Goal: Task Accomplishment & Management: Complete application form

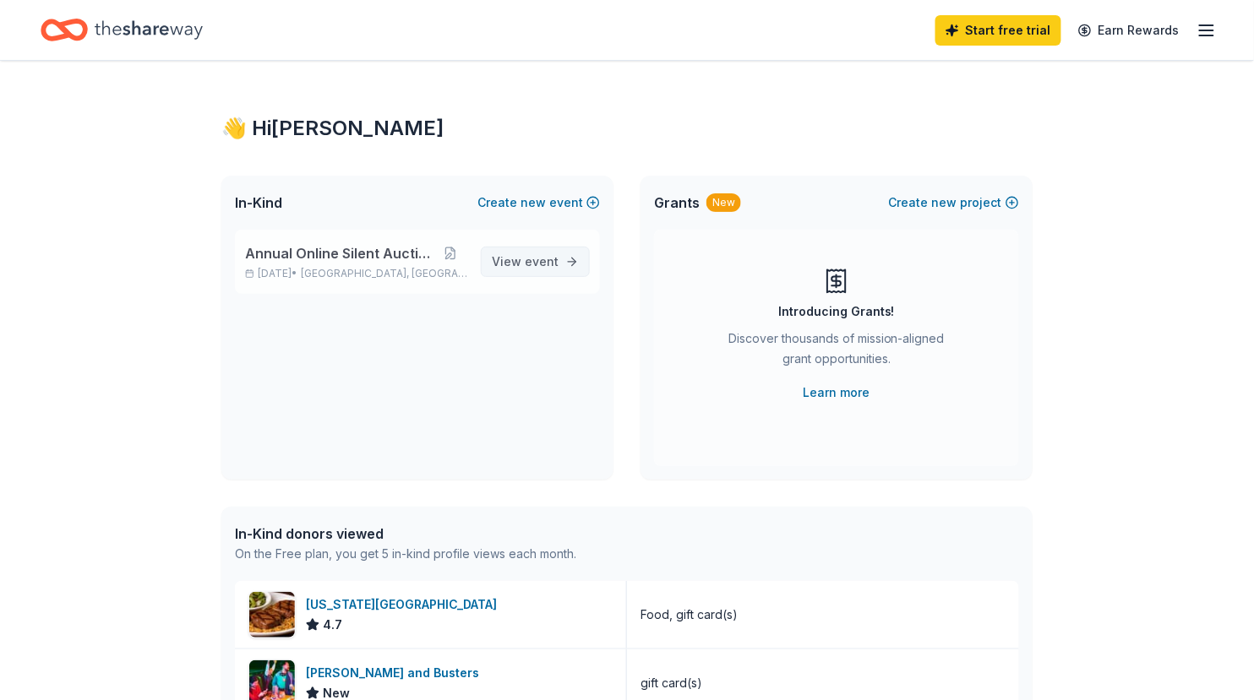
click at [520, 259] on span "View event" at bounding box center [525, 262] width 67 height 20
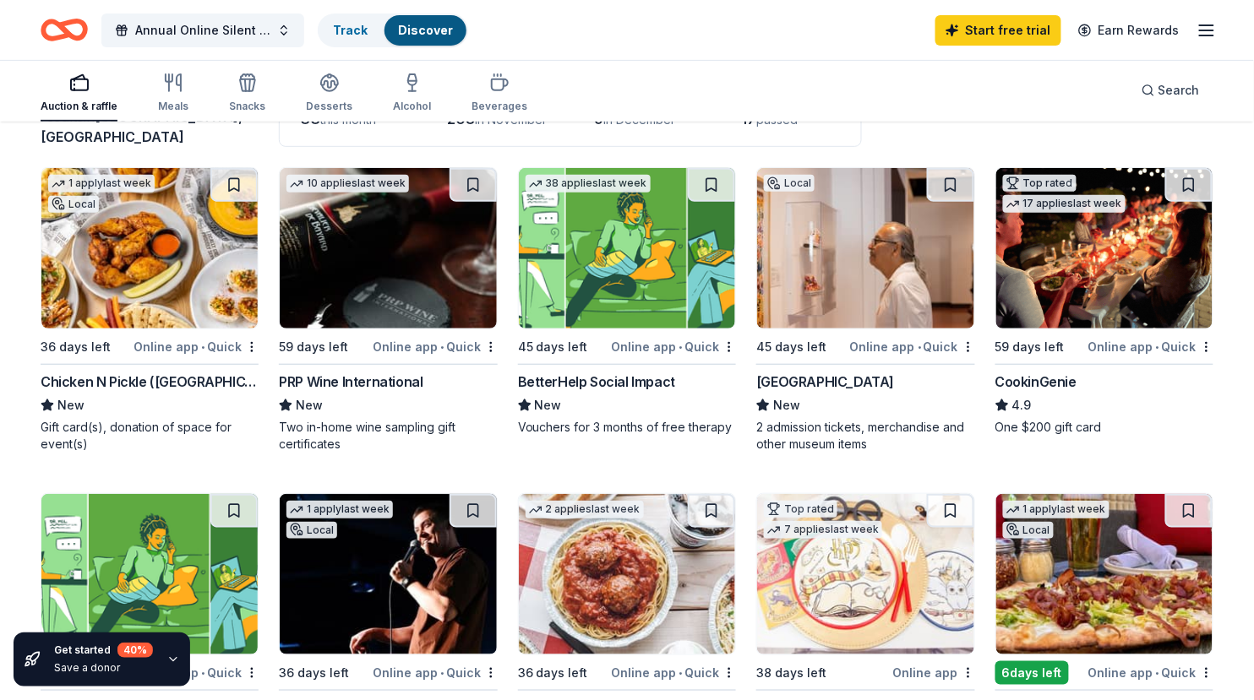
scroll to position [127, 0]
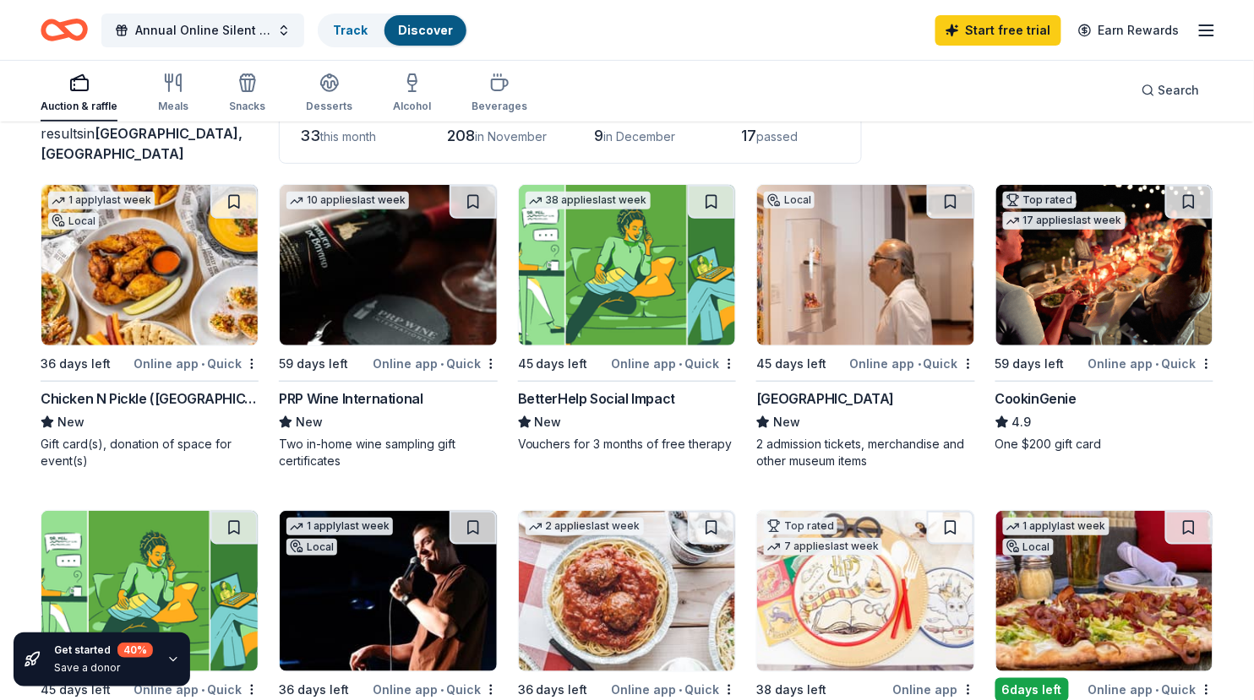
drag, startPoint x: 1088, startPoint y: 395, endPoint x: 1046, endPoint y: 395, distance: 42.2
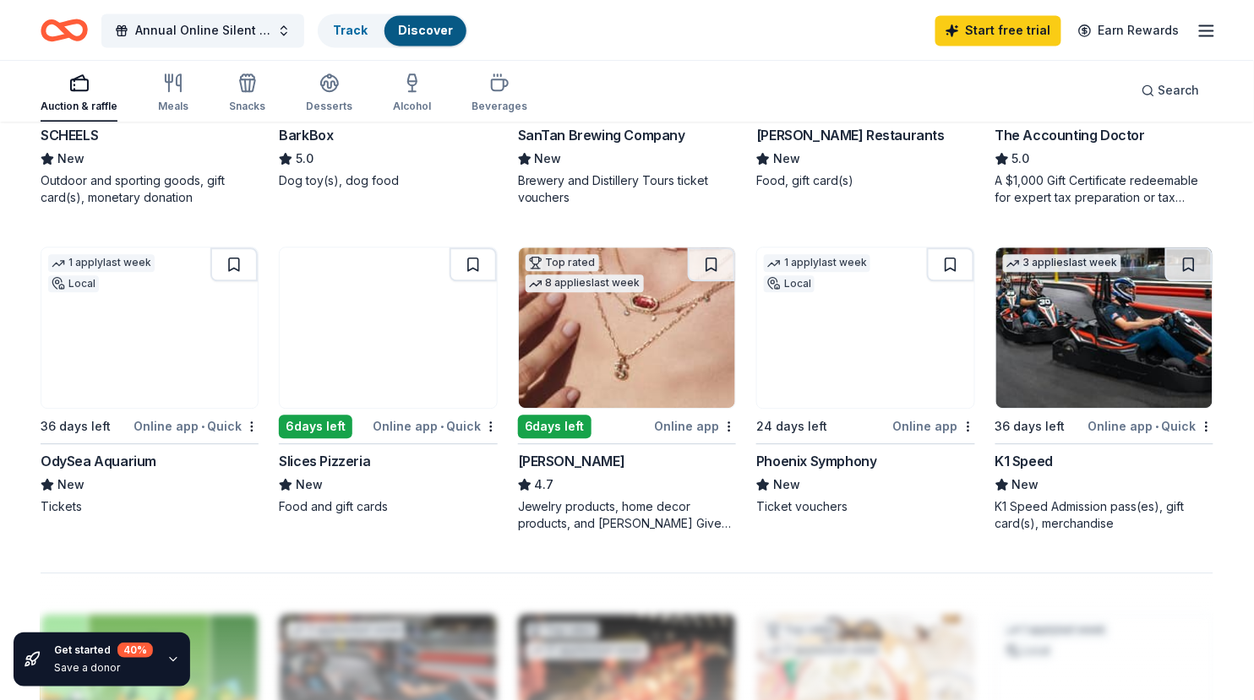
scroll to position [989, 0]
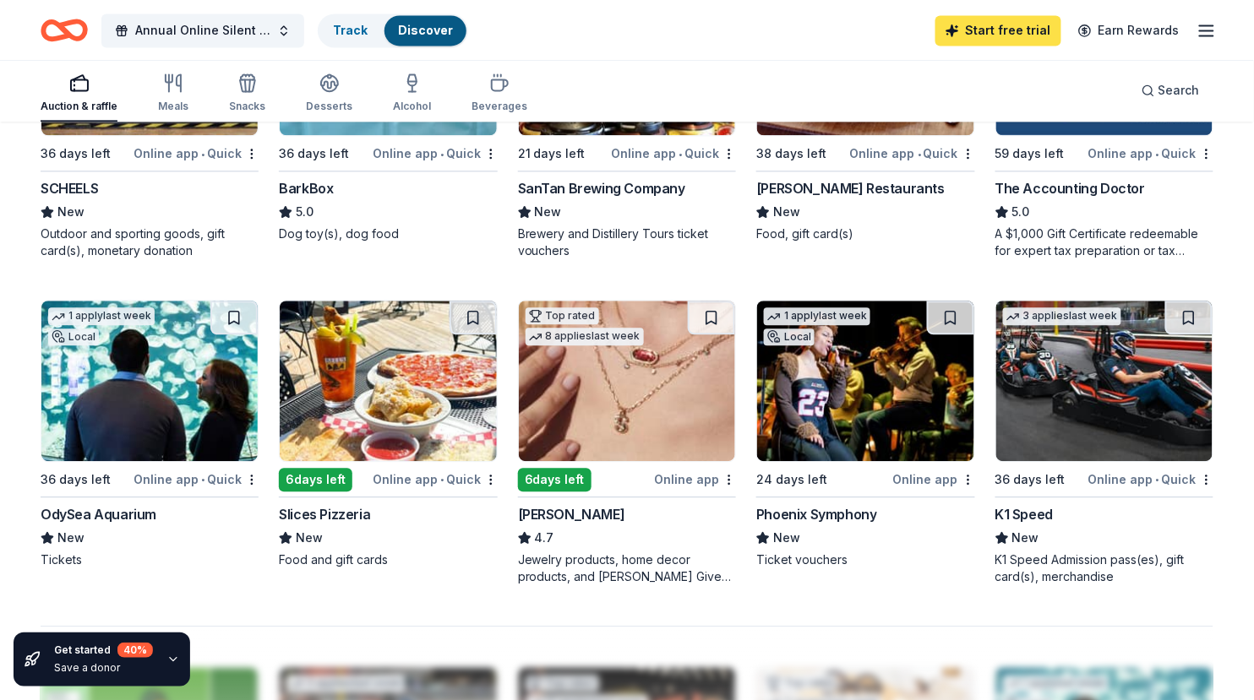
click at [1011, 33] on link "Start free trial" at bounding box center [998, 30] width 126 height 30
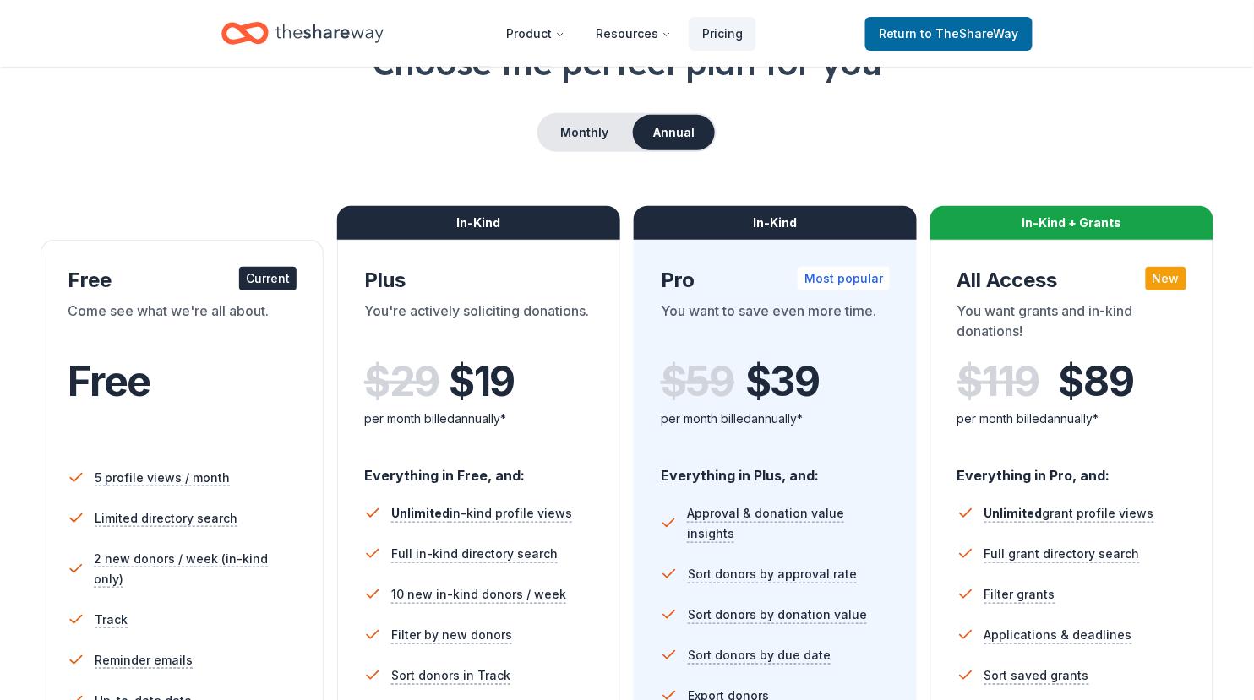
scroll to position [58, 0]
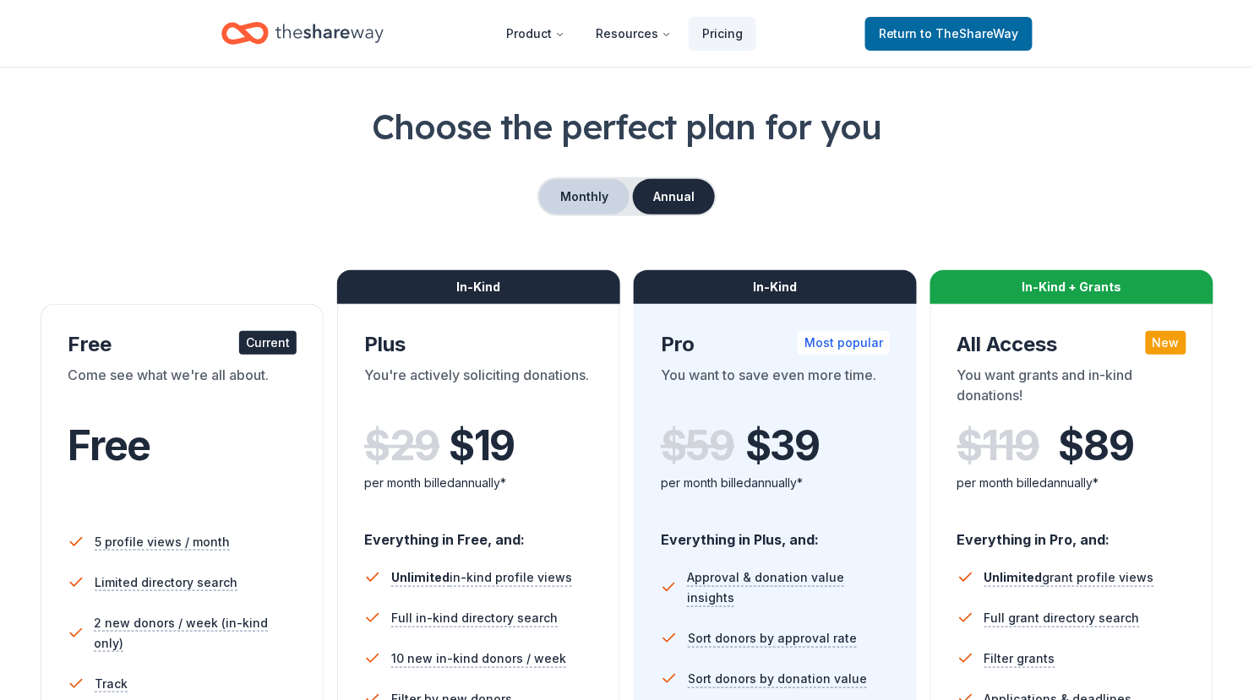
click at [591, 204] on button "Monthly" at bounding box center [584, 196] width 90 height 35
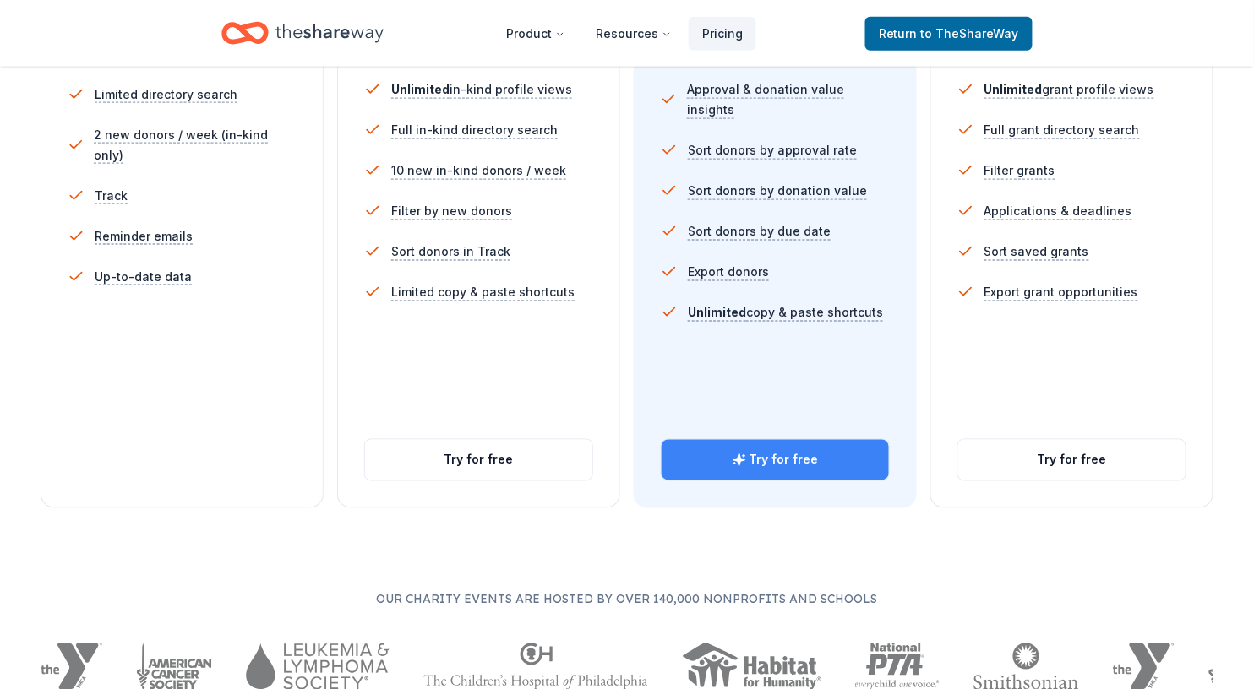
scroll to position [555, 0]
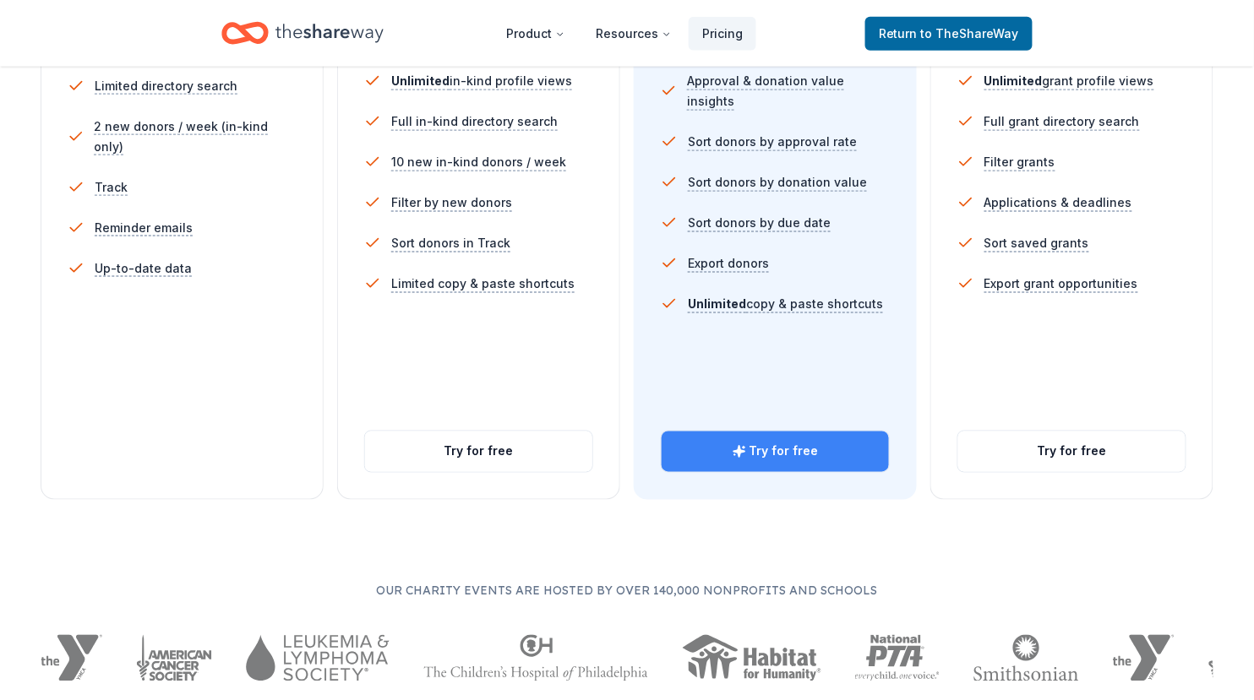
click at [787, 453] on button "Try for free" at bounding box center [775, 452] width 227 height 41
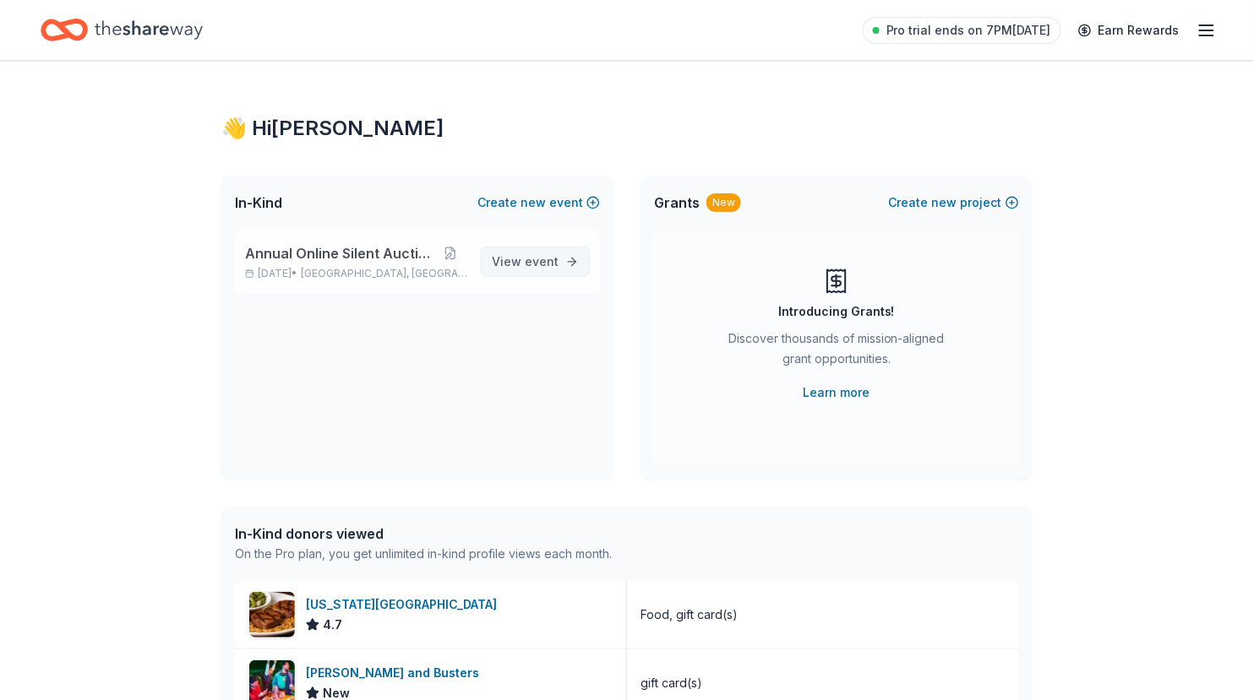
click at [527, 264] on span "event" at bounding box center [542, 261] width 34 height 14
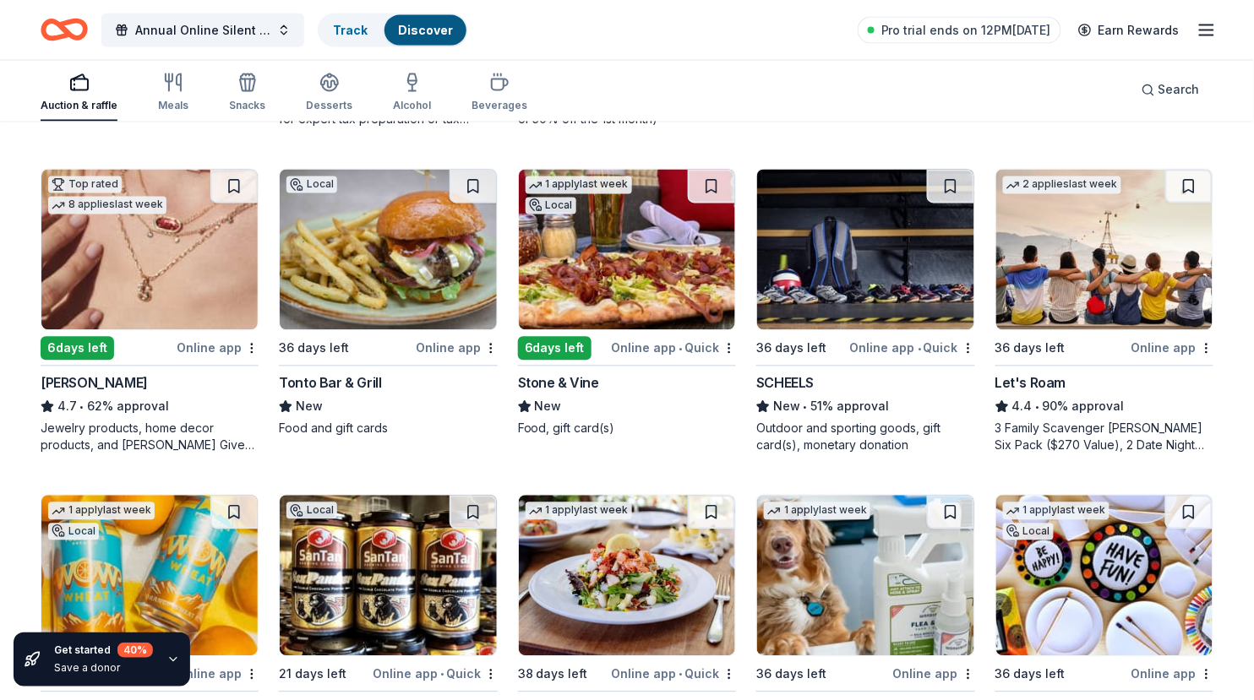
scroll to position [796, 0]
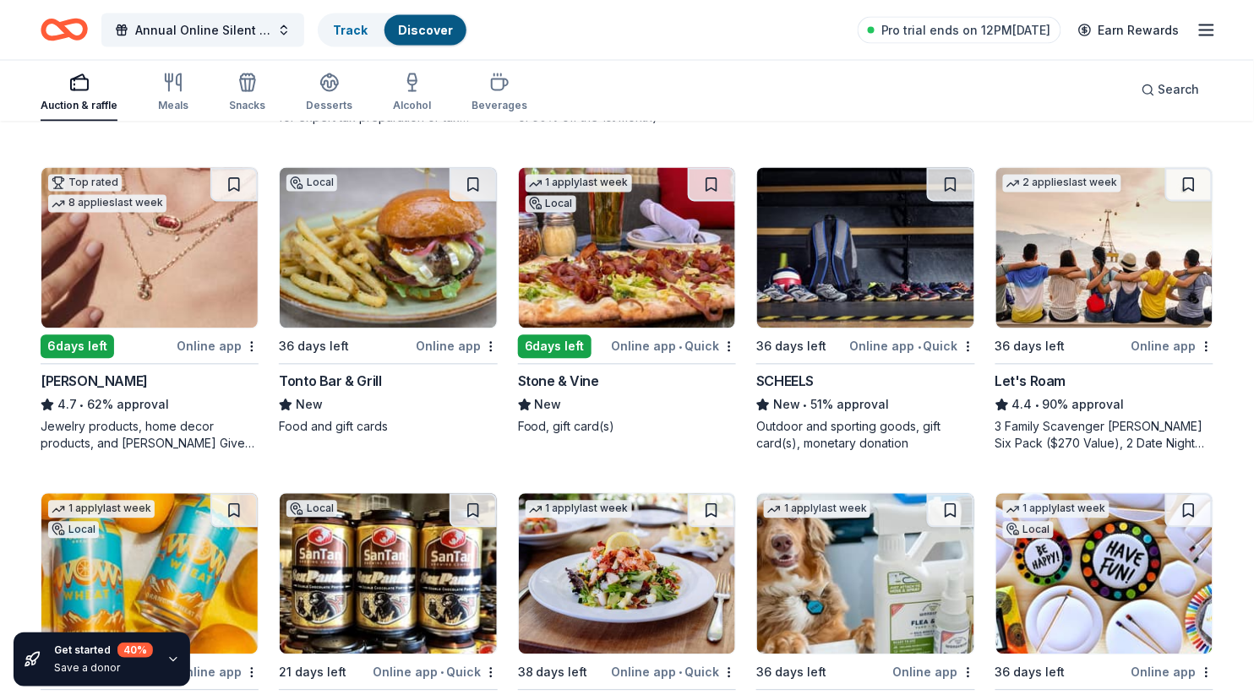
click at [416, 257] on img at bounding box center [388, 248] width 216 height 161
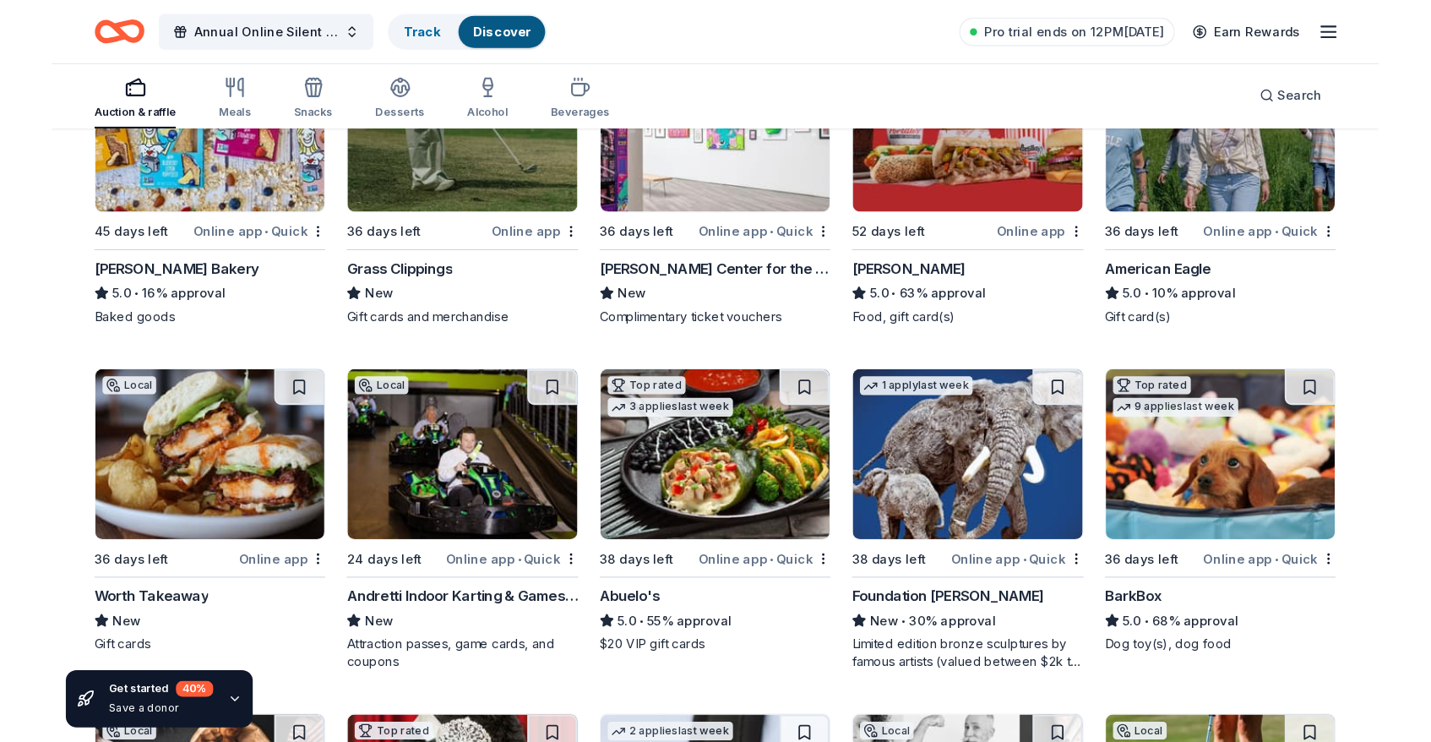
scroll to position [2230, 0]
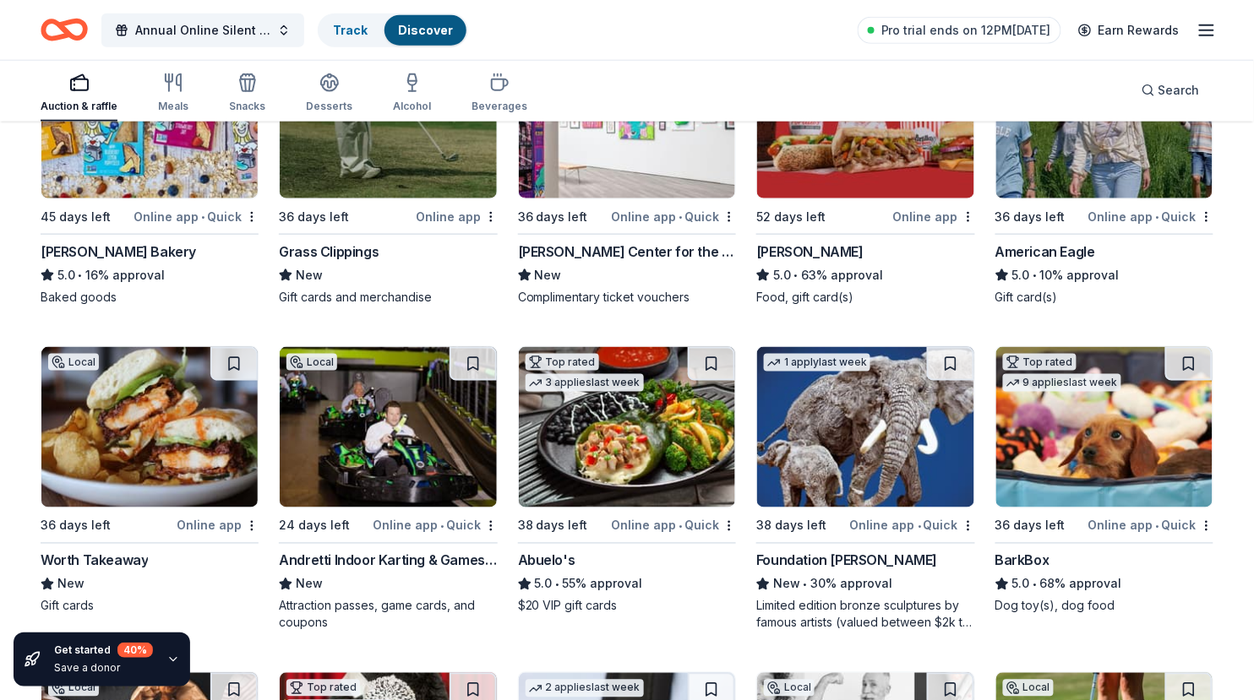
click at [797, 245] on div "Portillo's" at bounding box center [809, 252] width 107 height 20
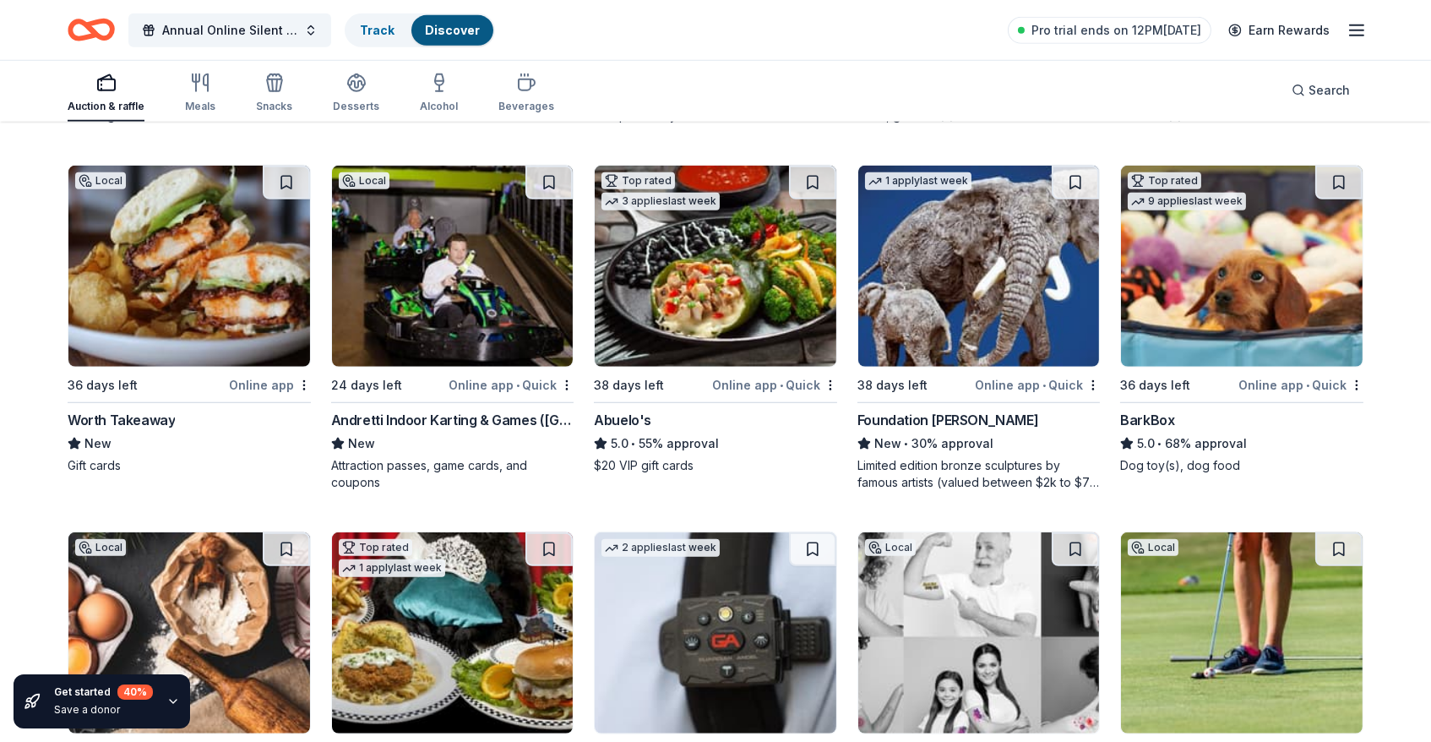
scroll to position [2701, 0]
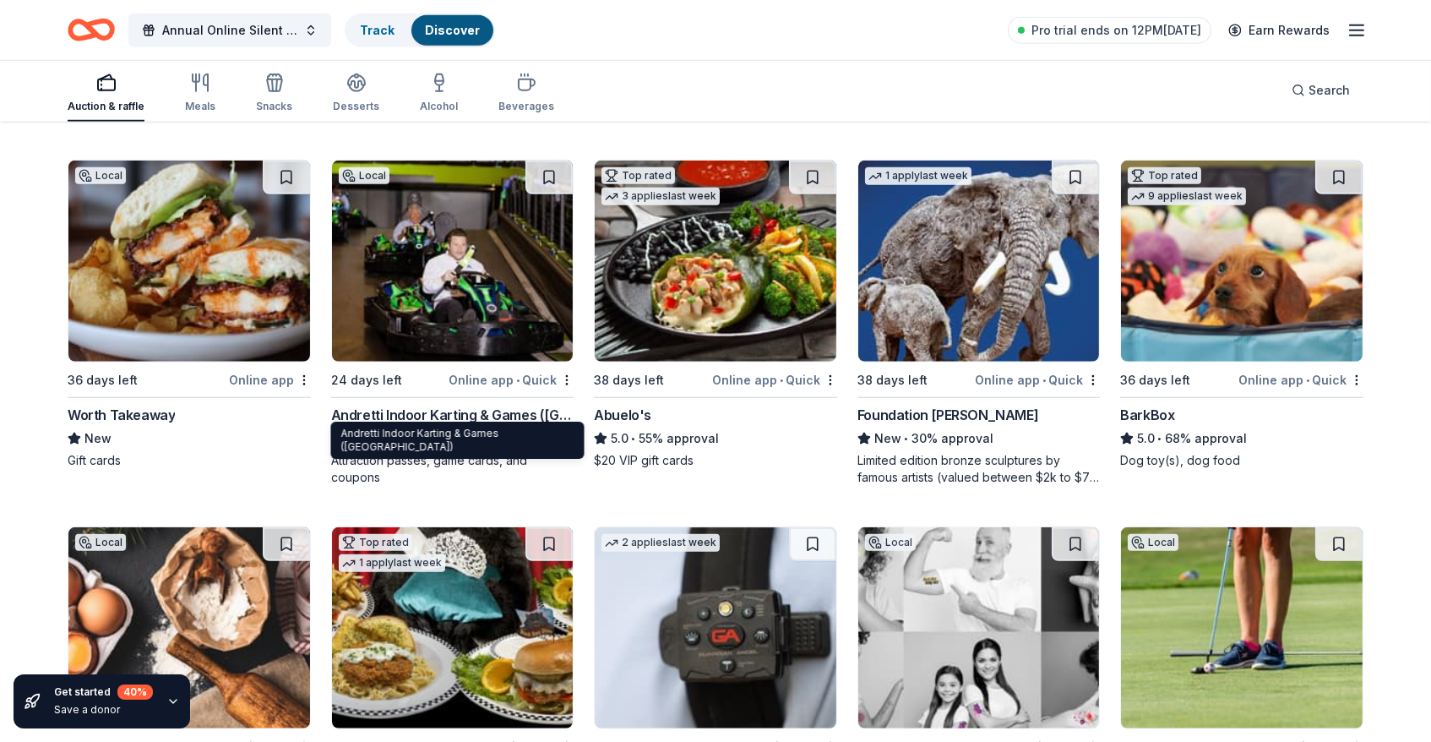
click at [500, 407] on div "Andretti Indoor Karting & Games (Chandler)" at bounding box center [452, 415] width 243 height 20
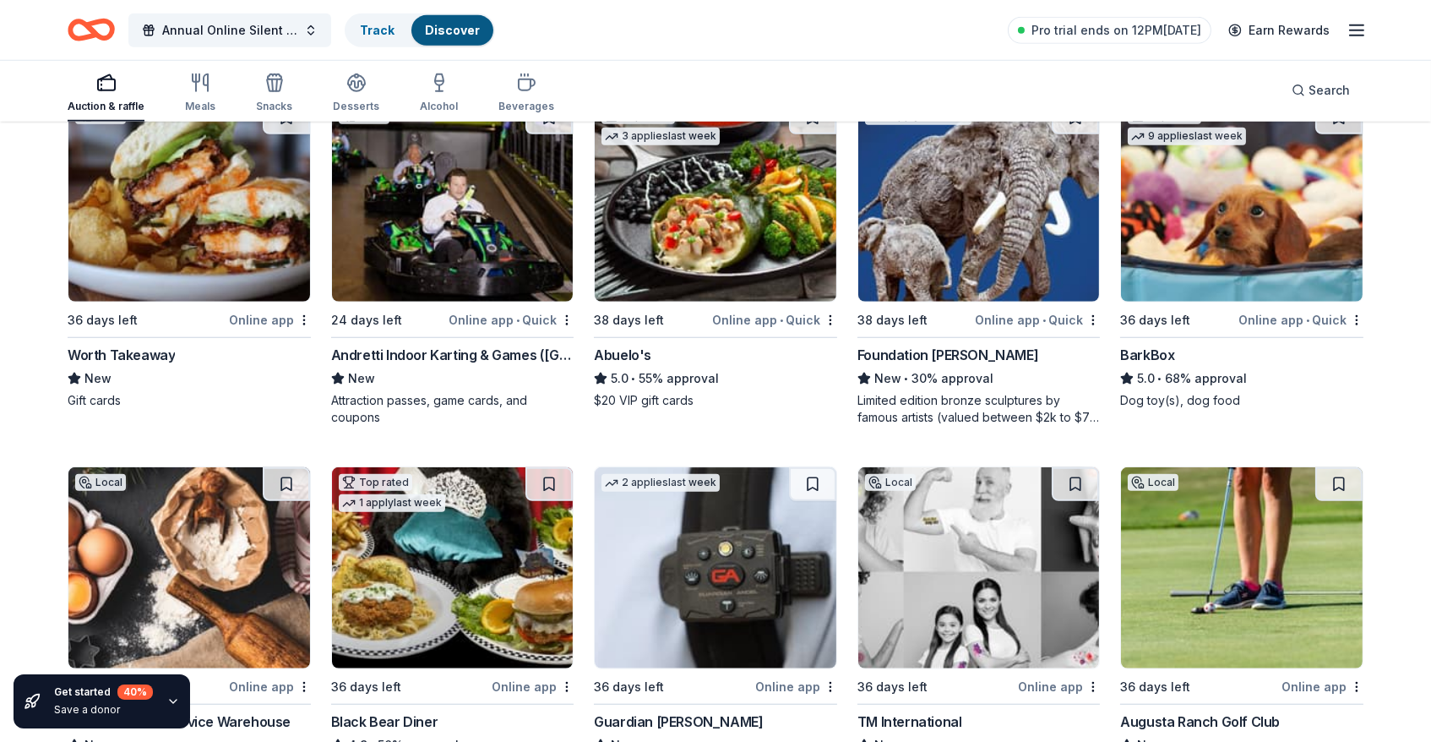
scroll to position [2781, 0]
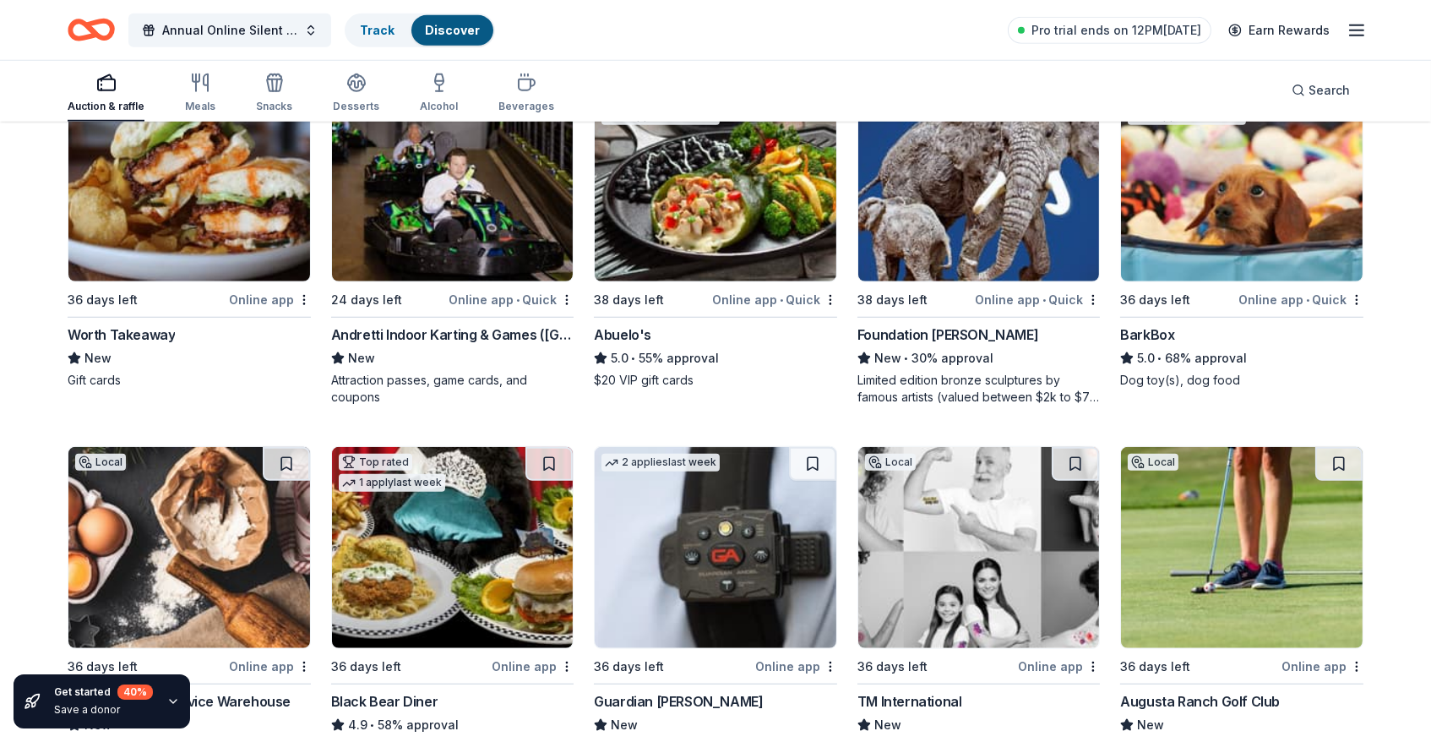
click at [1146, 325] on div "BarkBox" at bounding box center [1147, 334] width 54 height 20
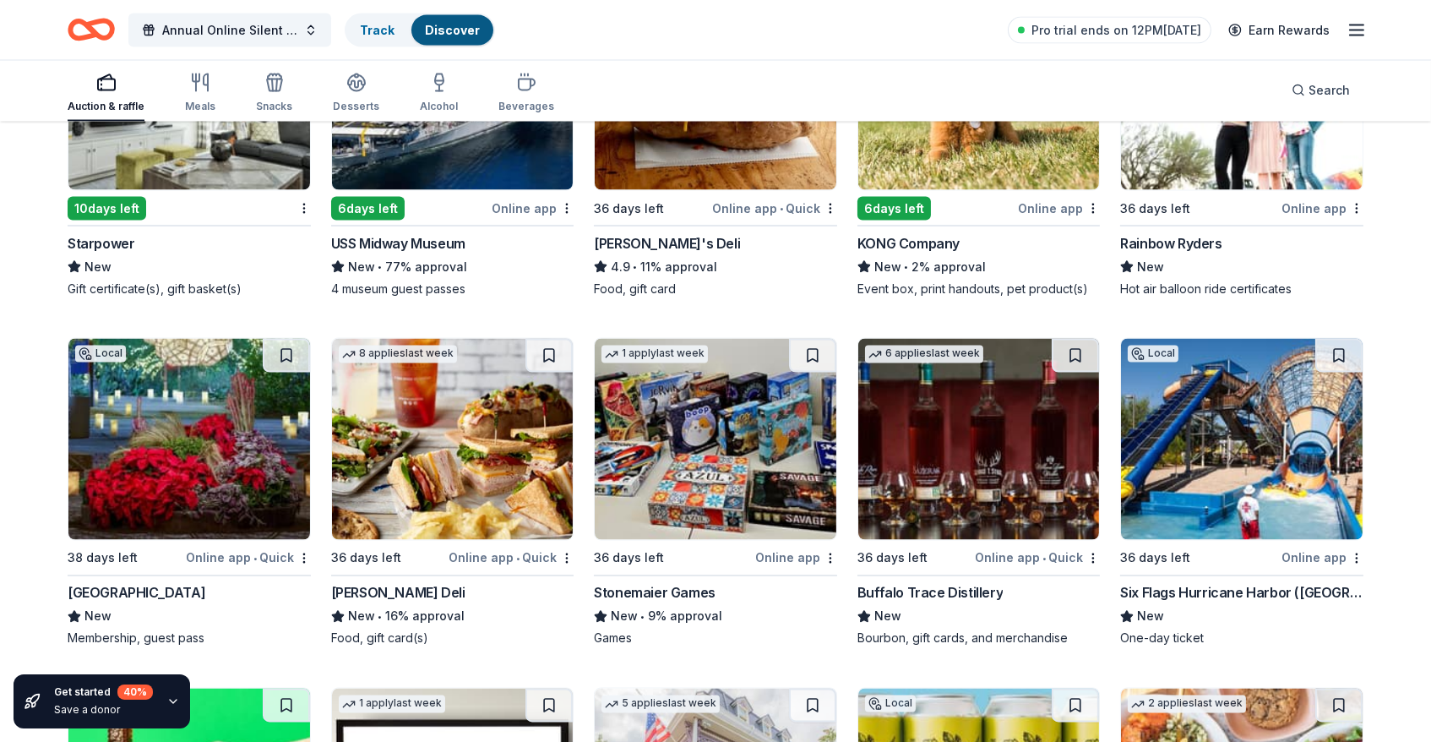
scroll to position [5828, 0]
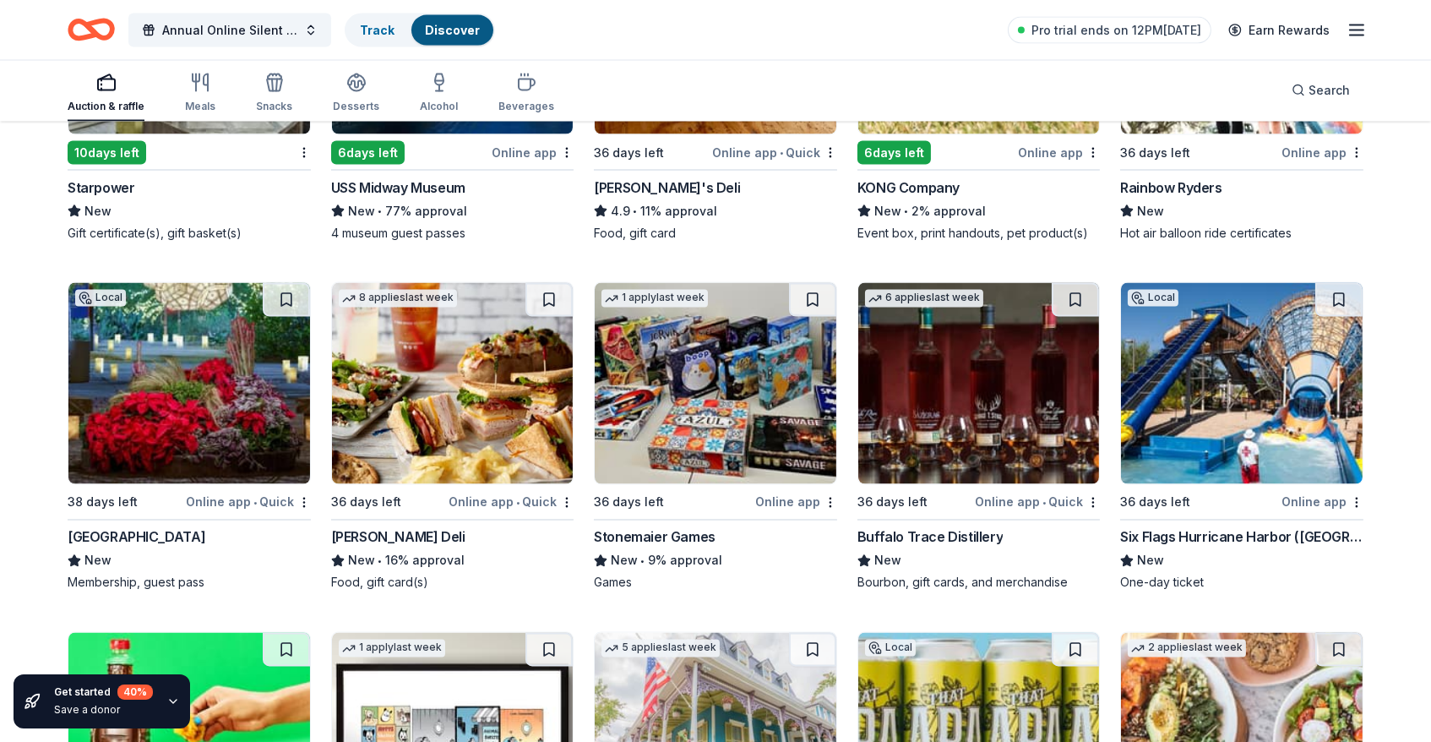
click at [1223, 527] on div "Six Flags Hurricane Harbor (Phoenix)" at bounding box center [1241, 537] width 243 height 20
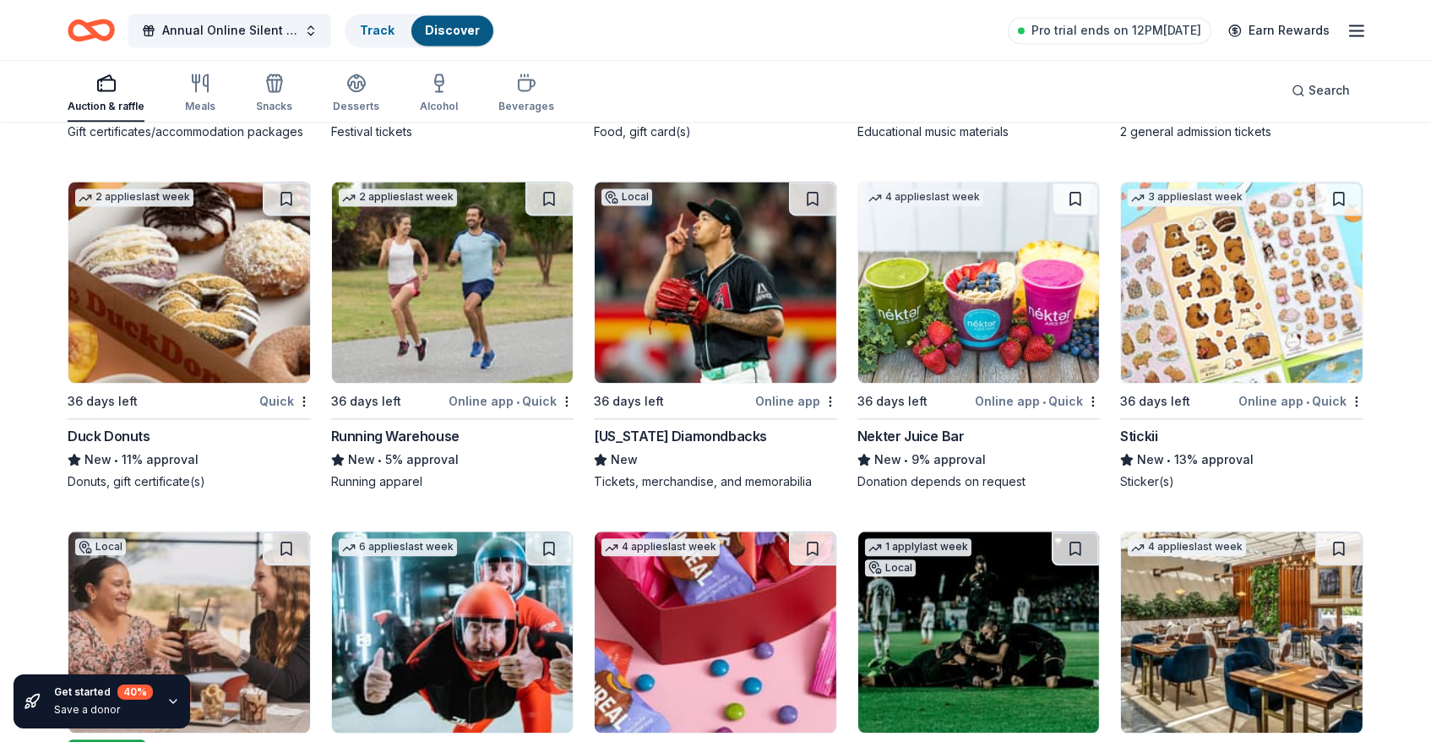
scroll to position [7364, 0]
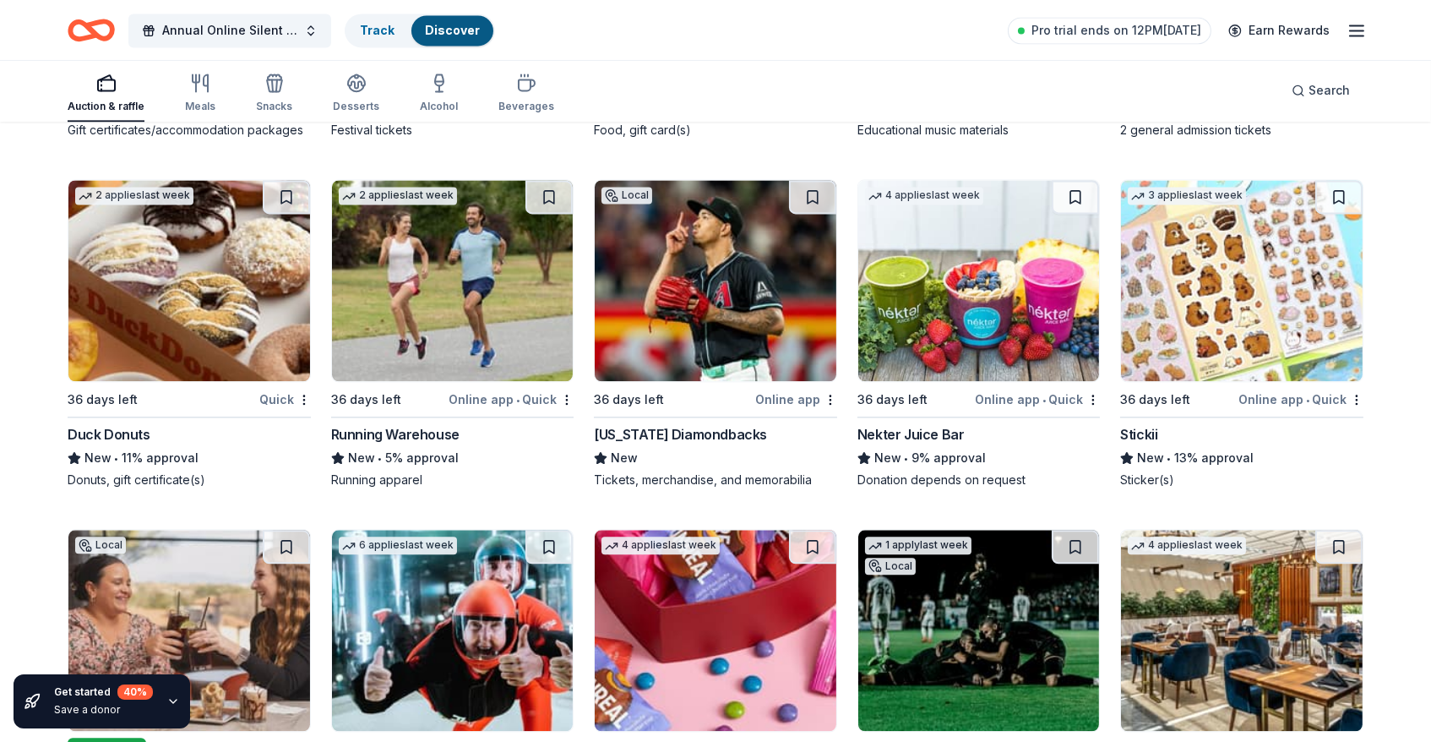
click at [404, 424] on div "Running Warehouse" at bounding box center [395, 434] width 128 height 20
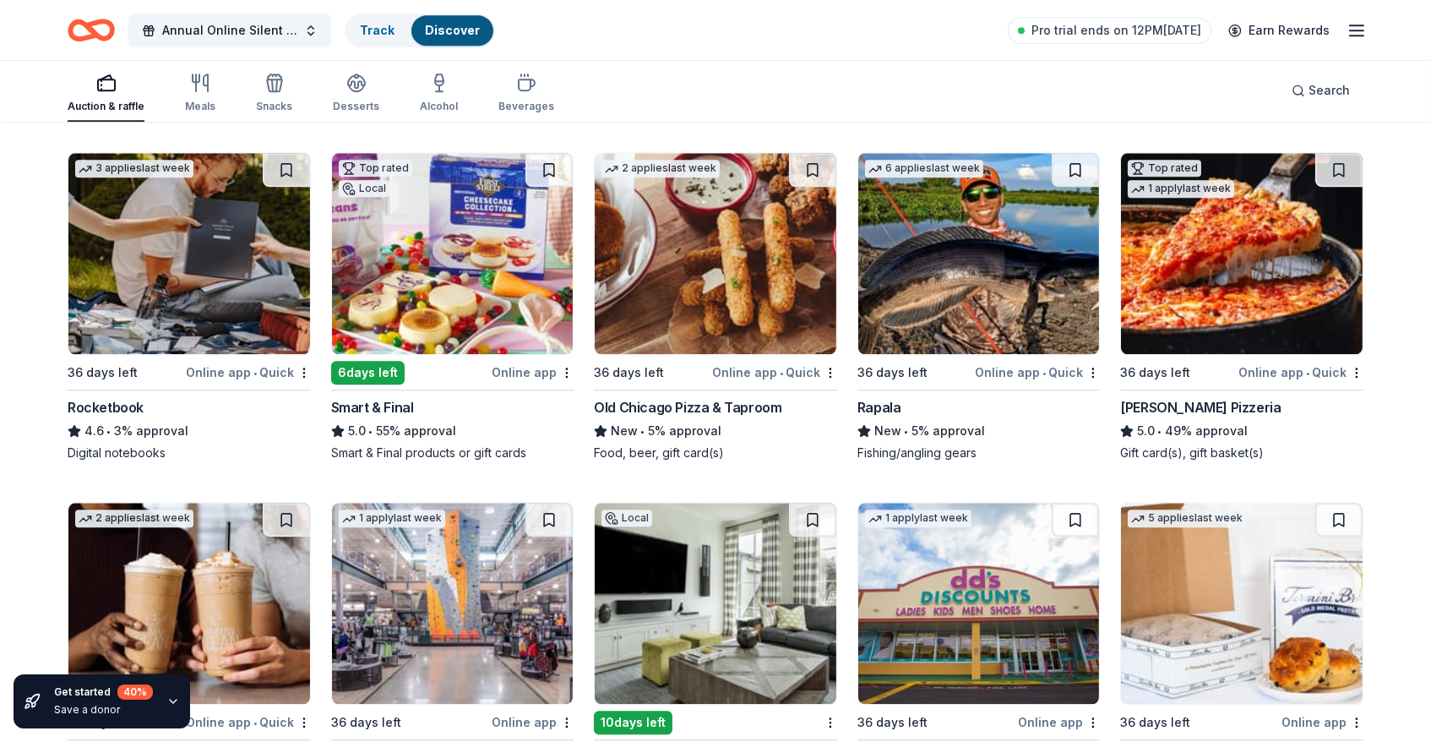
scroll to position [8114, 0]
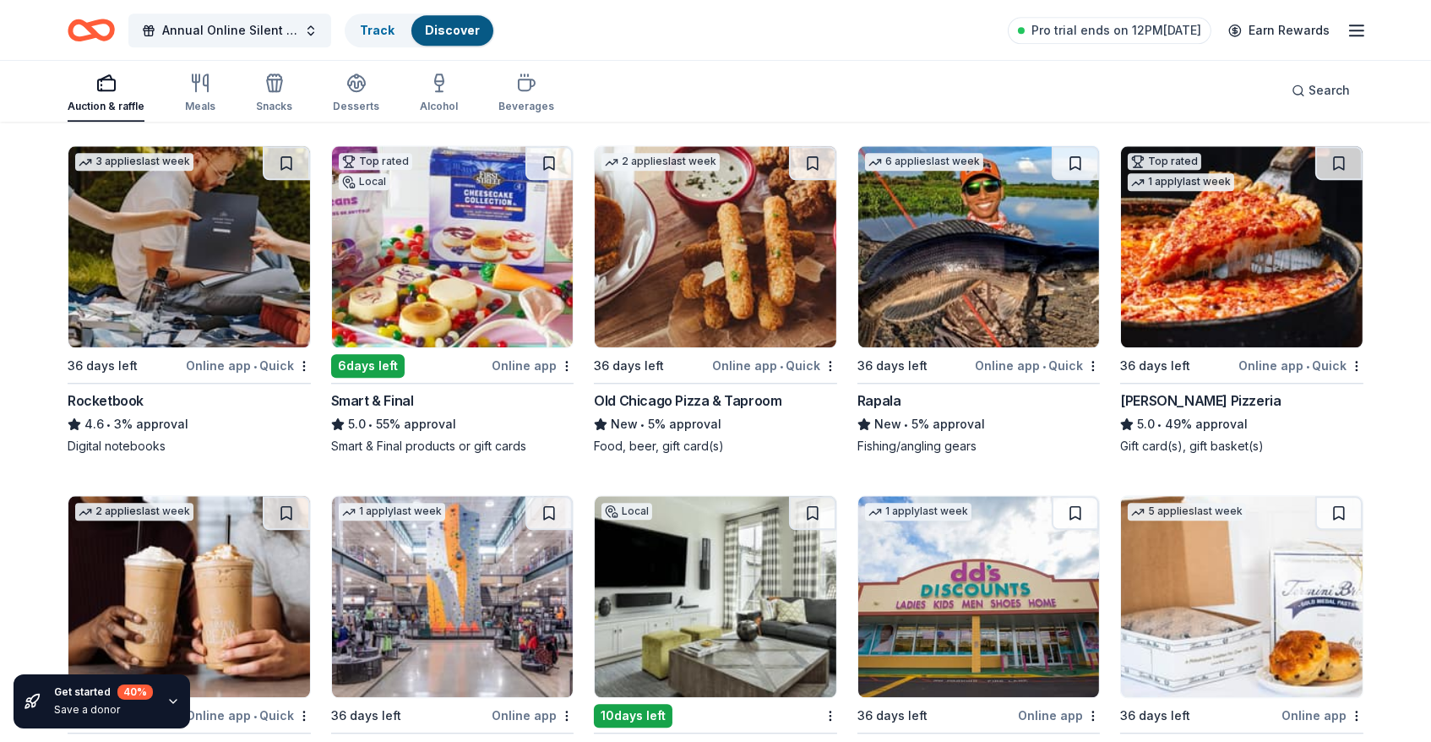
click at [1229, 390] on div "Lou Malnati's Pizzeria" at bounding box center [1200, 400] width 161 height 20
click at [1248, 355] on div "Online app • Quick" at bounding box center [1301, 365] width 125 height 21
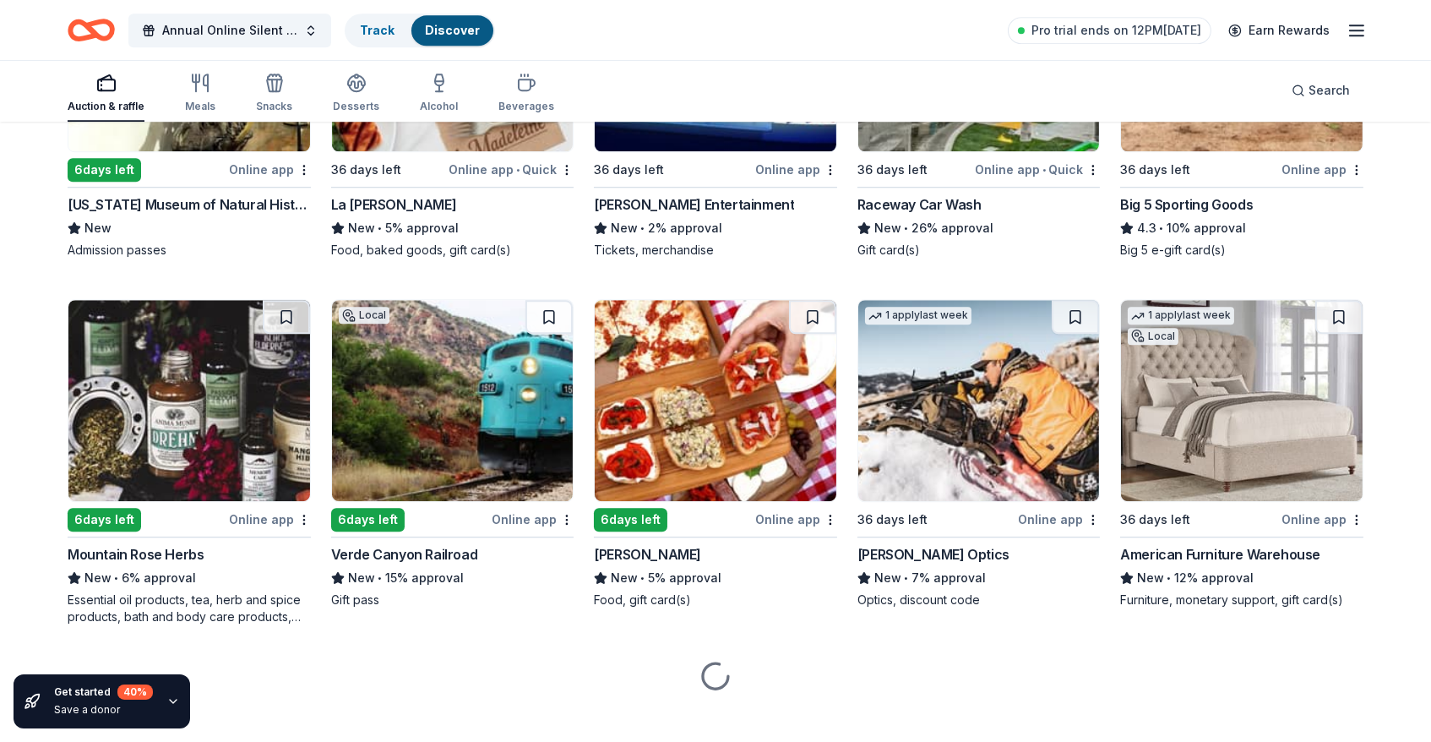
scroll to position [9026, 0]
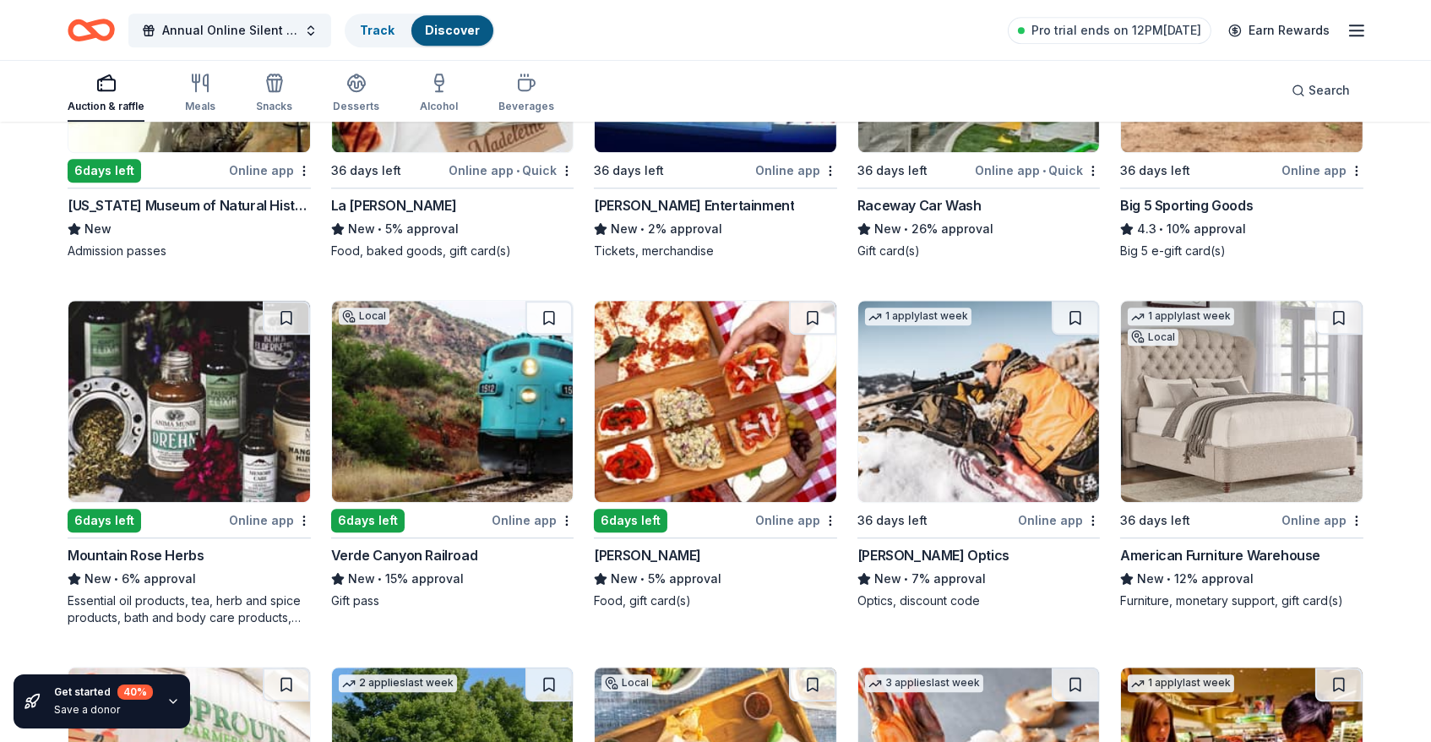
click at [419, 545] on div "Verde Canyon Railroad" at bounding box center [404, 555] width 147 height 20
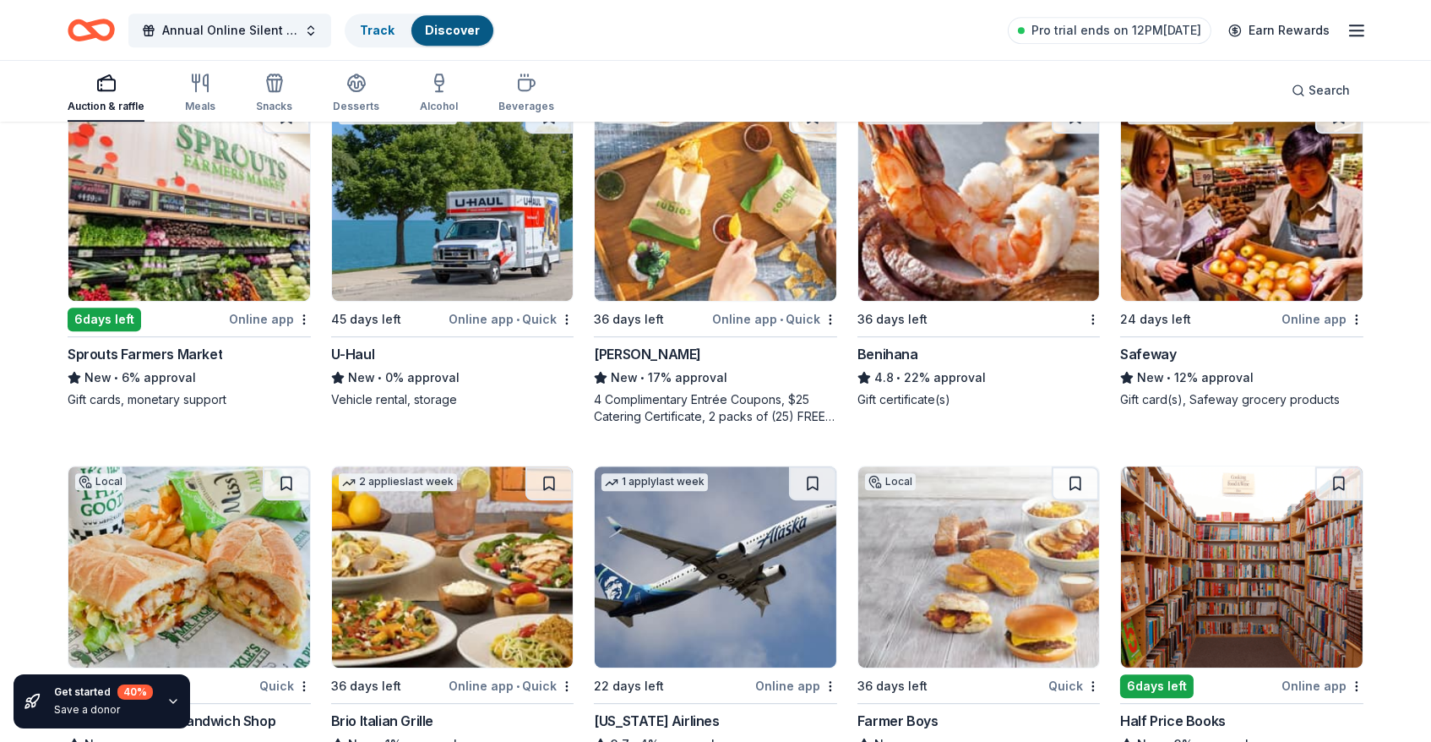
scroll to position [9594, 0]
click at [885, 343] on div "Benihana" at bounding box center [888, 353] width 61 height 20
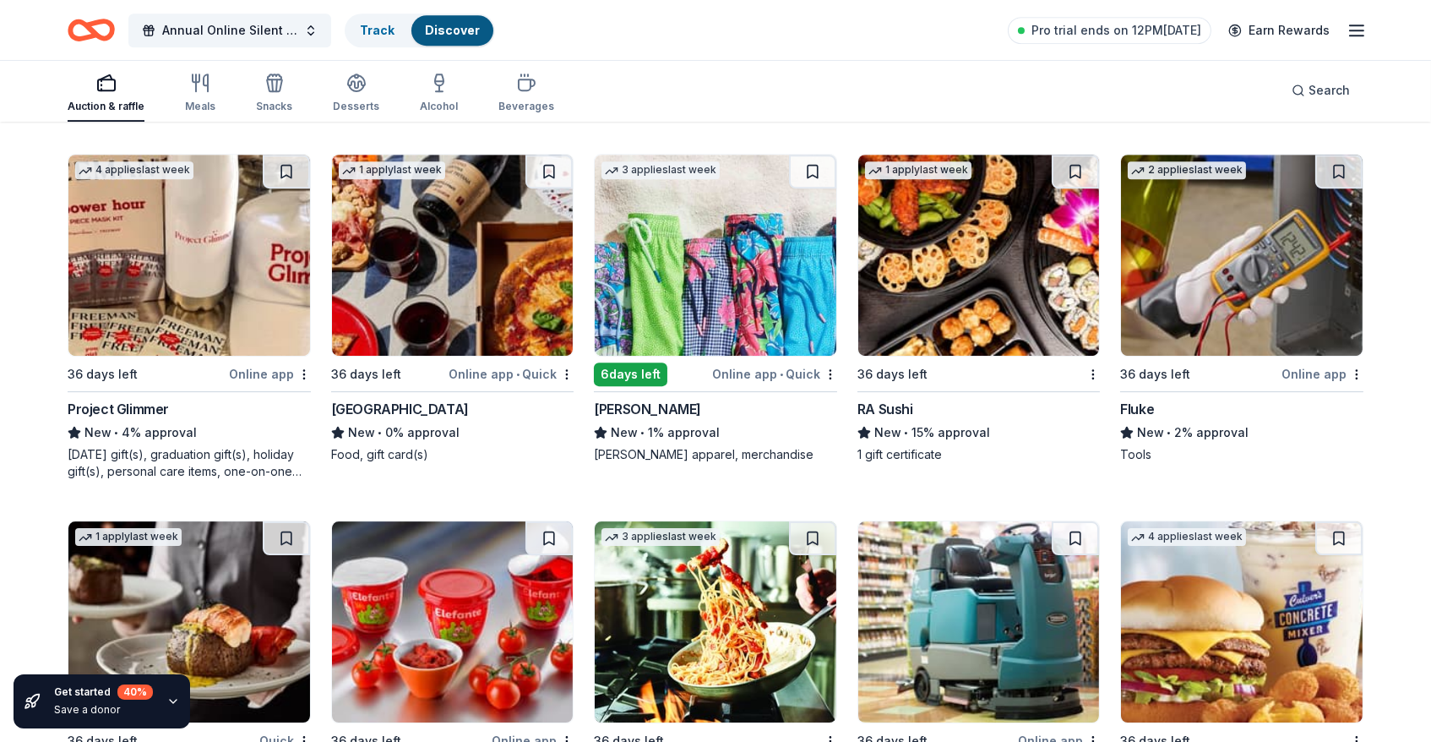
scroll to position [10296, 0]
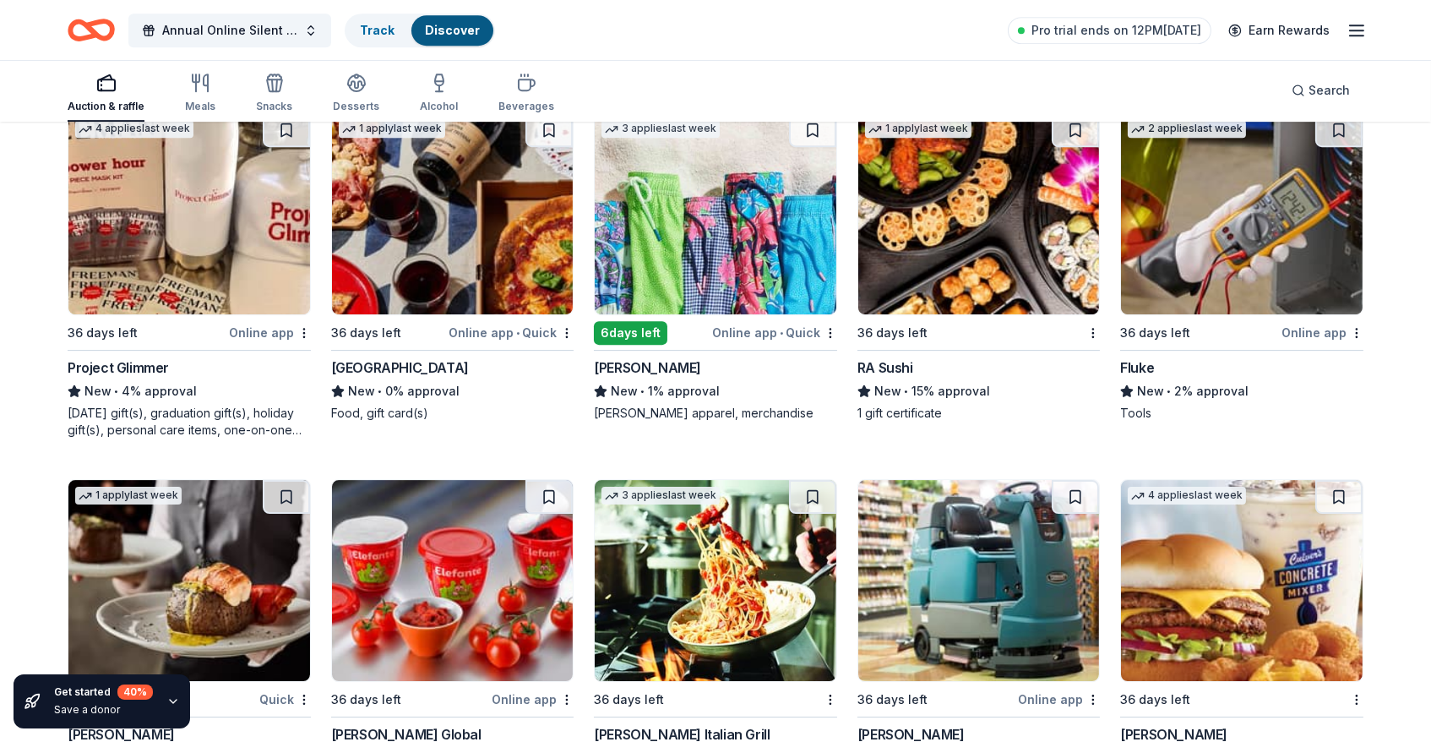
click at [886, 357] on div "RA Sushi" at bounding box center [886, 367] width 56 height 20
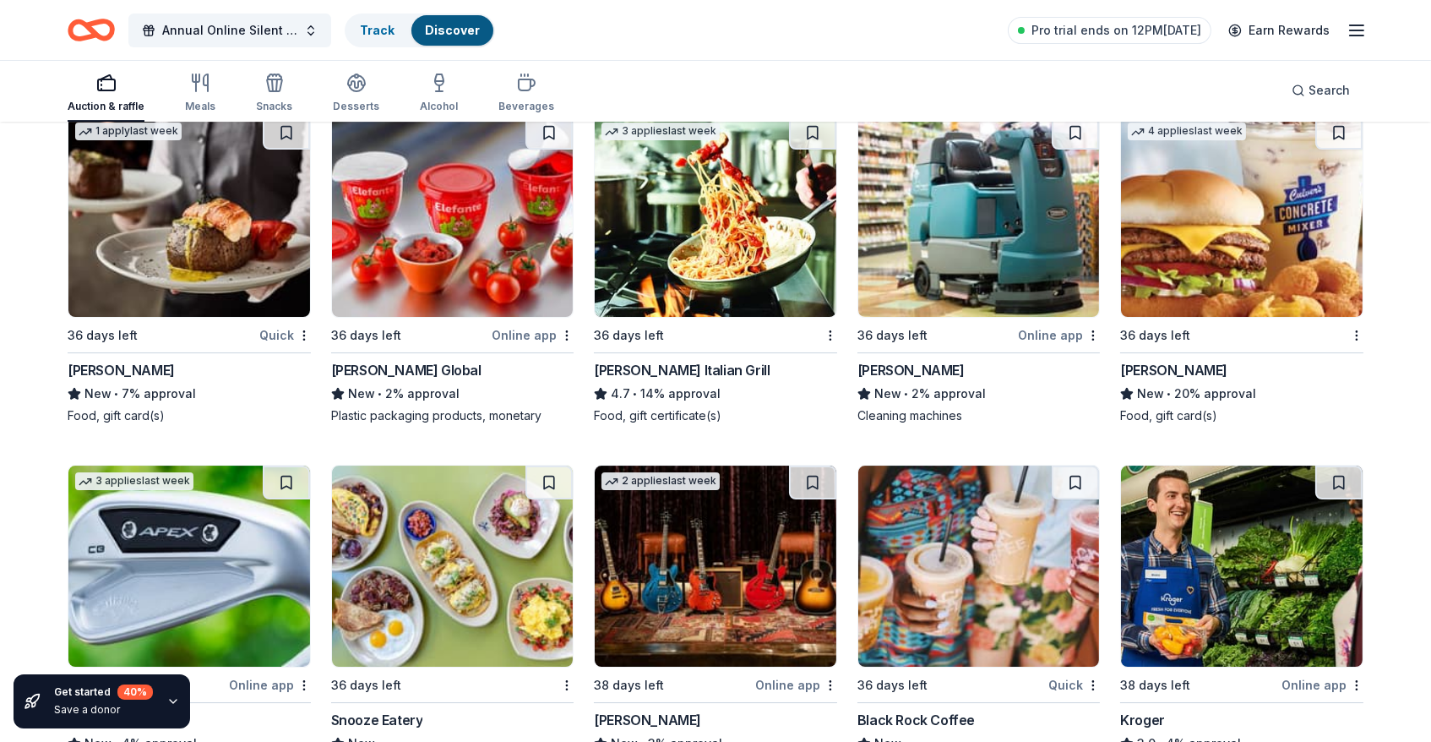
scroll to position [10664, 0]
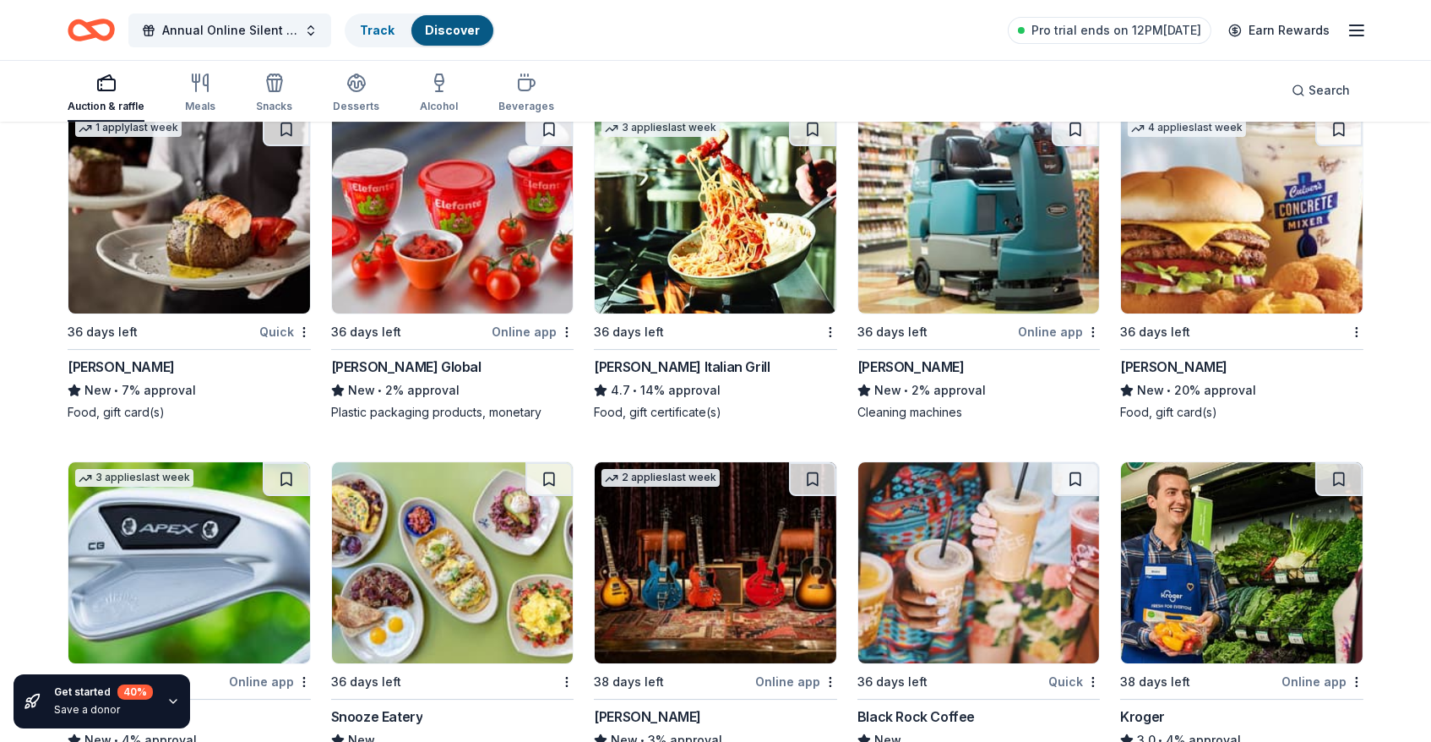
click at [674, 357] on div "Carrabba's Italian Grill" at bounding box center [682, 367] width 176 height 20
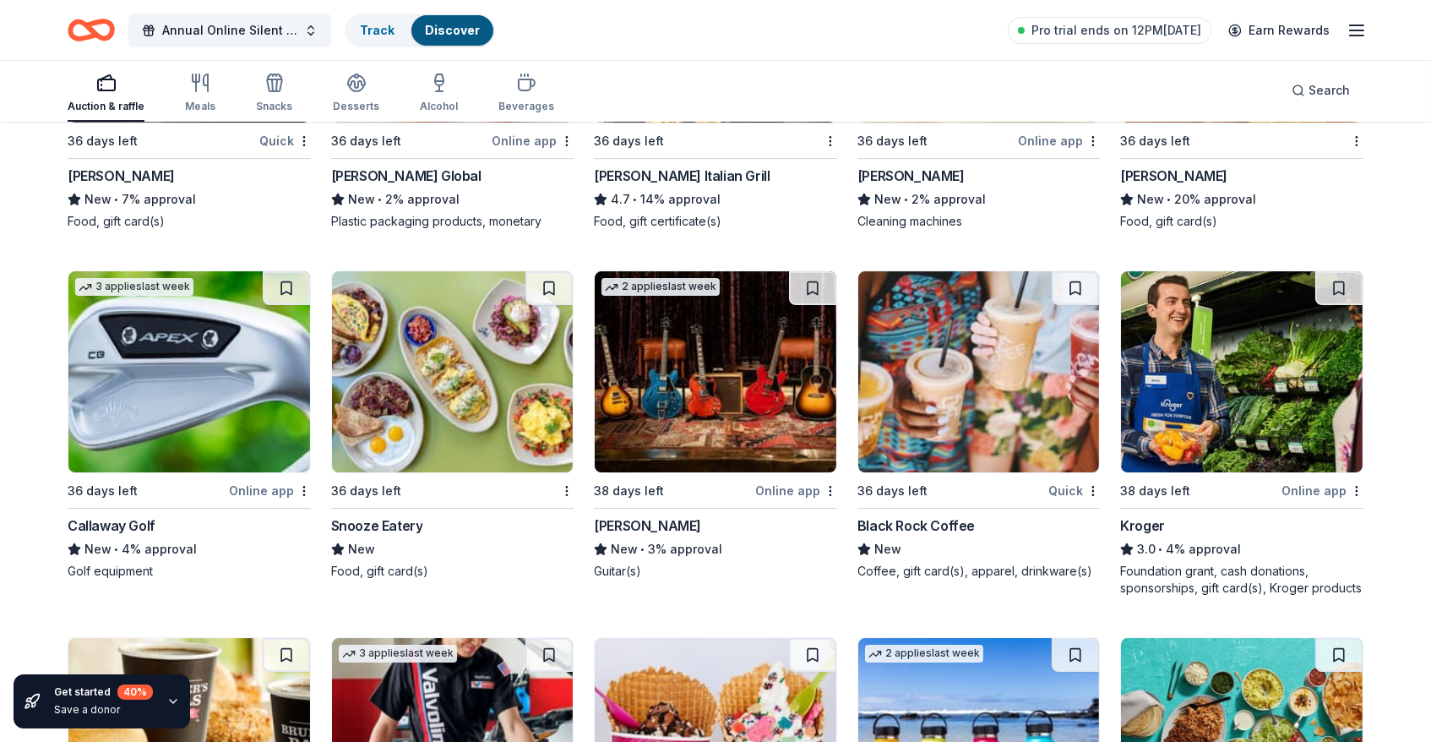
scroll to position [10857, 0]
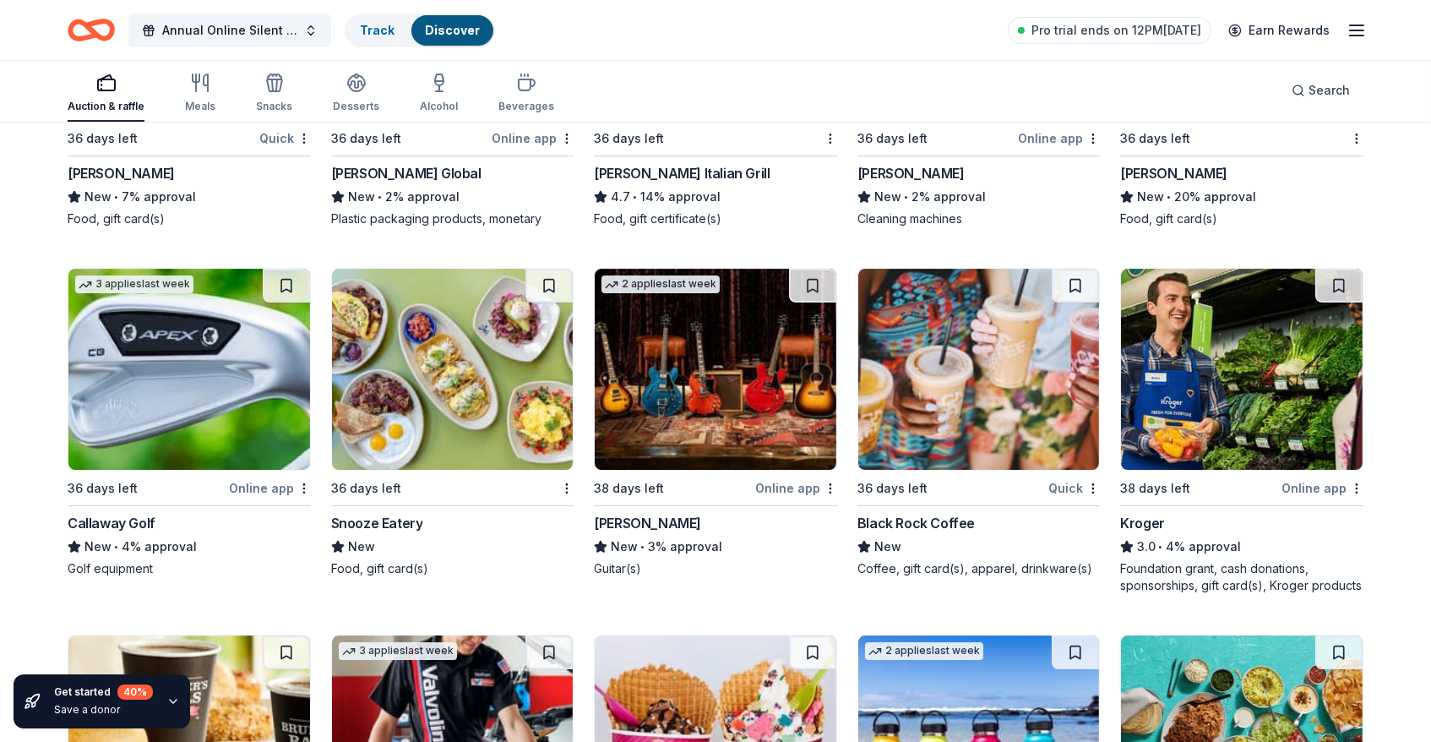
click at [370, 513] on div "Snooze Eatery" at bounding box center [377, 523] width 92 height 20
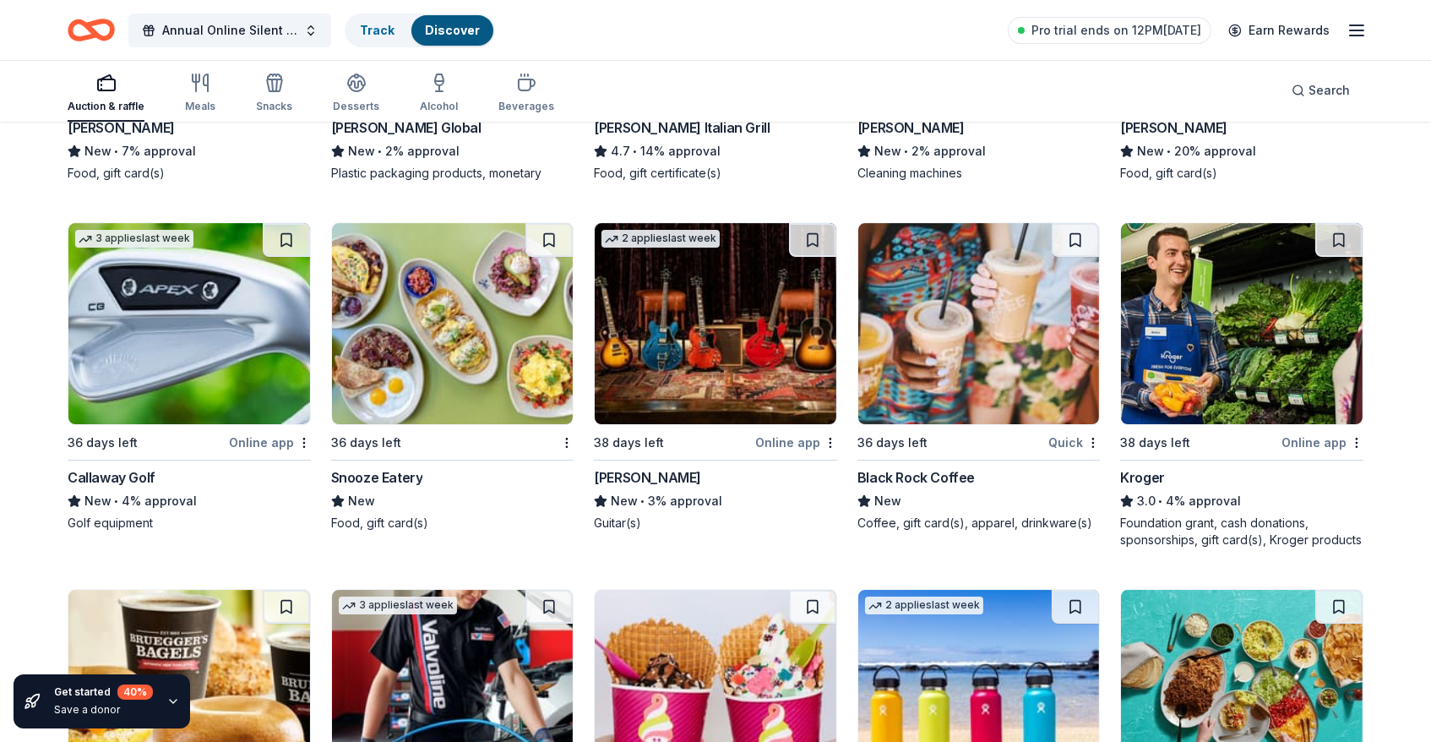
scroll to position [10906, 0]
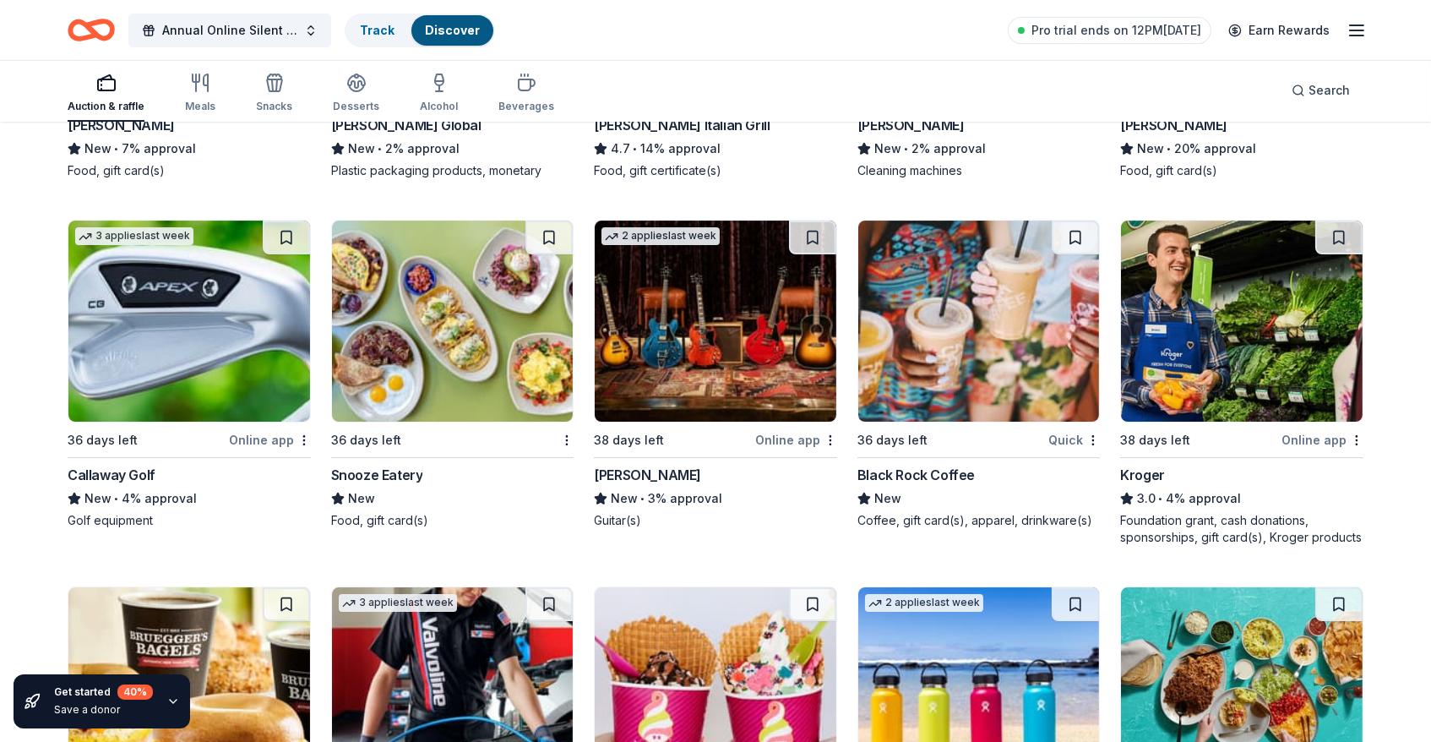
click at [126, 465] on div "Callaway Golf" at bounding box center [112, 475] width 88 height 20
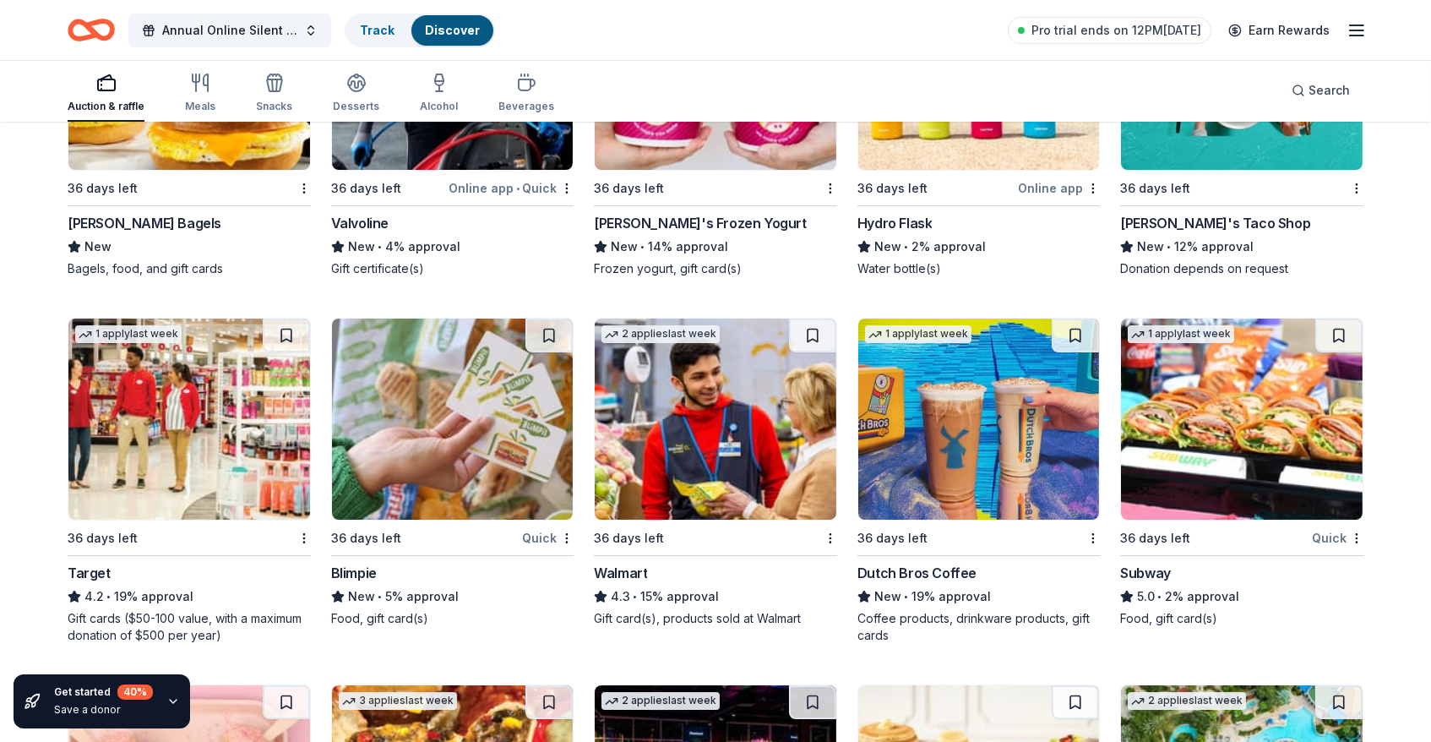
scroll to position [11575, 0]
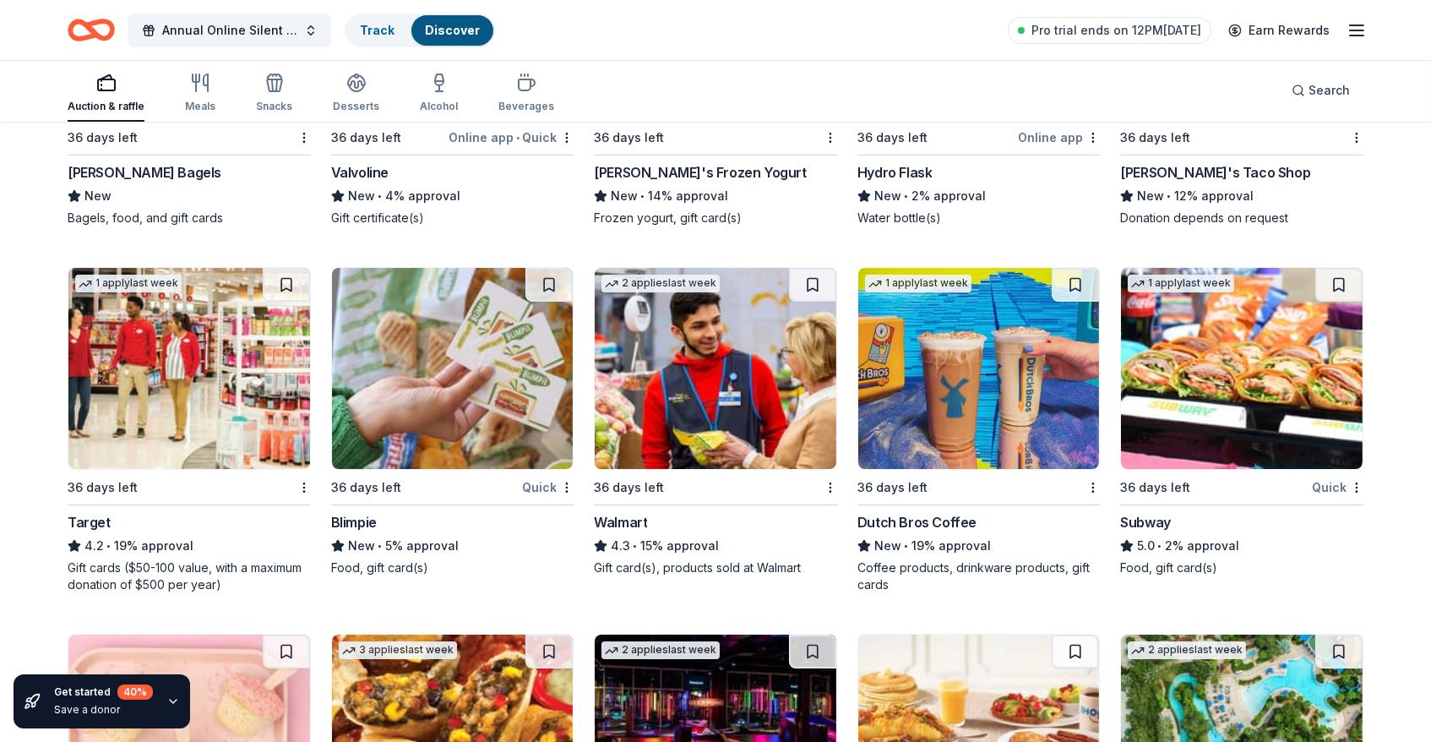
click at [926, 512] on div "Dutch Bros Coffee" at bounding box center [917, 522] width 119 height 20
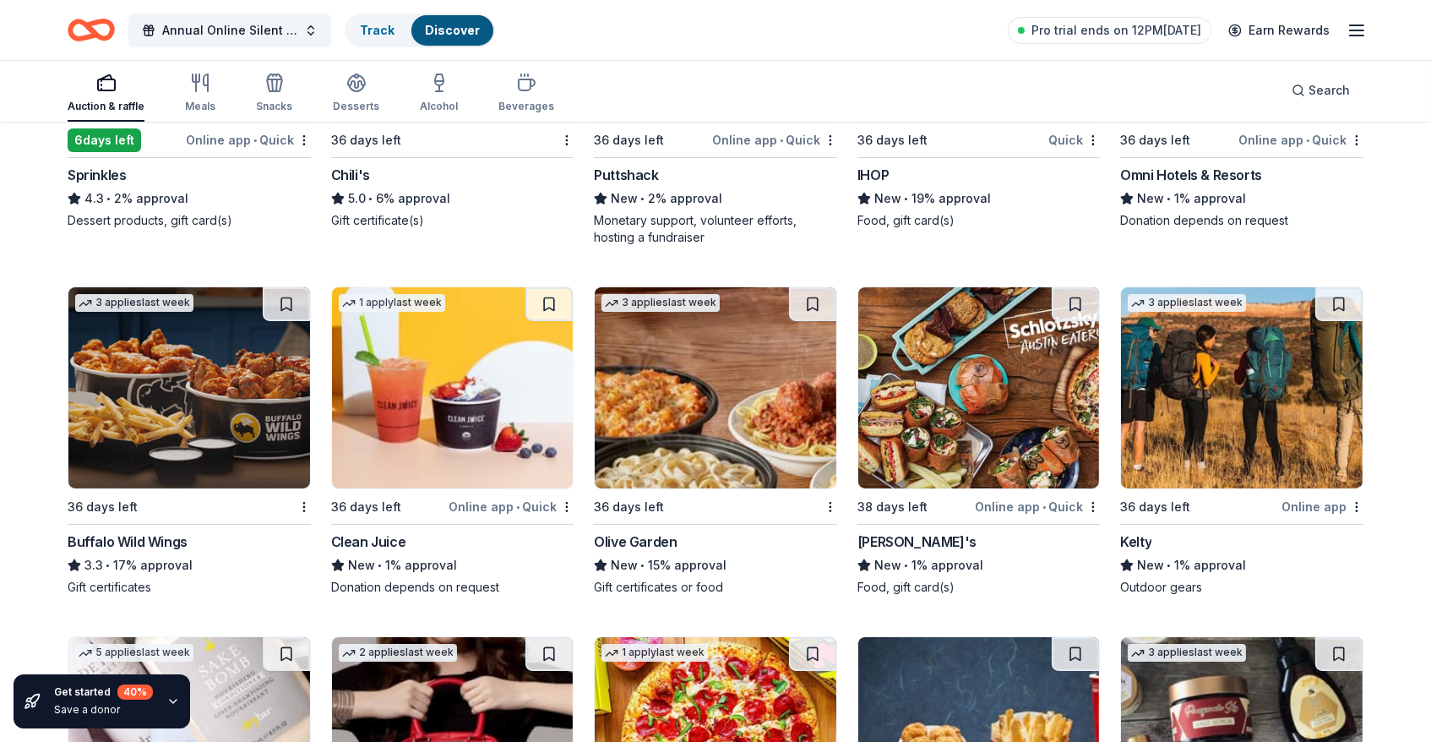
scroll to position [12341, 0]
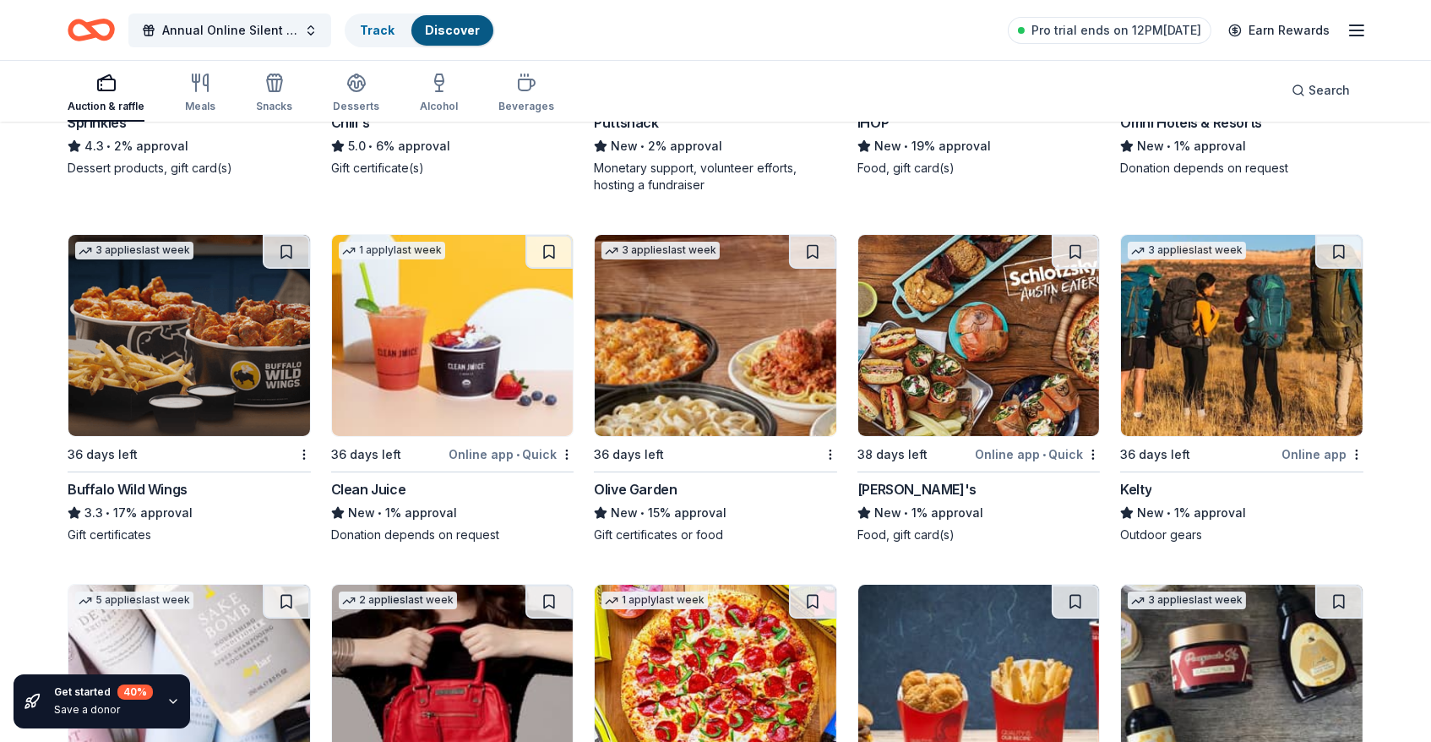
click at [142, 479] on div "Buffalo Wild Wings" at bounding box center [128, 489] width 120 height 20
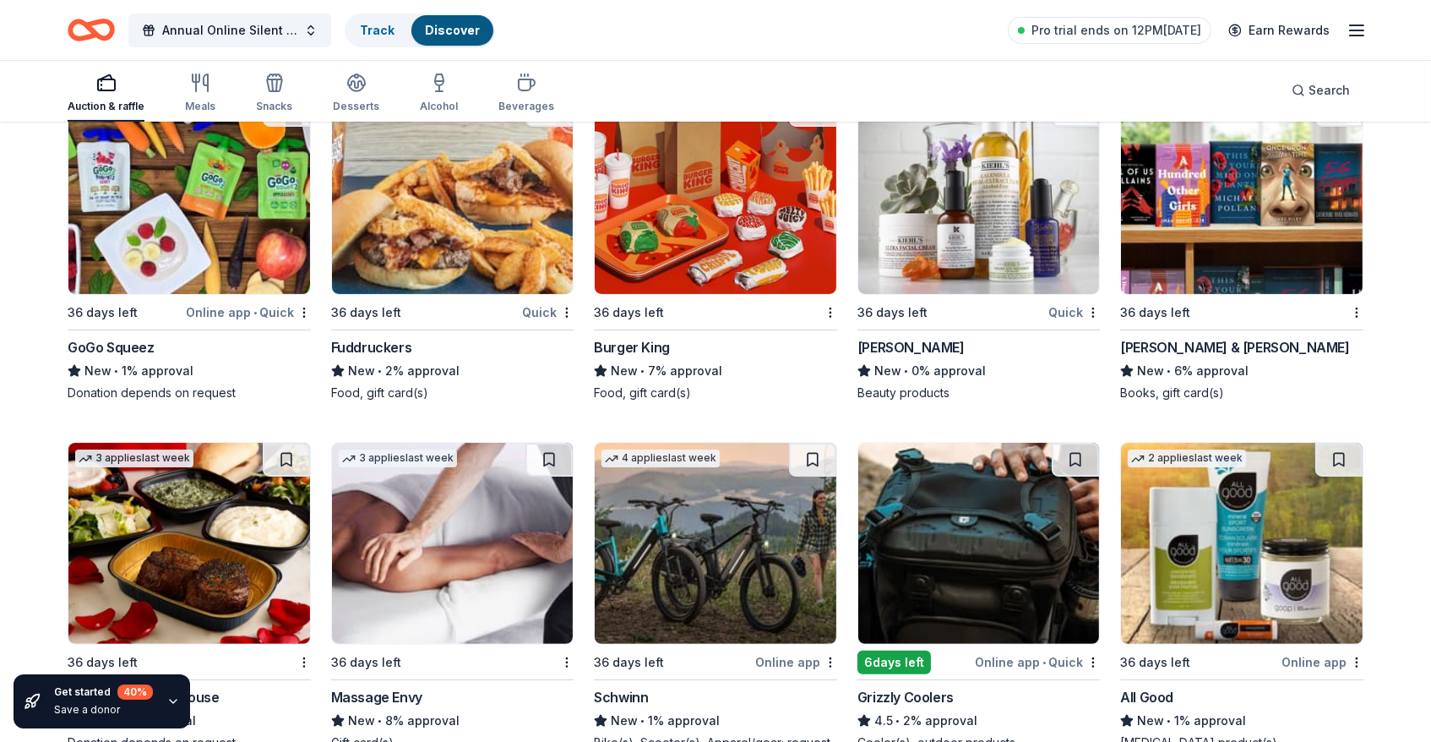
scroll to position [13094, 0]
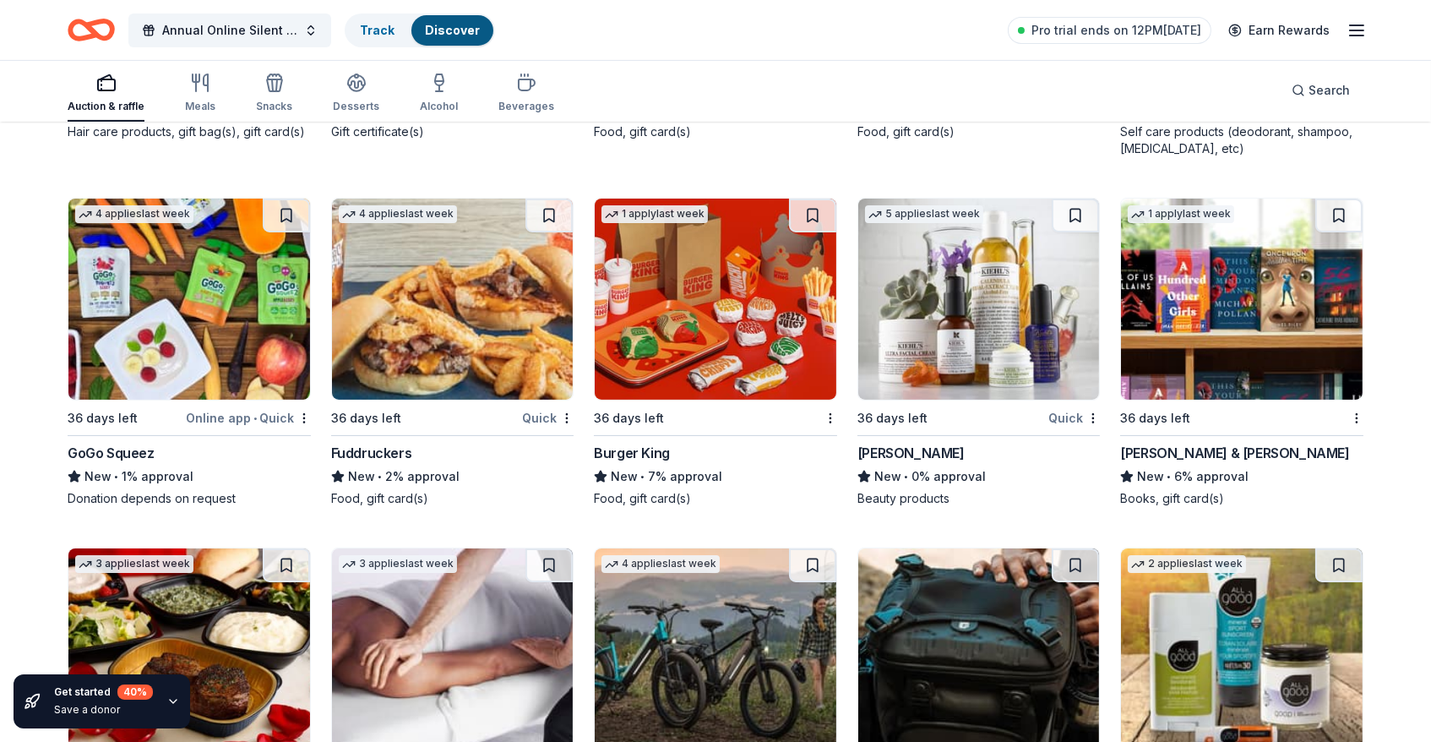
click at [1189, 443] on div "Barnes & Noble" at bounding box center [1234, 453] width 229 height 20
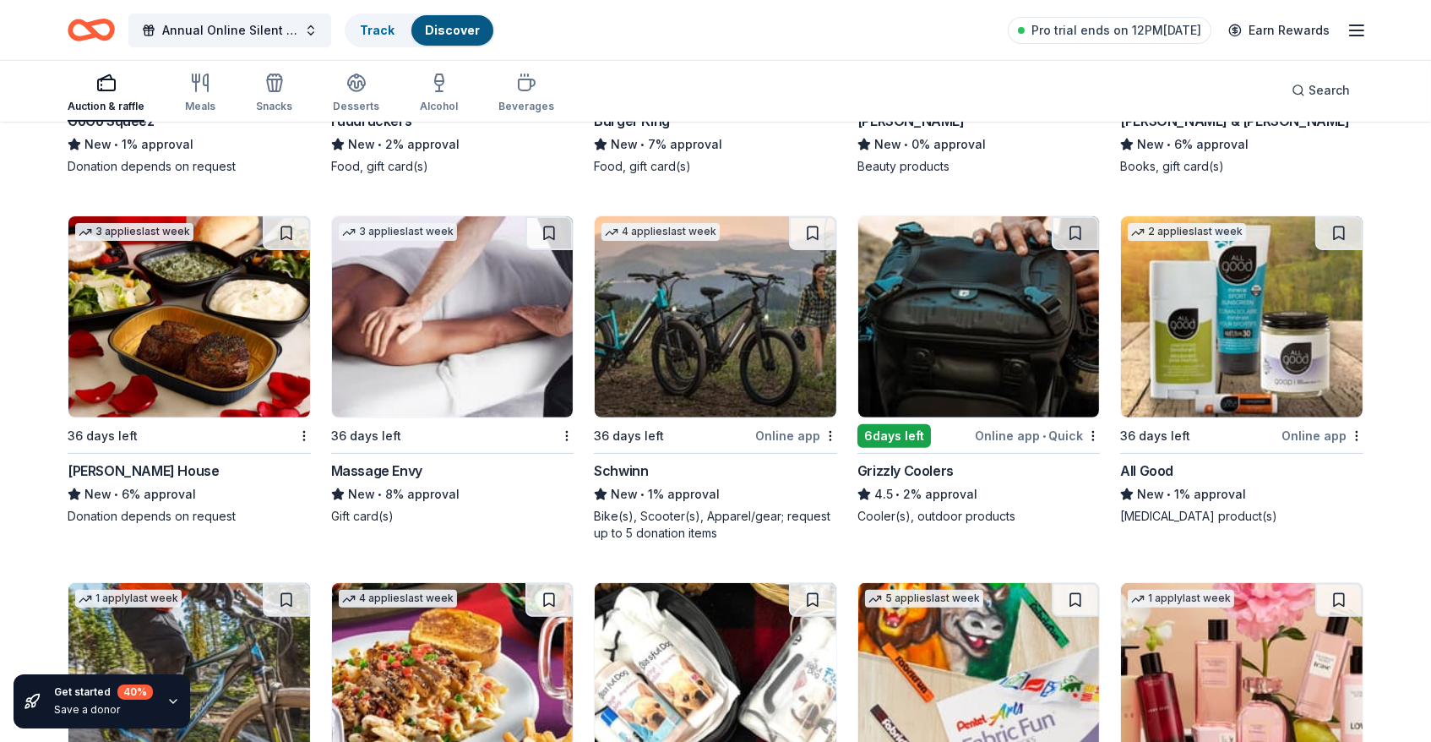
scroll to position [13484, 0]
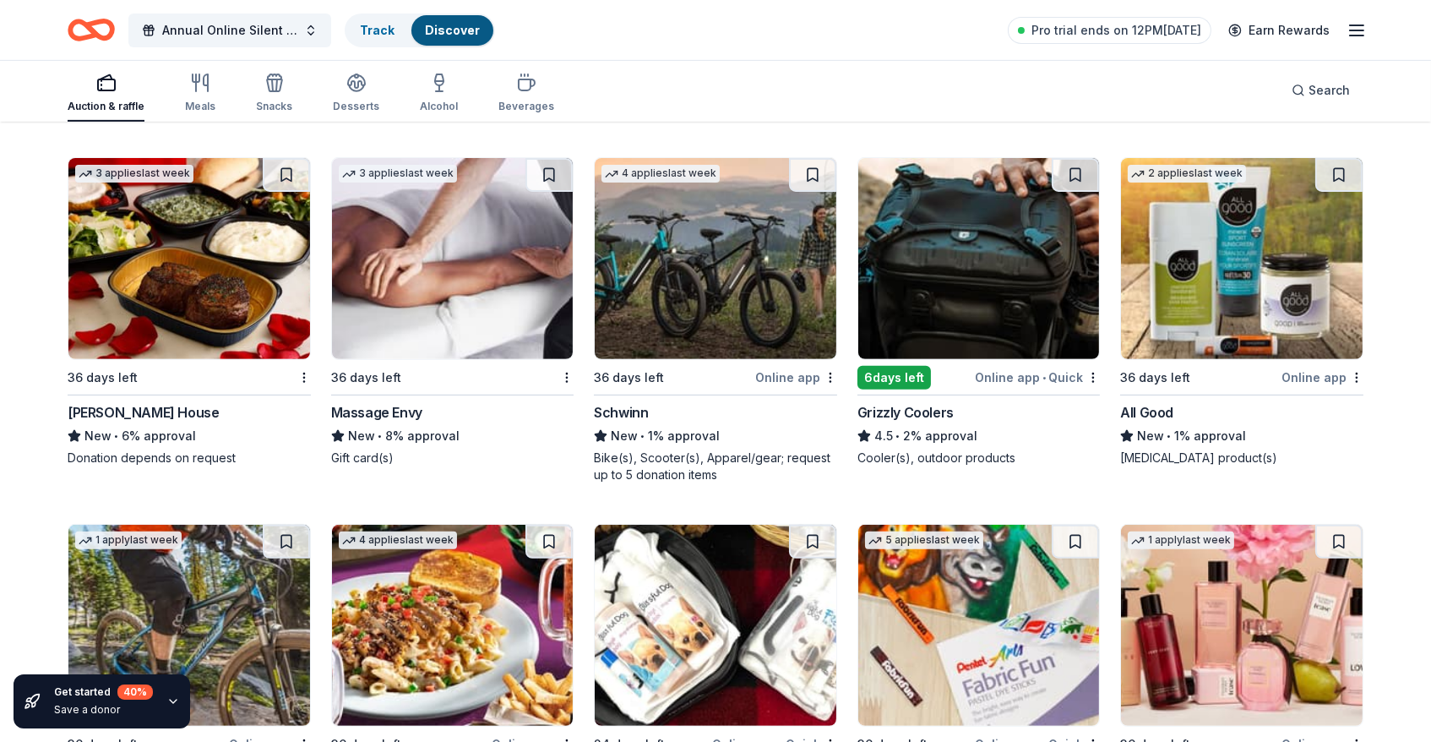
click at [171, 402] on div "Ruth's Chris Steak House" at bounding box center [143, 412] width 151 height 20
click at [388, 402] on div "Massage Envy" at bounding box center [376, 412] width 91 height 20
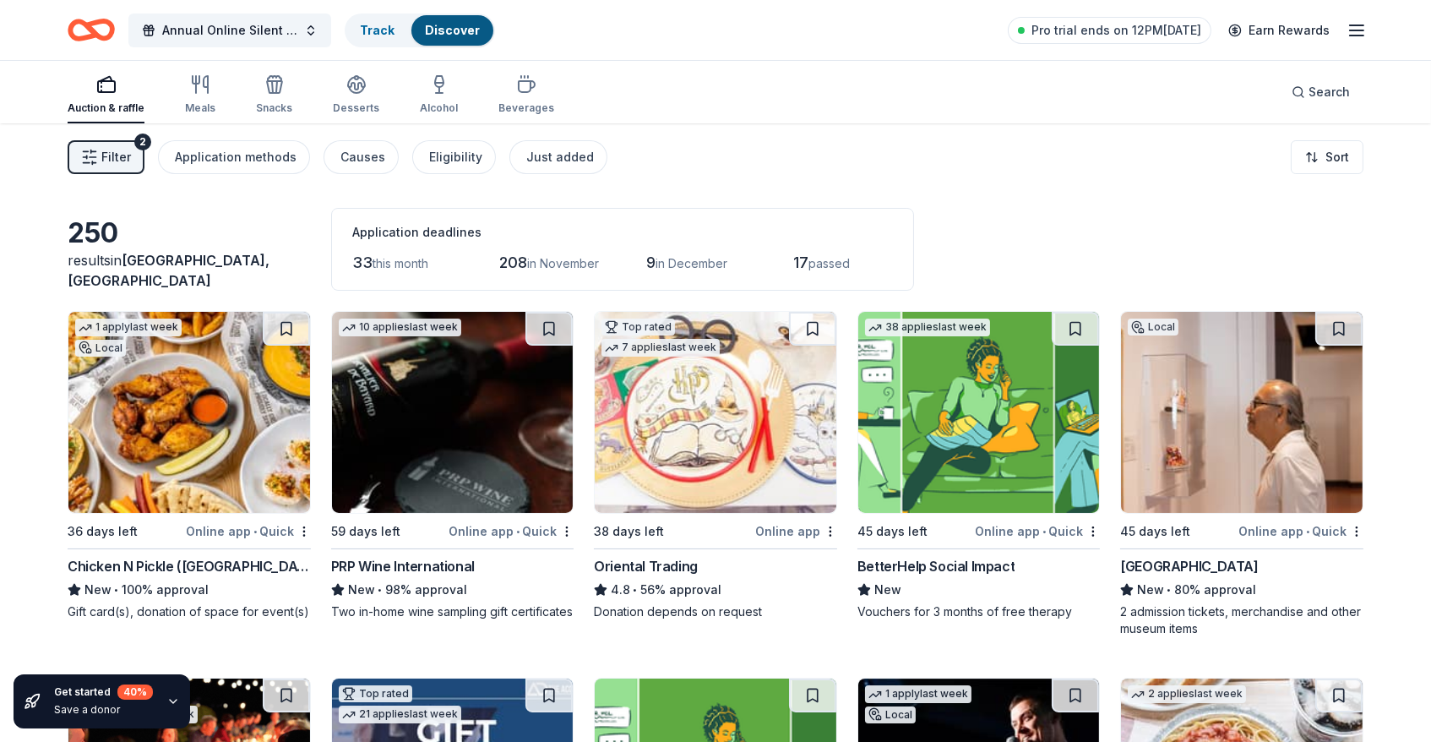
scroll to position [0, 0]
click at [1253, 160] on html "Annual Online Silent Auction Track Discover Pro trial ends on 12PM, 10/16 Earn …" at bounding box center [715, 371] width 1431 height 742
click at [1253, 193] on div "Sort by approval rate" at bounding box center [1284, 196] width 150 height 30
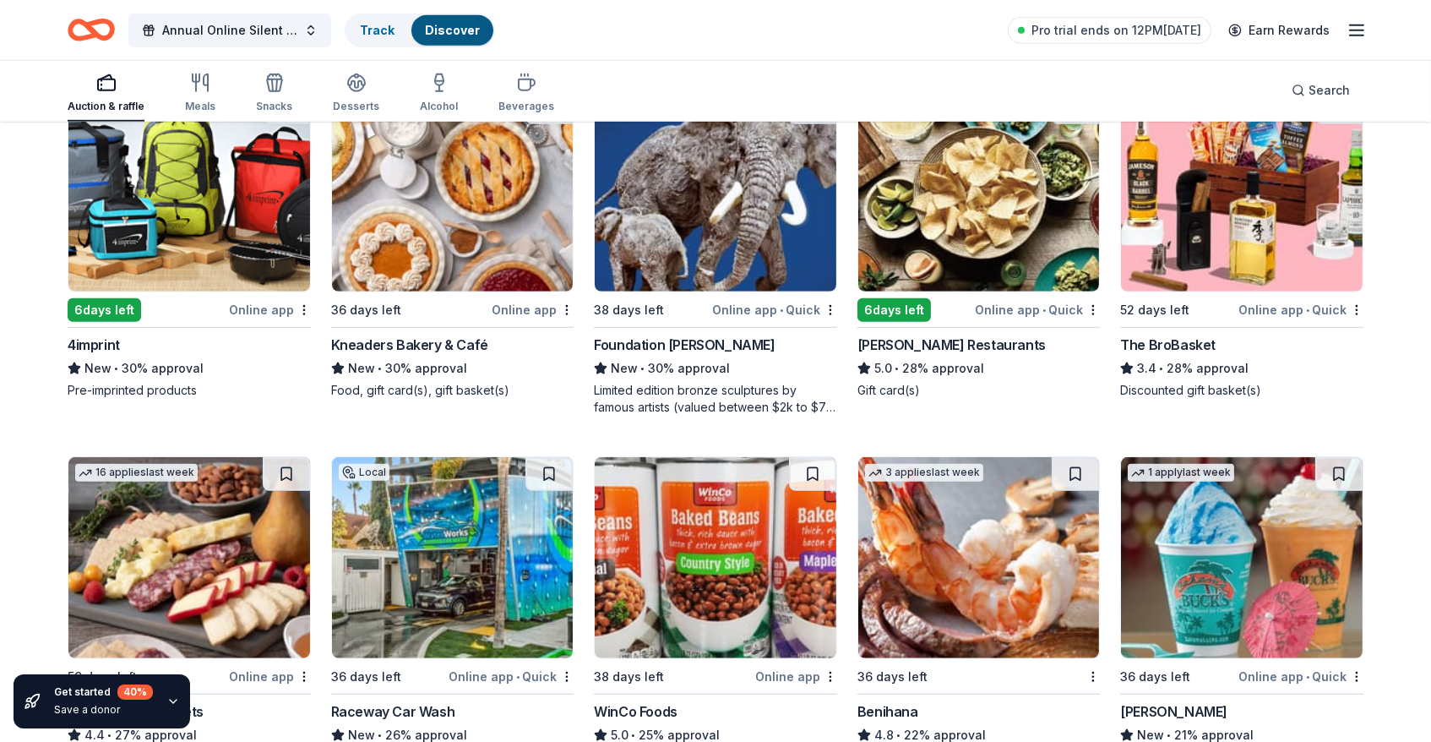
scroll to position [2194, 0]
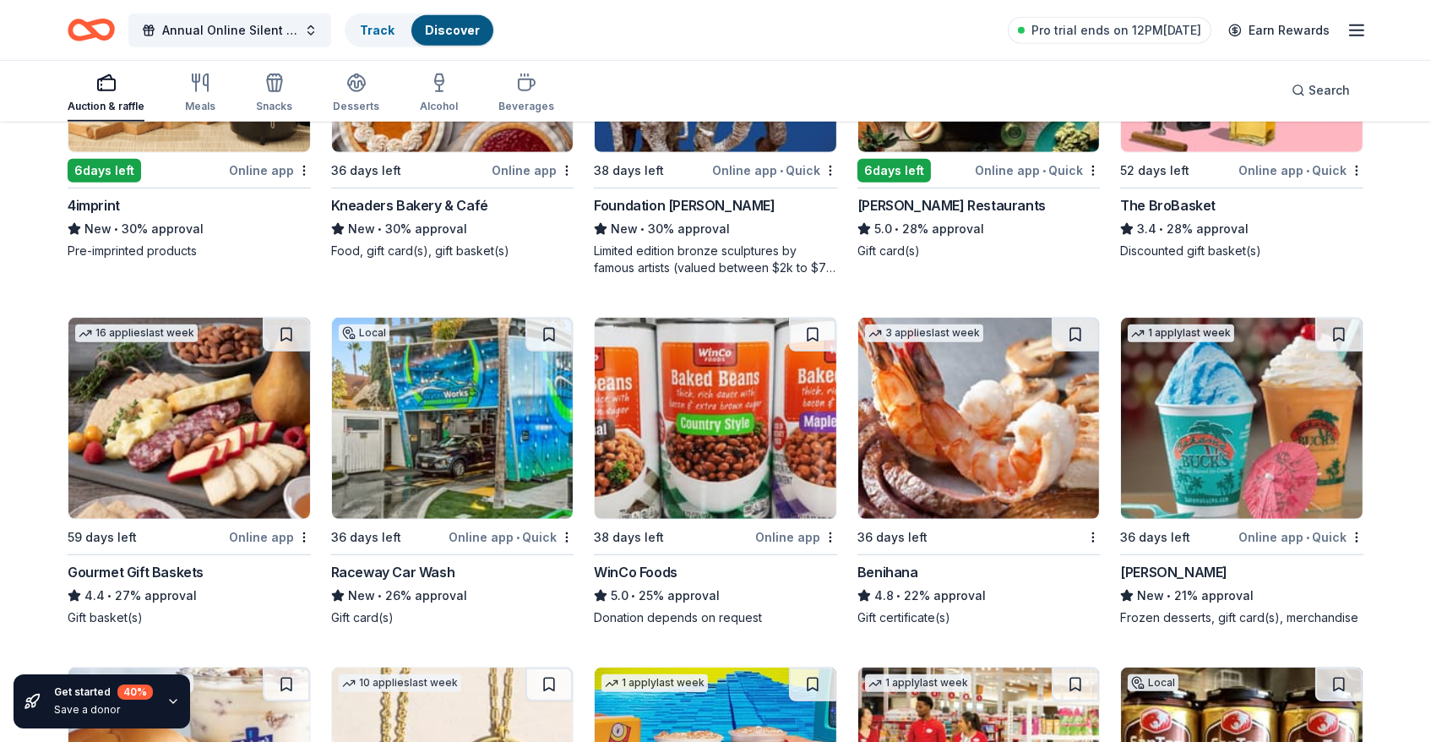
click at [127, 569] on div "Gourmet Gift Baskets" at bounding box center [136, 572] width 136 height 20
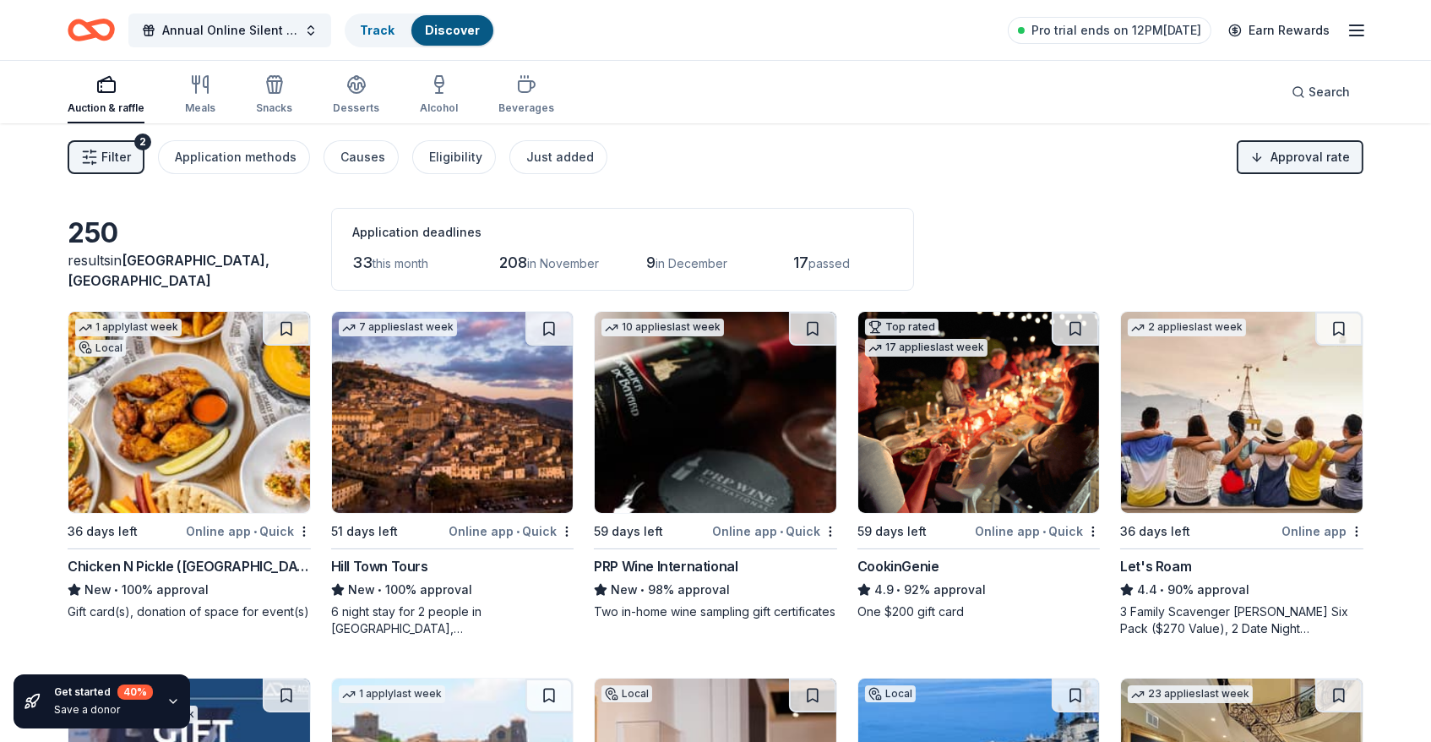
scroll to position [0, 0]
click at [252, 156] on div "Application methods" at bounding box center [236, 157] width 122 height 20
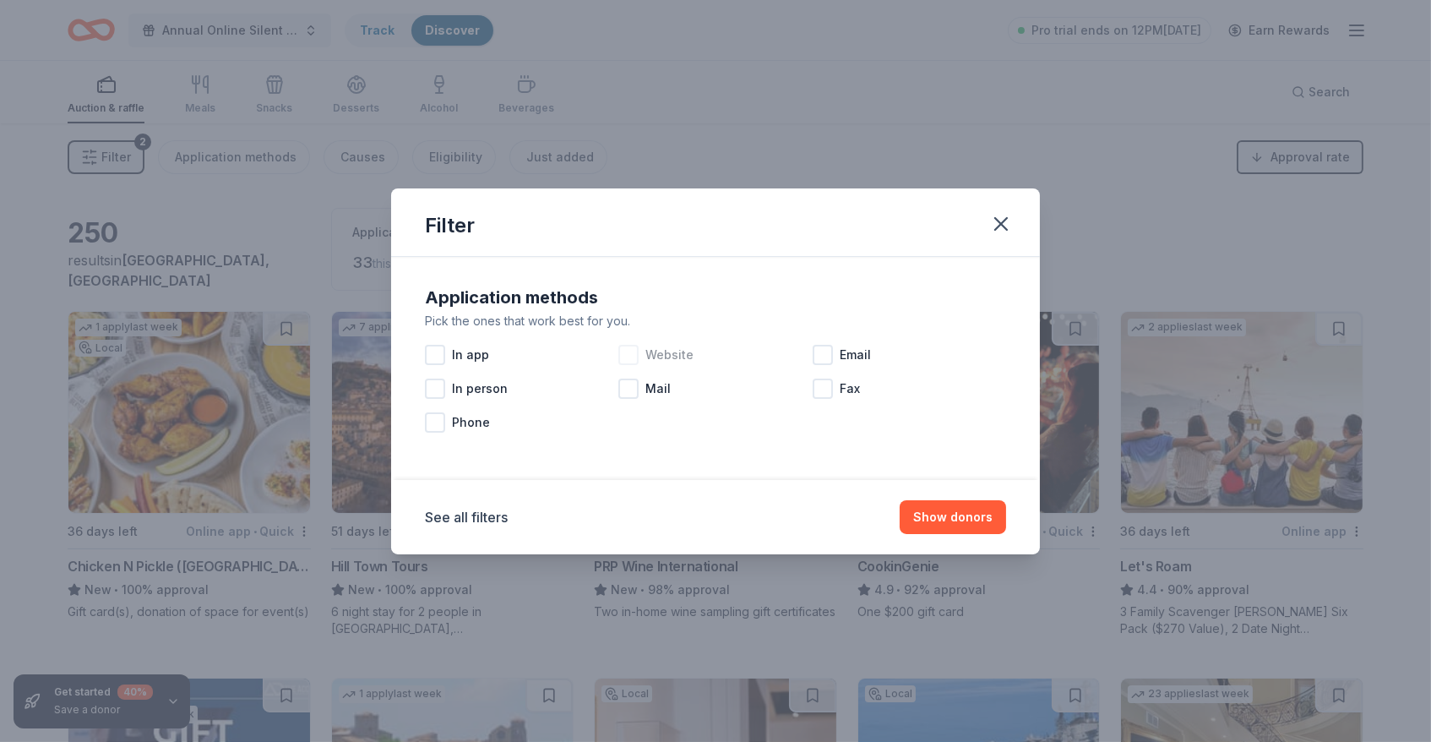
click at [627, 348] on div at bounding box center [628, 355] width 20 height 20
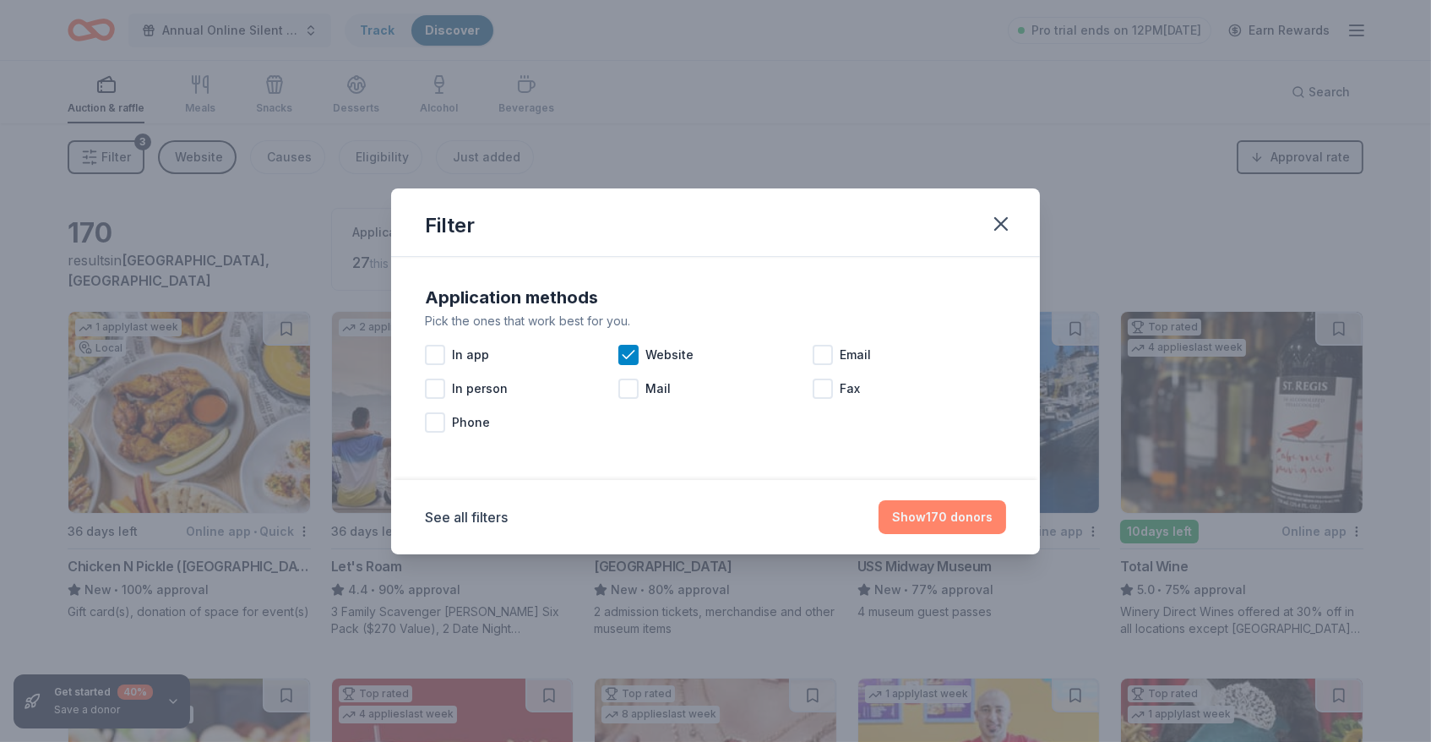
click at [956, 517] on button "Show 170 donors" at bounding box center [943, 517] width 128 height 34
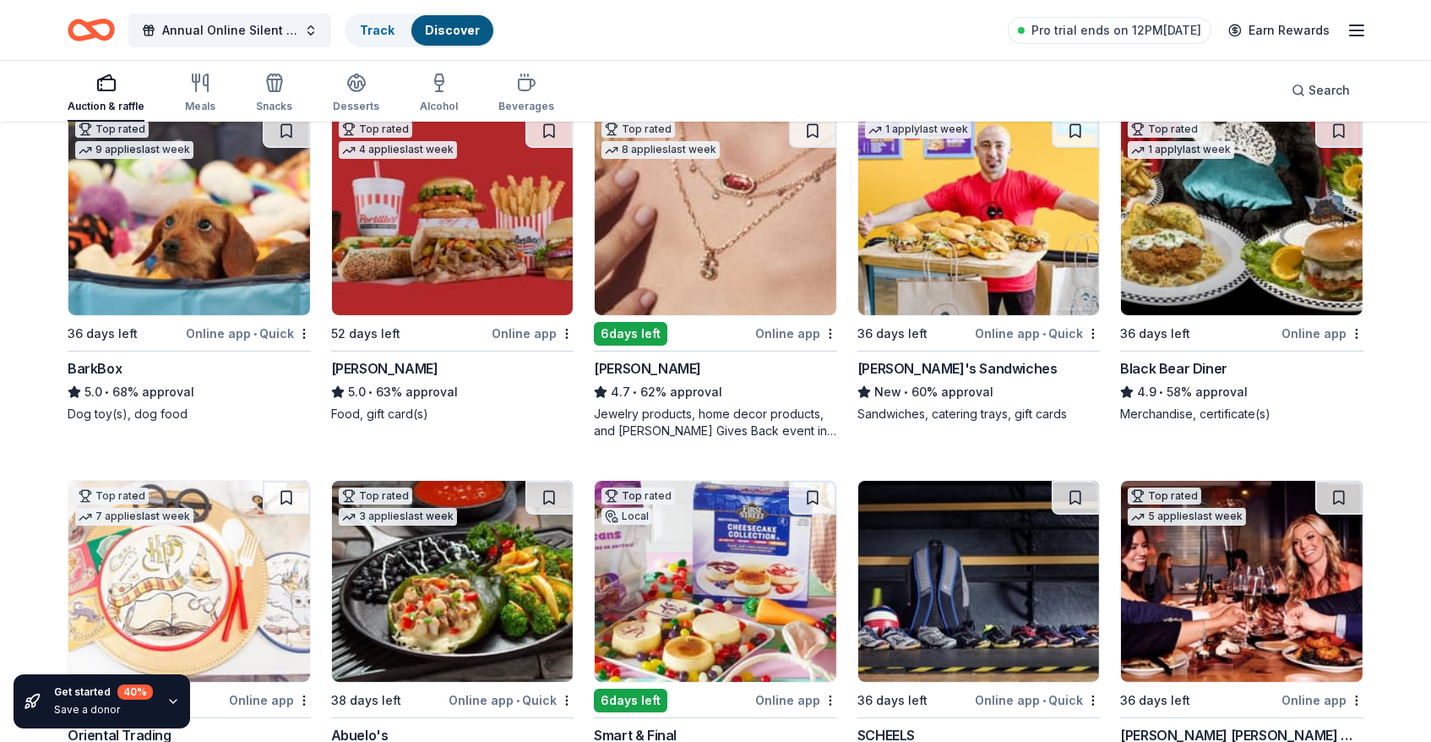
scroll to position [547, 0]
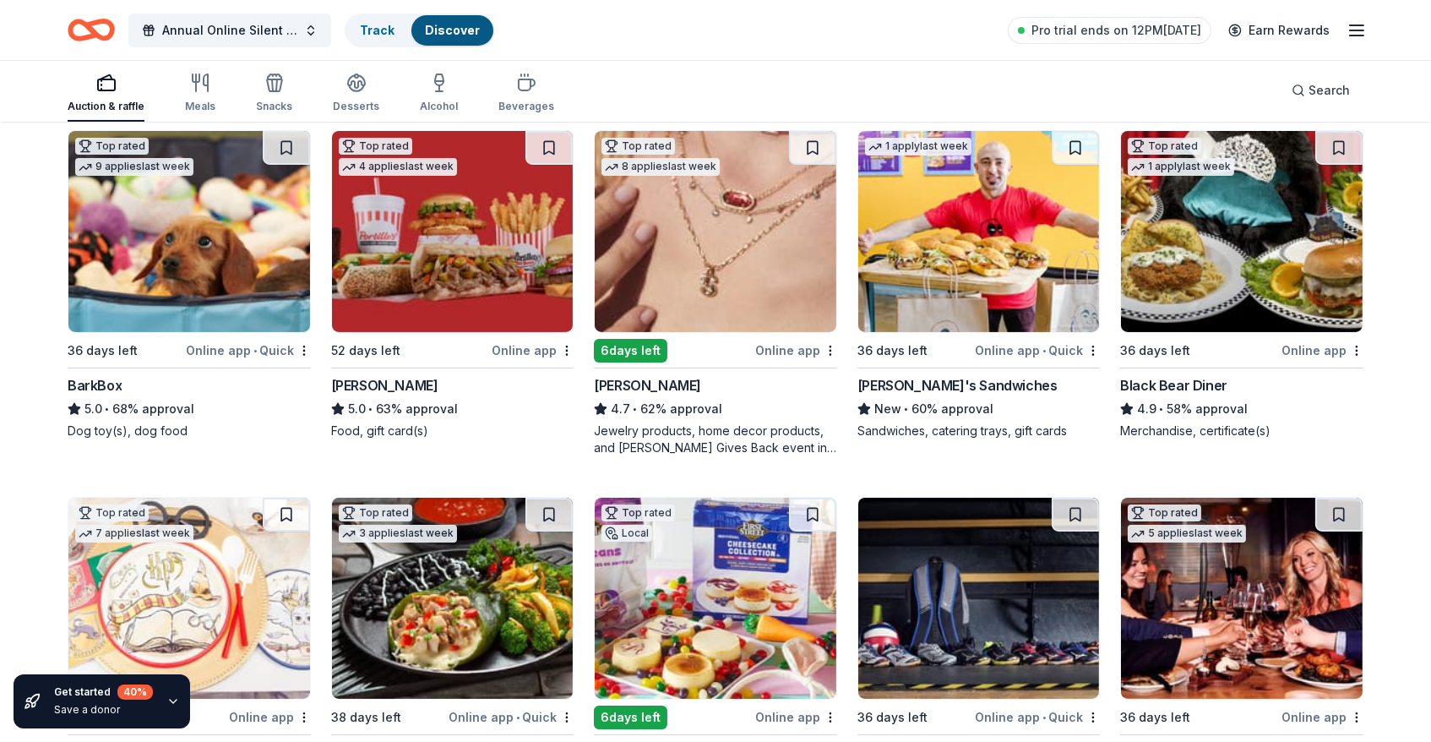
click at [1141, 384] on div "Black Bear Diner" at bounding box center [1173, 385] width 107 height 20
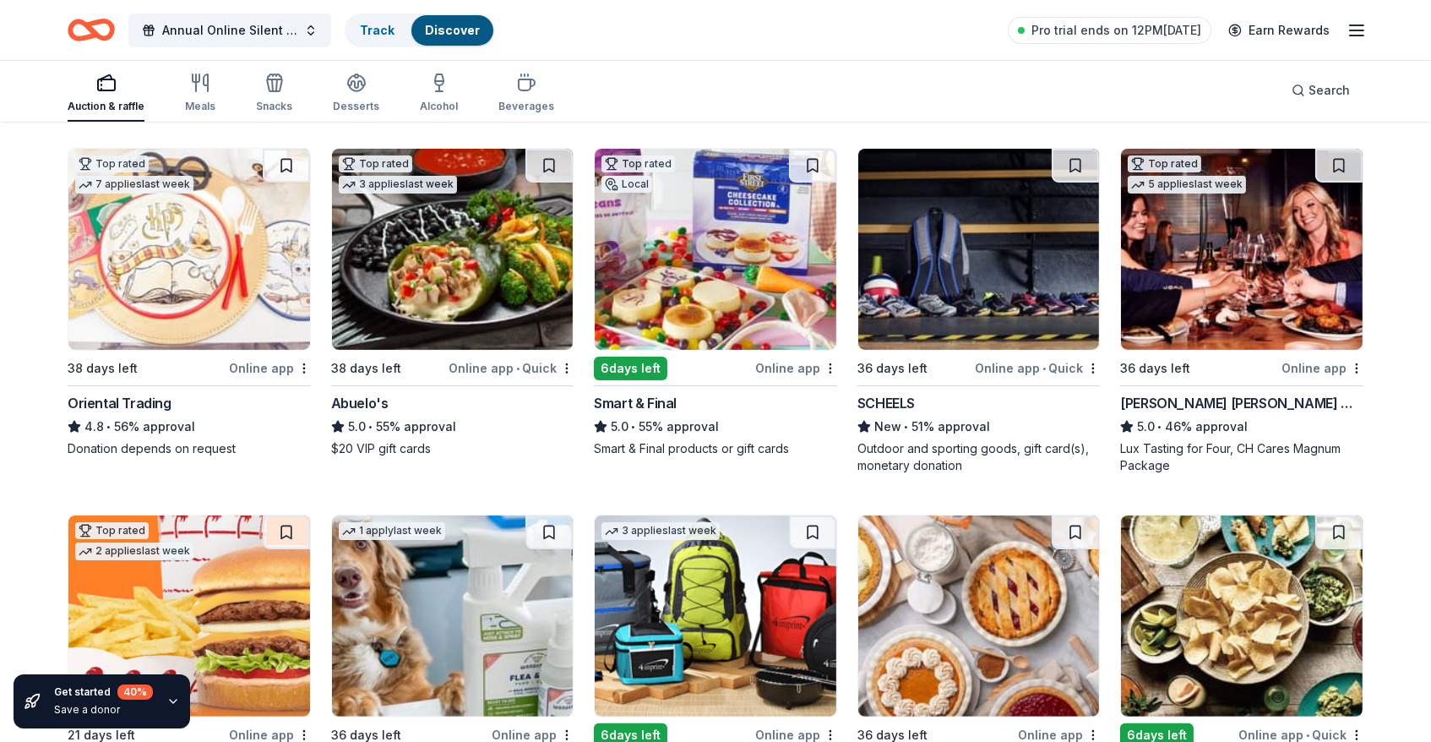
scroll to position [898, 0]
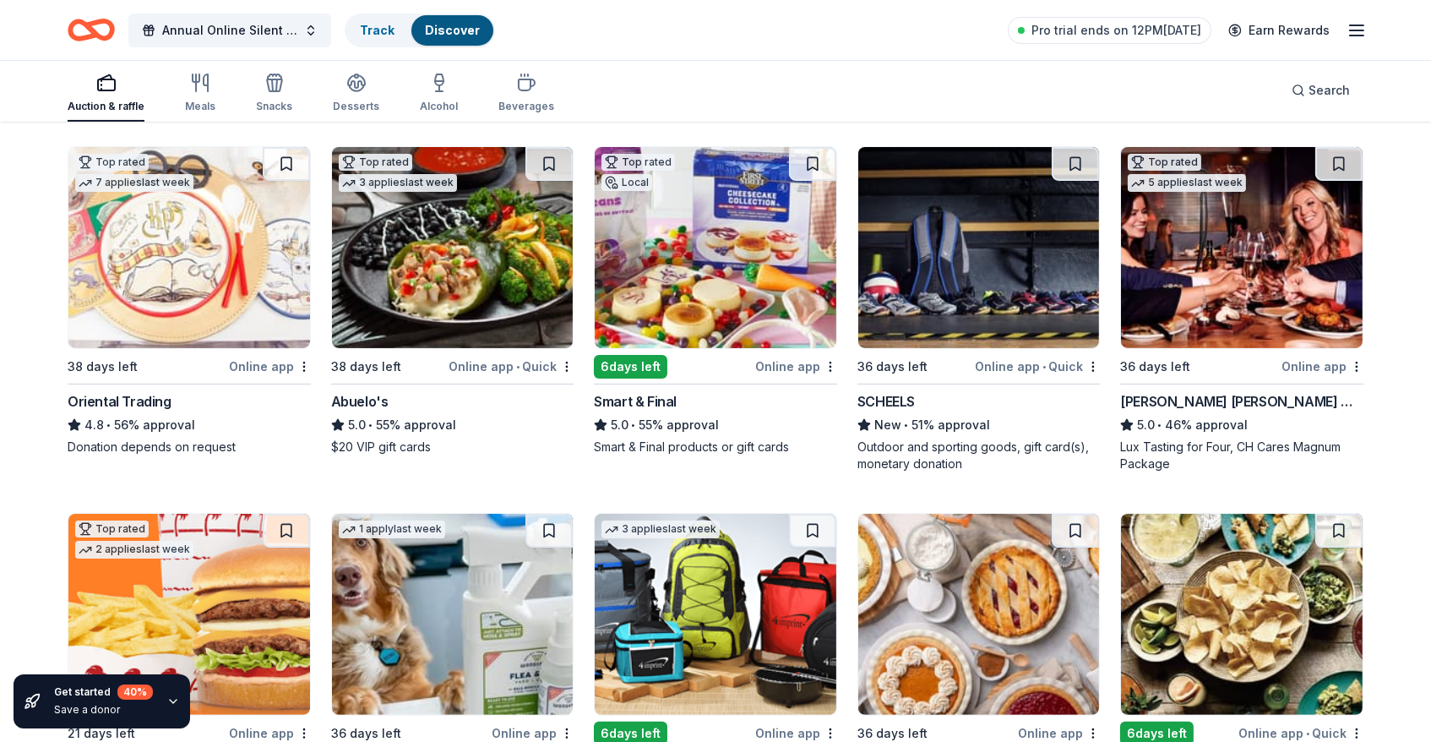
click at [357, 395] on div "Abuelo's" at bounding box center [359, 401] width 57 height 20
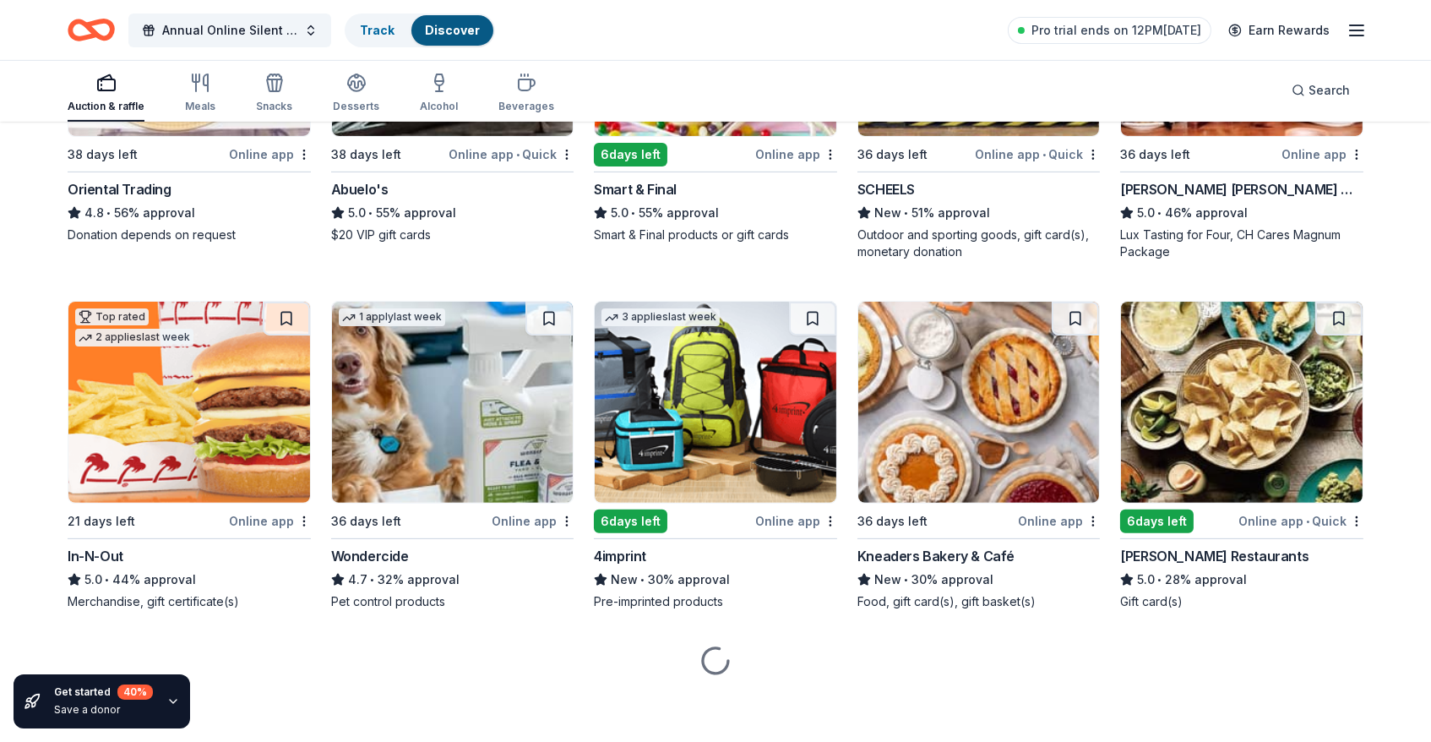
scroll to position [1108, 0]
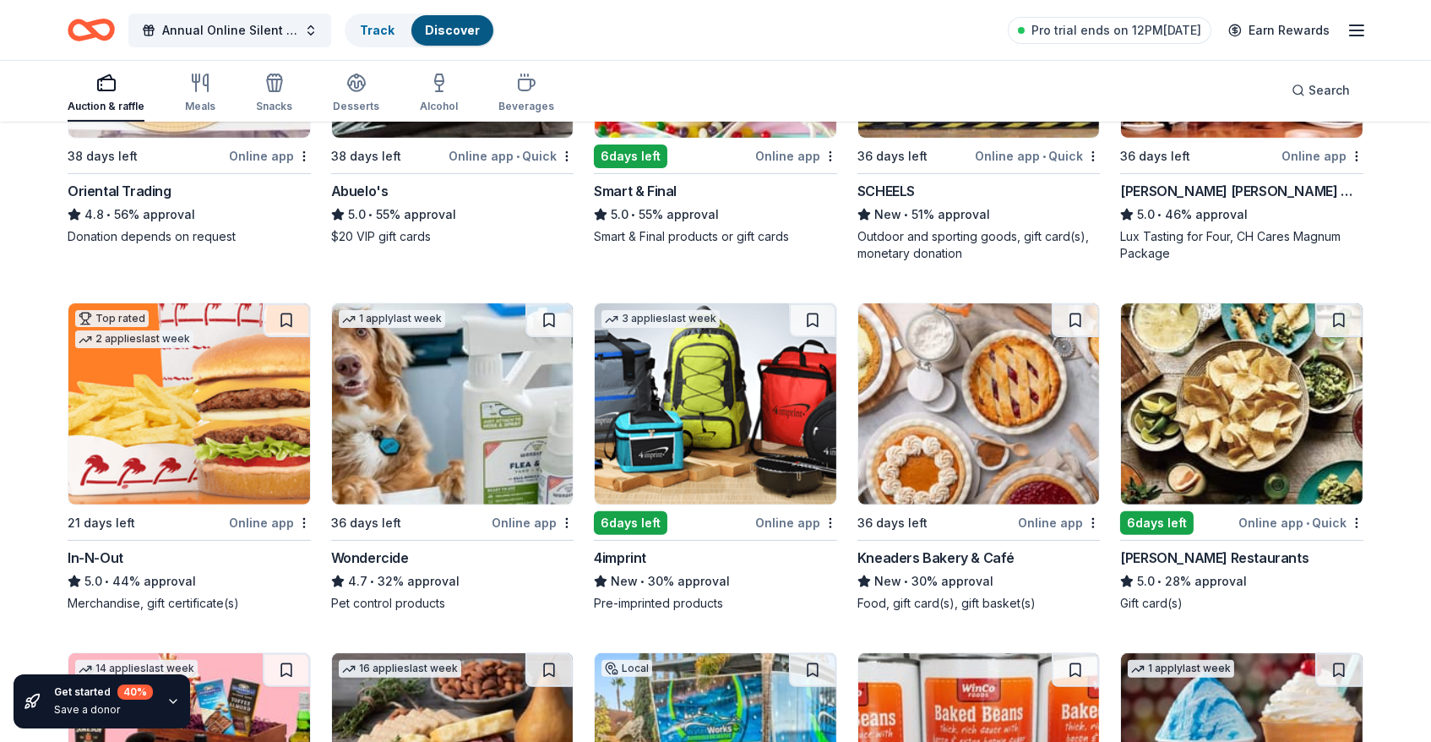
click at [98, 549] on div "In-N-Out" at bounding box center [96, 557] width 56 height 20
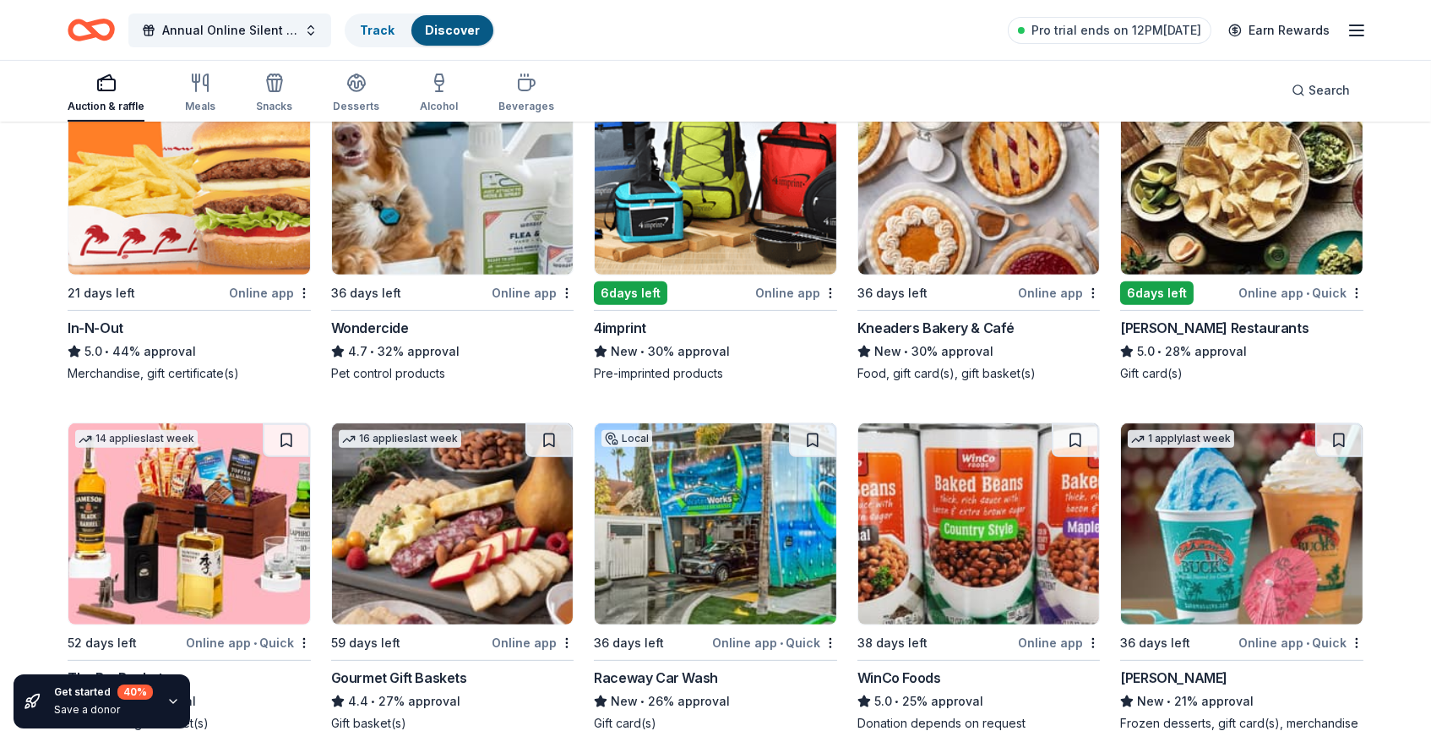
scroll to position [1298, 0]
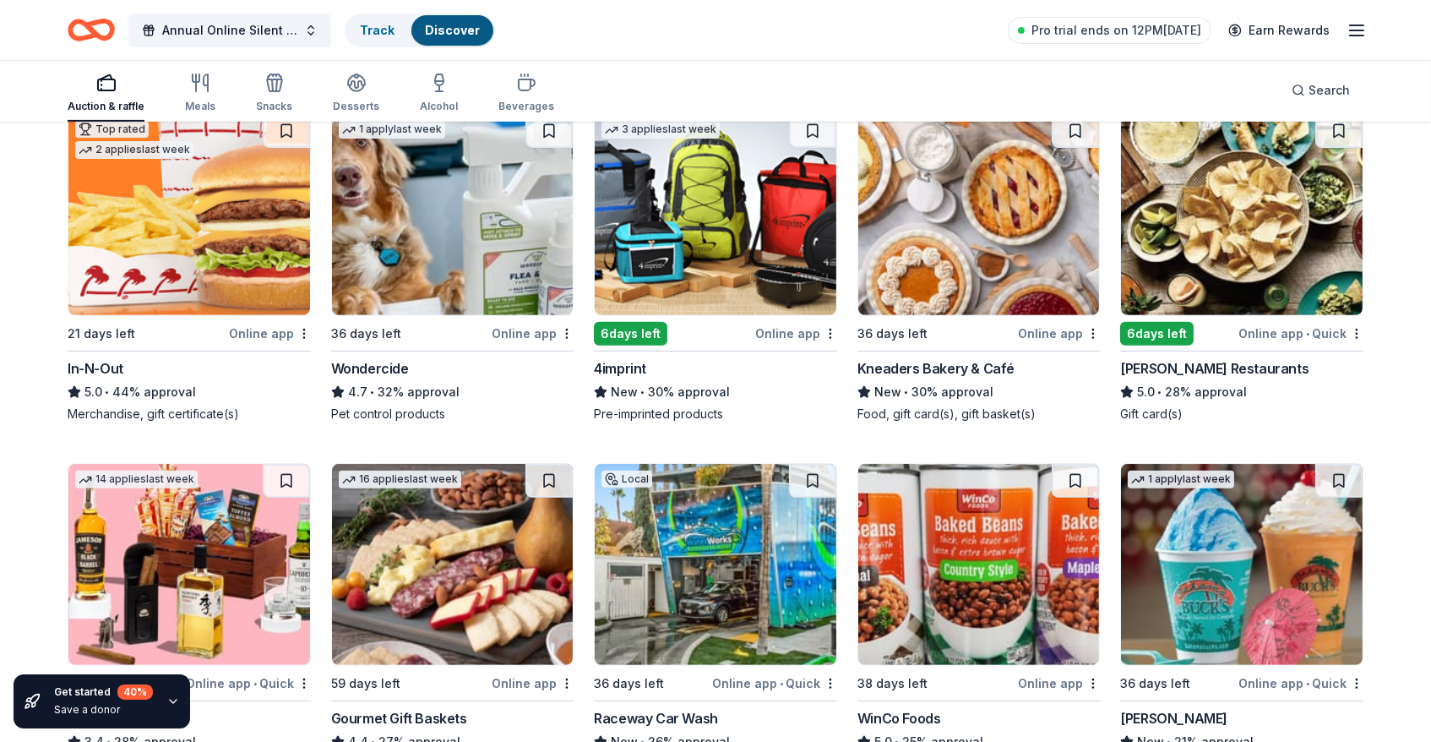
click at [1192, 364] on div "Pappas Restaurants" at bounding box center [1214, 368] width 188 height 20
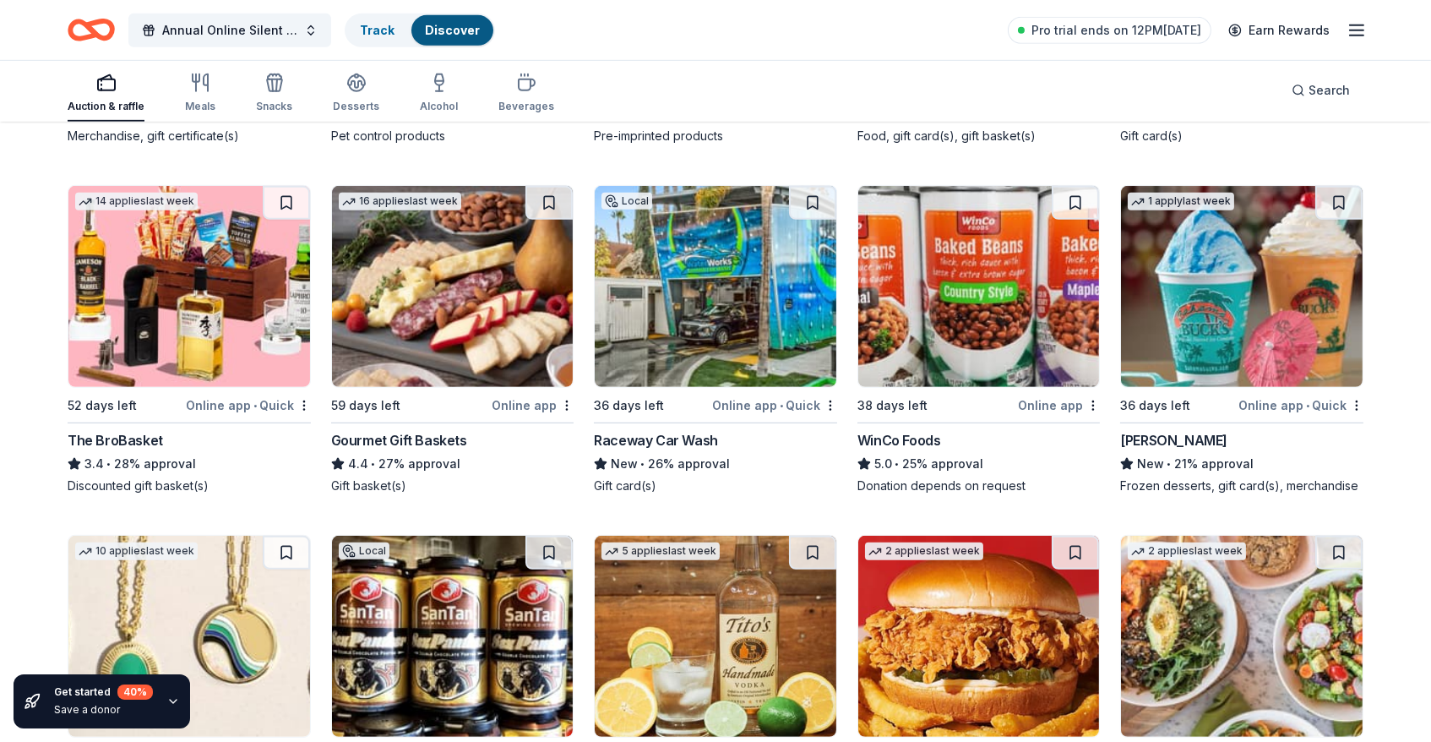
scroll to position [1581, 0]
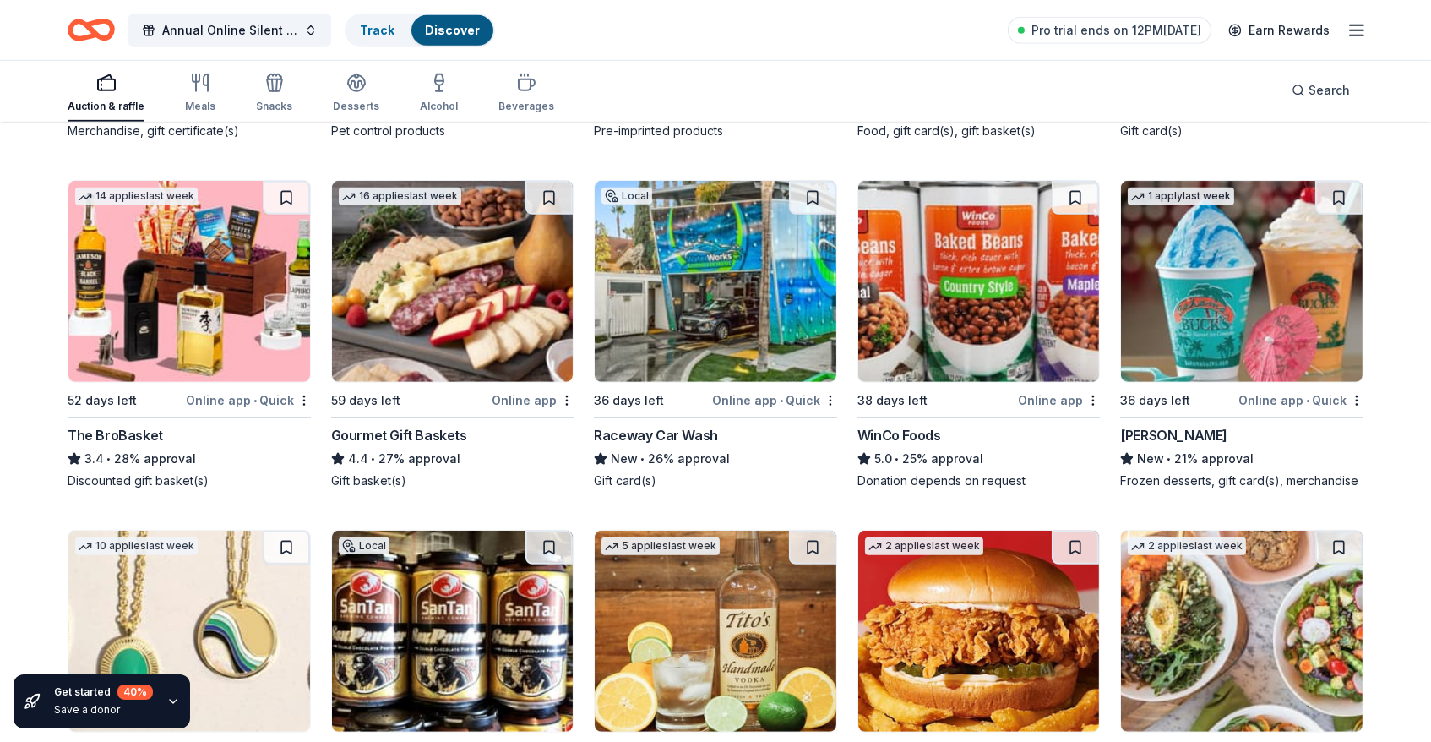
click at [679, 425] on div "Raceway Car Wash" at bounding box center [656, 435] width 124 height 20
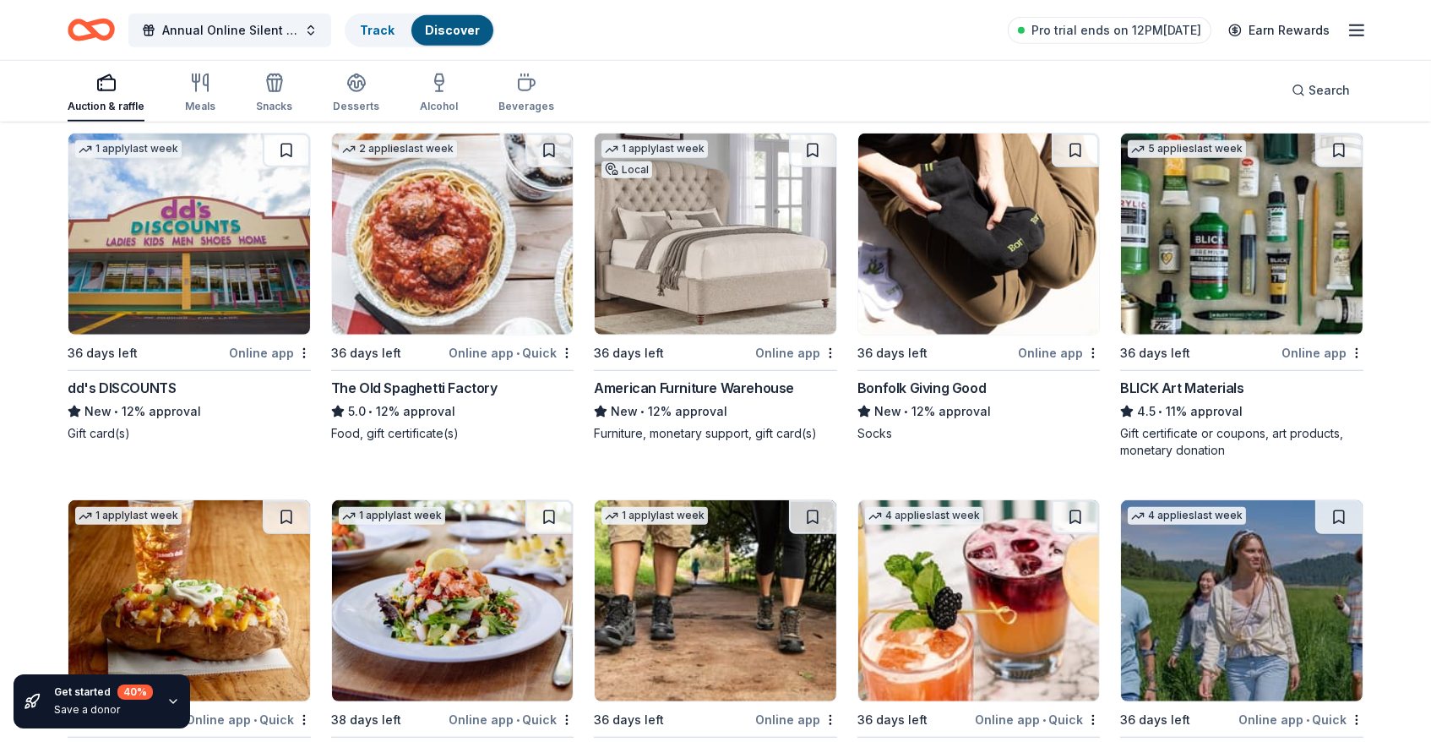
scroll to position [2738, 0]
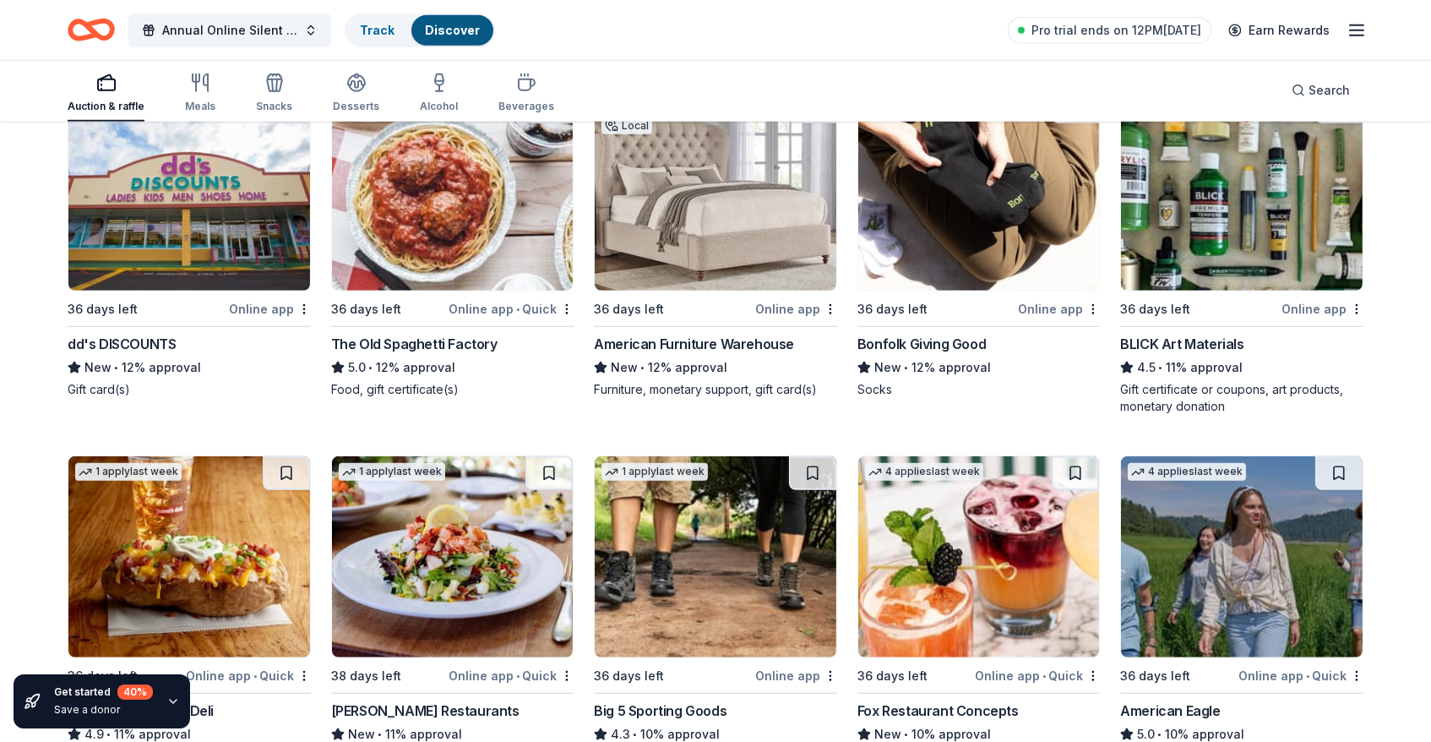
click at [413, 335] on div "The Old Spaghetti Factory" at bounding box center [414, 344] width 166 height 20
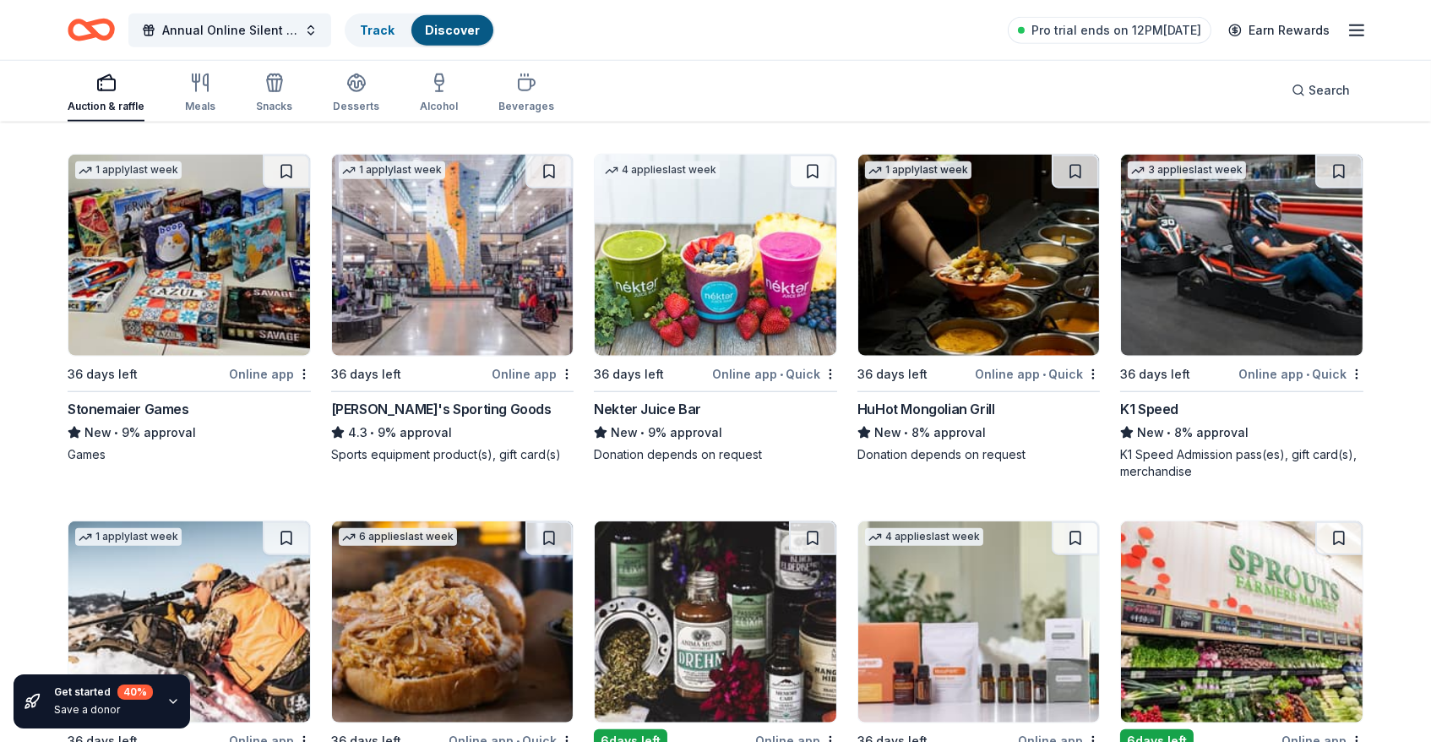
scroll to position [3405, 0]
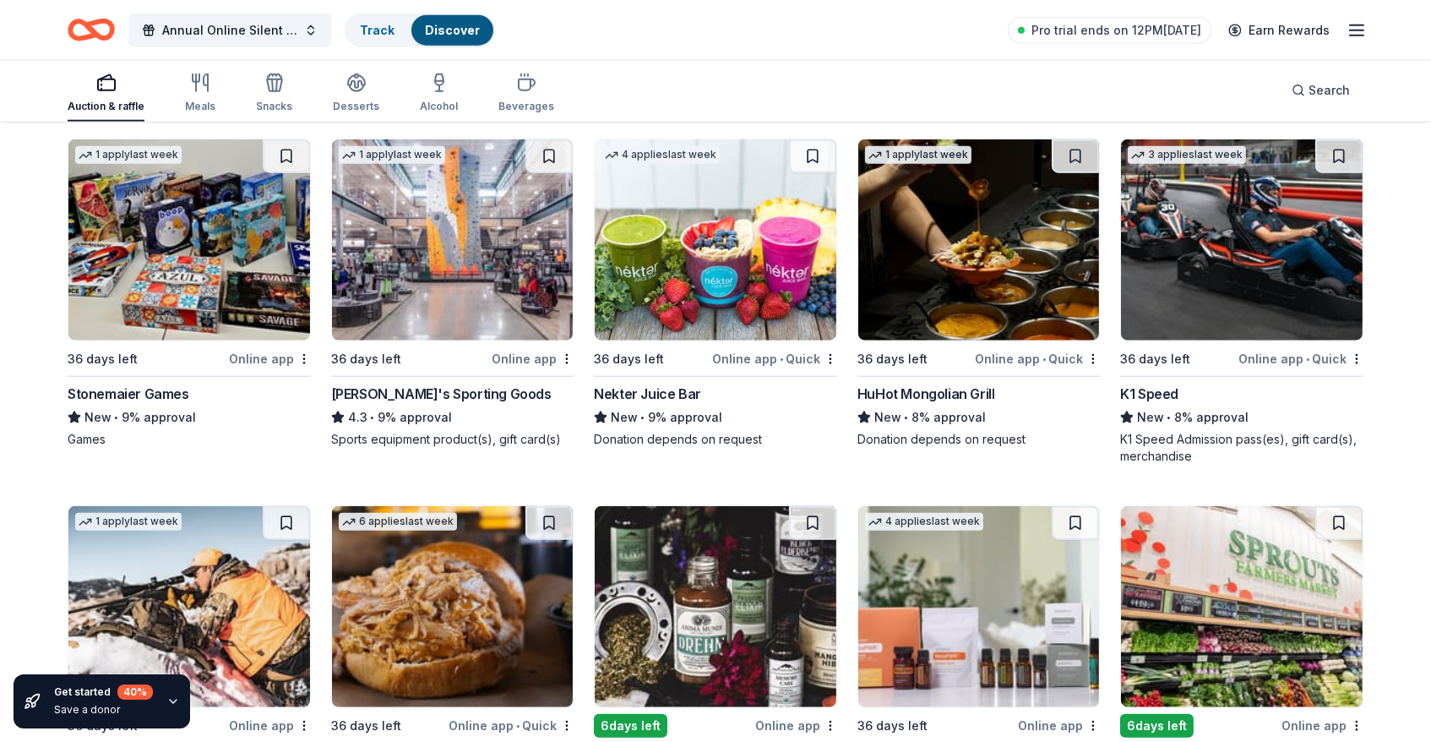
click at [1141, 384] on div "K1 Speed" at bounding box center [1149, 394] width 58 height 20
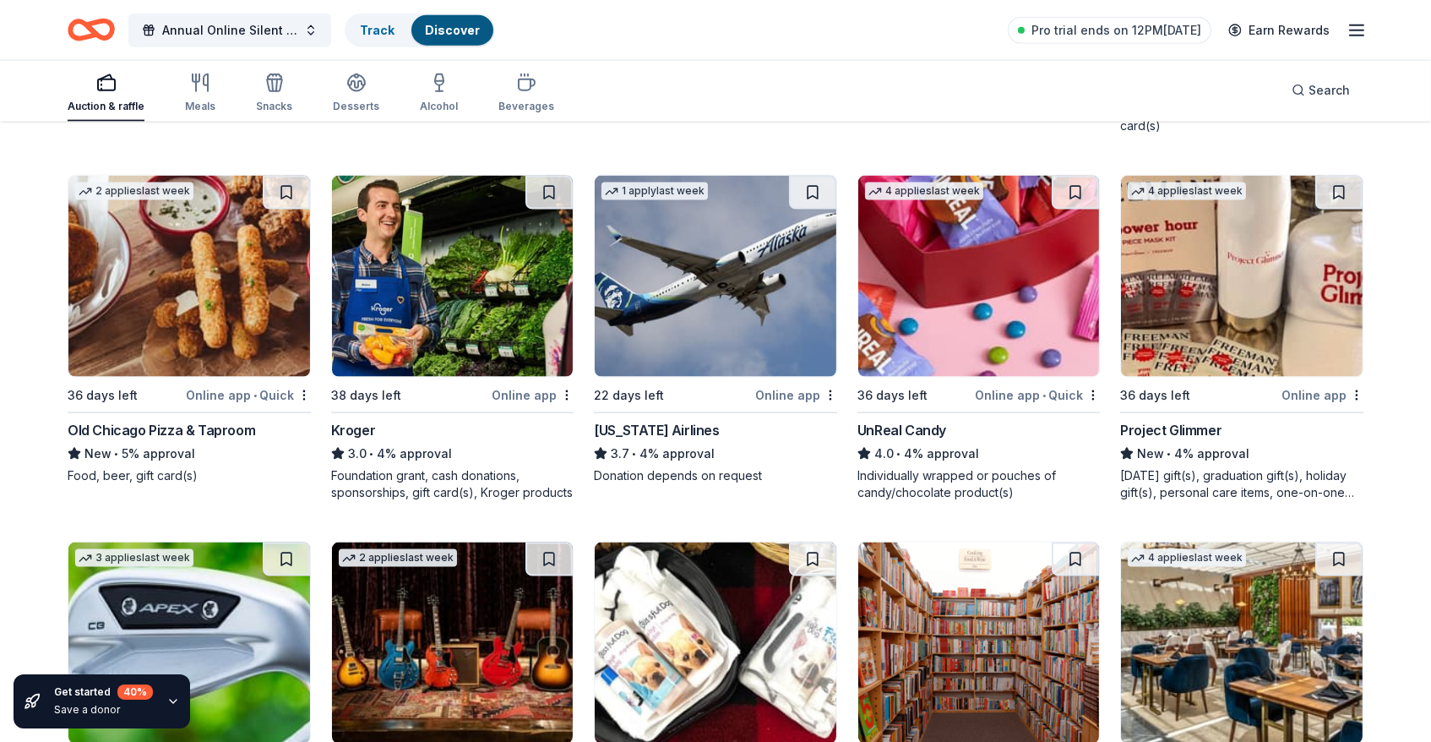
scroll to position [4468, 0]
click at [651, 420] on div "Alaska Airlines" at bounding box center [656, 430] width 125 height 20
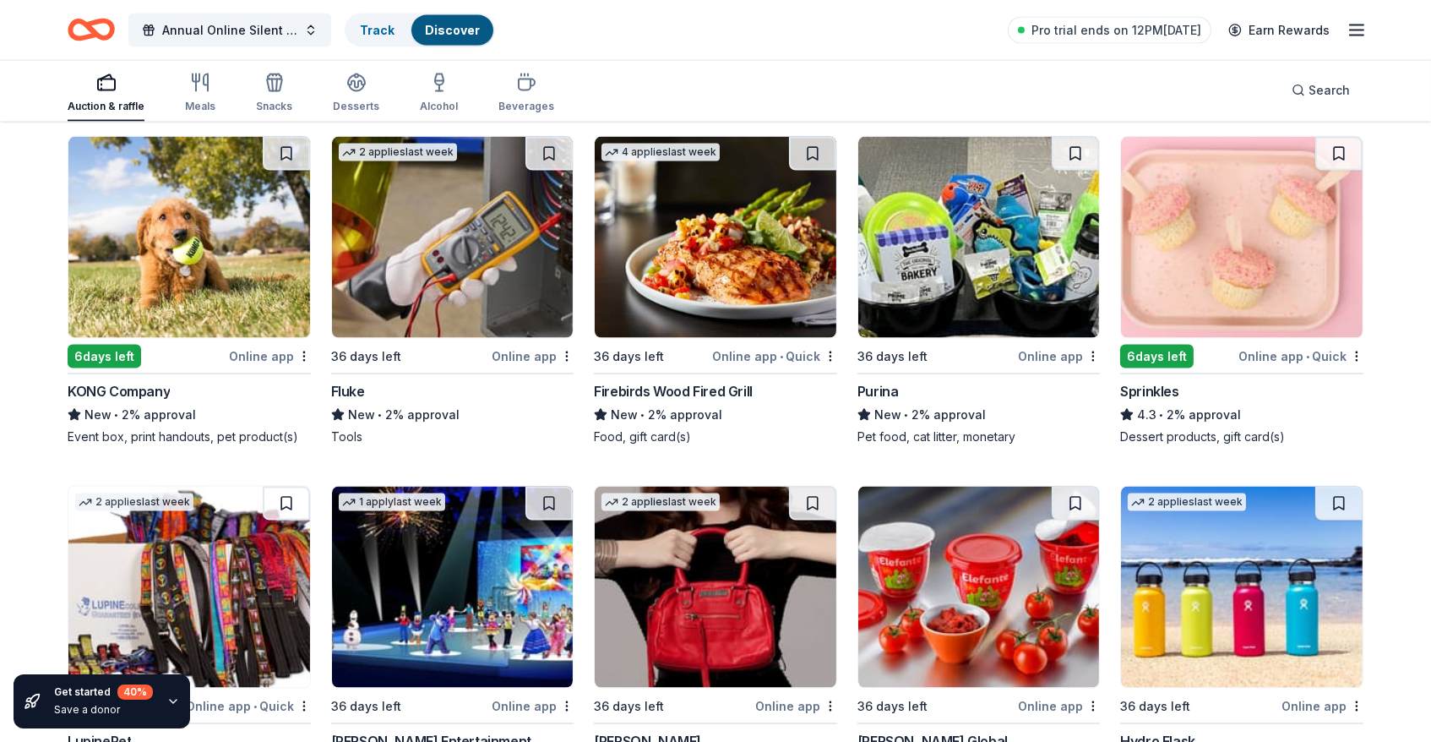
scroll to position [5224, 0]
click at [711, 382] on div "Firebirds Wood Fired Grill" at bounding box center [673, 391] width 159 height 20
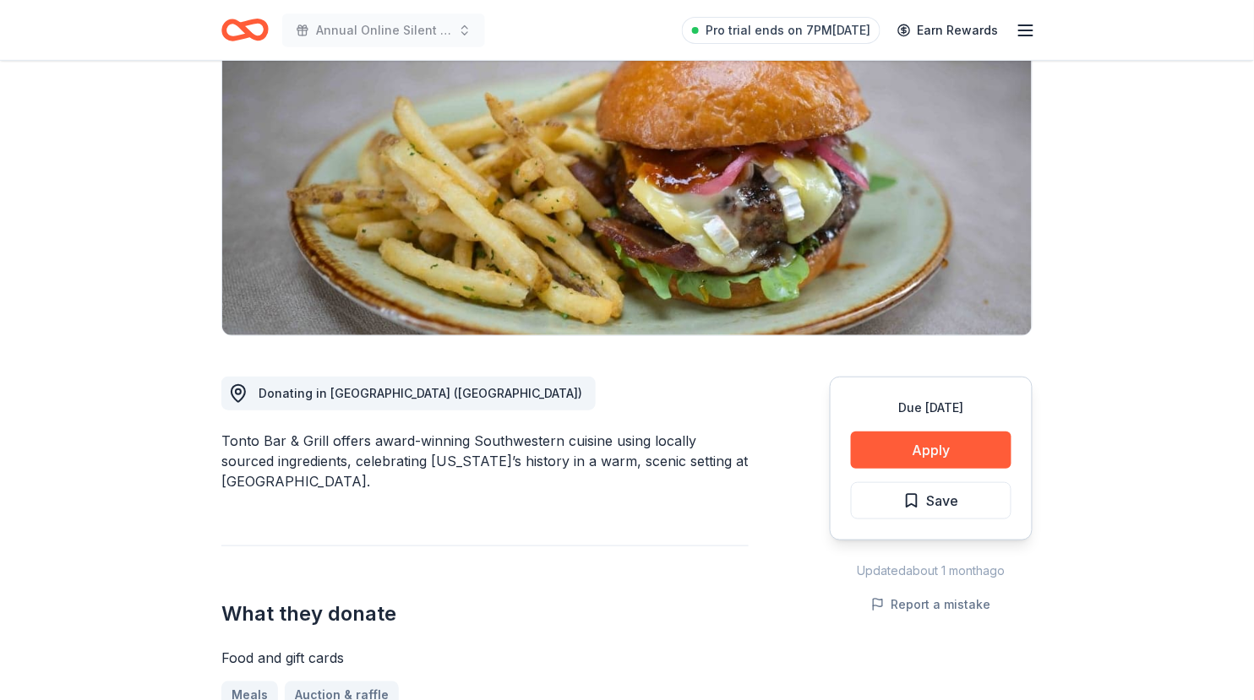
scroll to position [91, 0]
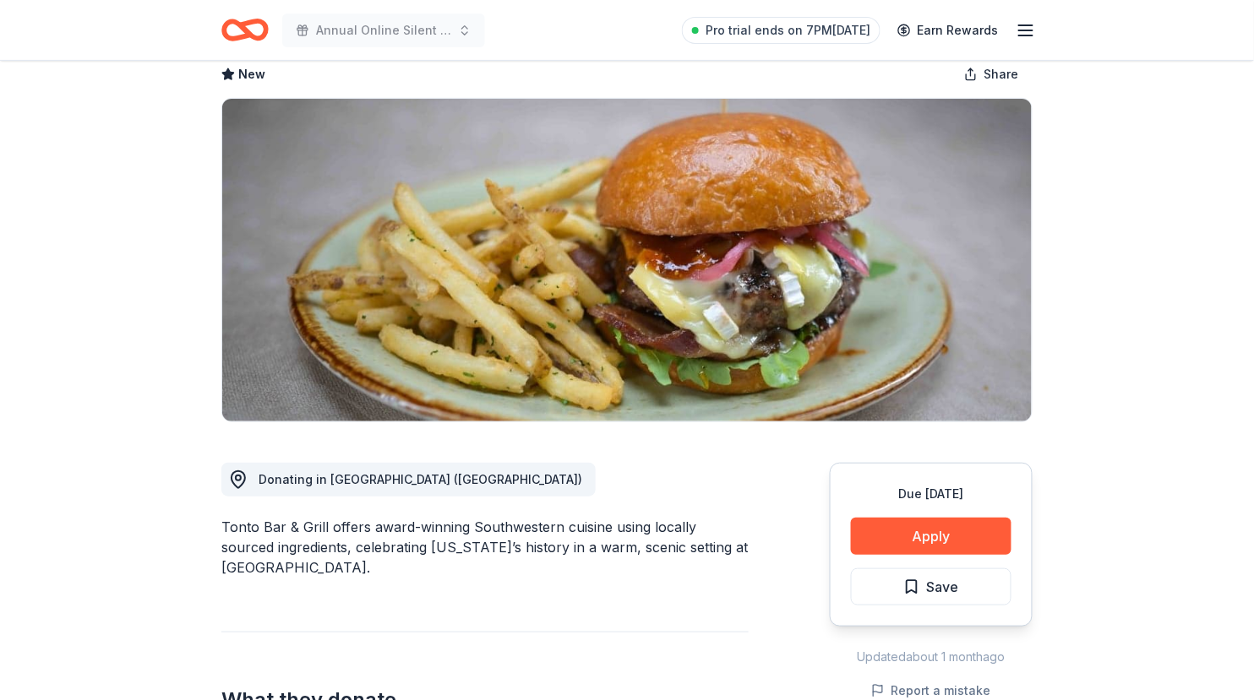
drag, startPoint x: 666, startPoint y: 545, endPoint x: 702, endPoint y: 561, distance: 39.7
click at [702, 561] on div "Tonto Bar & Grill offers award-winning Southwestern cuisine using locally sourc…" at bounding box center [484, 547] width 527 height 61
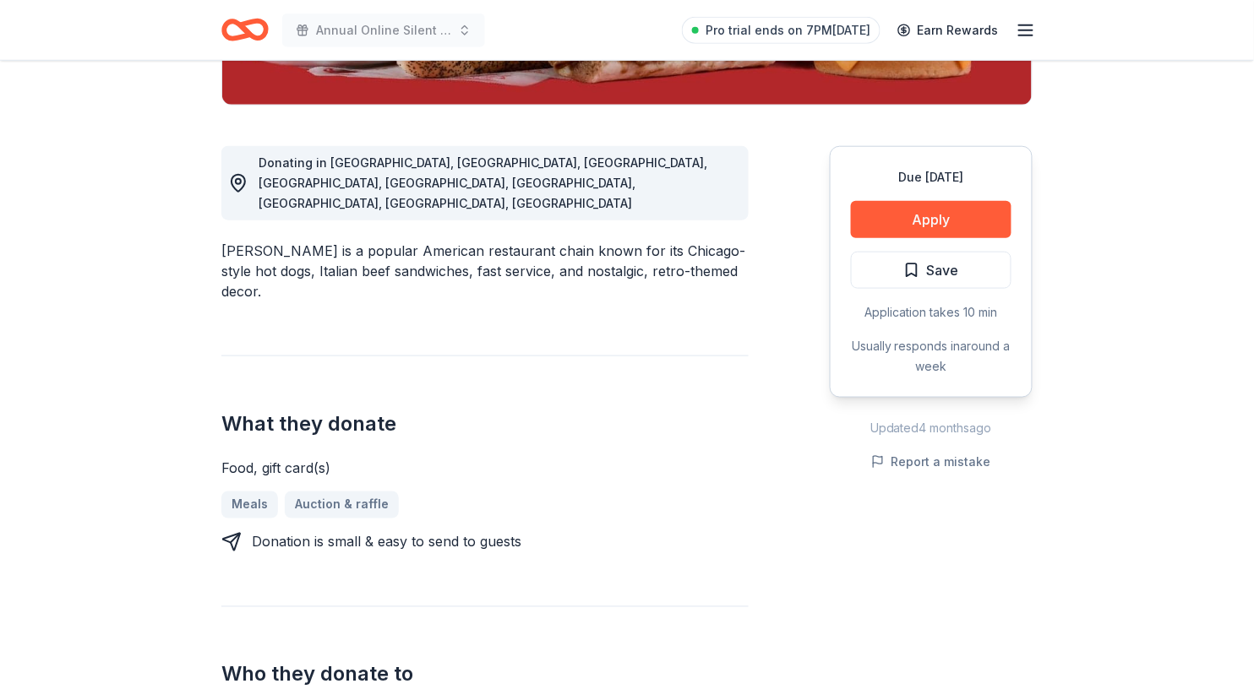
scroll to position [407, 0]
click at [935, 222] on button "Apply" at bounding box center [931, 220] width 161 height 37
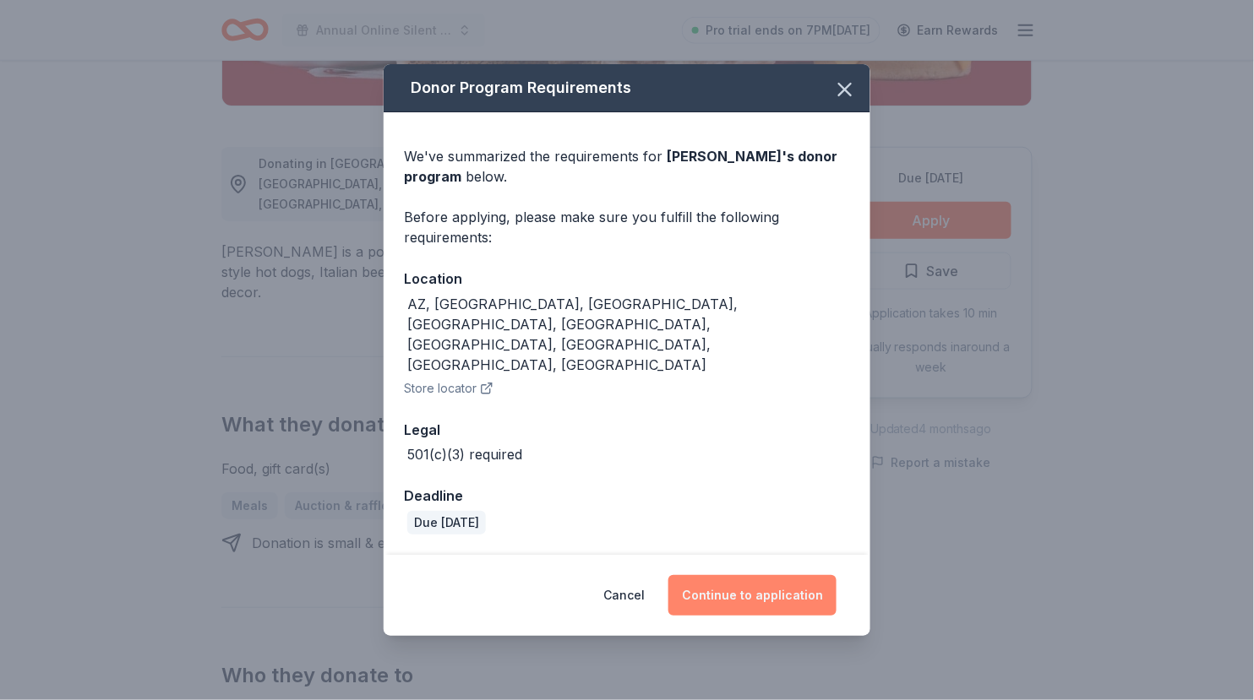
click at [768, 575] on button "Continue to application" at bounding box center [752, 595] width 168 height 41
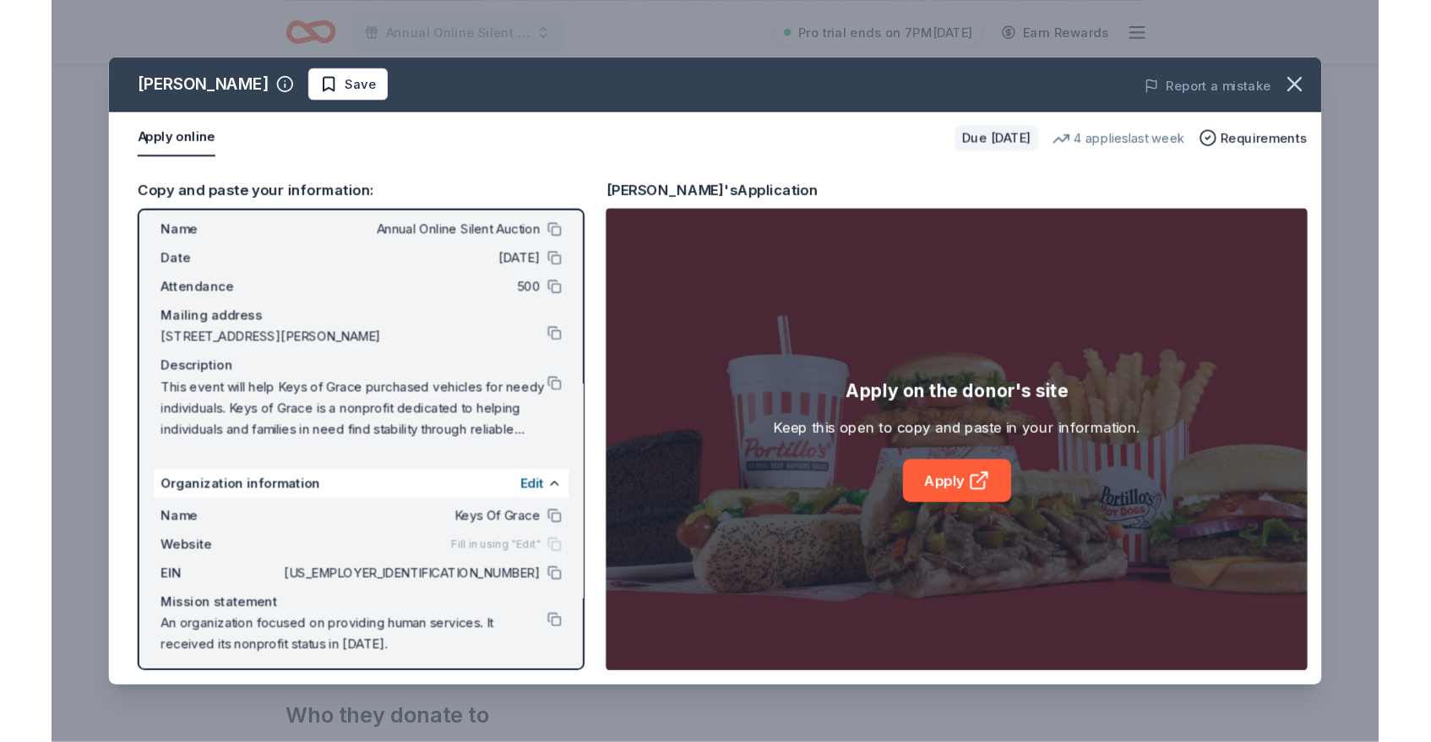
scroll to position [38, 0]
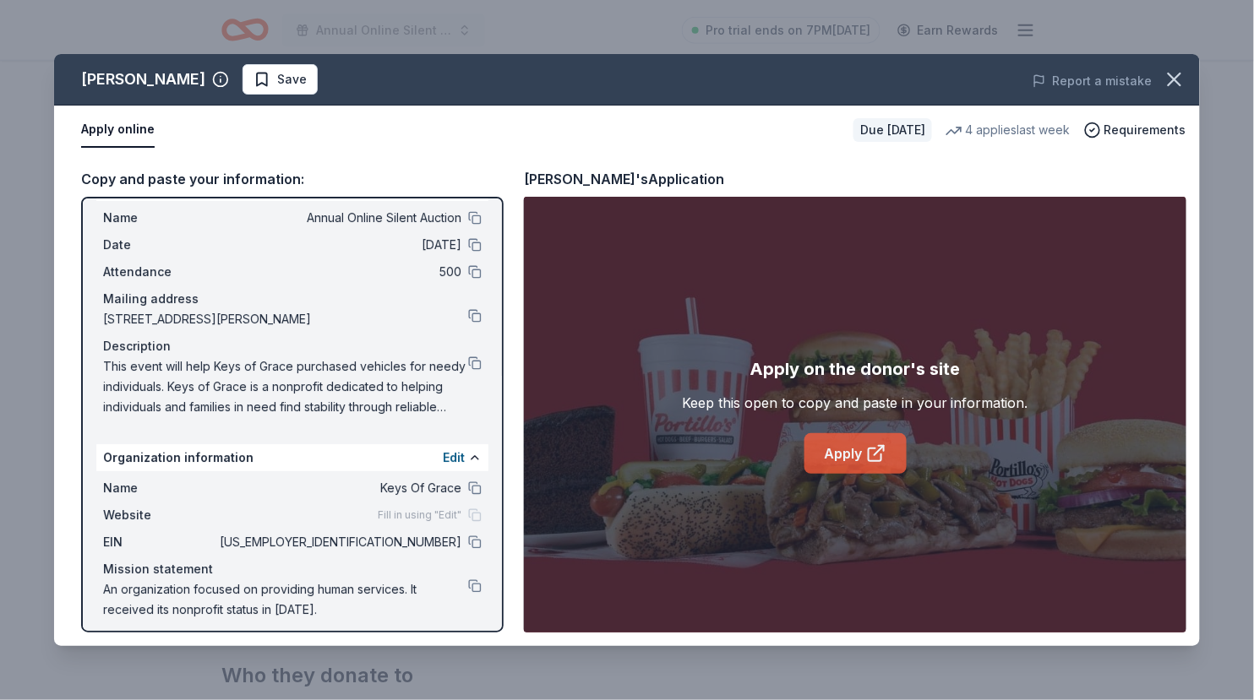
click at [866, 446] on icon at bounding box center [876, 454] width 20 height 20
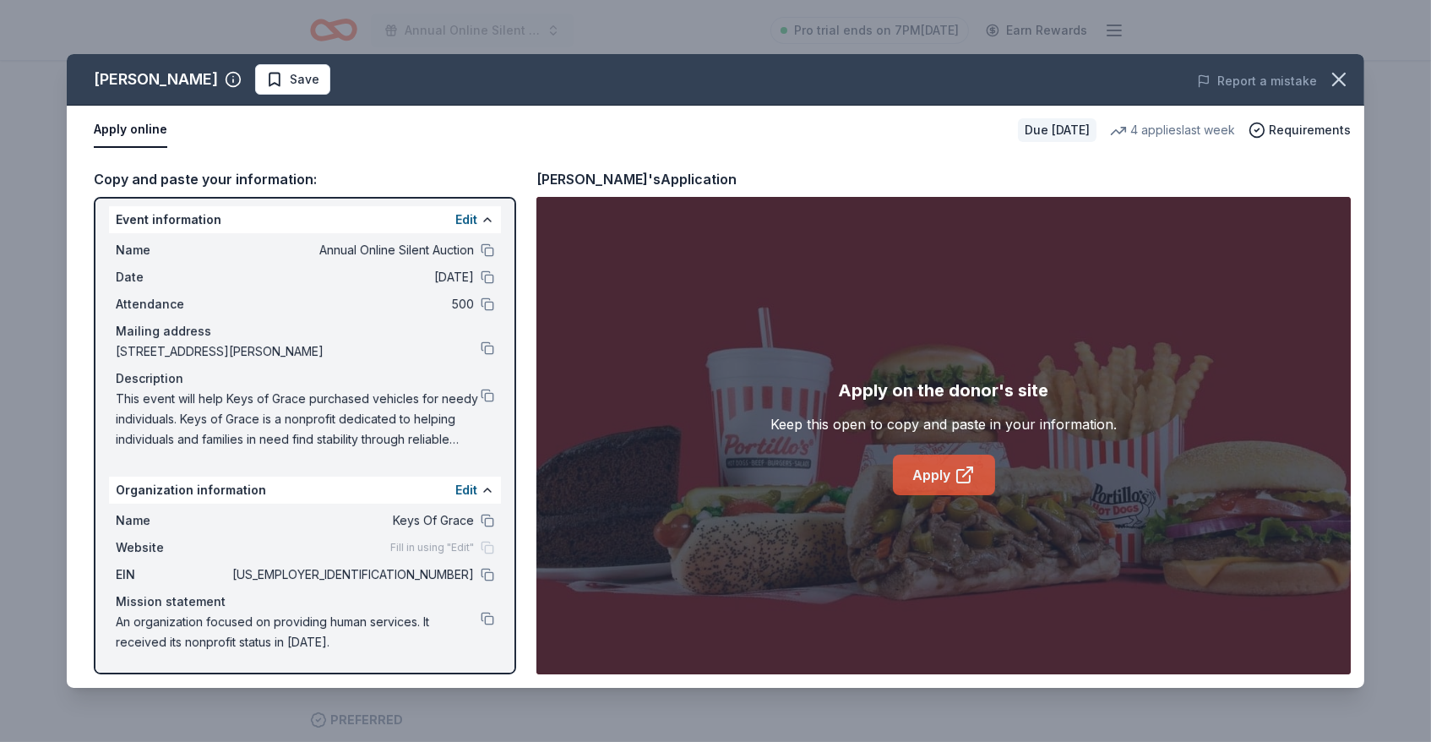
scroll to position [0, 0]
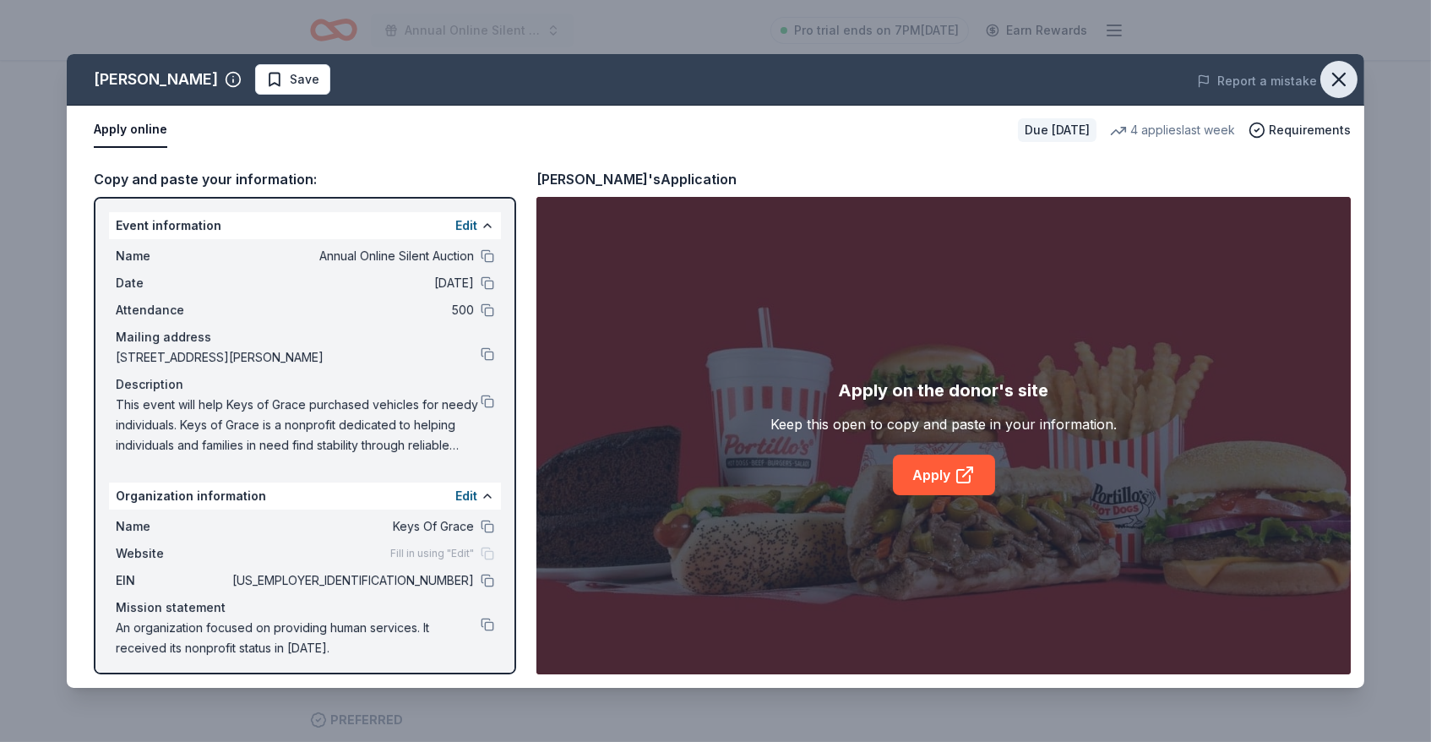
click at [1253, 71] on icon "button" at bounding box center [1339, 80] width 24 height 24
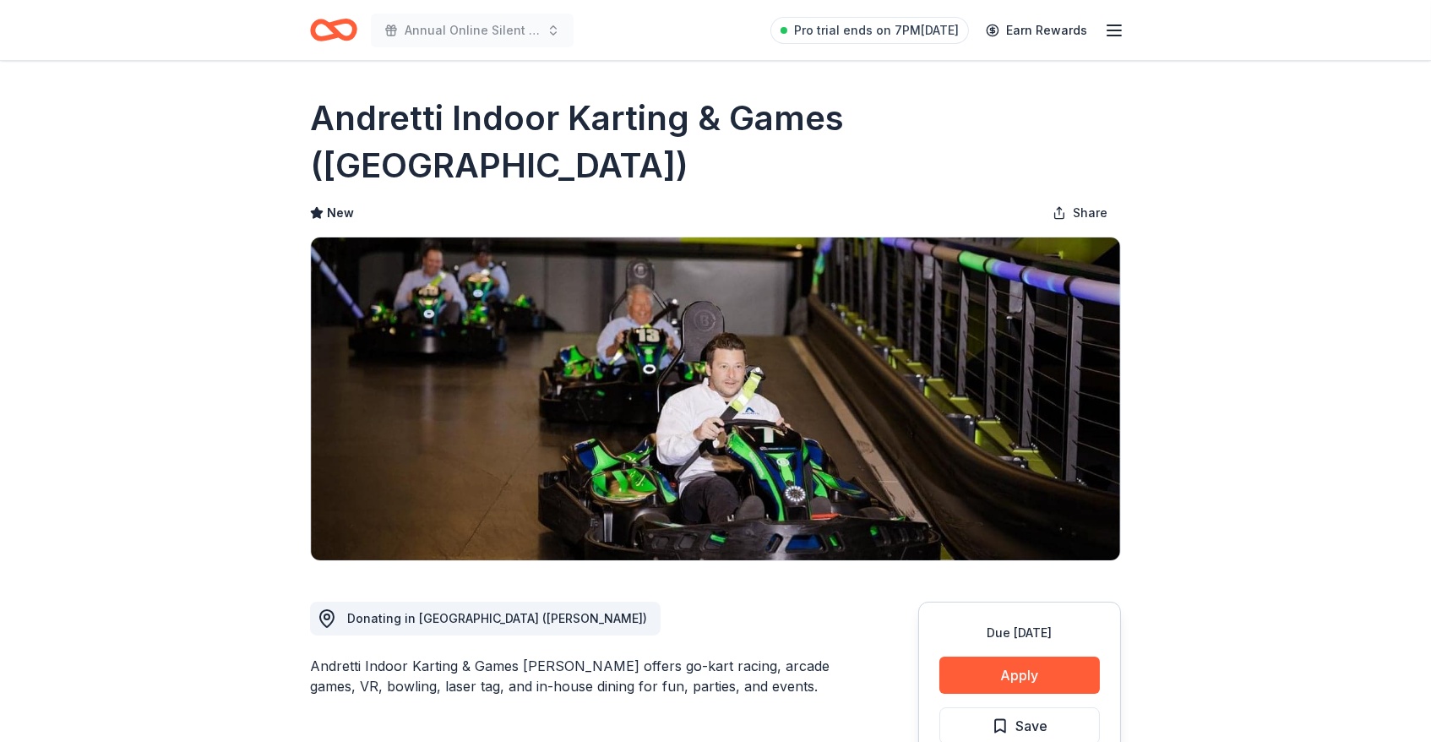
drag, startPoint x: 302, startPoint y: 117, endPoint x: 860, endPoint y: 130, distance: 557.8
click at [1021, 656] on button "Apply" at bounding box center [1019, 674] width 161 height 37
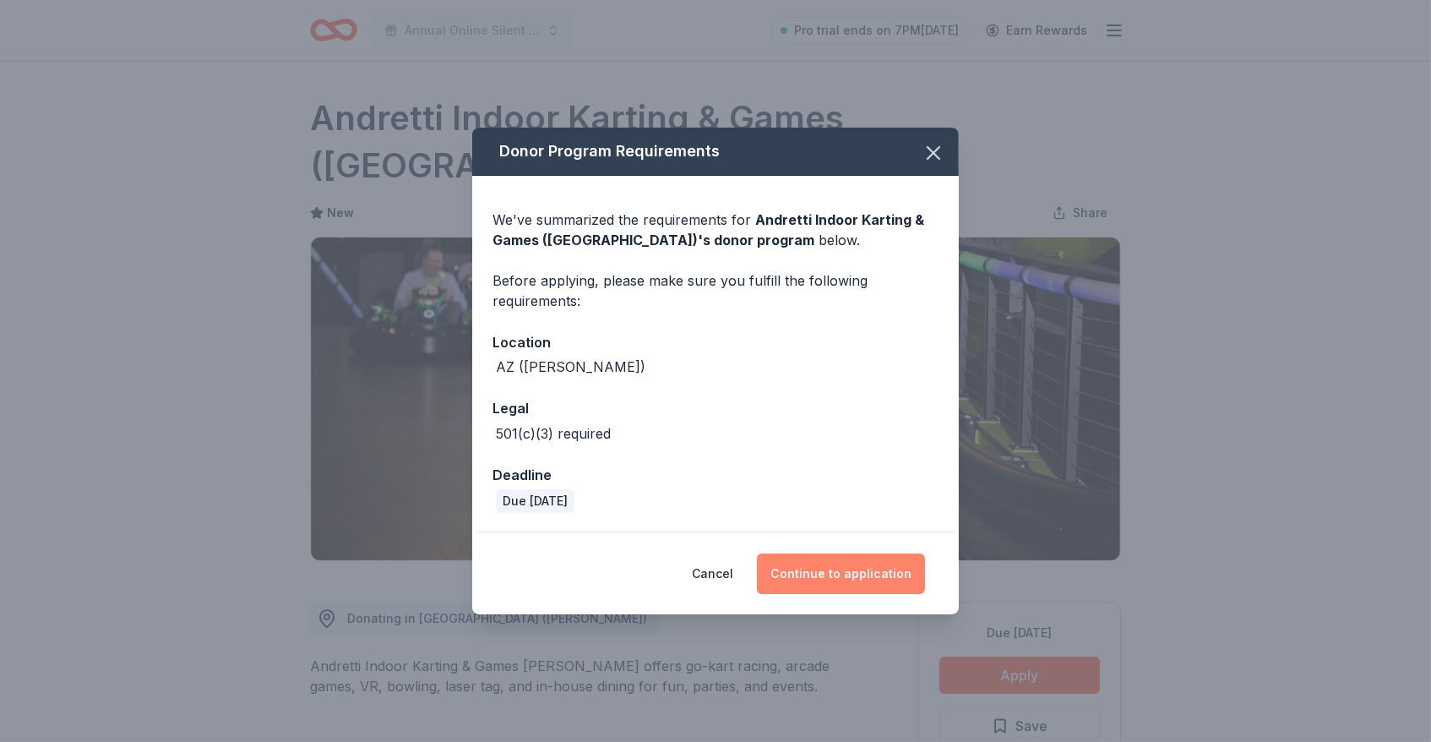
click at [824, 575] on button "Continue to application" at bounding box center [841, 573] width 168 height 41
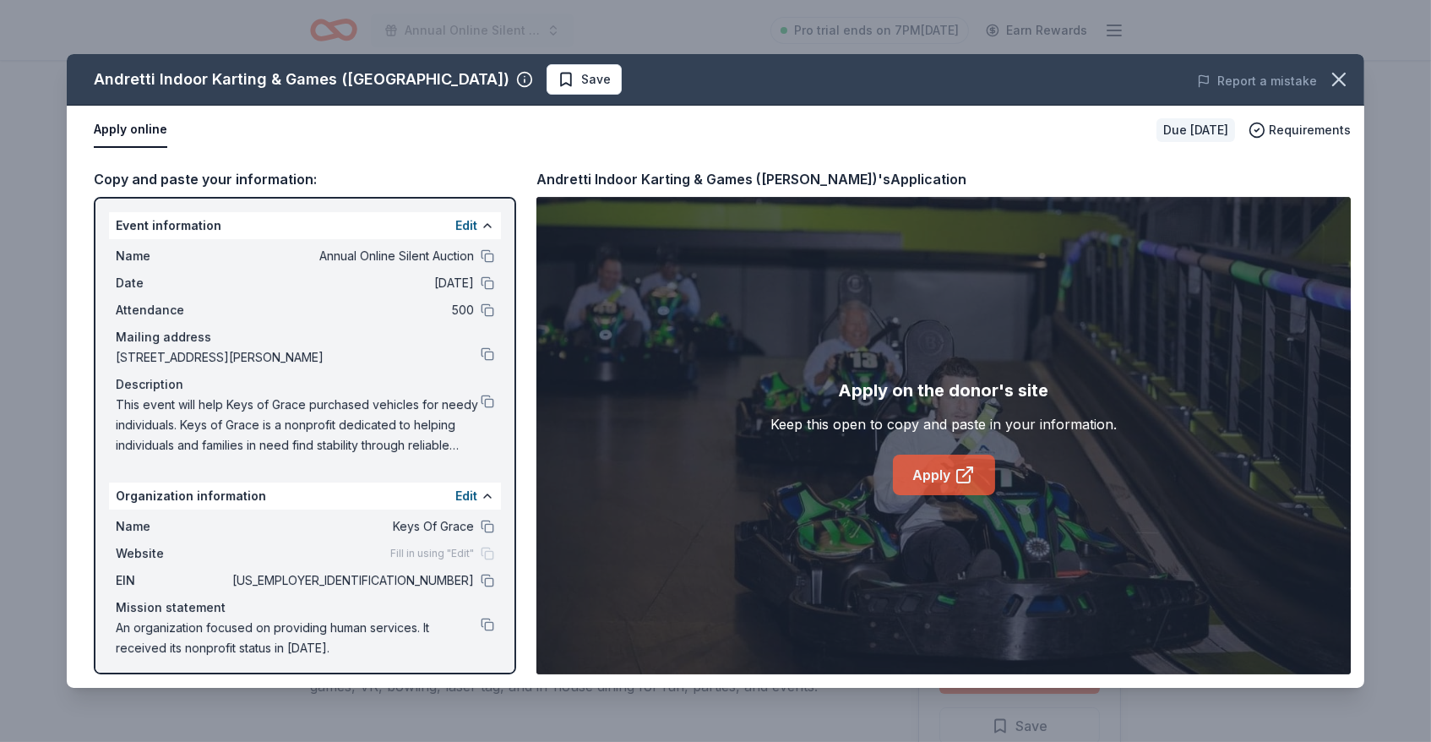
click at [956, 485] on link "Apply" at bounding box center [944, 475] width 102 height 41
click at [1342, 68] on icon "button" at bounding box center [1339, 80] width 24 height 24
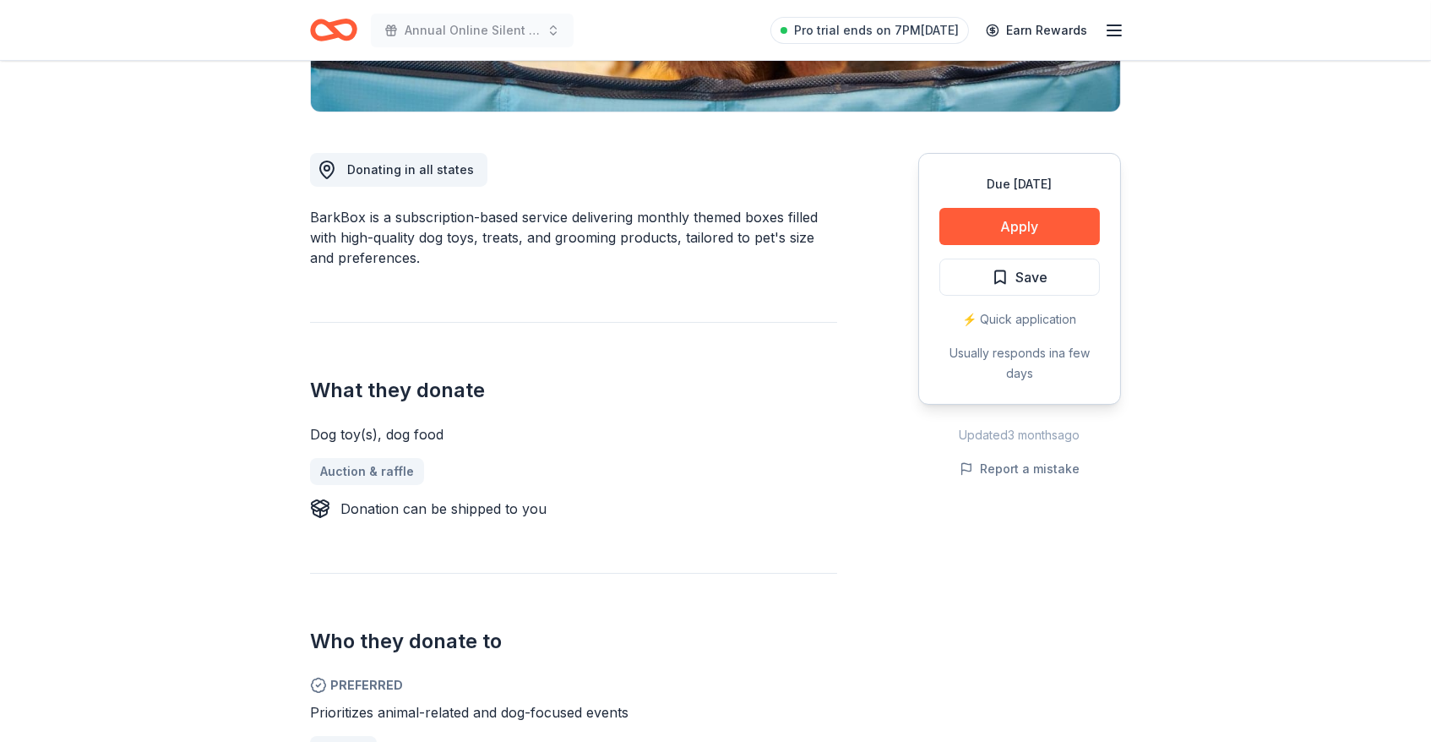
scroll to position [403, 0]
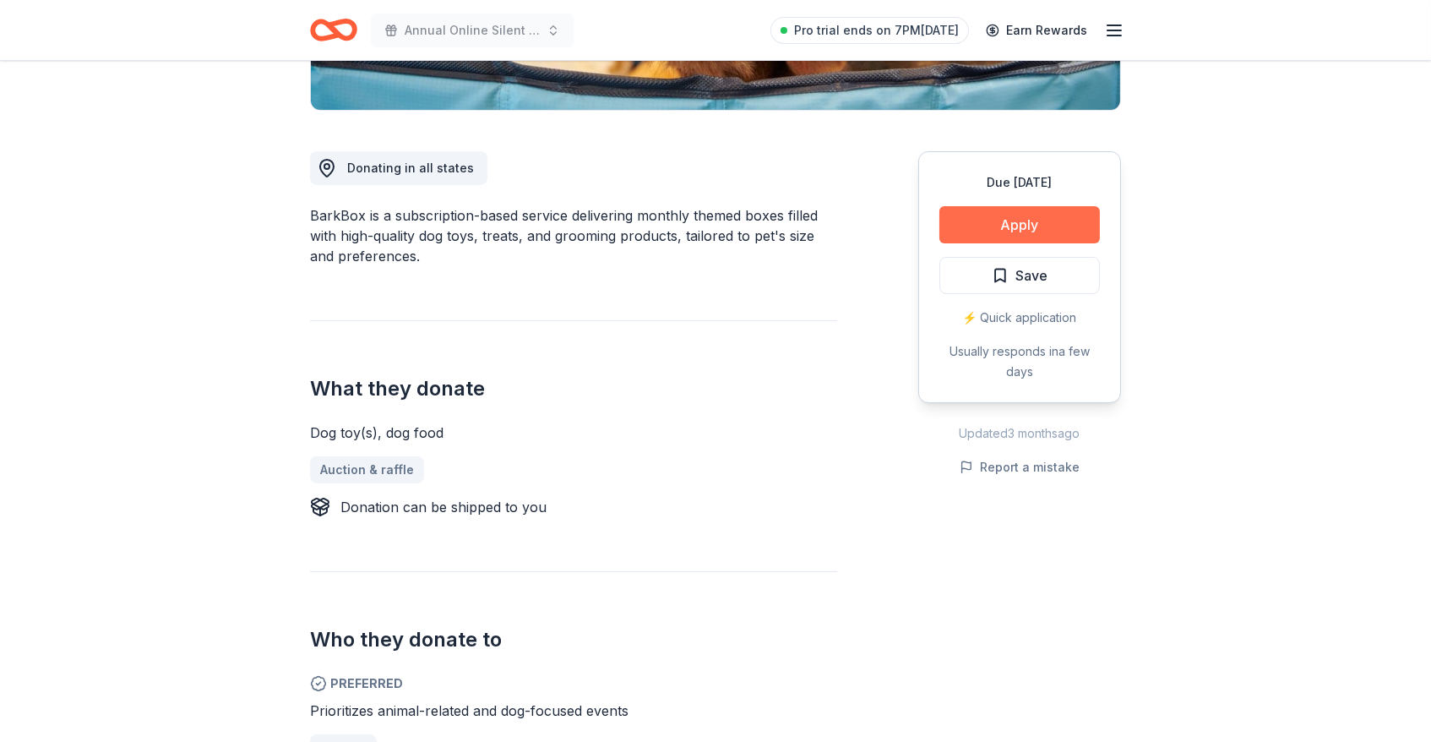
click at [1016, 216] on button "Apply" at bounding box center [1019, 224] width 161 height 37
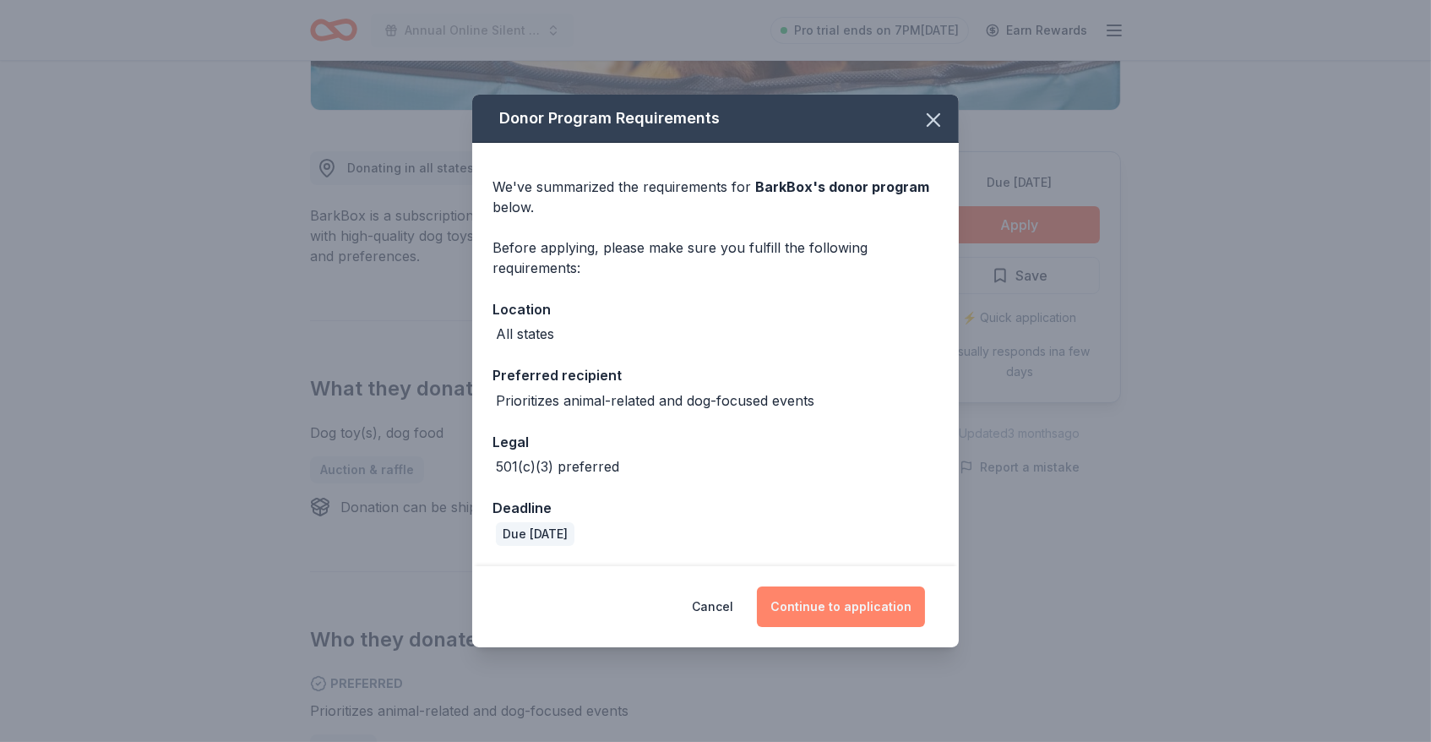
click at [837, 599] on button "Continue to application" at bounding box center [841, 606] width 168 height 41
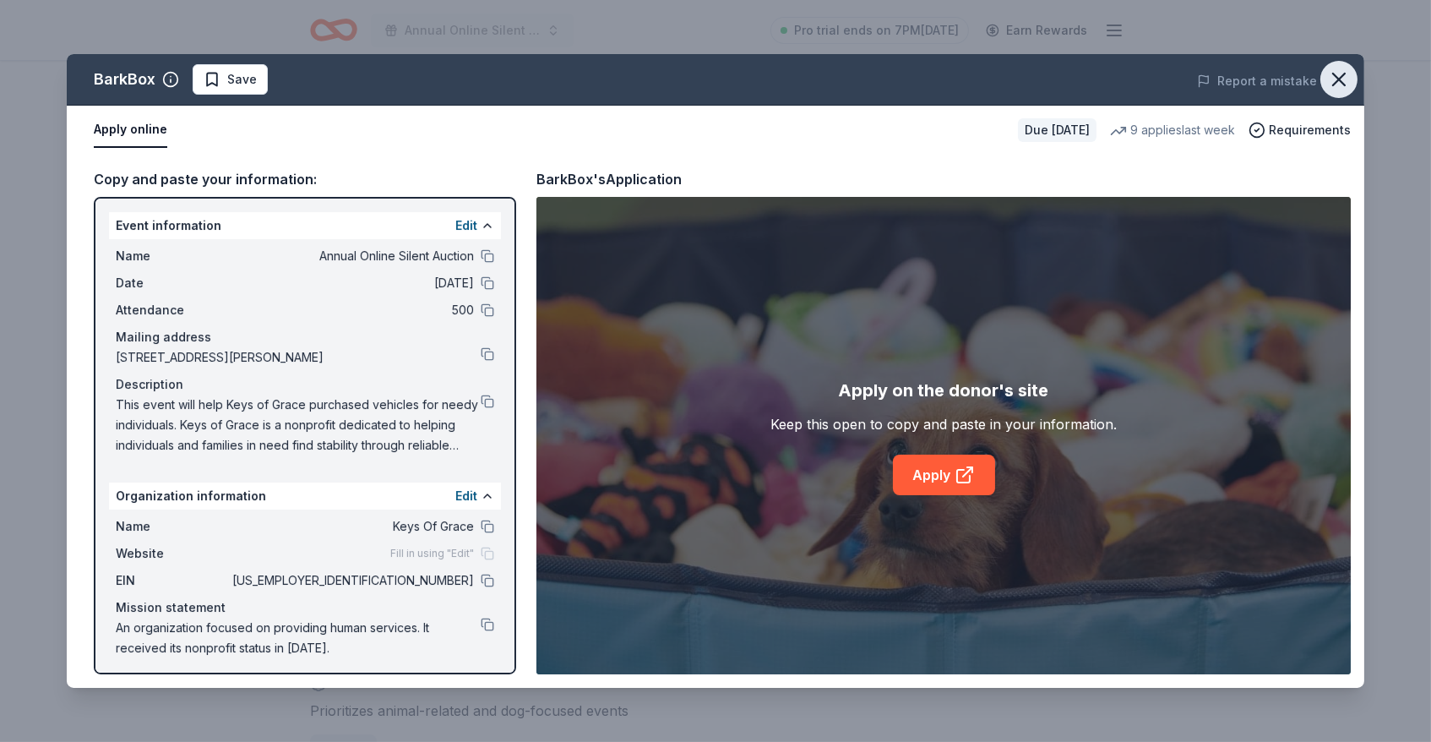
click at [1348, 69] on icon "button" at bounding box center [1339, 80] width 24 height 24
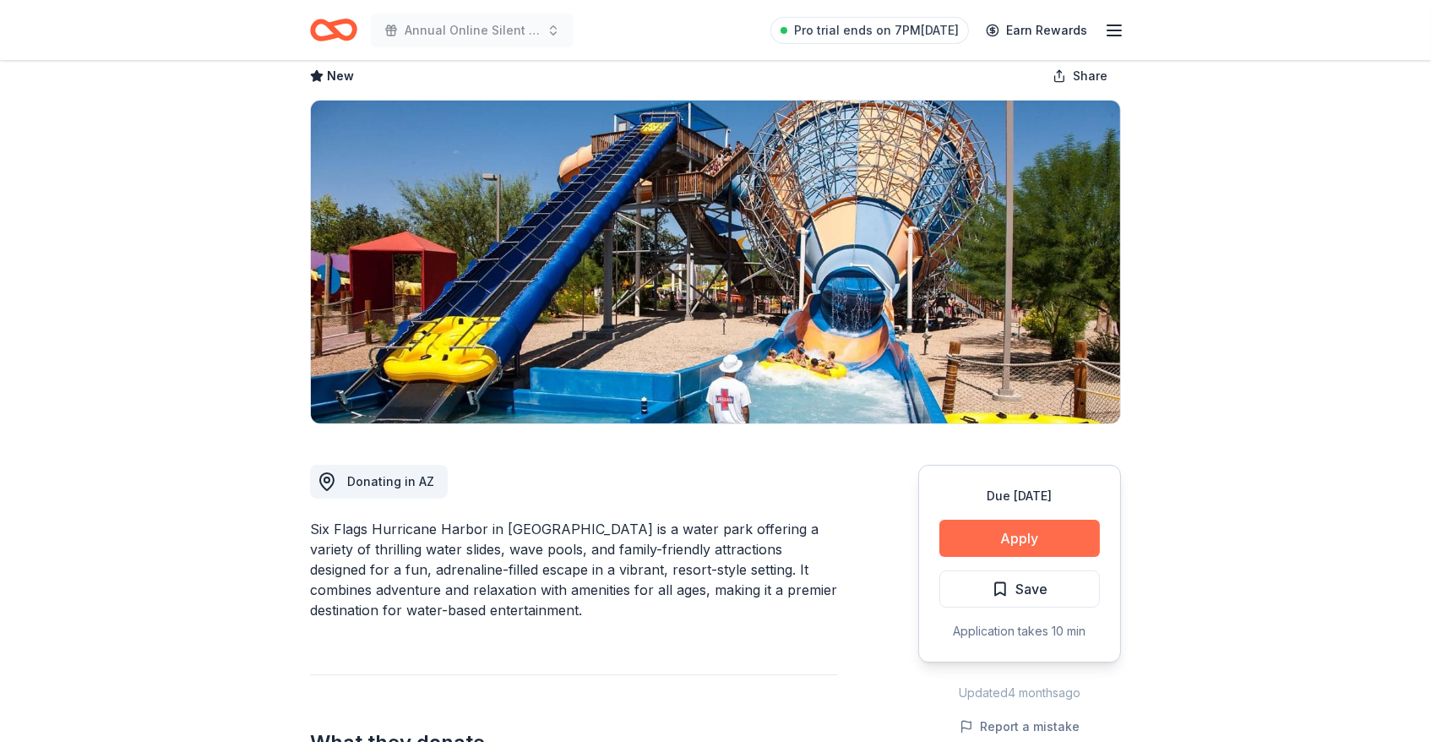
scroll to position [172, 0]
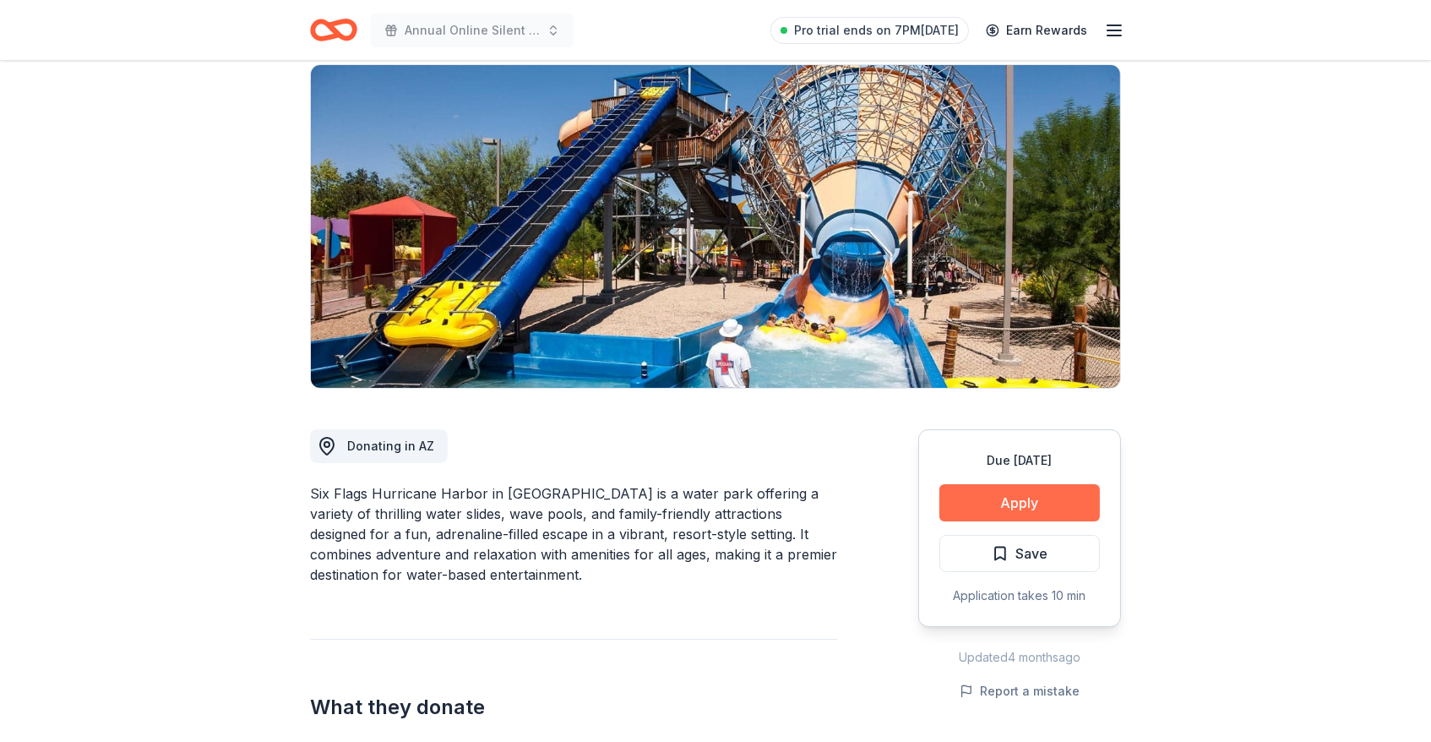
click at [1037, 484] on button "Apply" at bounding box center [1019, 502] width 161 height 37
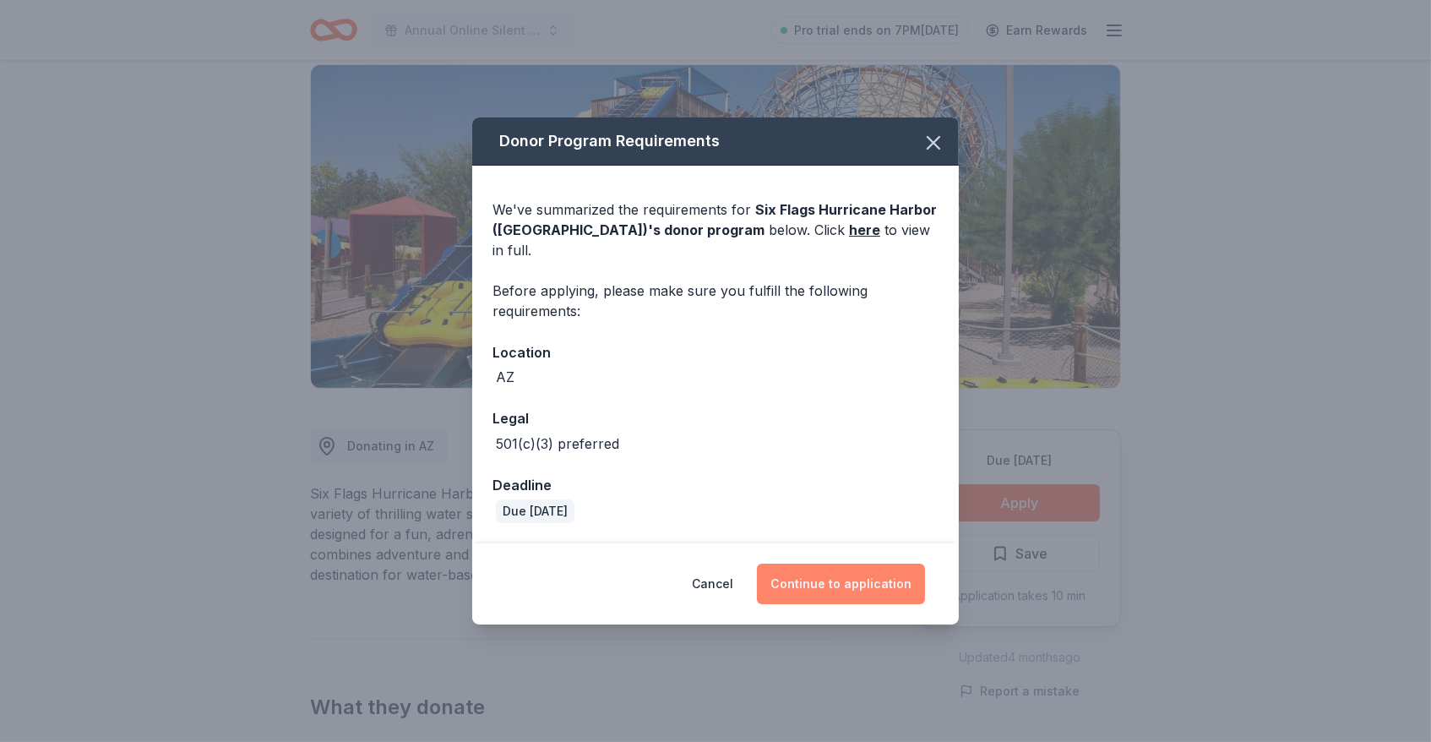
click at [847, 581] on button "Continue to application" at bounding box center [841, 584] width 168 height 41
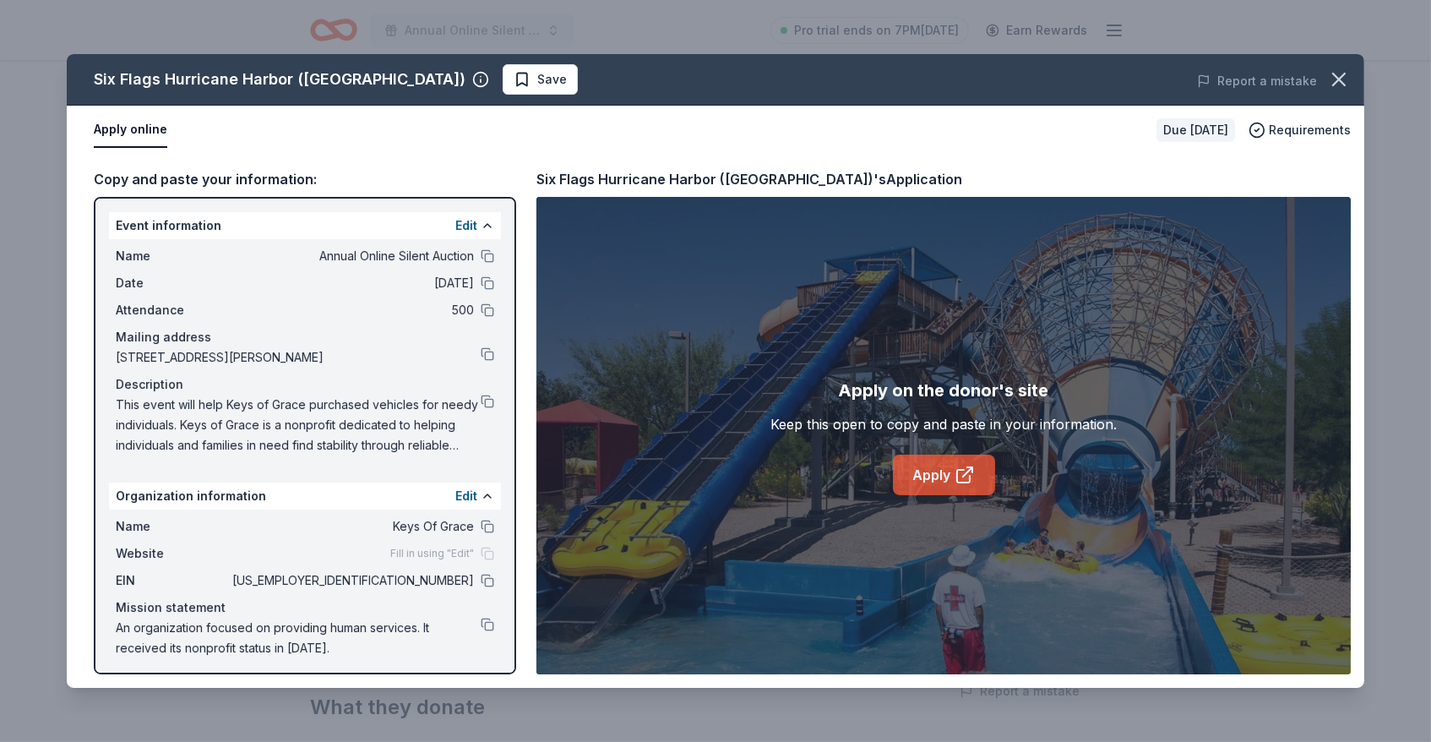
click at [950, 492] on link "Apply" at bounding box center [944, 475] width 102 height 41
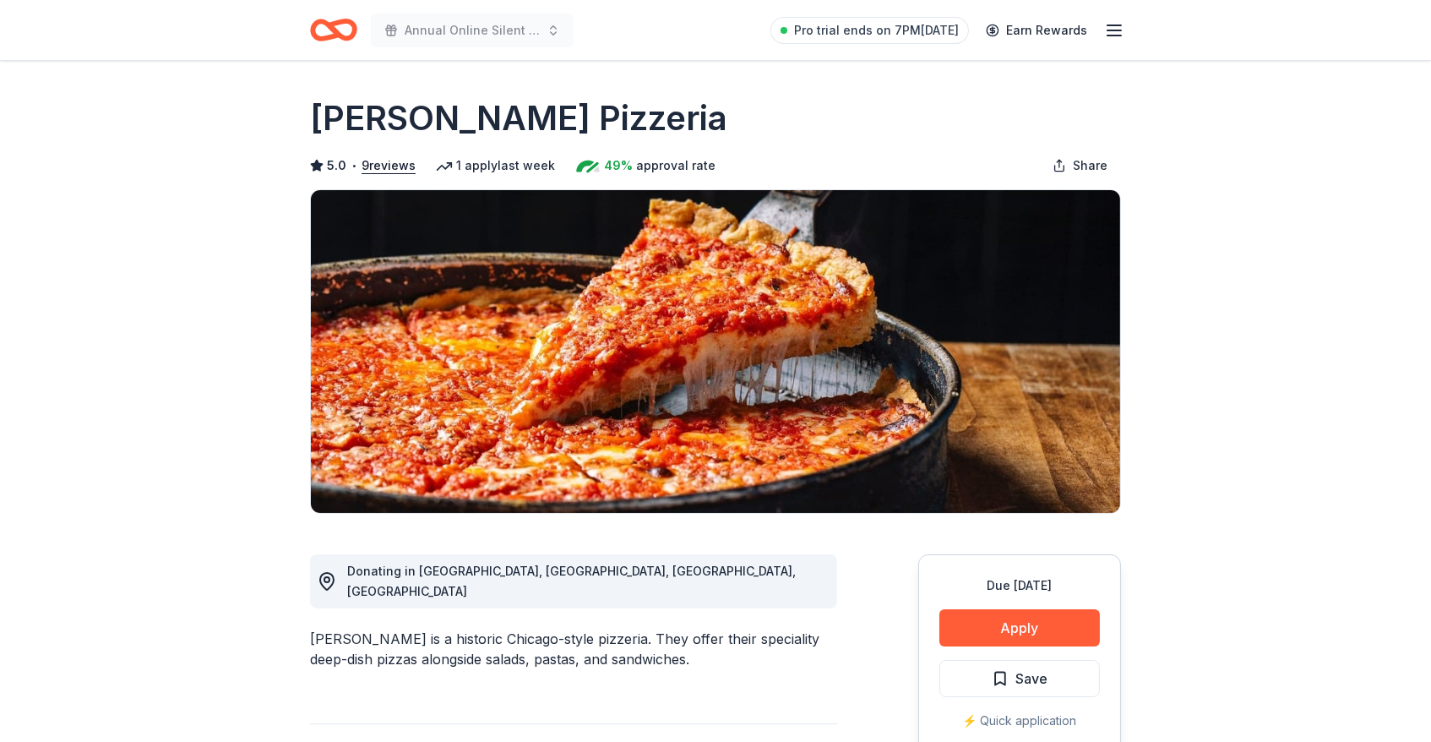
drag, startPoint x: 682, startPoint y: 101, endPoint x: 356, endPoint y: 121, distance: 326.7
click at [353, 121] on div "[PERSON_NAME] Pizzeria" at bounding box center [715, 118] width 811 height 47
drag, startPoint x: 311, startPoint y: 115, endPoint x: 559, endPoint y: 120, distance: 248.4
click at [564, 121] on h1 "[PERSON_NAME] Pizzeria" at bounding box center [518, 118] width 417 height 47
click at [559, 120] on h1 "[PERSON_NAME] Pizzeria" at bounding box center [518, 118] width 417 height 47
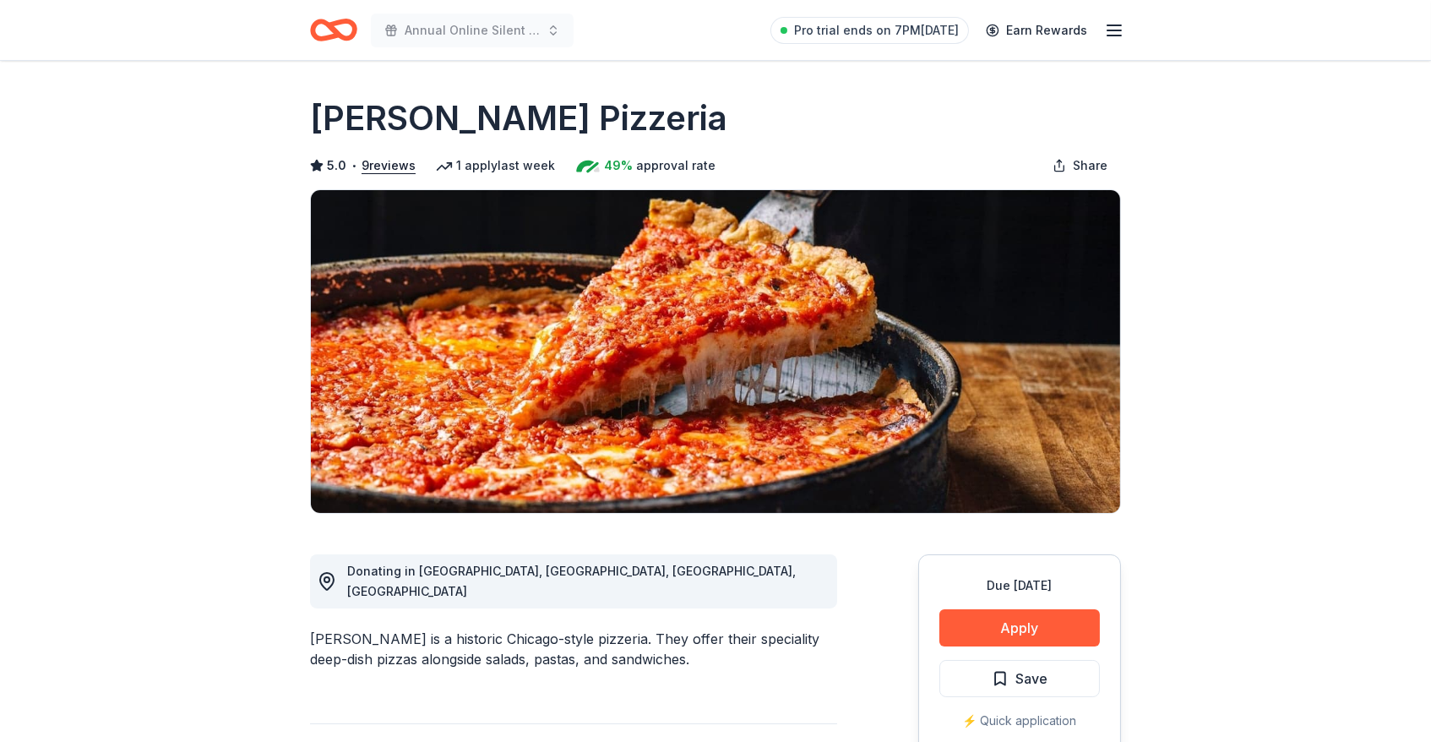
click at [559, 120] on h1 "[PERSON_NAME] Pizzeria" at bounding box center [518, 118] width 417 height 47
drag, startPoint x: 310, startPoint y: 616, endPoint x: 391, endPoint y: 617, distance: 81.1
click at [391, 629] on div "[PERSON_NAME] is a historic Chicago-style pizzeria. They offer their speciality…" at bounding box center [573, 649] width 527 height 41
click at [1005, 624] on button "Apply" at bounding box center [1019, 627] width 161 height 37
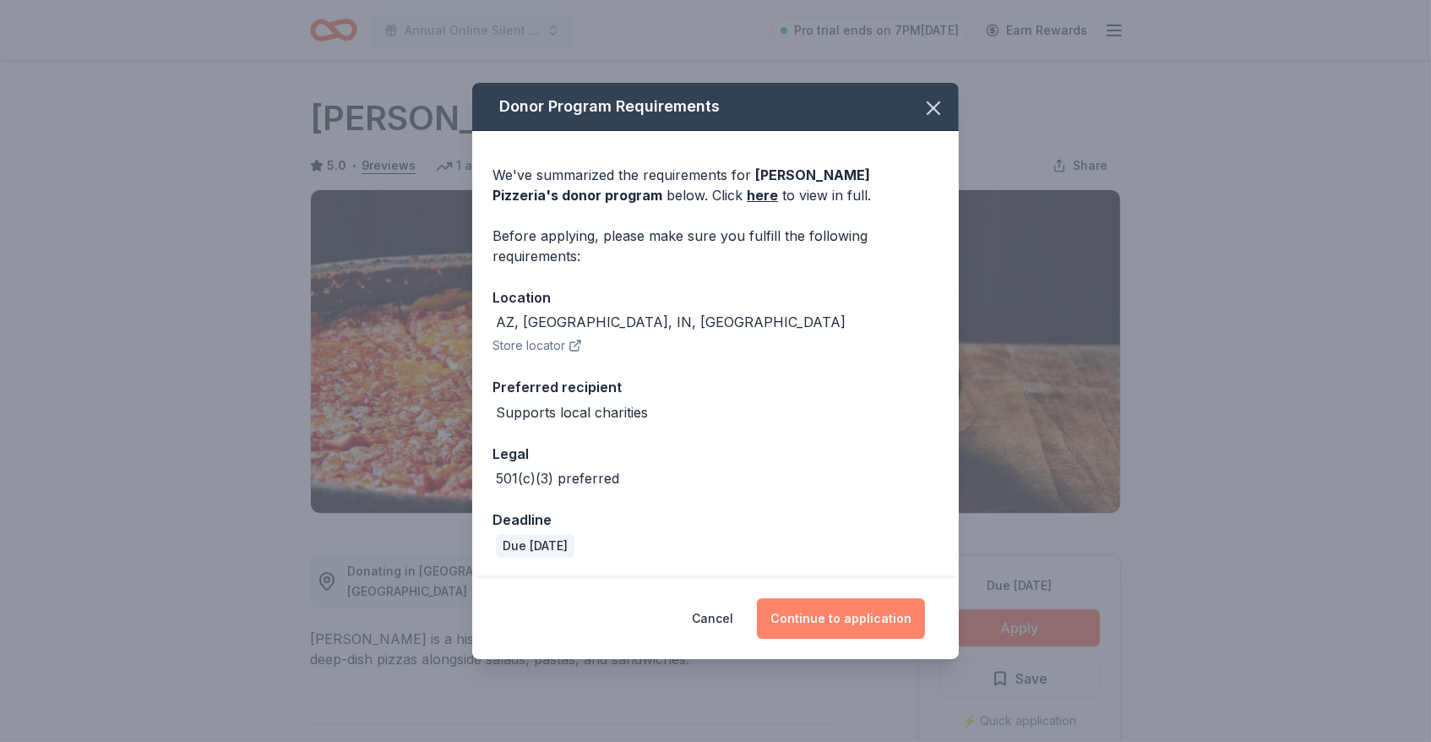
click at [820, 611] on button "Continue to application" at bounding box center [841, 618] width 168 height 41
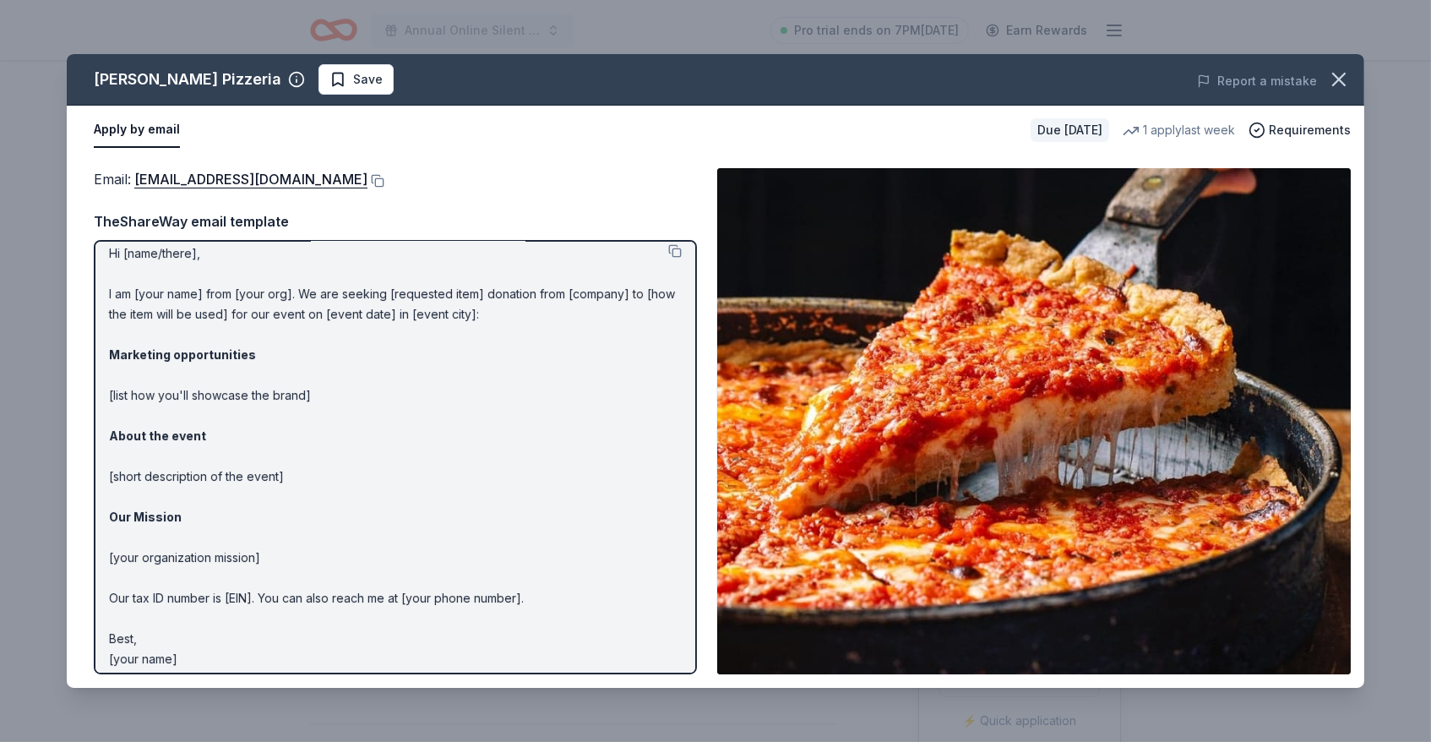
scroll to position [10, 0]
drag, startPoint x: 194, startPoint y: 654, endPoint x: 119, endPoint y: 421, distance: 245.0
click at [119, 421] on p "Hi [name/there], I am [your name] from [your org]. We are seeking [requested it…" at bounding box center [395, 458] width 573 height 426
click at [673, 246] on button at bounding box center [675, 253] width 14 height 14
click at [1334, 81] on icon "button" at bounding box center [1339, 80] width 24 height 24
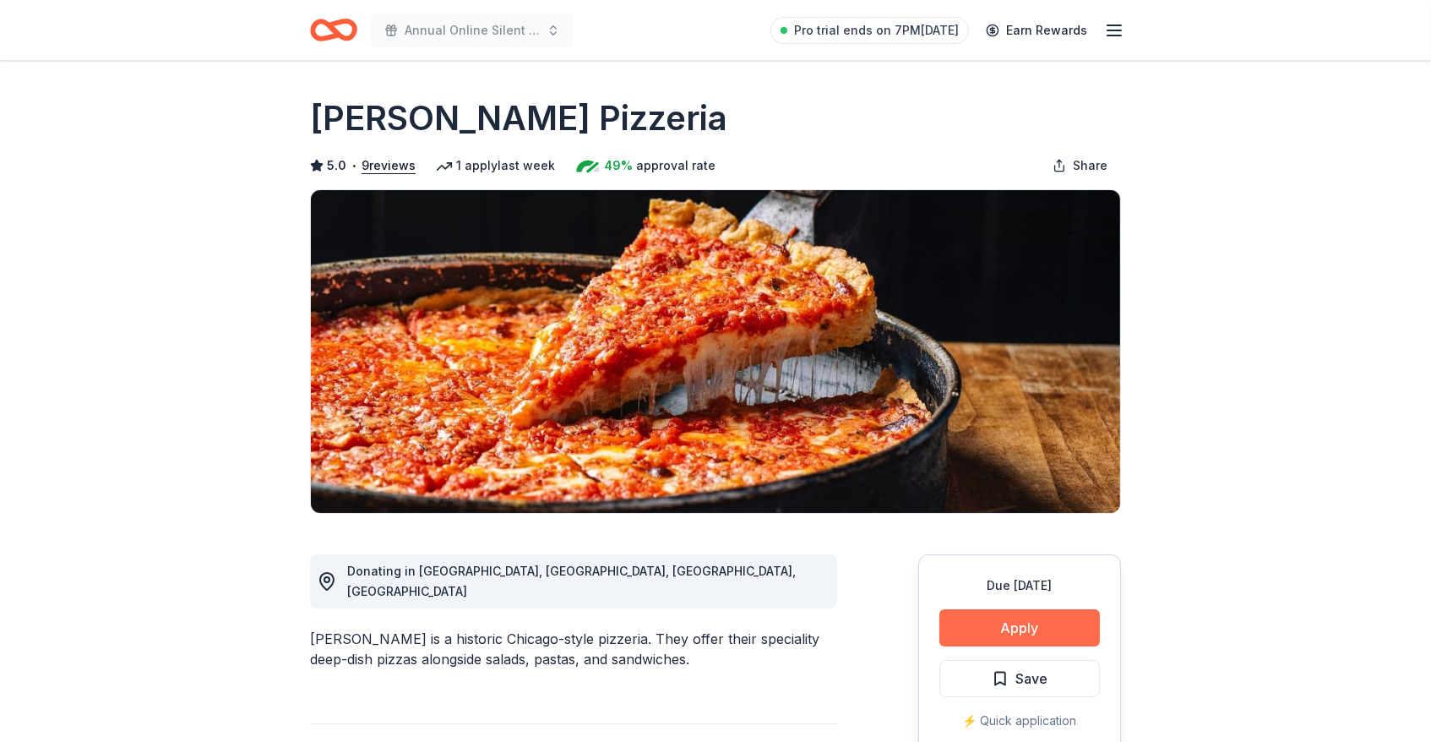
click at [1021, 624] on button "Apply" at bounding box center [1019, 627] width 161 height 37
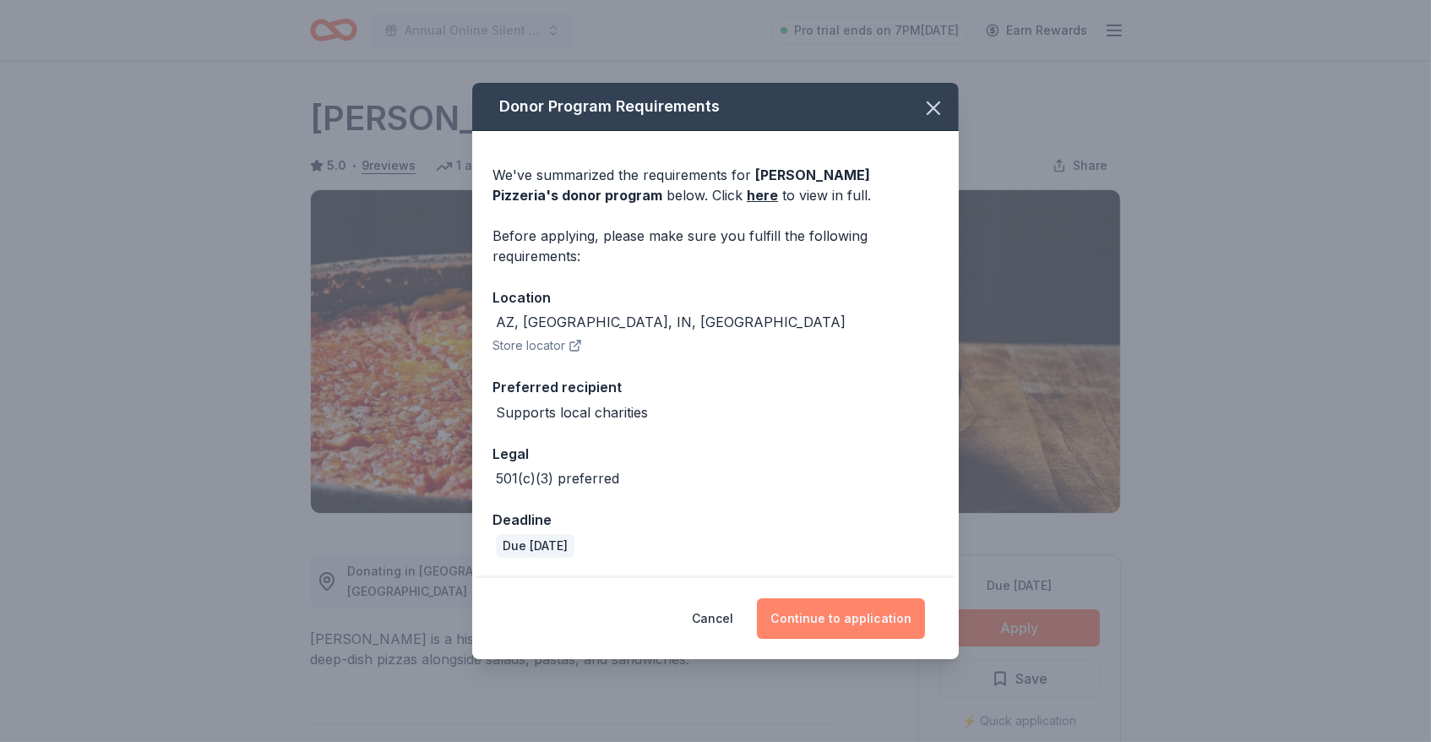
click at [836, 615] on button "Continue to application" at bounding box center [841, 618] width 168 height 41
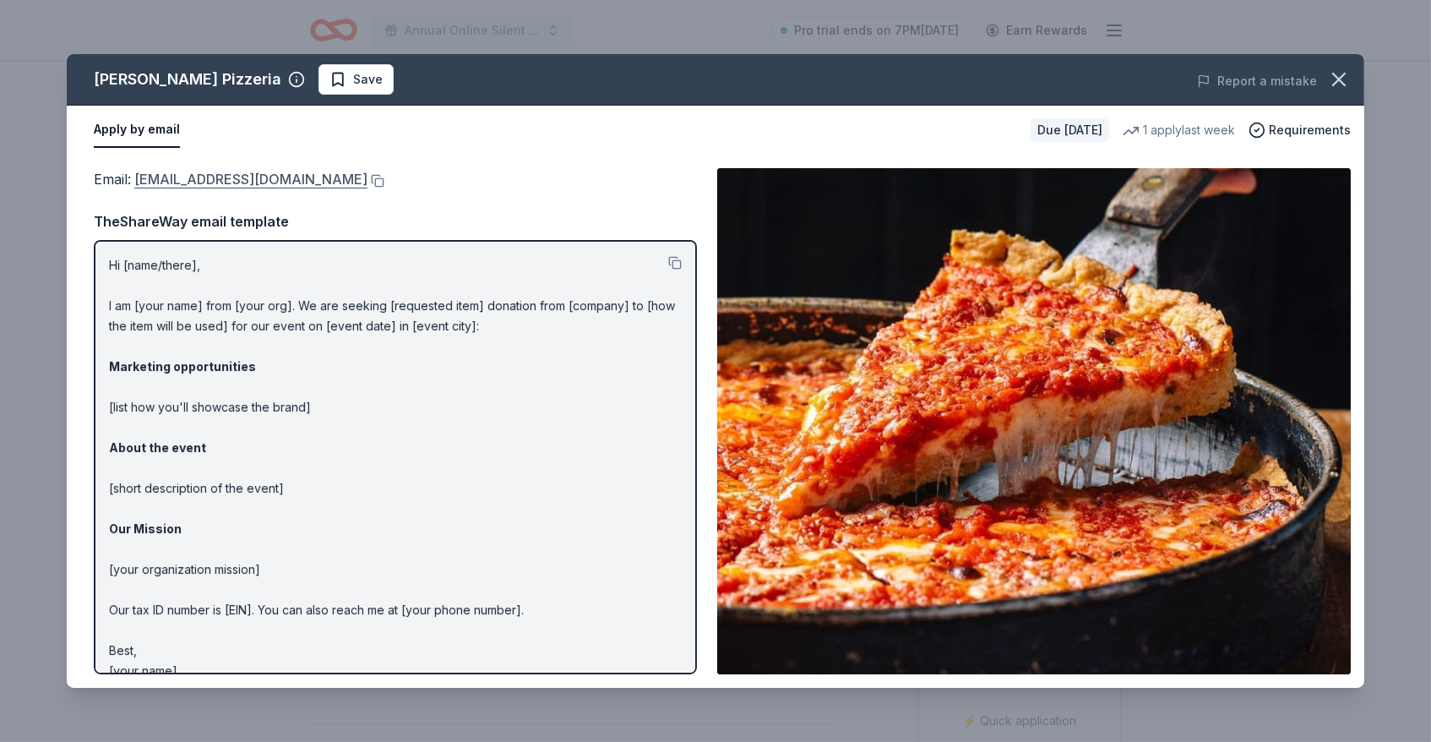
drag, startPoint x: 131, startPoint y: 177, endPoint x: 241, endPoint y: 177, distance: 109.8
click at [241, 177] on span "Email : [EMAIL_ADDRESS][DOMAIN_NAME]" at bounding box center [231, 179] width 274 height 17
click at [368, 174] on button at bounding box center [376, 181] width 17 height 14
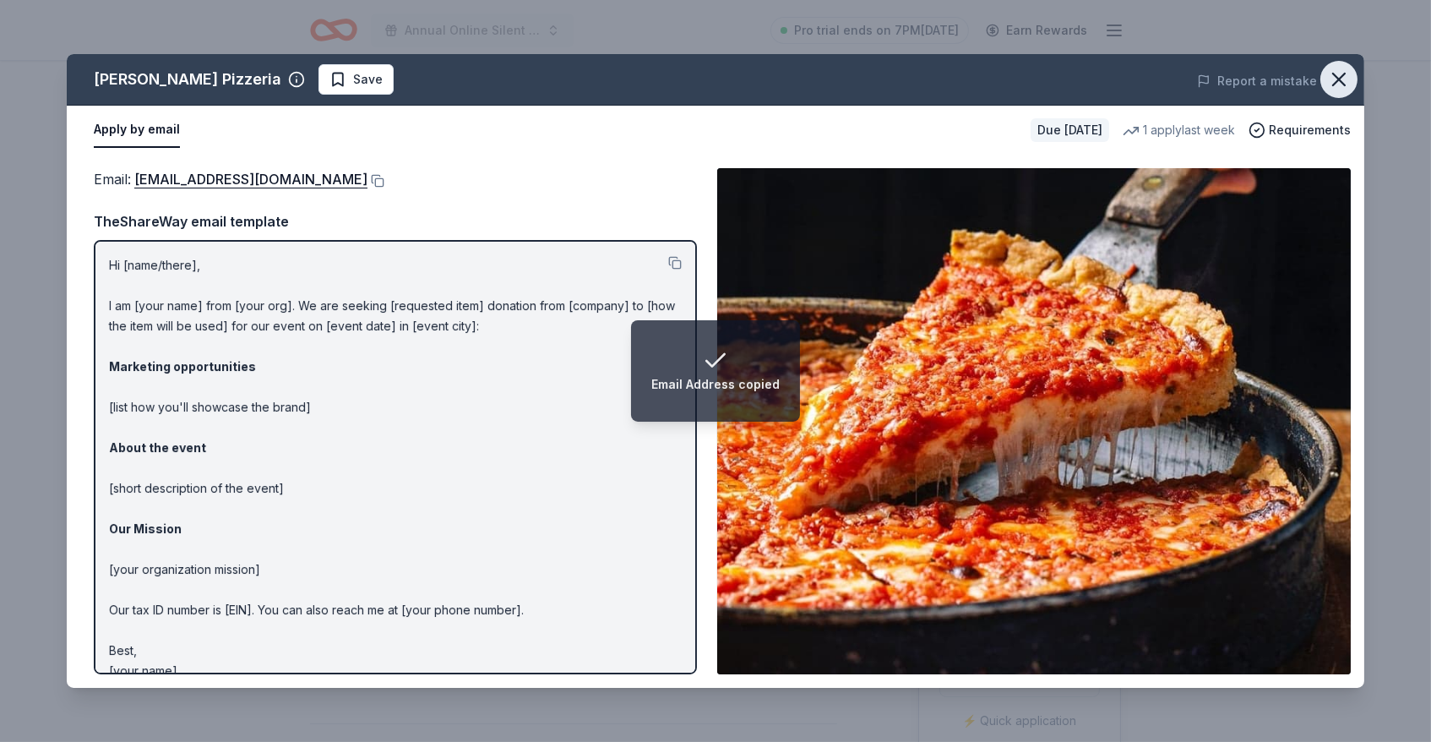
click at [1334, 83] on icon "button" at bounding box center [1339, 80] width 12 height 12
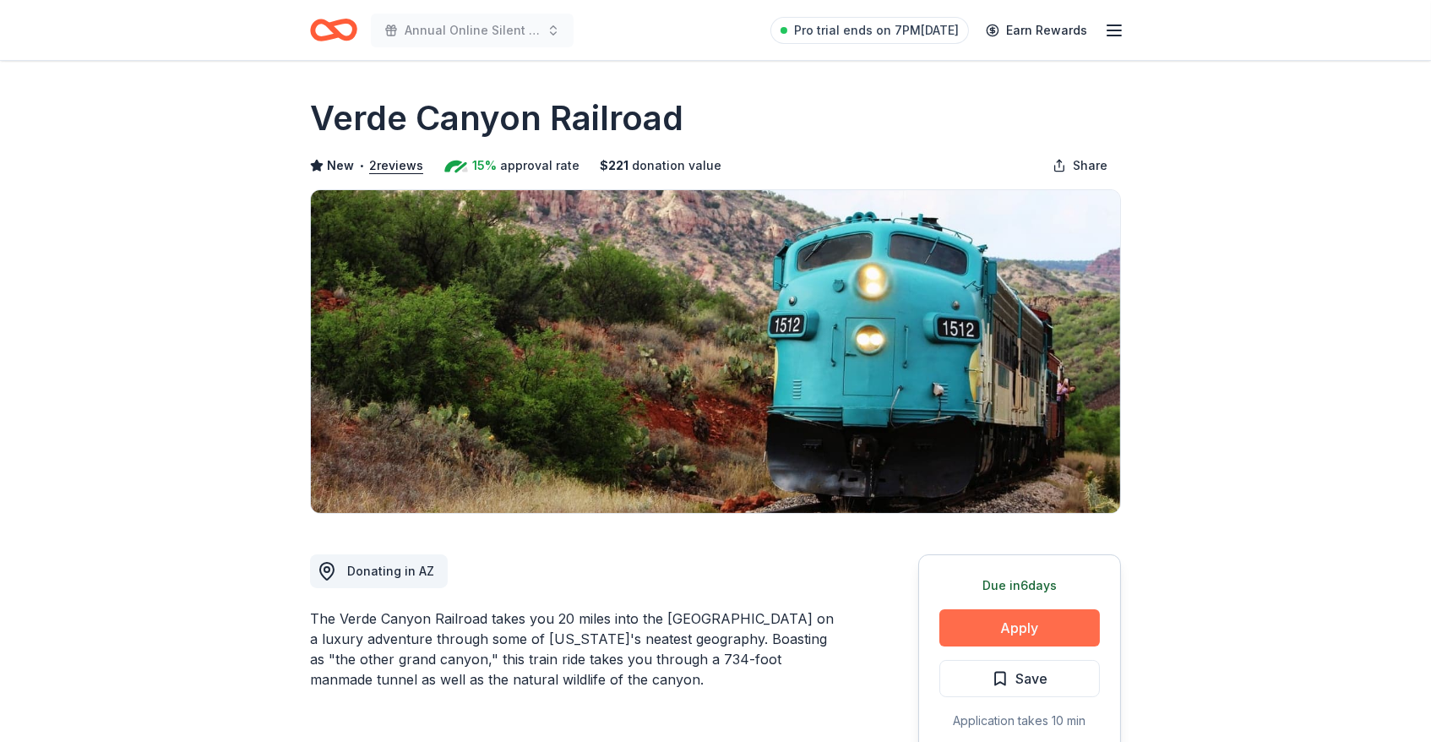
click at [983, 623] on button "Apply" at bounding box center [1019, 627] width 161 height 37
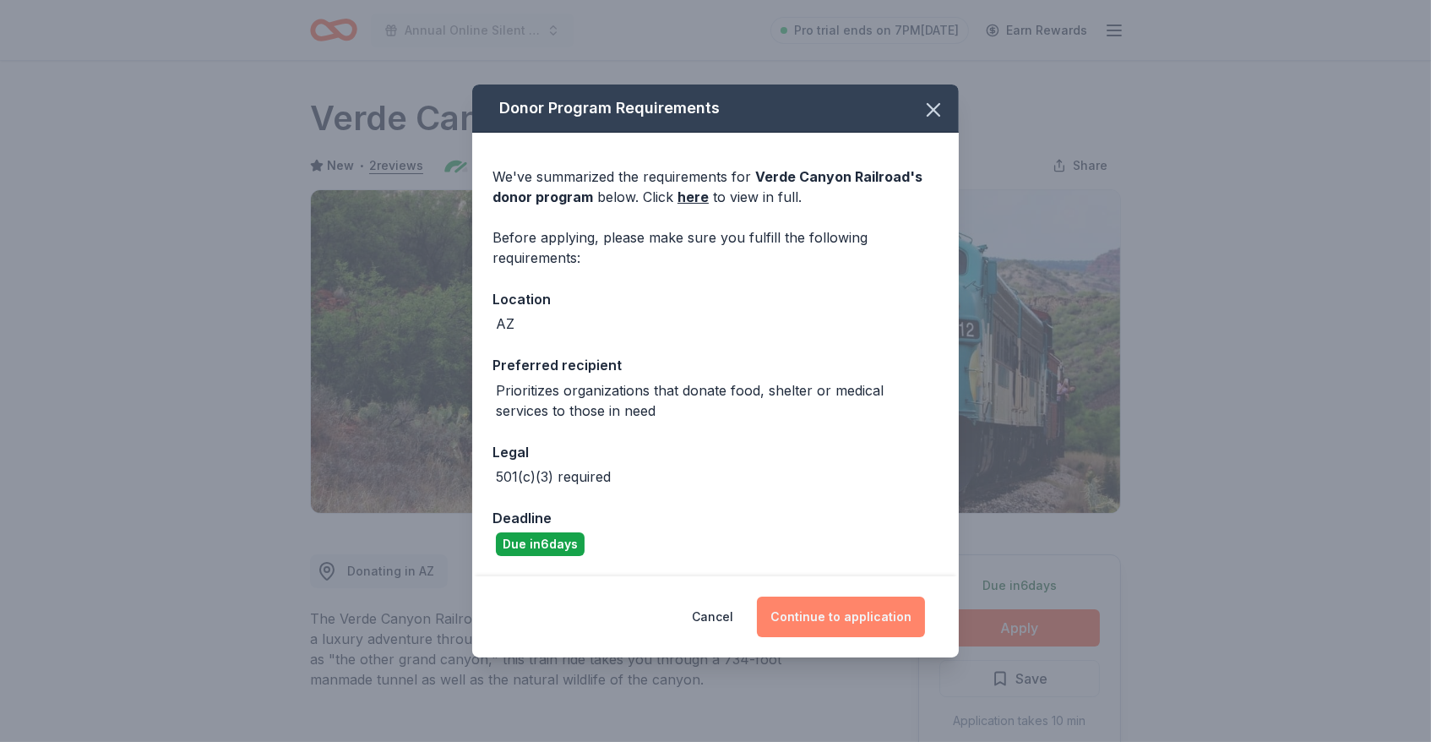
click at [817, 609] on button "Continue to application" at bounding box center [841, 616] width 168 height 41
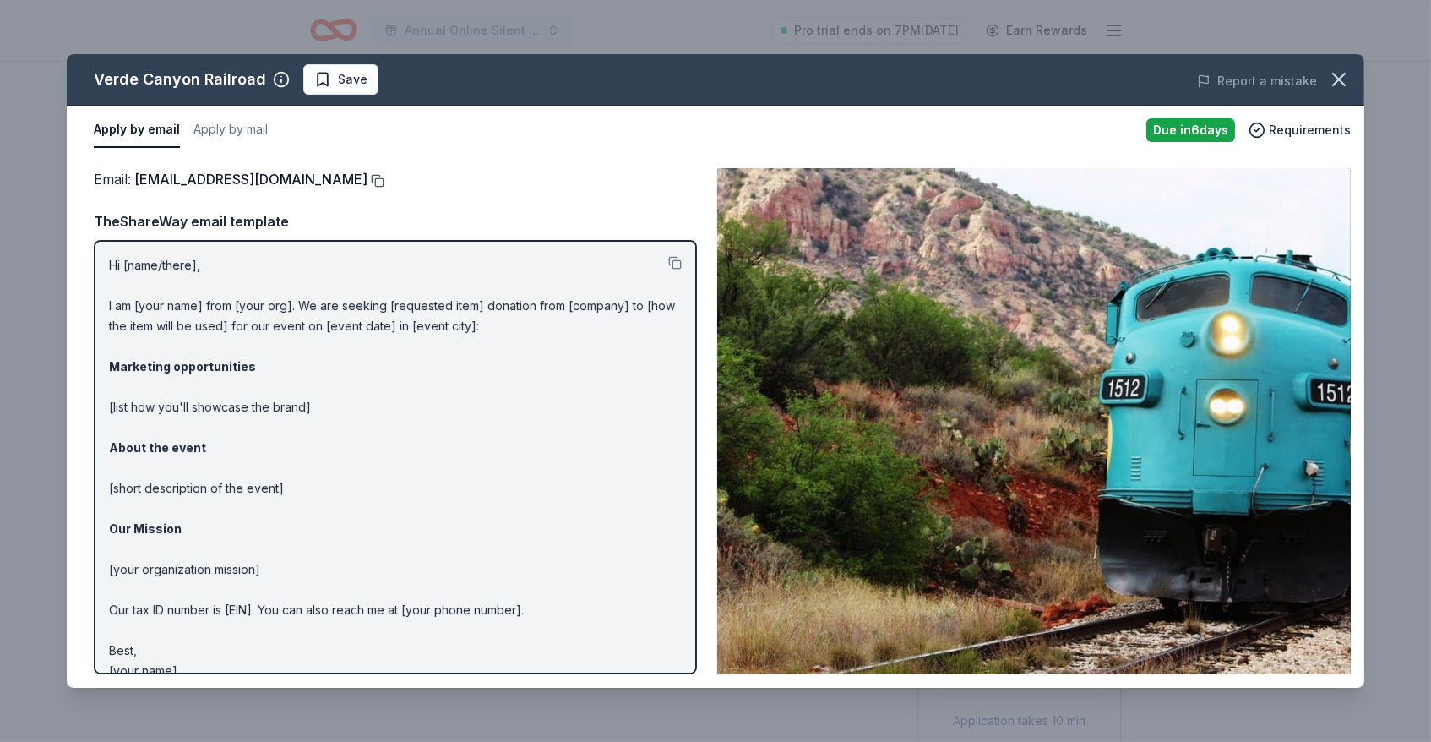
click at [368, 177] on button at bounding box center [376, 181] width 17 height 14
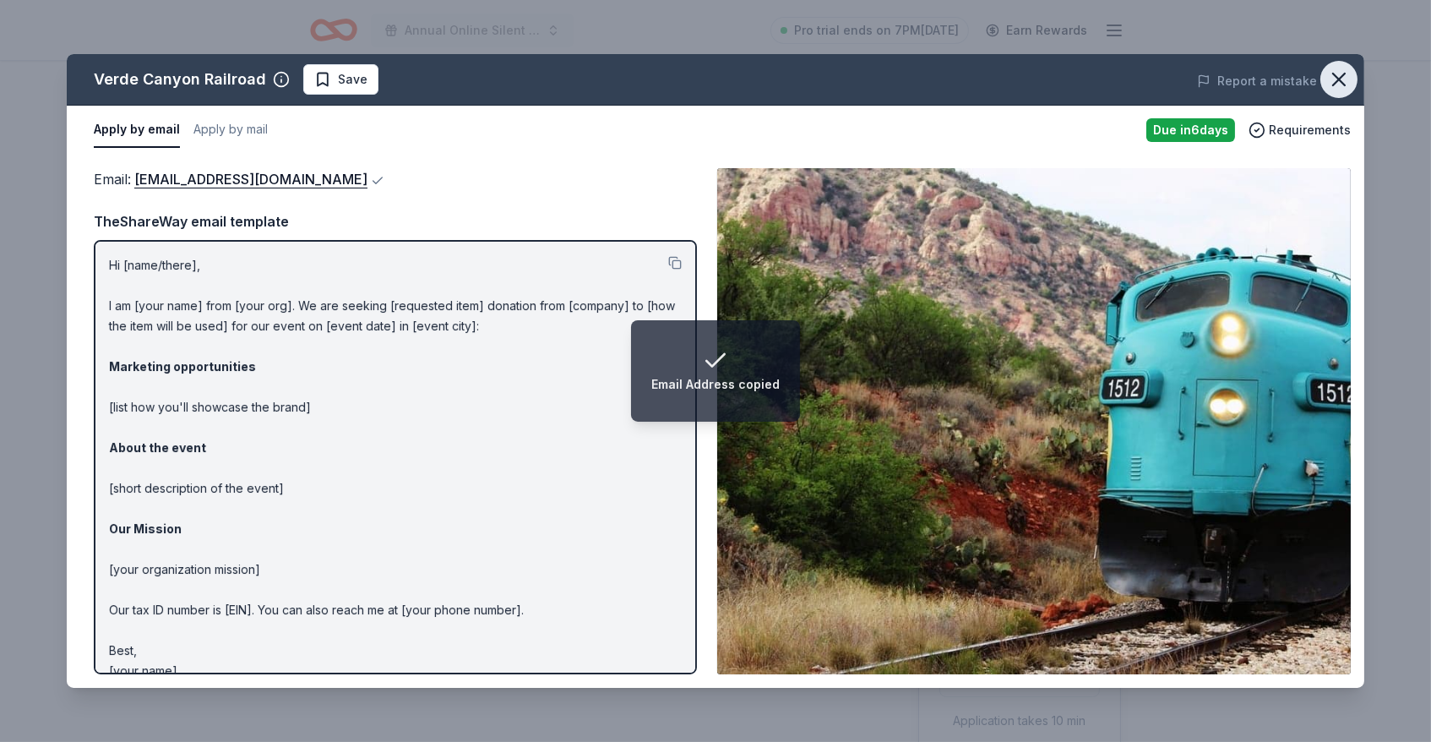
click at [1342, 74] on icon "button" at bounding box center [1339, 80] width 24 height 24
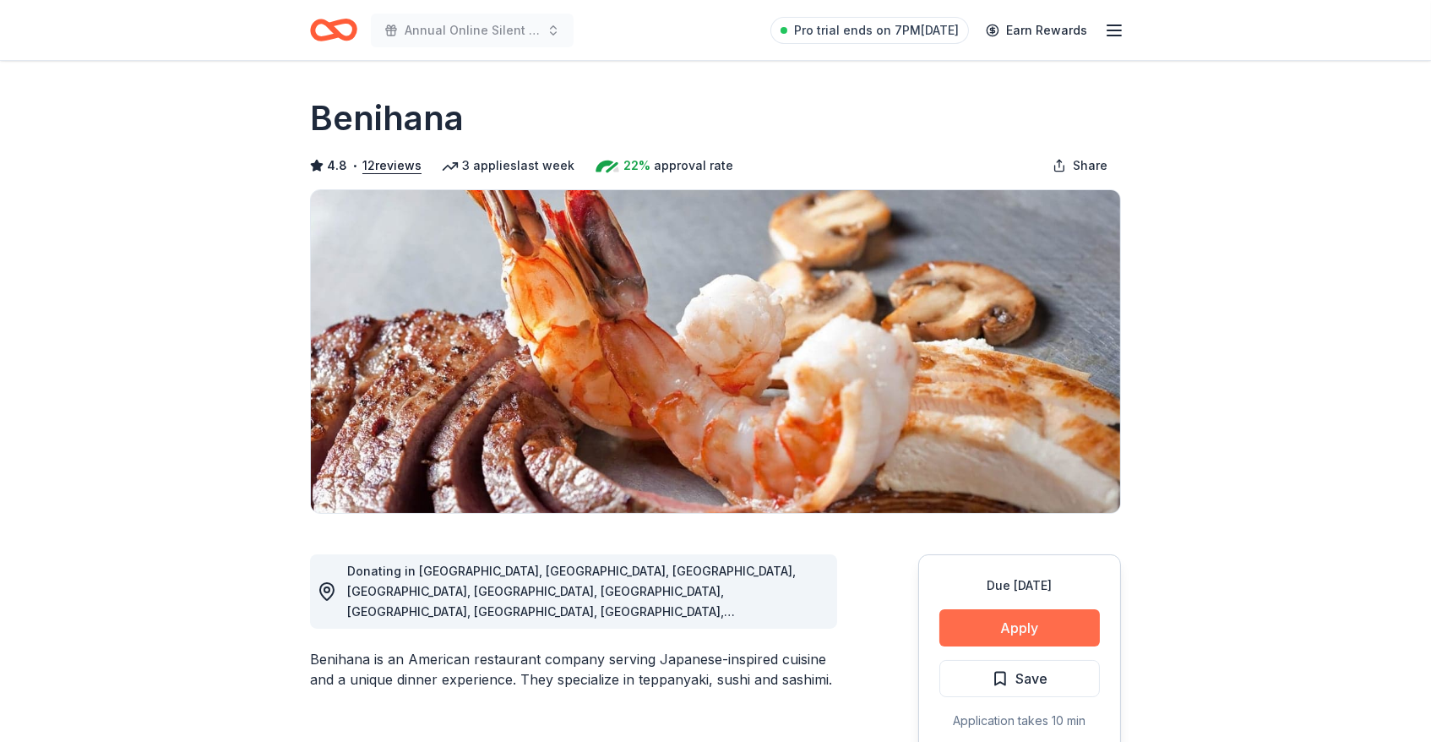
click at [1024, 624] on button "Apply" at bounding box center [1019, 627] width 161 height 37
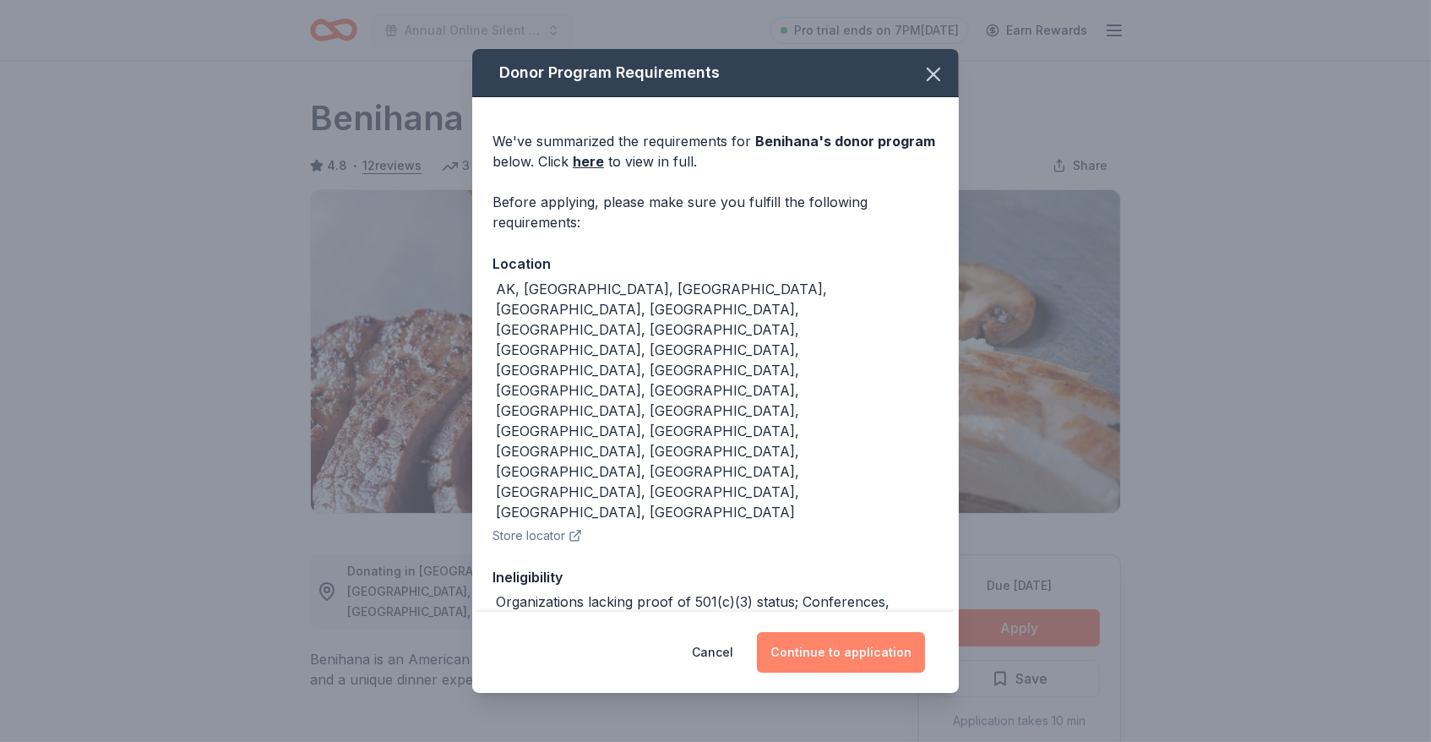
click at [832, 646] on button "Continue to application" at bounding box center [841, 652] width 168 height 41
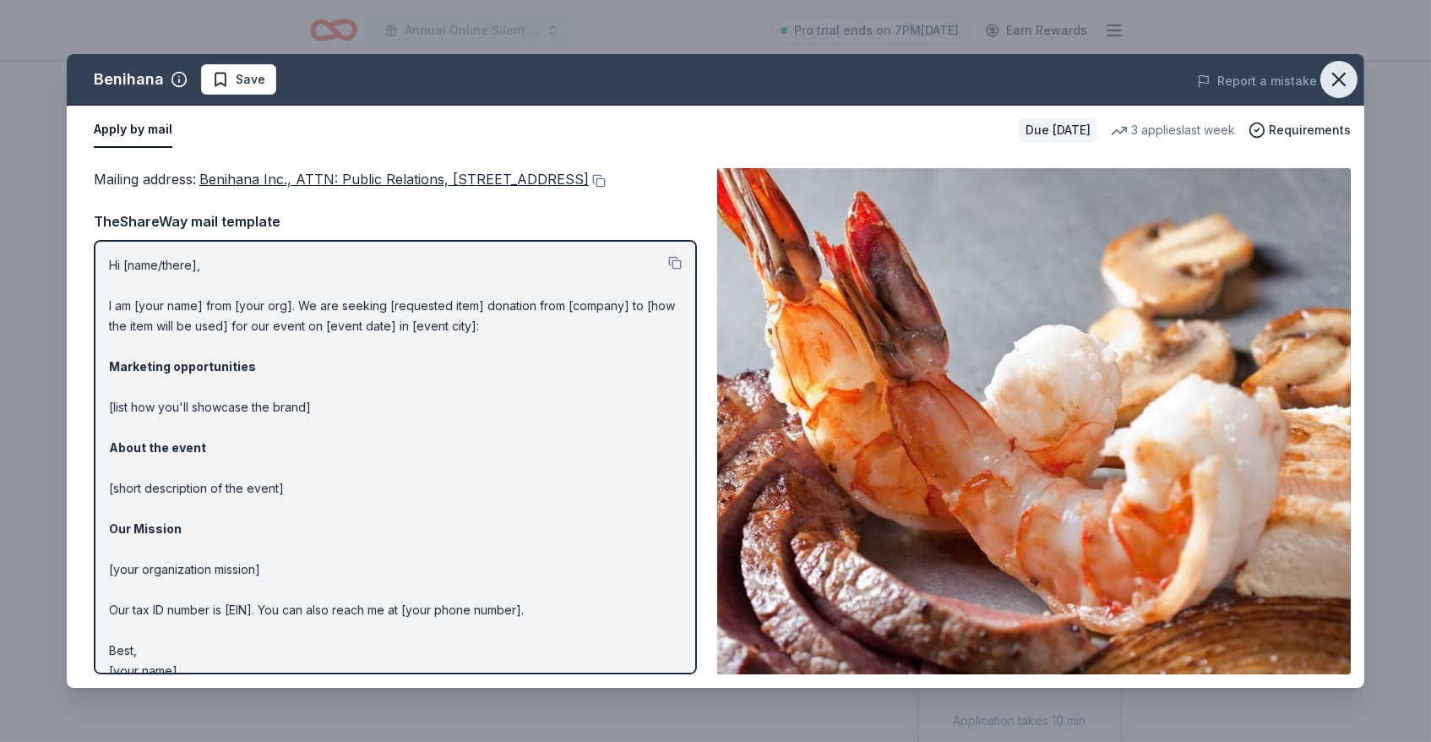
click at [1341, 83] on icon "button" at bounding box center [1339, 80] width 24 height 24
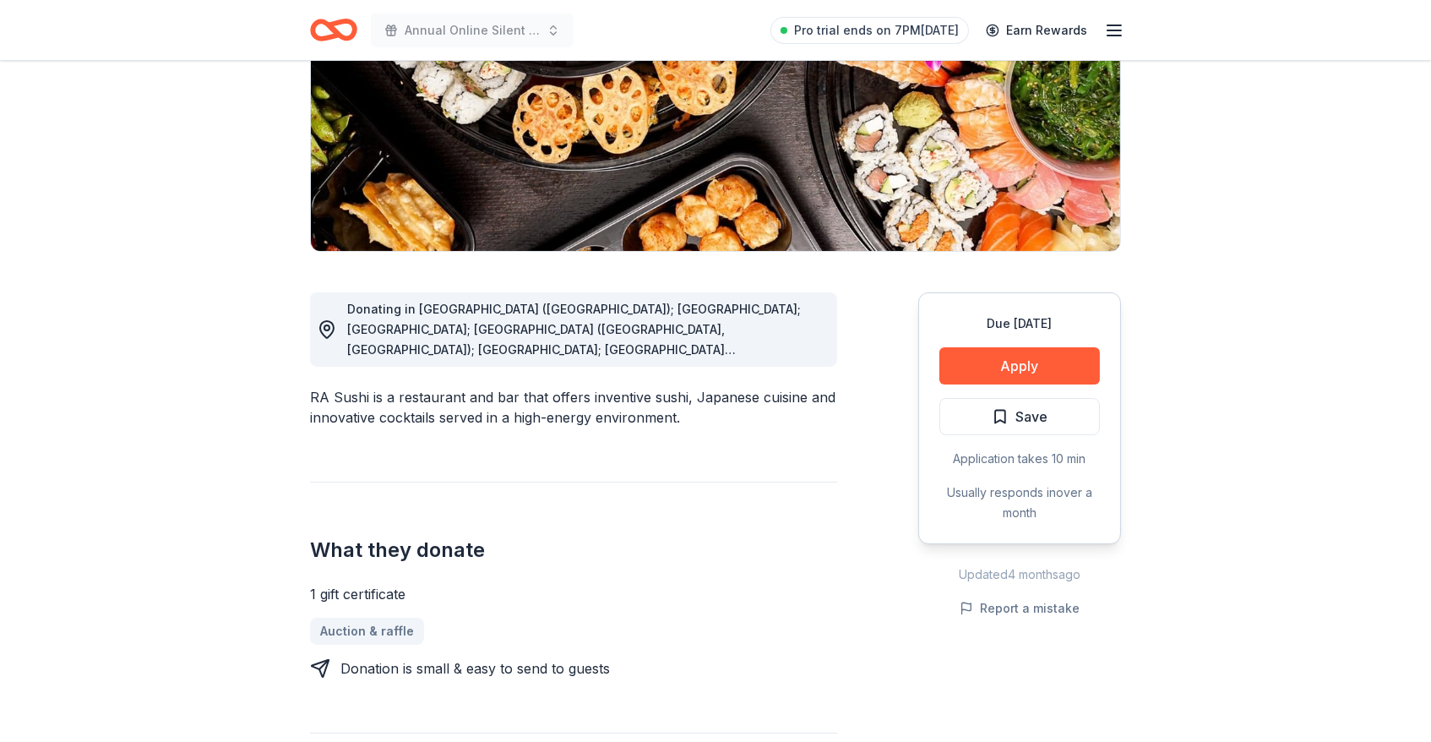
scroll to position [402, 0]
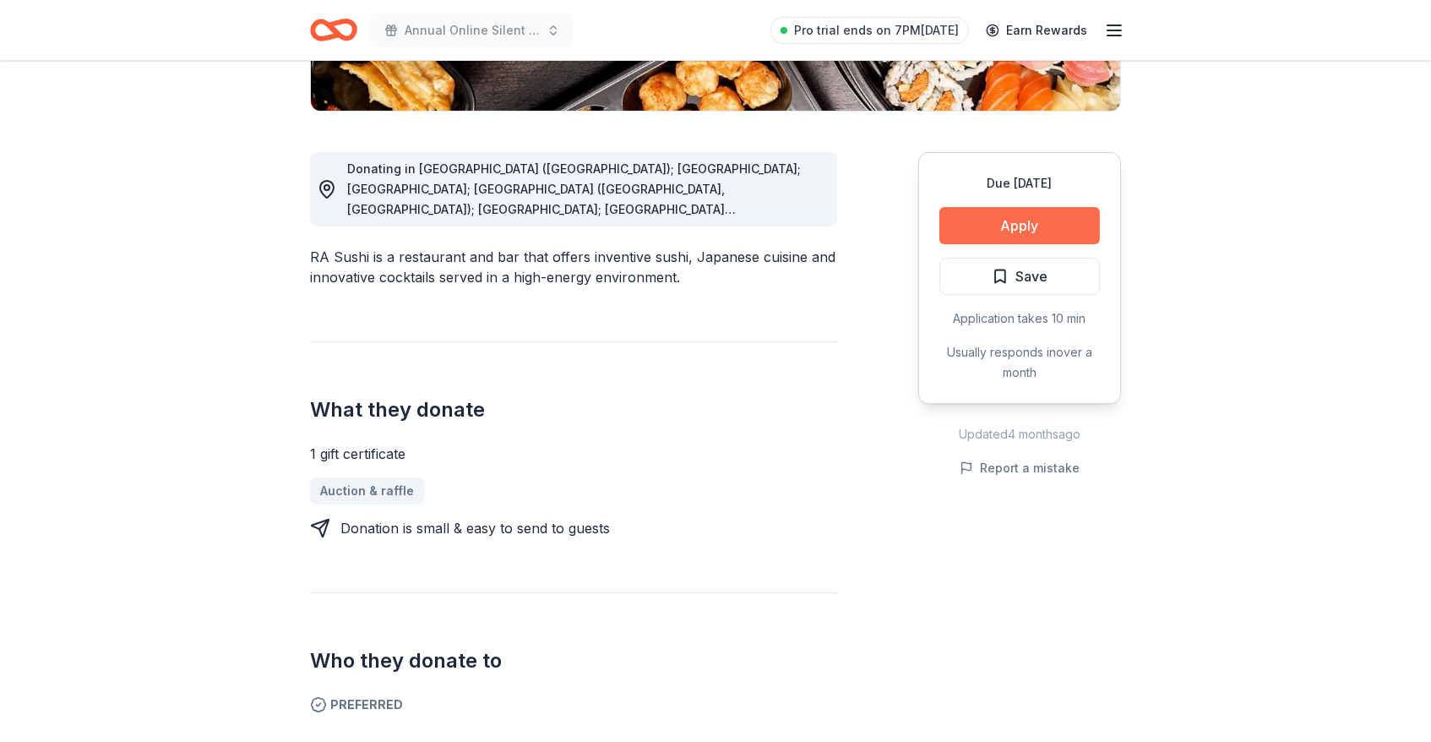
click at [1034, 222] on button "Apply" at bounding box center [1019, 225] width 161 height 37
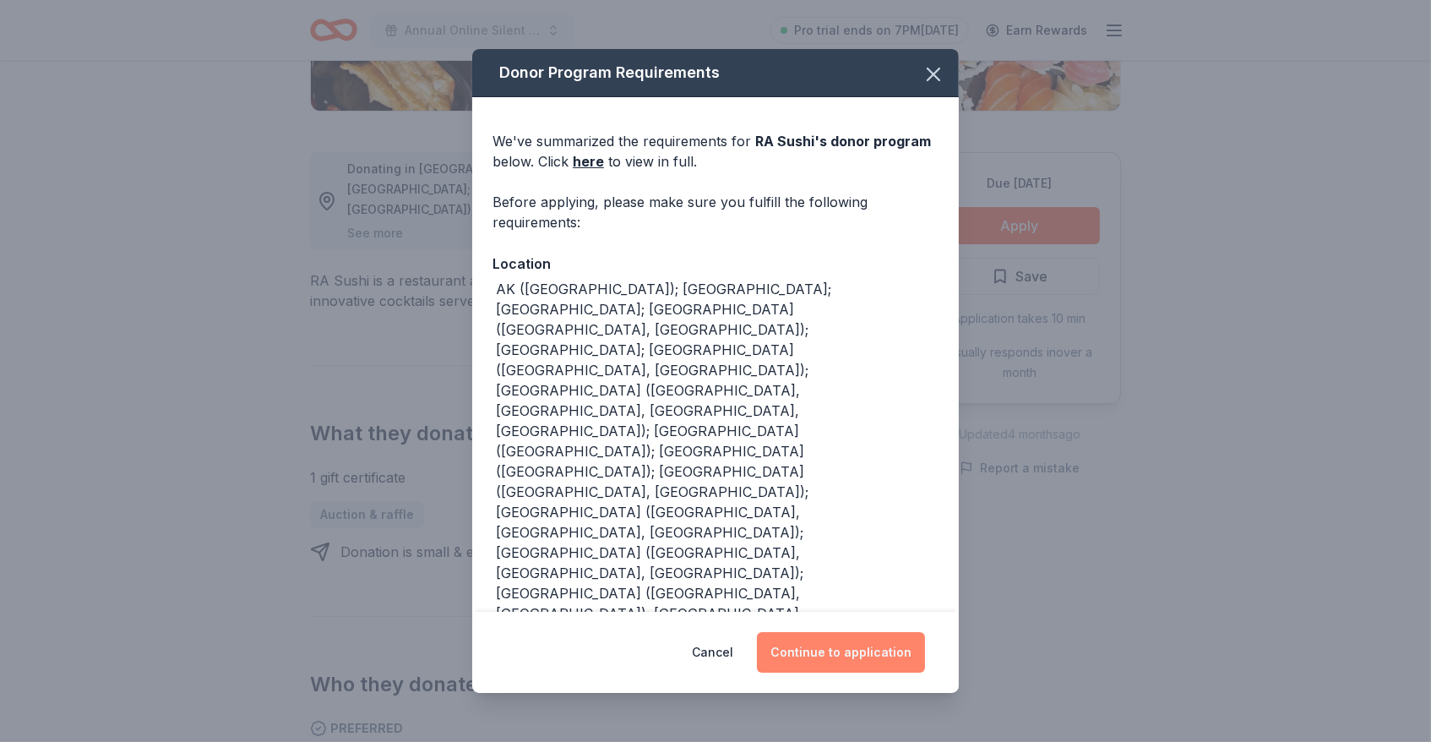
click at [855, 644] on button "Continue to application" at bounding box center [841, 652] width 168 height 41
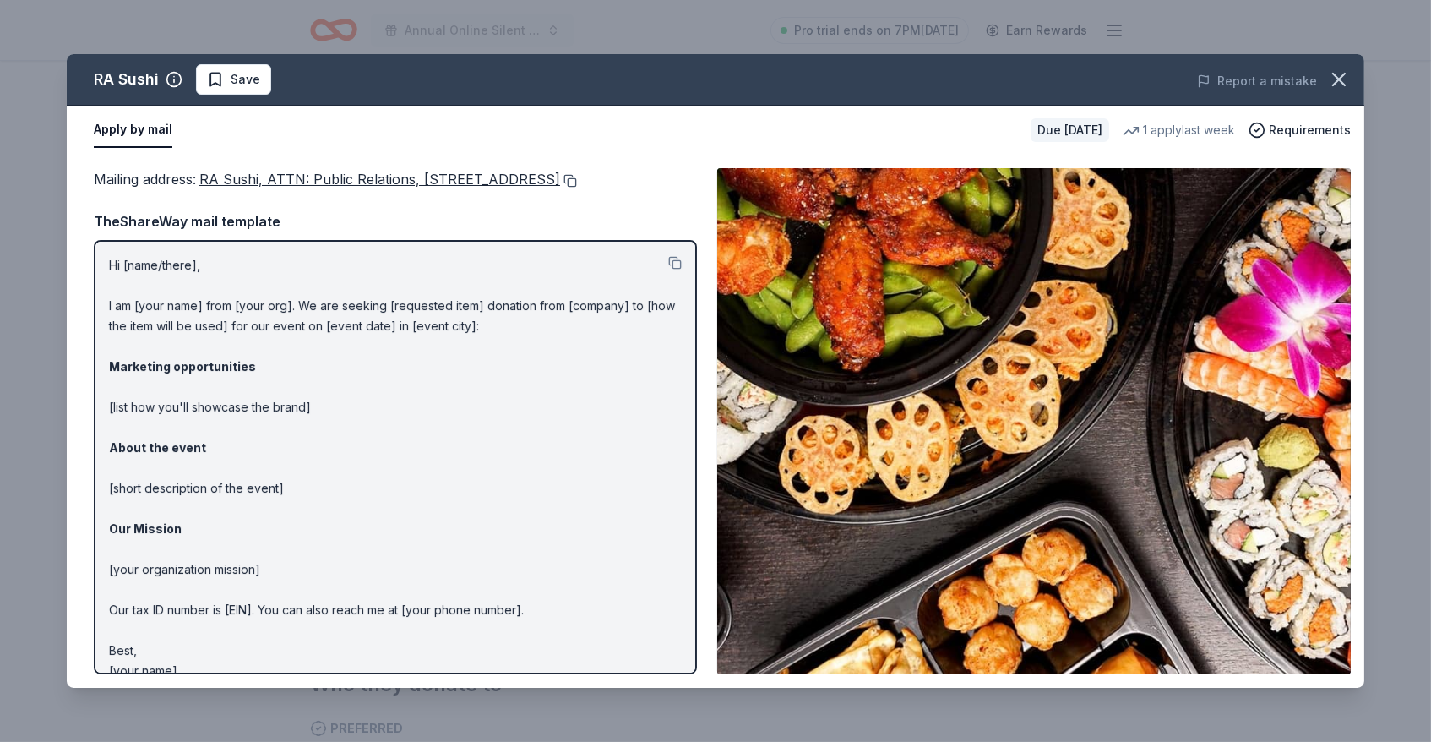
click at [560, 188] on button at bounding box center [568, 181] width 17 height 14
click at [1325, 88] on button "button" at bounding box center [1339, 79] width 37 height 37
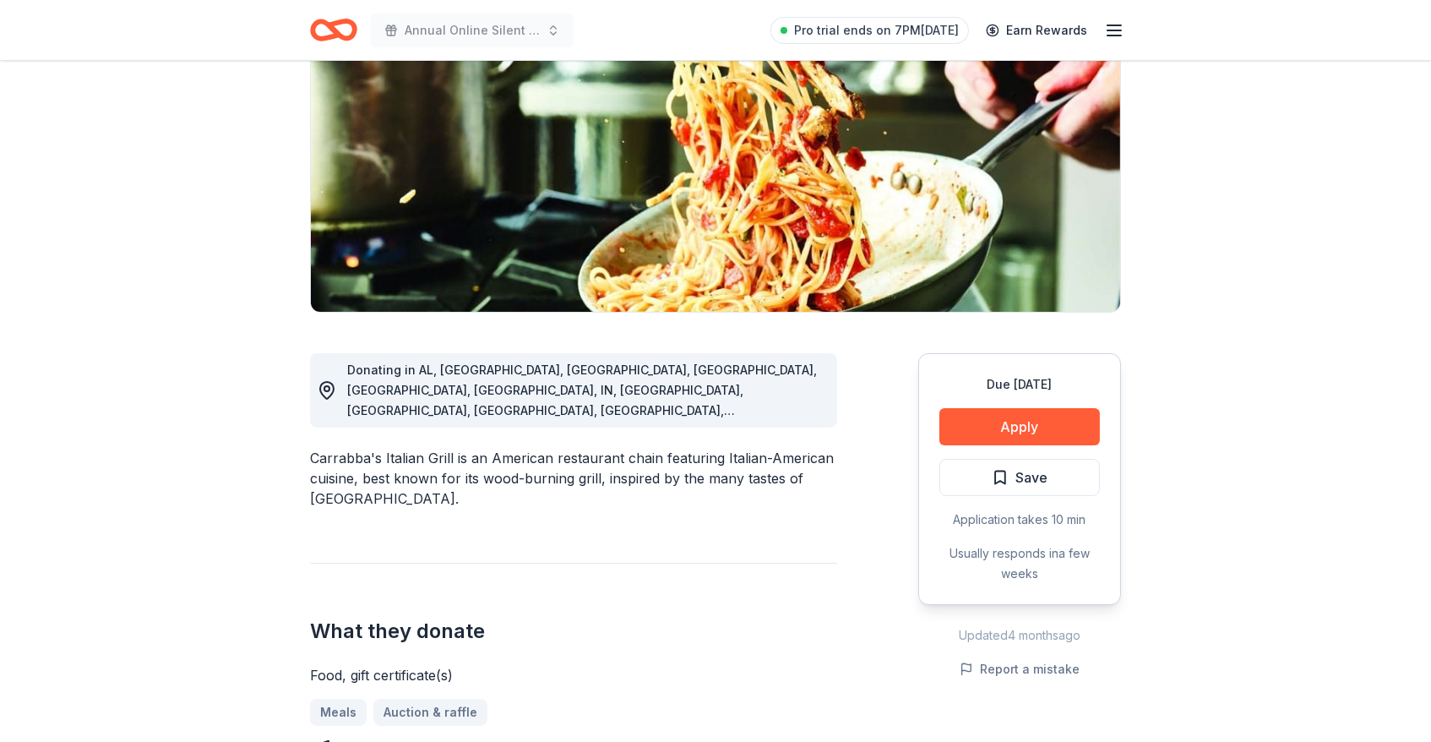
scroll to position [235, 0]
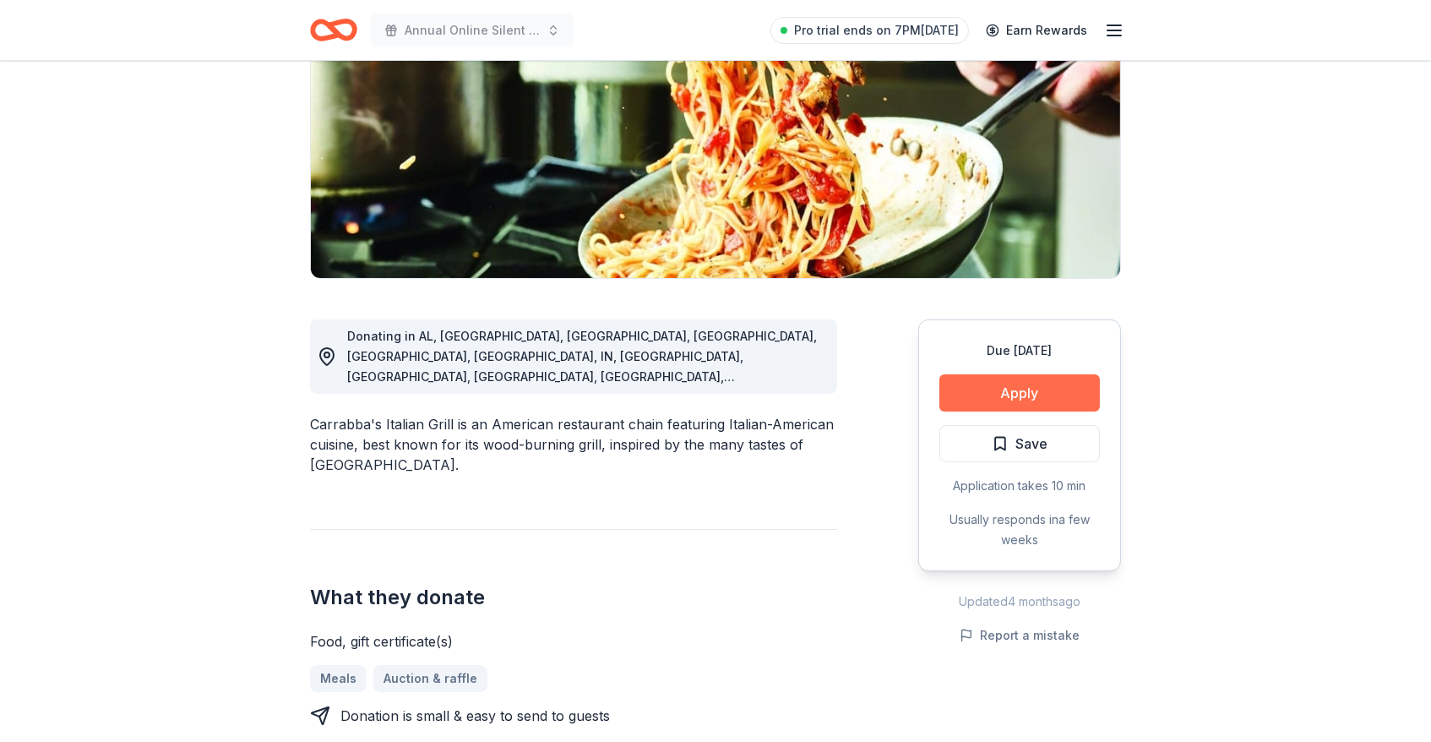
click at [1028, 400] on button "Apply" at bounding box center [1019, 392] width 161 height 37
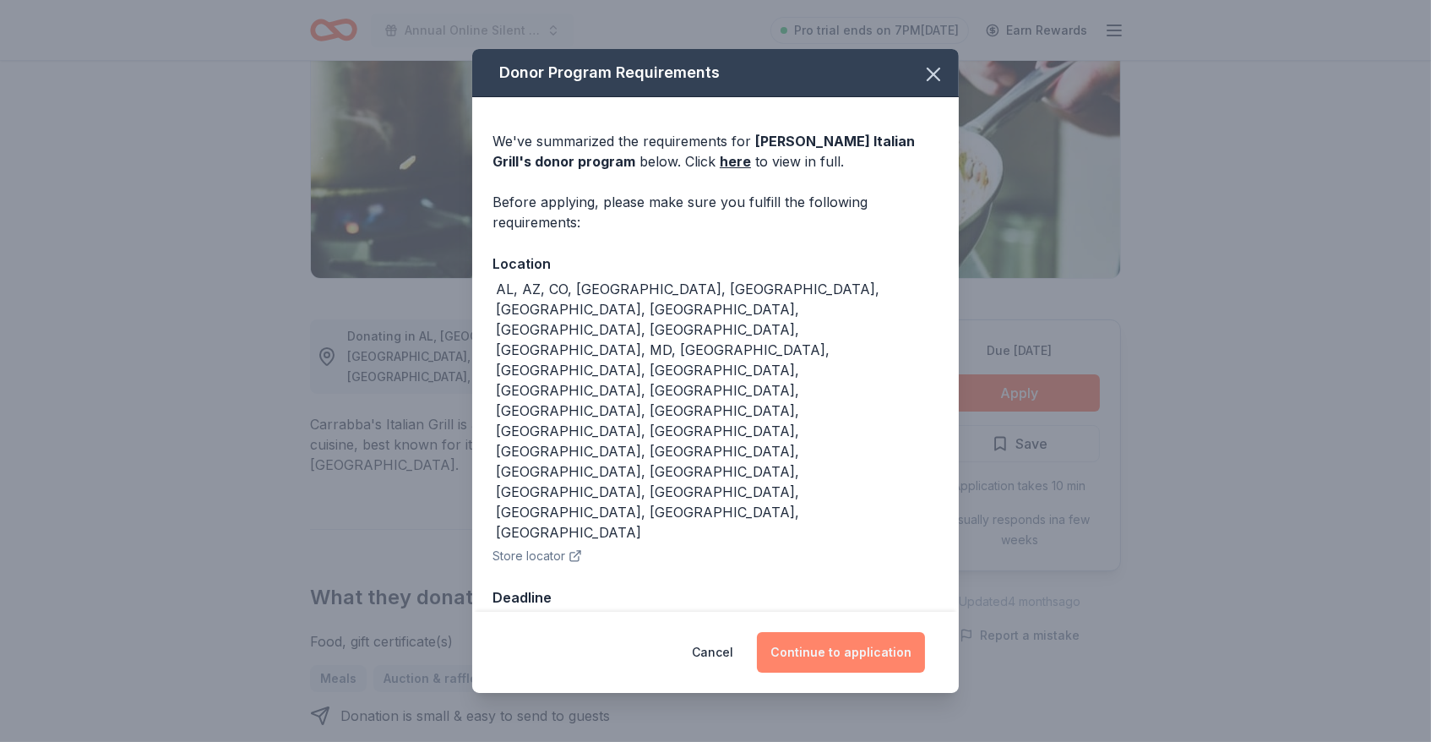
click at [836, 632] on button "Continue to application" at bounding box center [841, 652] width 168 height 41
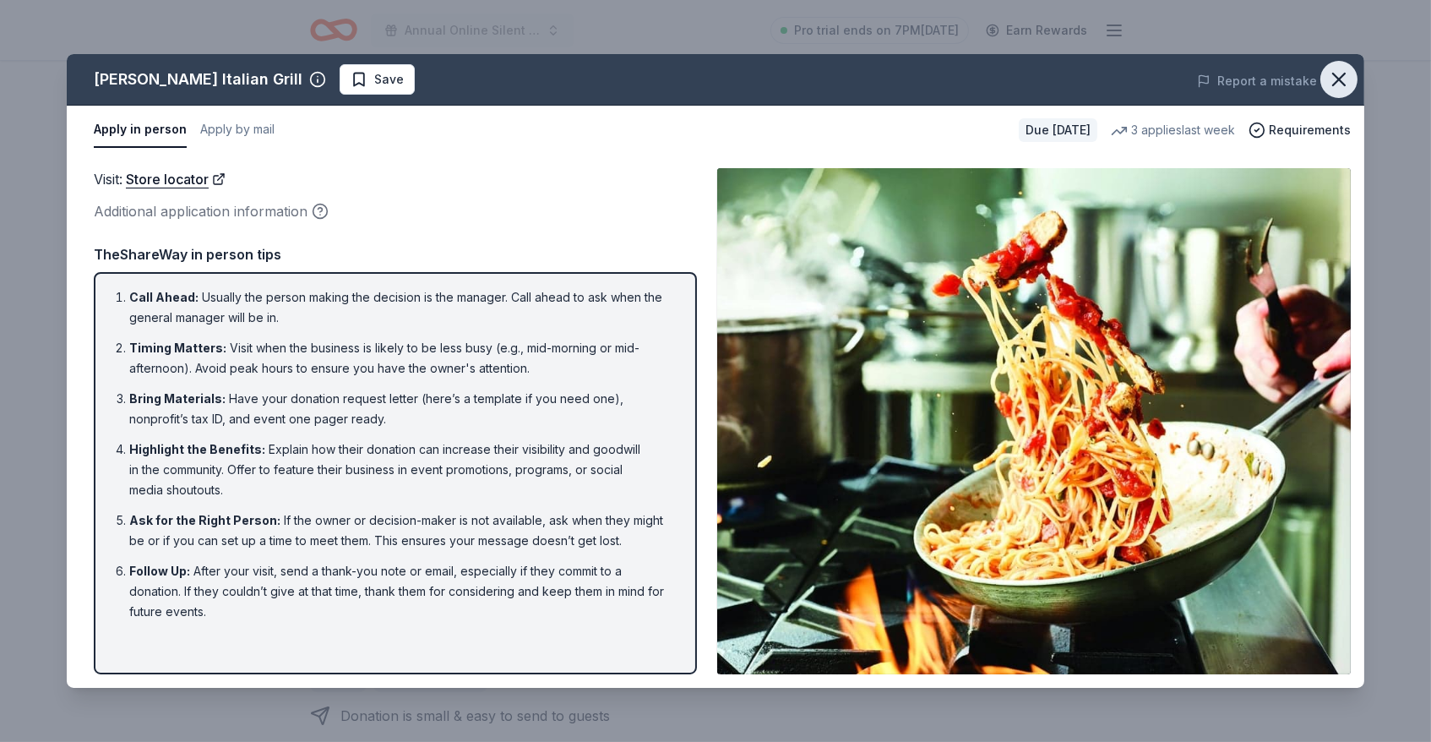
click at [1342, 78] on icon "button" at bounding box center [1339, 80] width 24 height 24
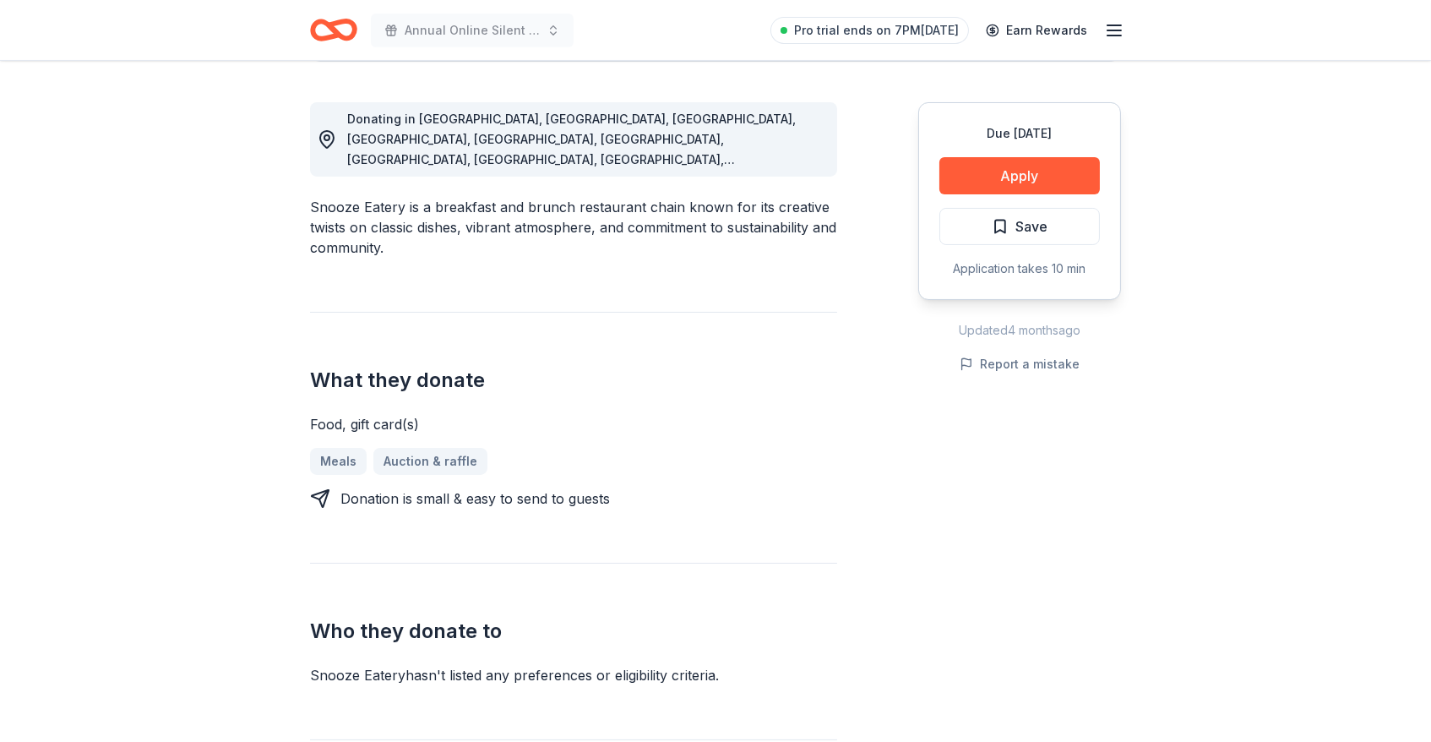
scroll to position [464, 0]
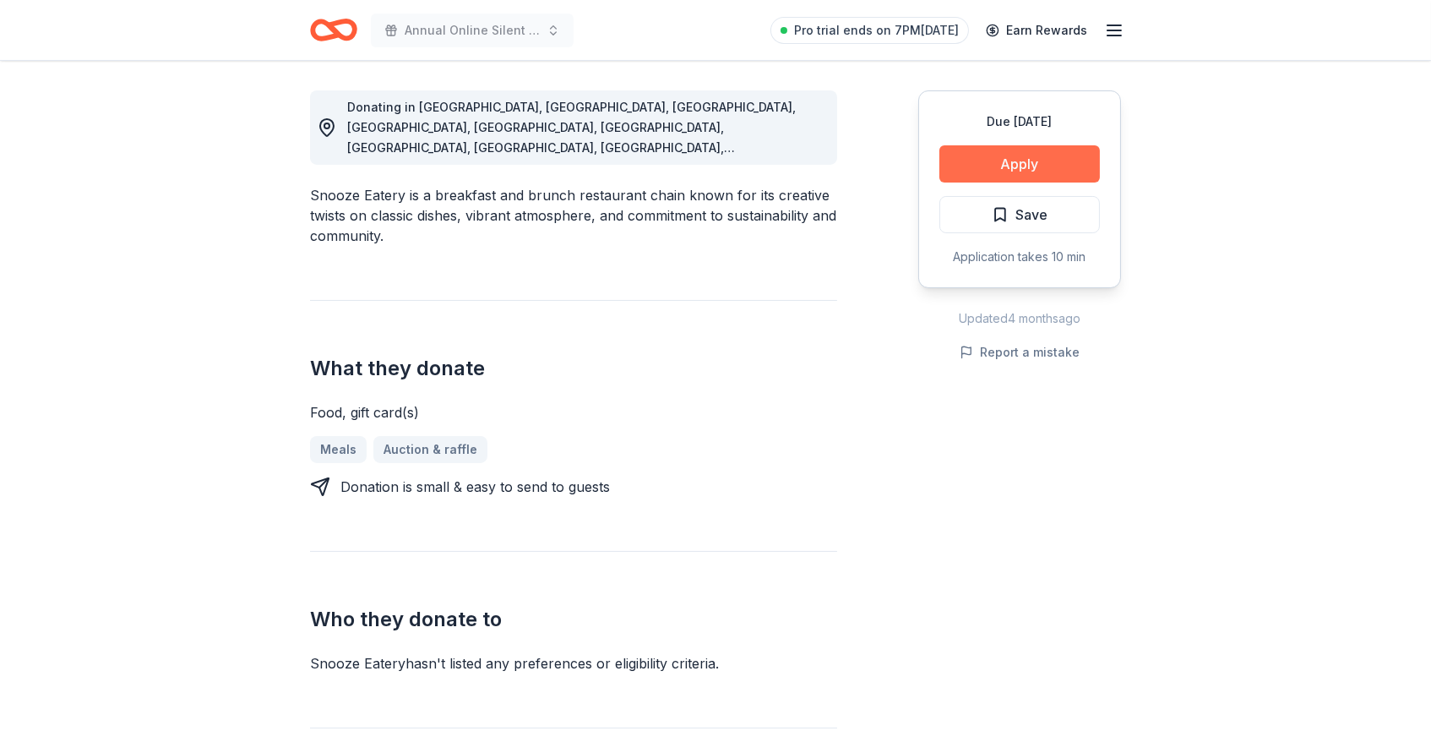
click at [1010, 156] on button "Apply" at bounding box center [1019, 163] width 161 height 37
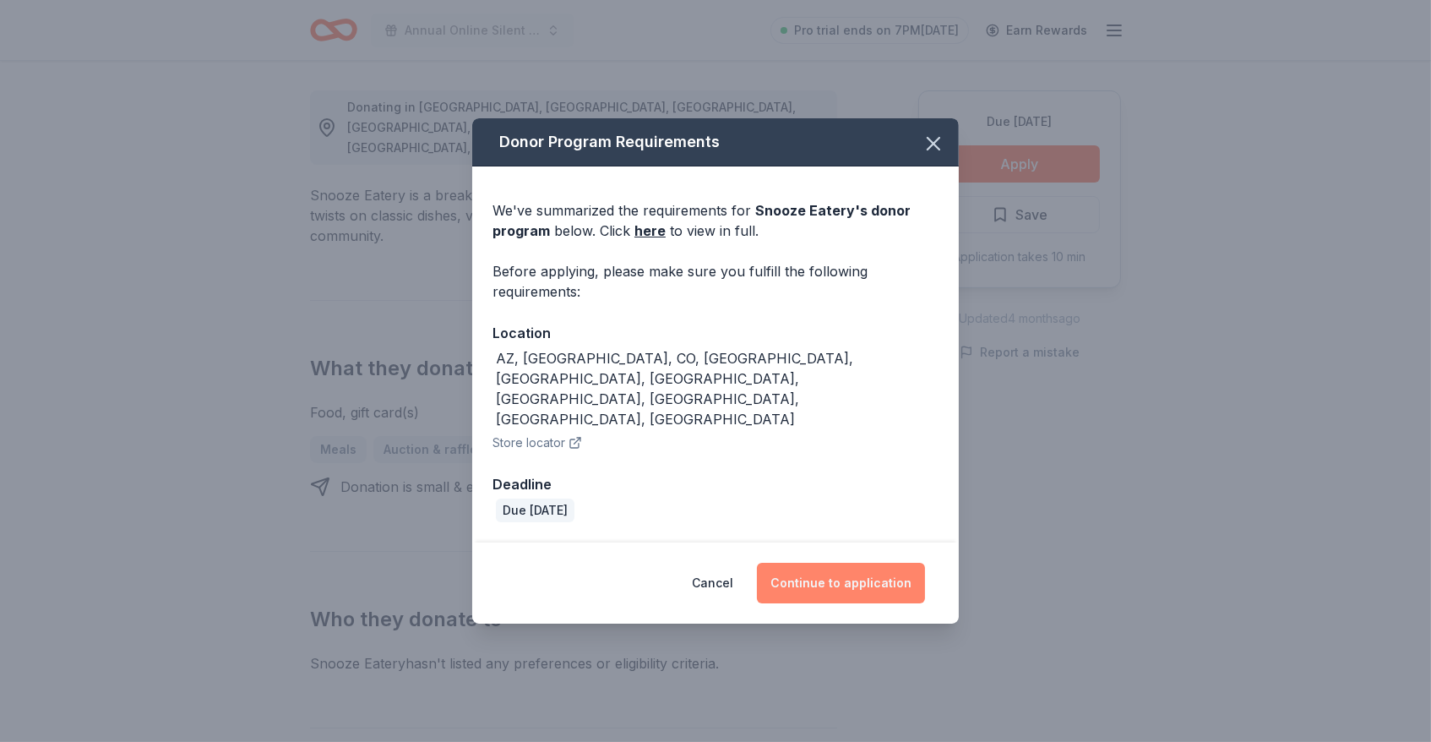
click at [847, 563] on button "Continue to application" at bounding box center [841, 583] width 168 height 41
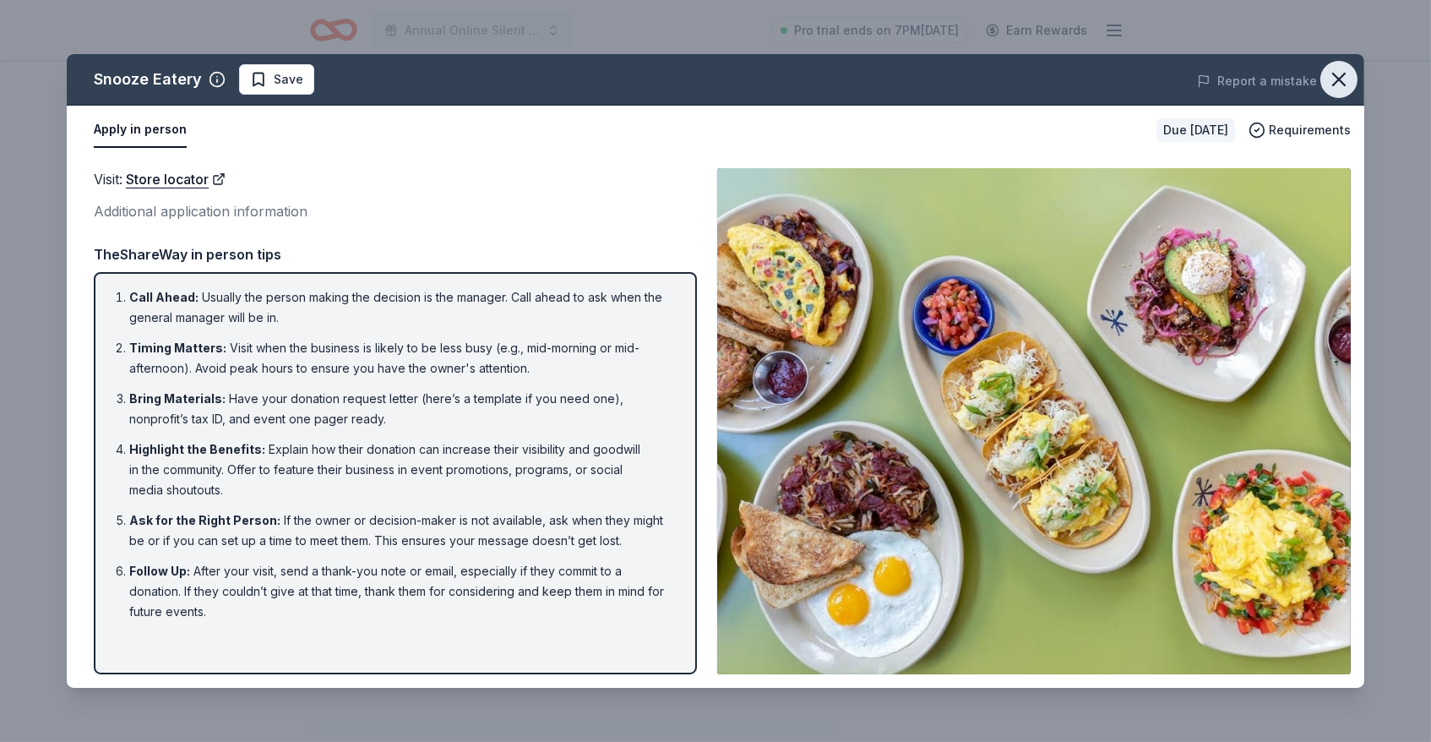
click at [1342, 80] on icon "button" at bounding box center [1339, 80] width 24 height 24
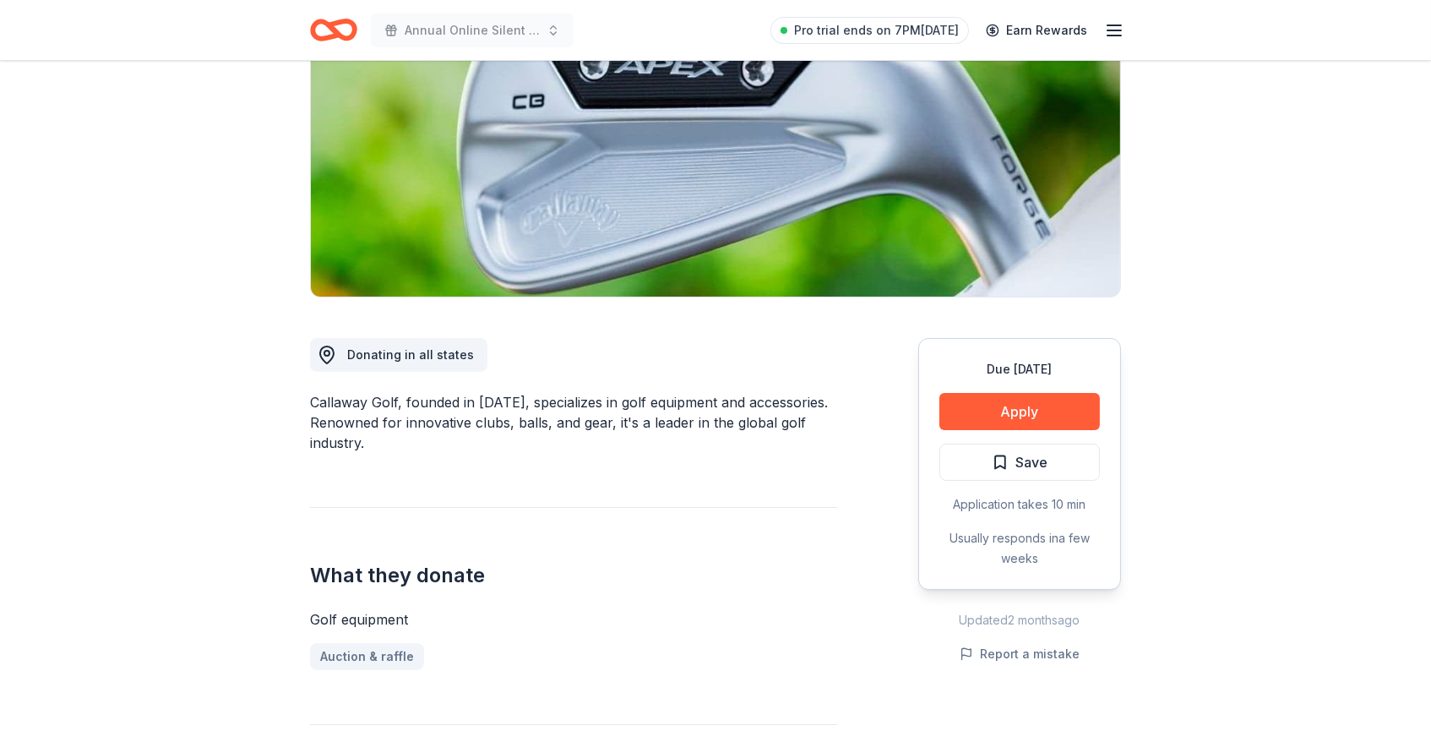
scroll to position [210, 0]
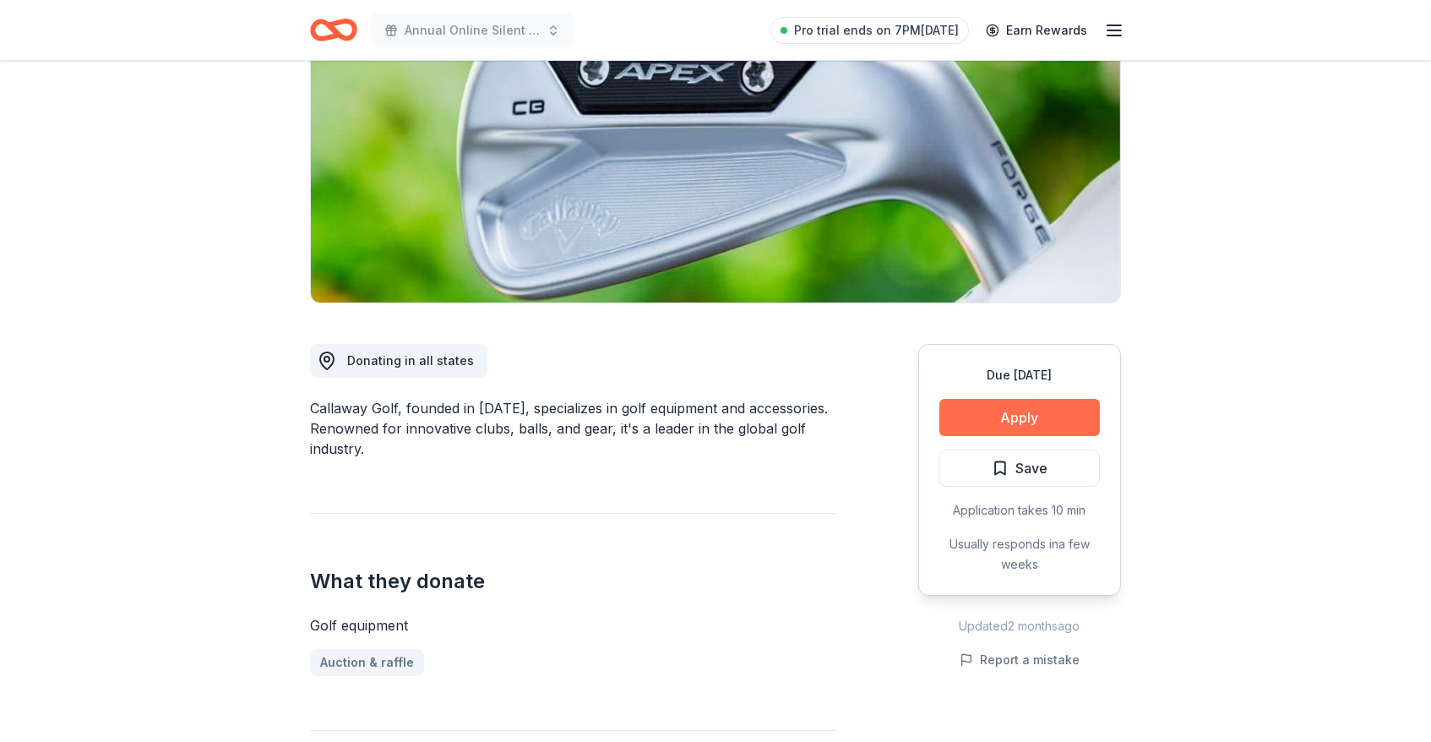
click at [1024, 413] on button "Apply" at bounding box center [1019, 417] width 161 height 37
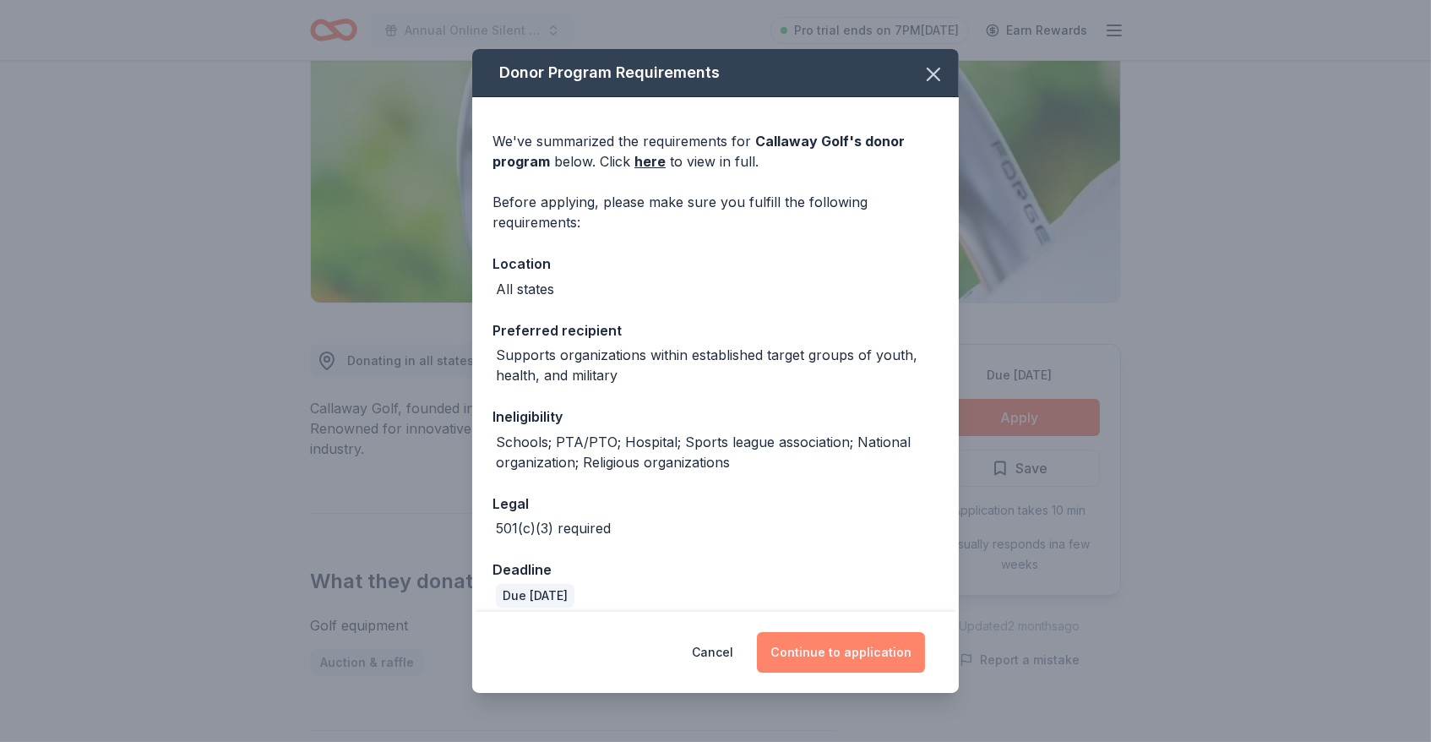
click at [858, 649] on button "Continue to application" at bounding box center [841, 652] width 168 height 41
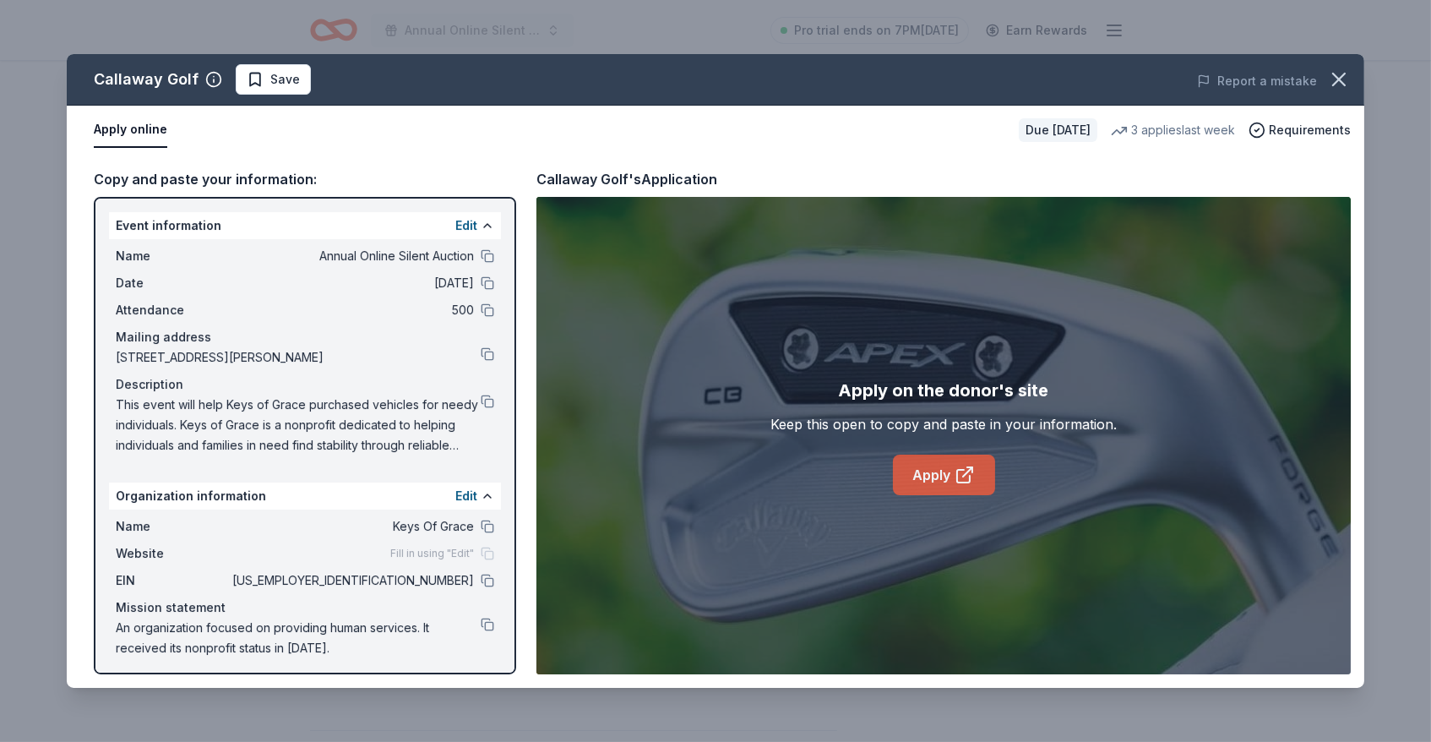
click at [942, 460] on link "Apply" at bounding box center [944, 475] width 102 height 41
click at [1347, 77] on icon "button" at bounding box center [1339, 80] width 24 height 24
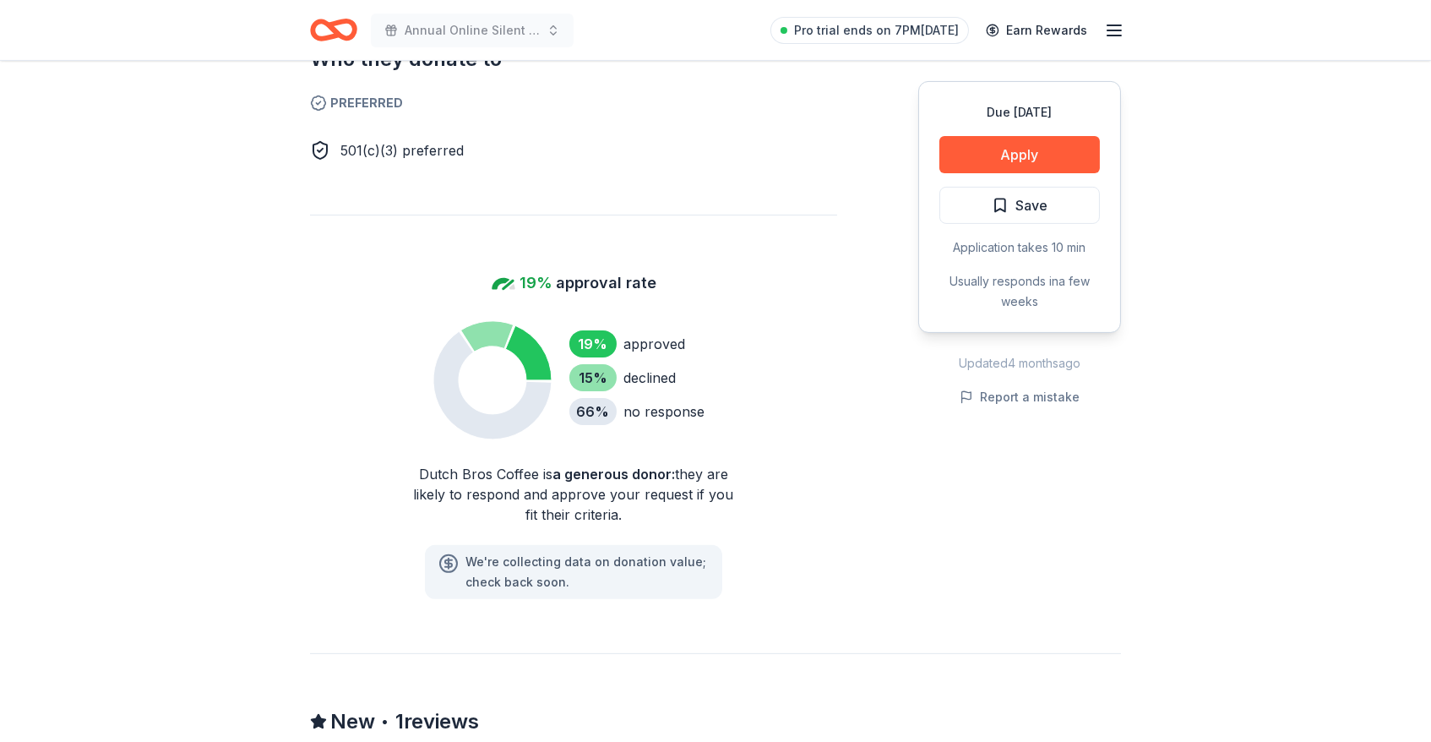
scroll to position [992, 0]
click at [1017, 153] on button "Apply" at bounding box center [1019, 154] width 161 height 37
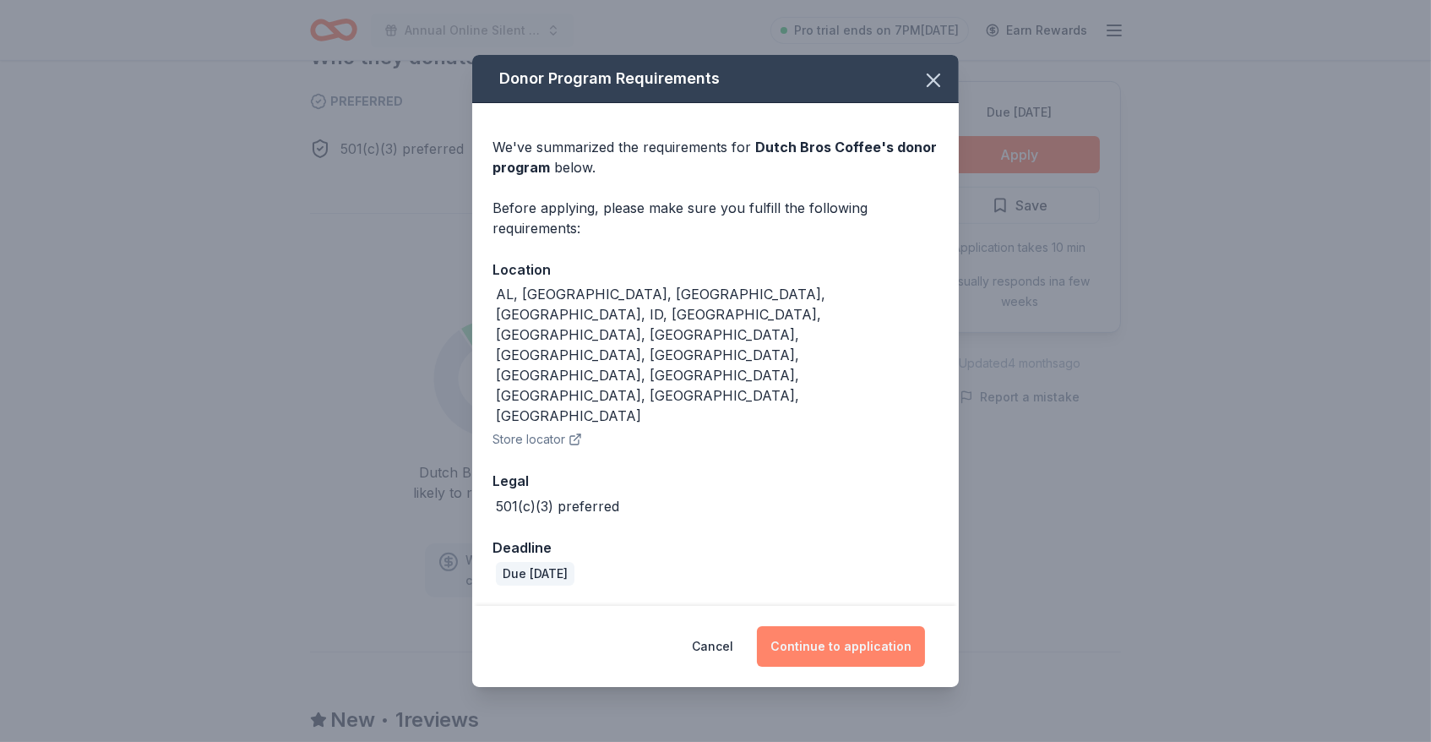
click at [871, 626] on button "Continue to application" at bounding box center [841, 646] width 168 height 41
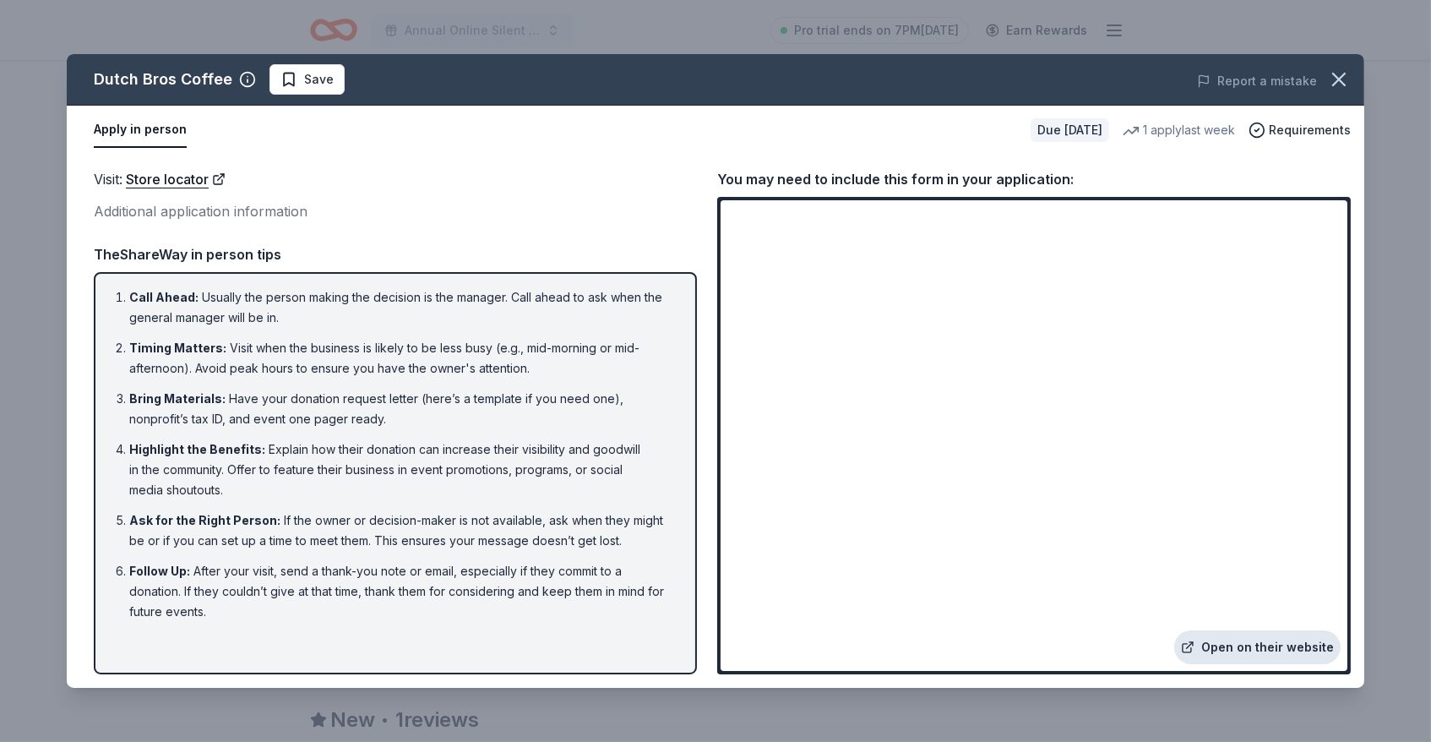
click at [1236, 648] on link "Open on their website" at bounding box center [1257, 647] width 166 height 34
click at [1339, 88] on icon "button" at bounding box center [1339, 80] width 24 height 24
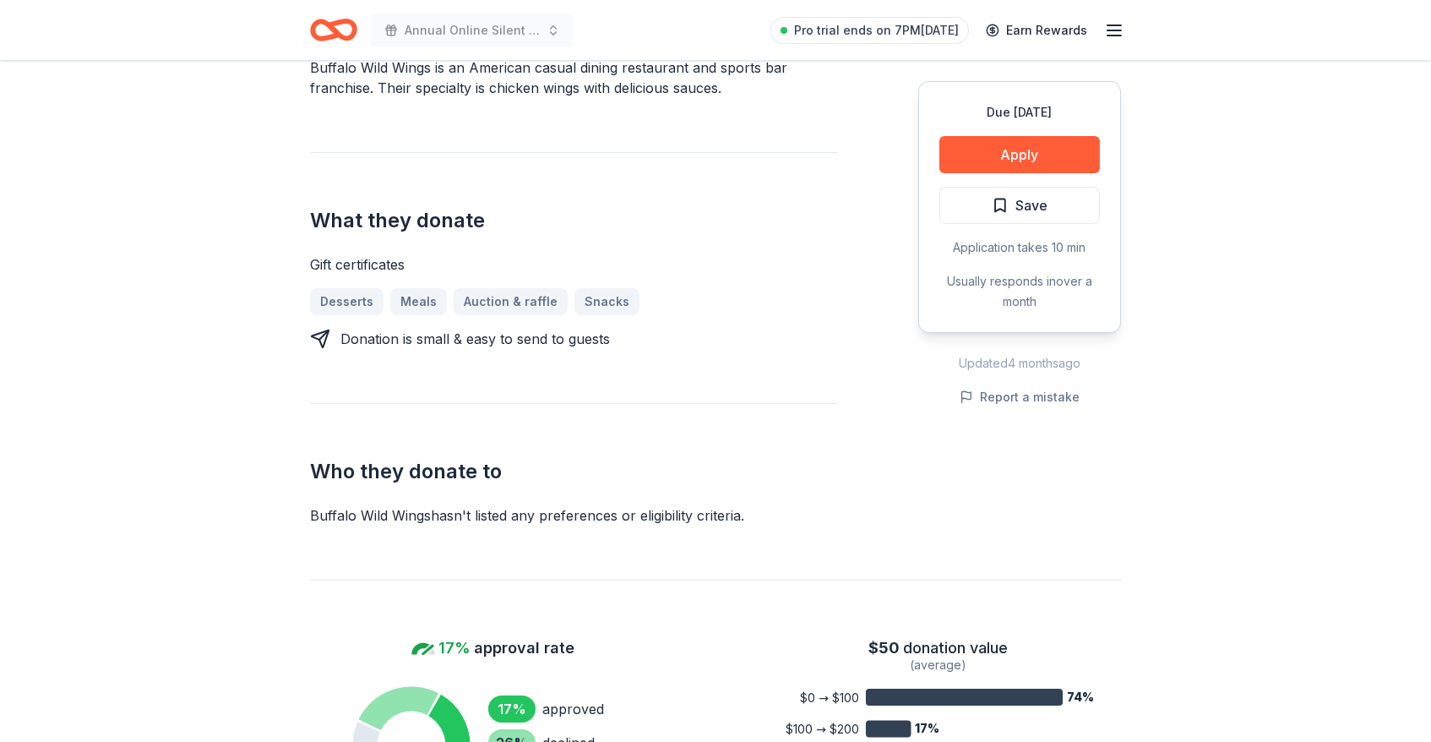
scroll to position [544, 0]
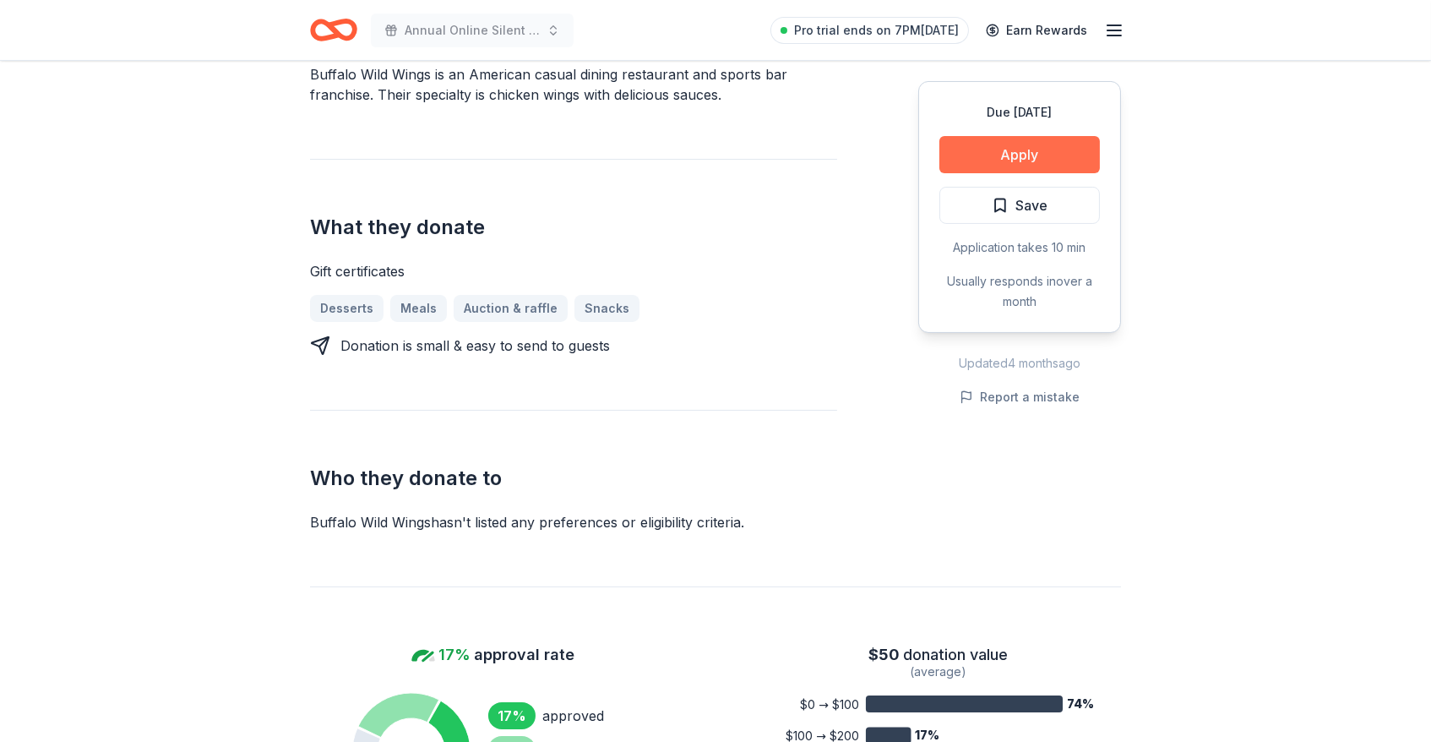
click at [1020, 144] on button "Apply" at bounding box center [1019, 154] width 161 height 37
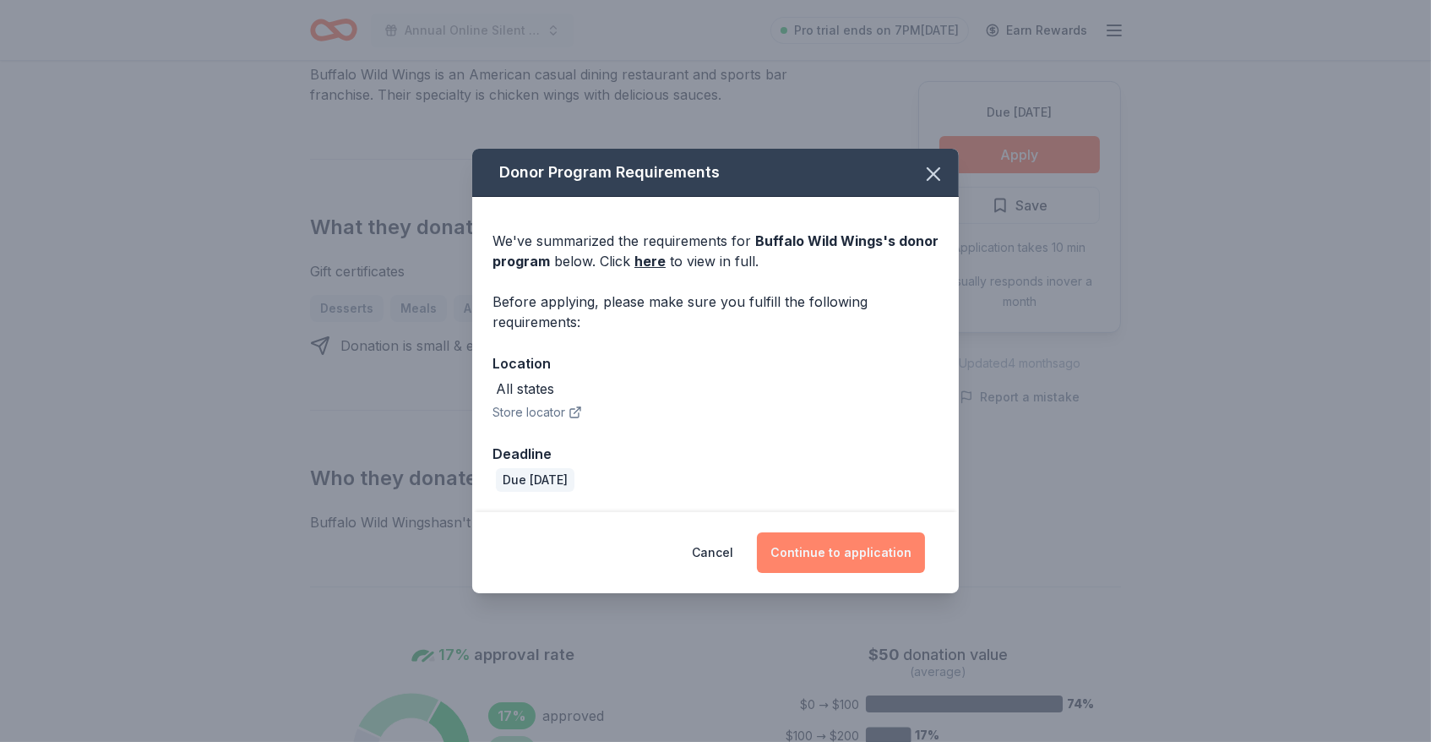
click at [829, 564] on button "Continue to application" at bounding box center [841, 552] width 168 height 41
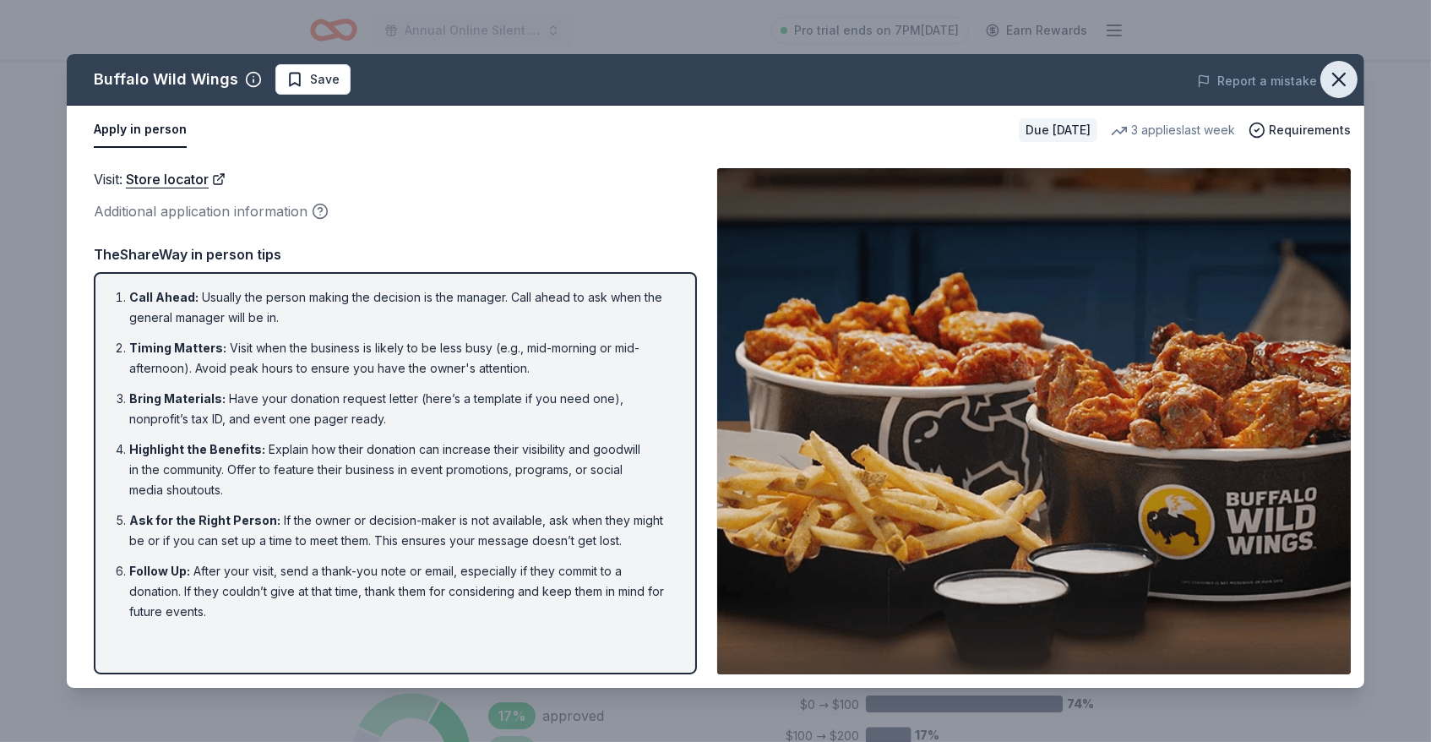
click at [1342, 74] on icon "button" at bounding box center [1339, 80] width 24 height 24
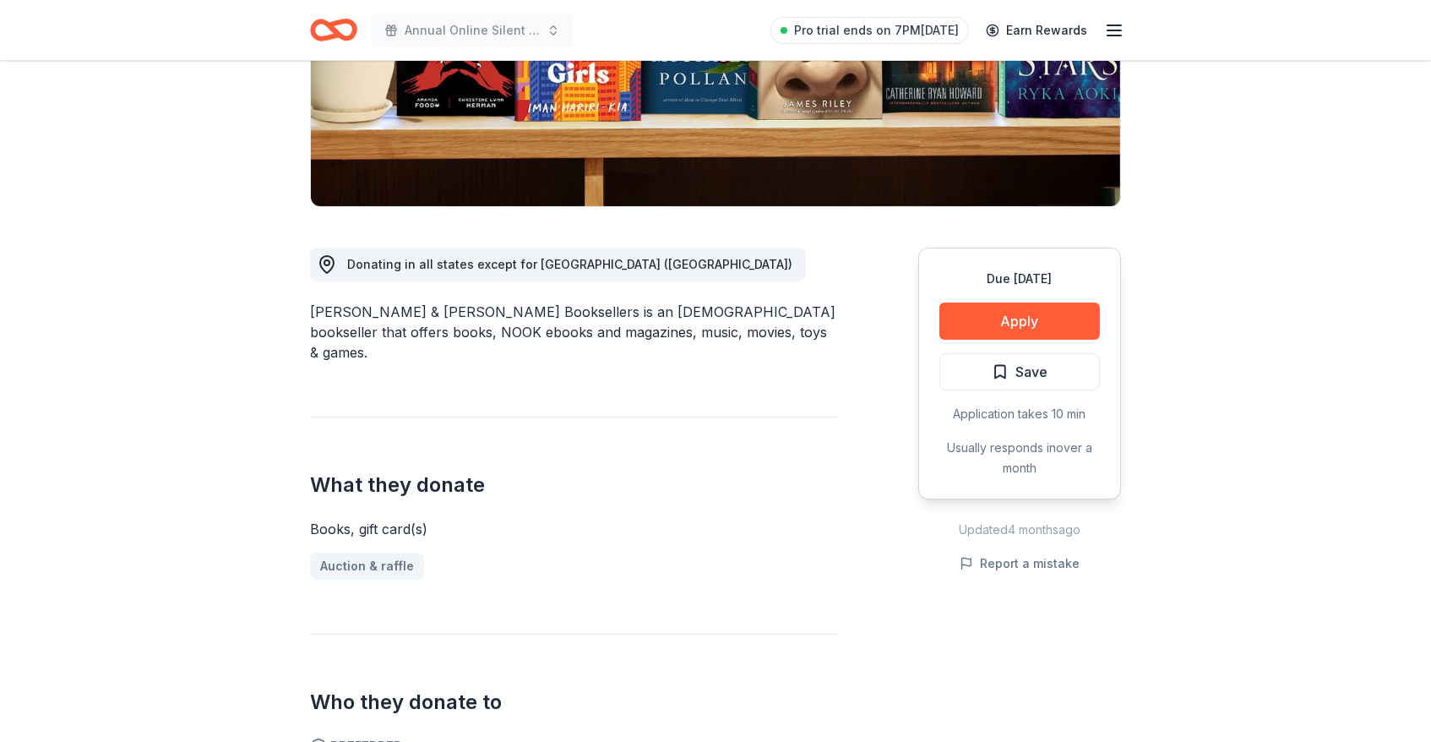
scroll to position [456, 0]
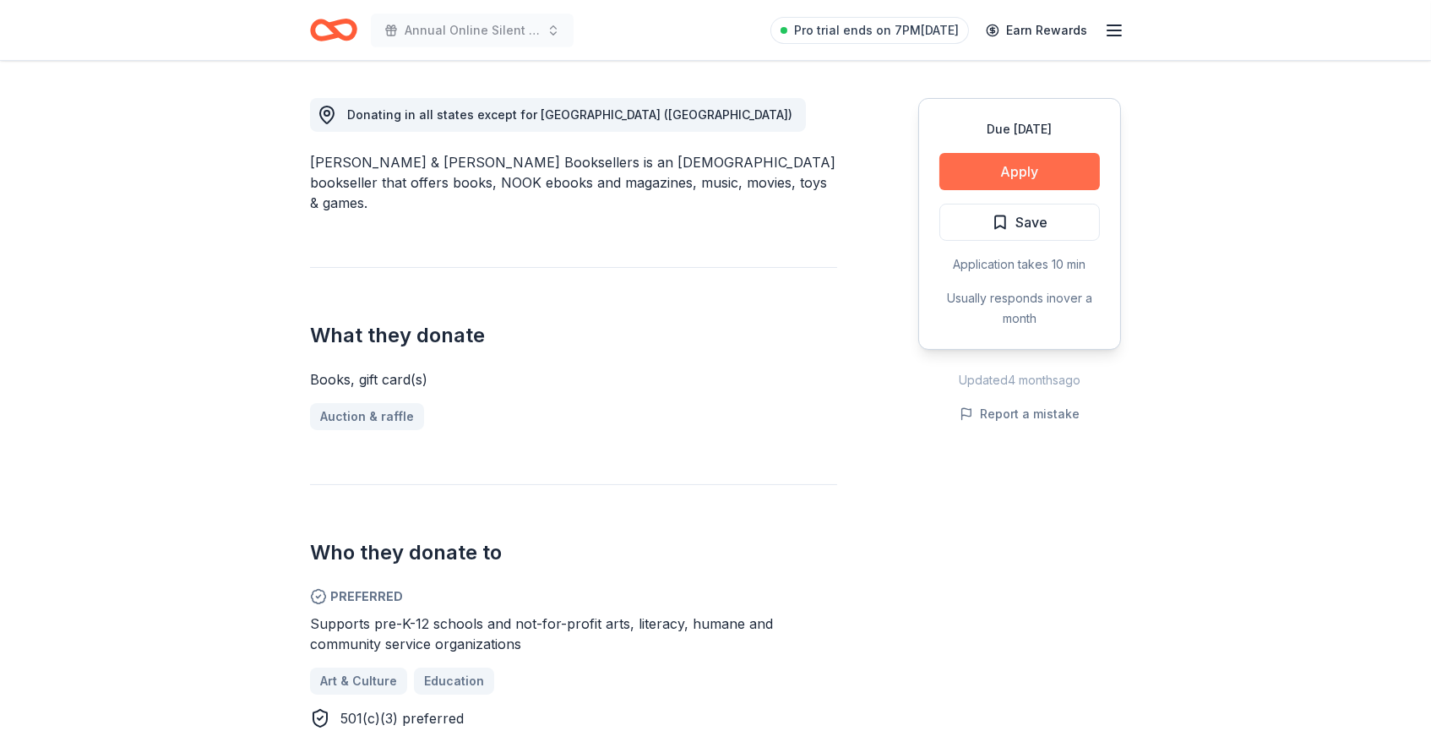
click at [990, 171] on button "Apply" at bounding box center [1019, 171] width 161 height 37
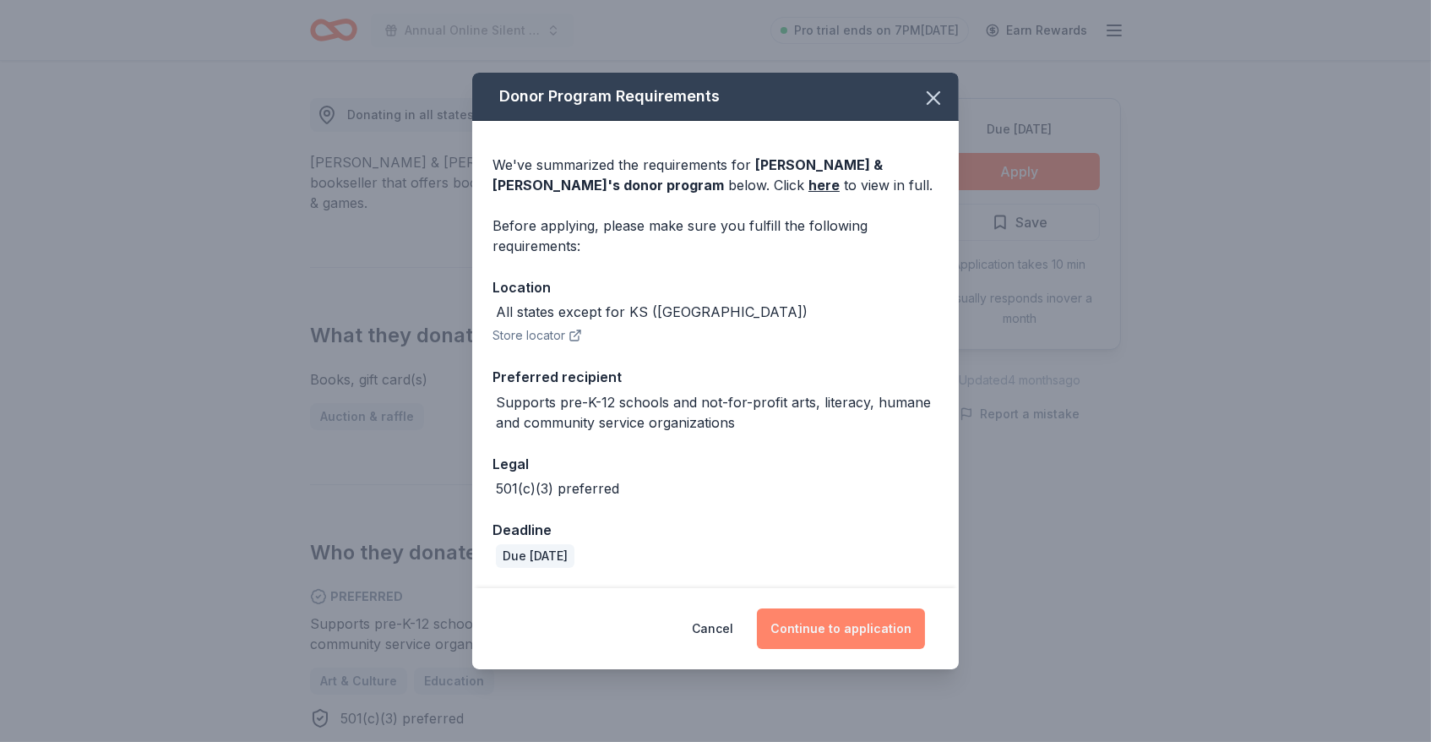
click at [863, 631] on button "Continue to application" at bounding box center [841, 628] width 168 height 41
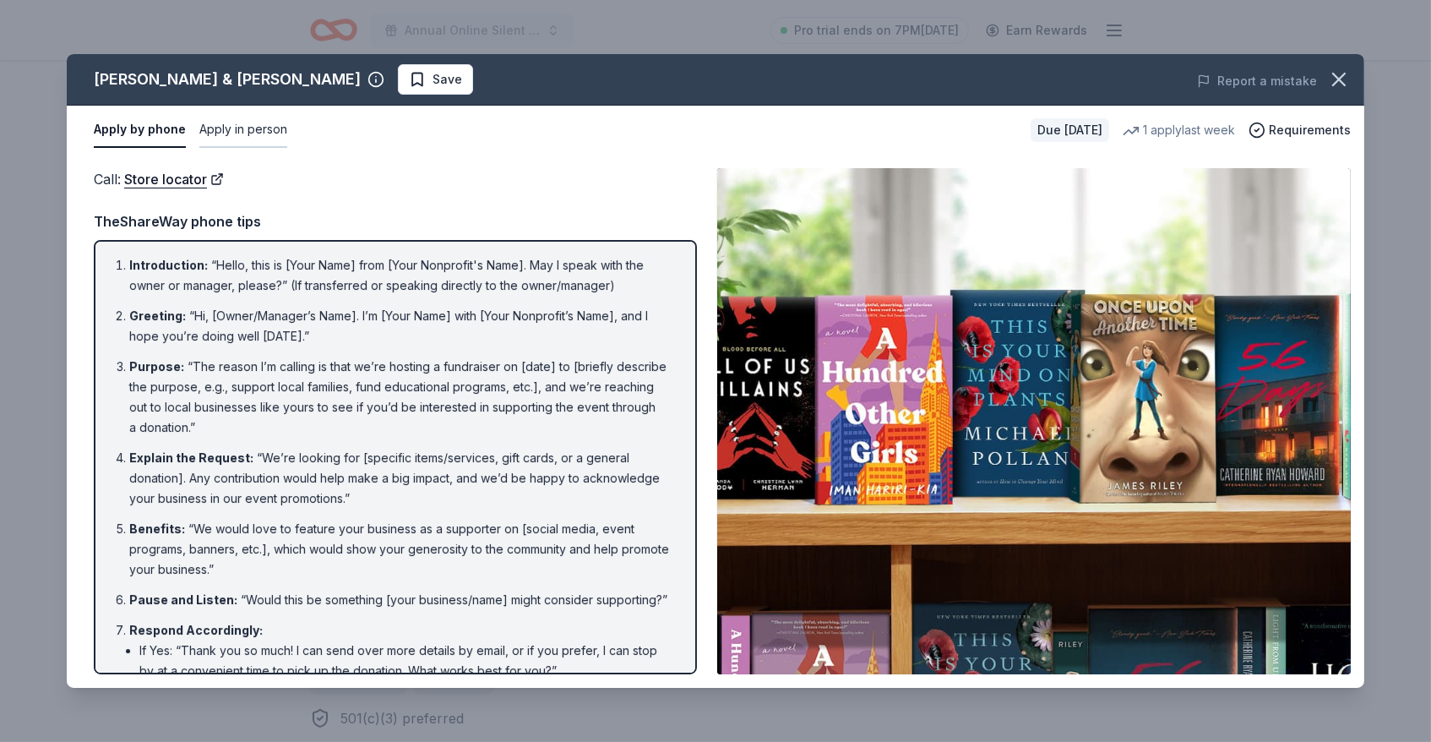
scroll to position [0, 0]
click at [237, 128] on button "Apply in person" at bounding box center [243, 129] width 88 height 35
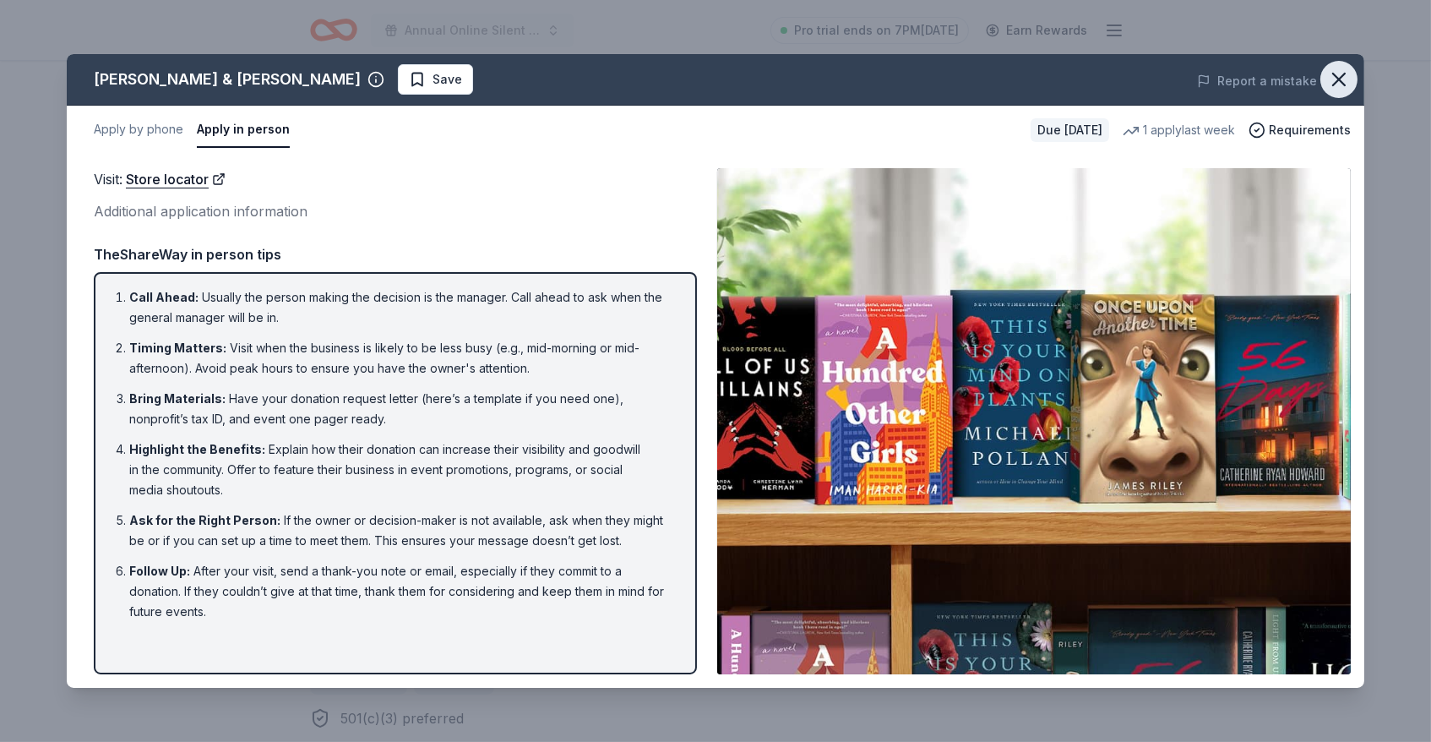
click at [1337, 68] on icon "button" at bounding box center [1339, 80] width 24 height 24
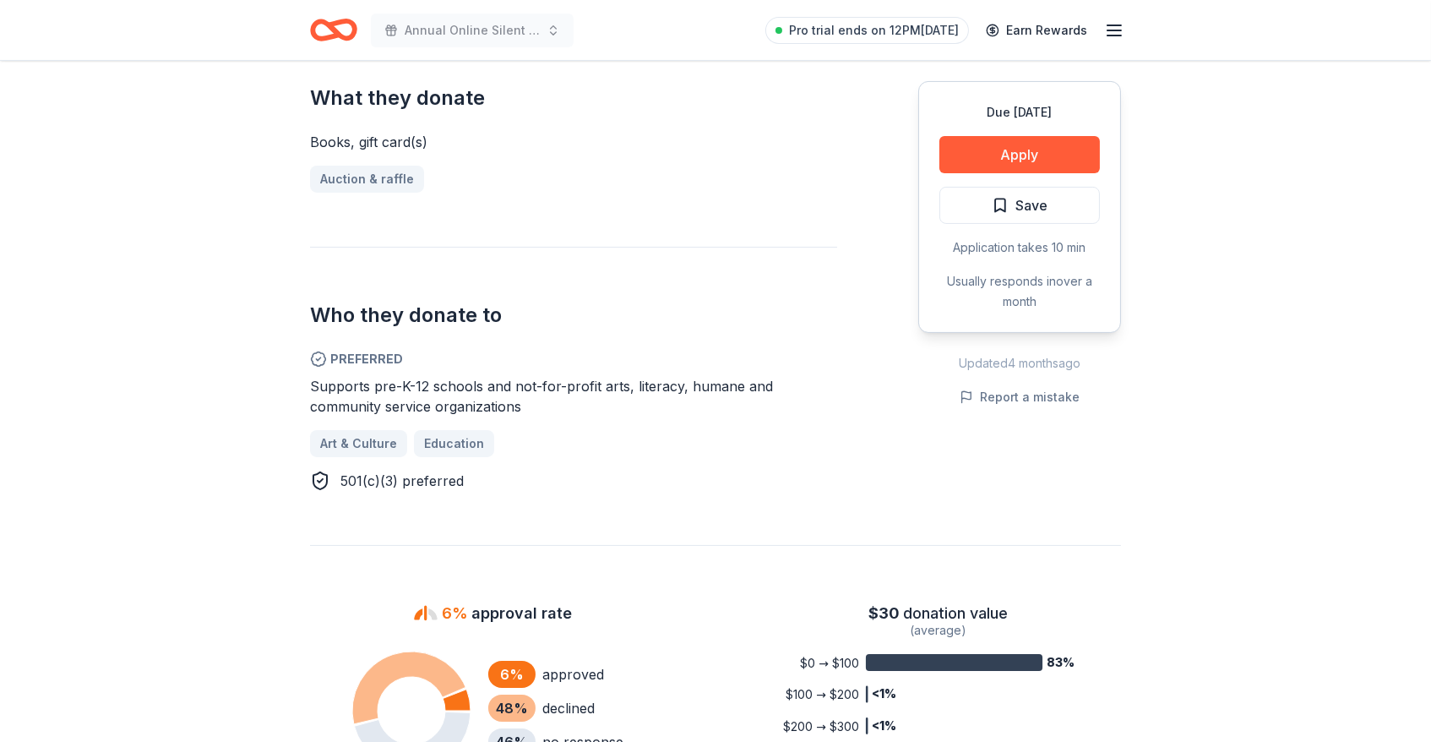
scroll to position [648, 0]
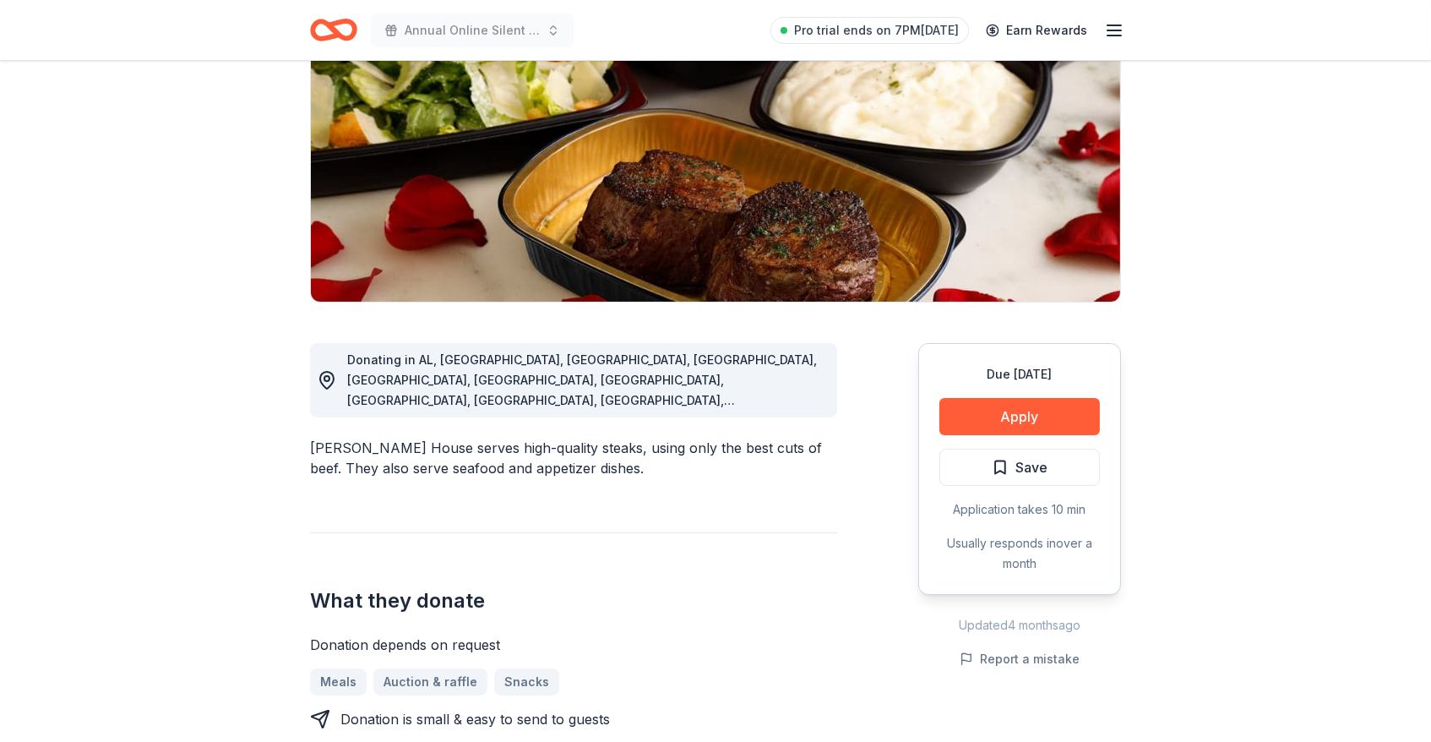
scroll to position [220, 0]
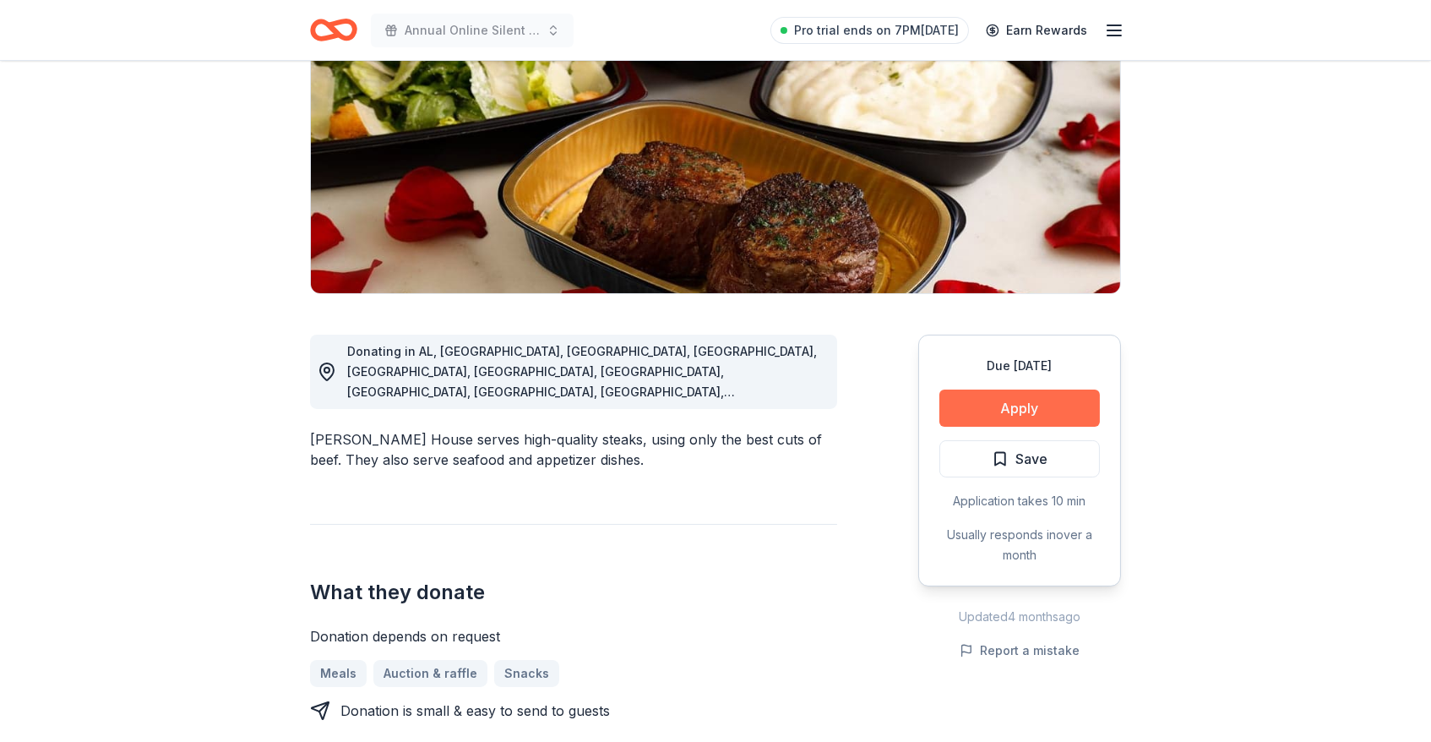
click at [1037, 411] on button "Apply" at bounding box center [1019, 407] width 161 height 37
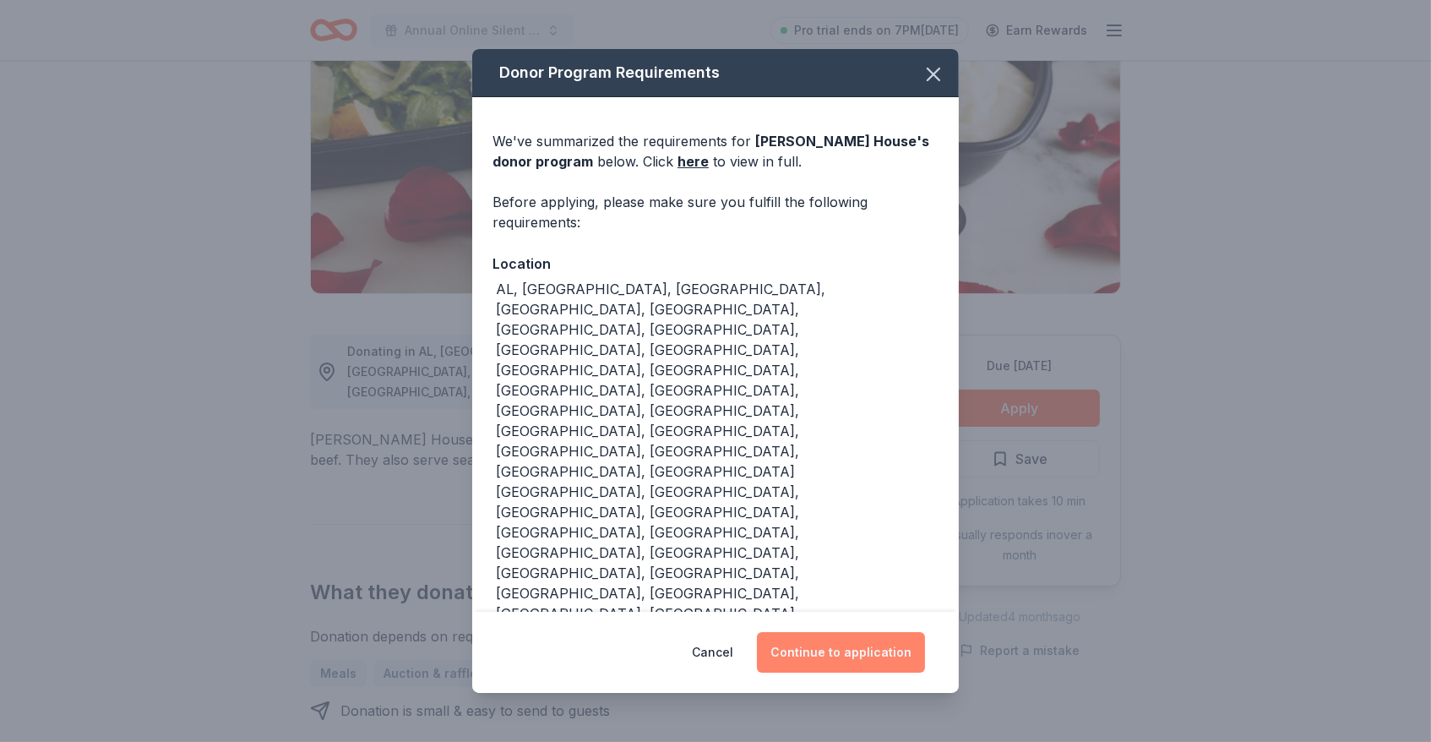
click at [836, 632] on button "Continue to application" at bounding box center [841, 652] width 168 height 41
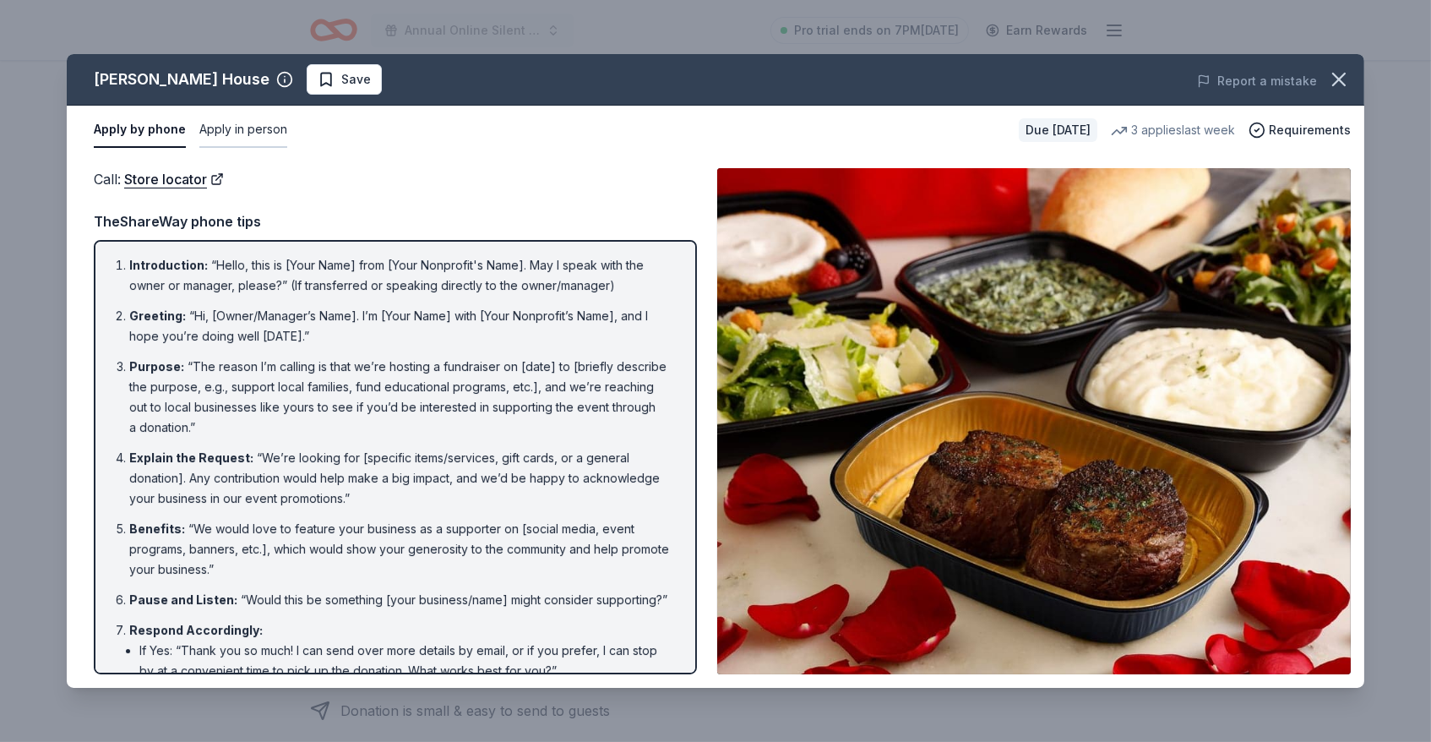
click at [268, 123] on button "Apply in person" at bounding box center [243, 129] width 88 height 35
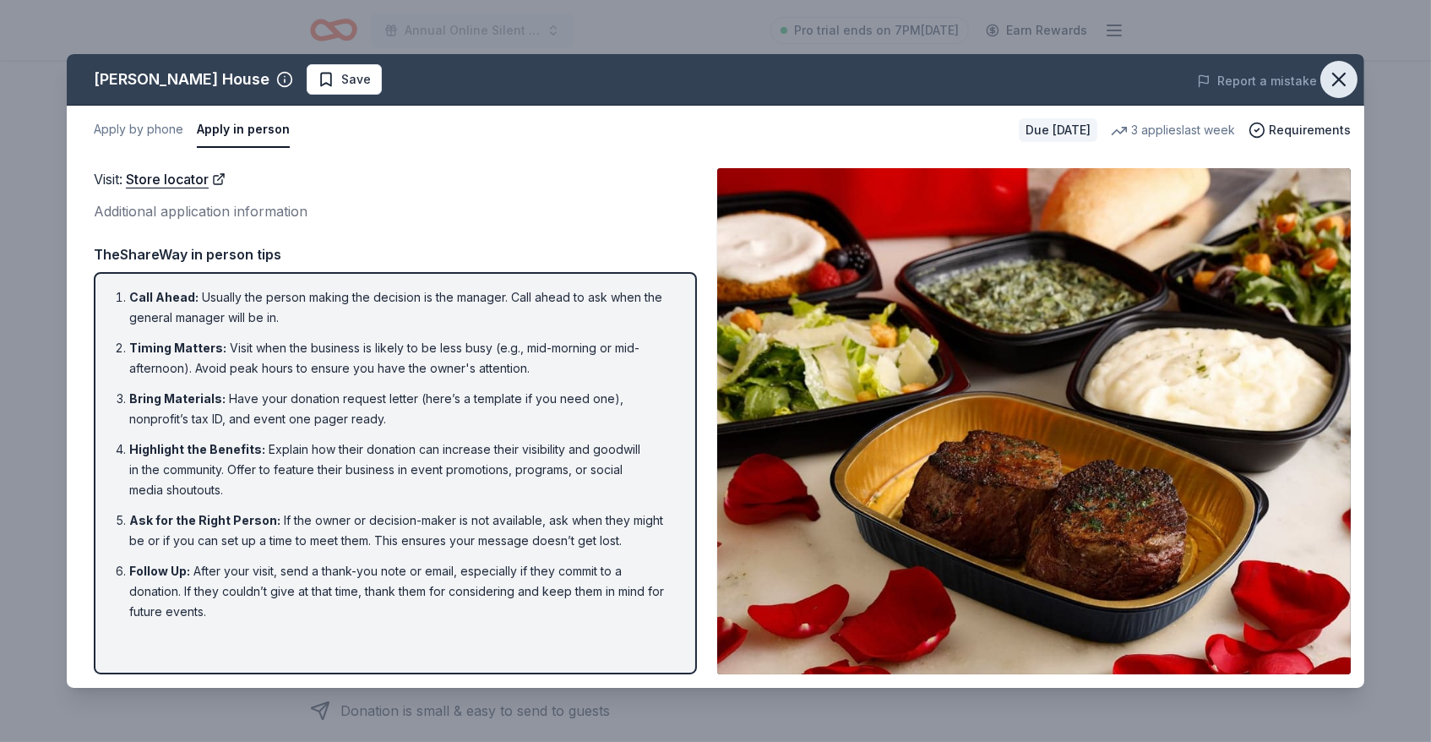
click at [1338, 79] on icon "button" at bounding box center [1339, 80] width 12 height 12
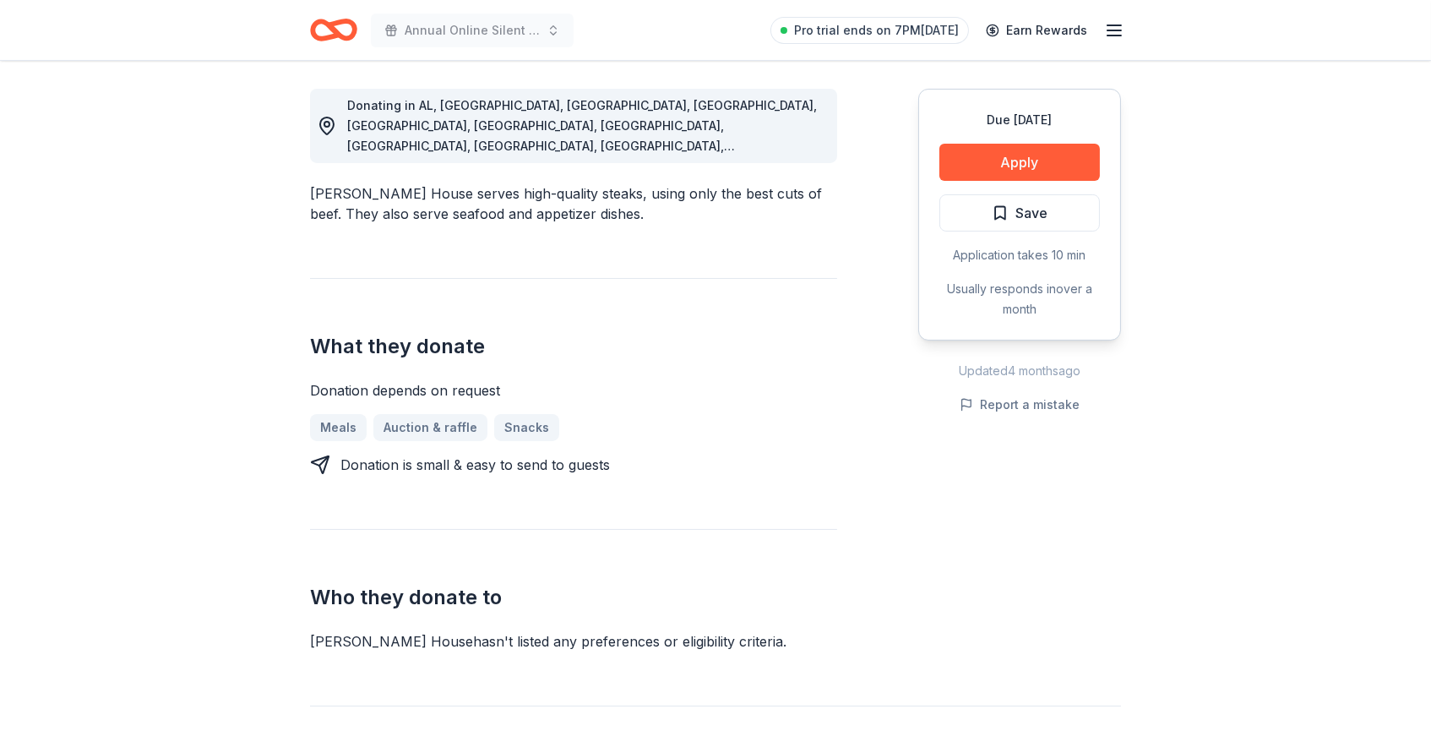
scroll to position [705, 0]
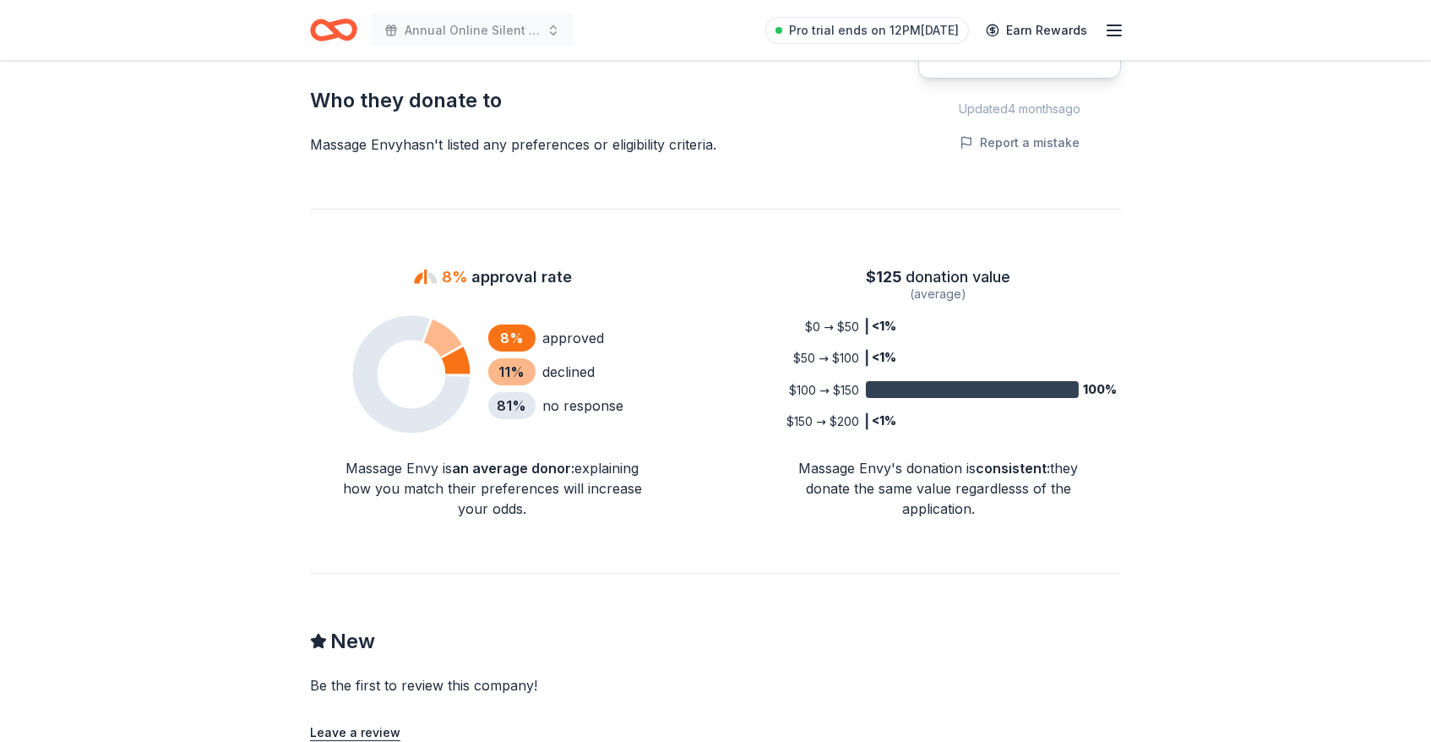
scroll to position [686, 0]
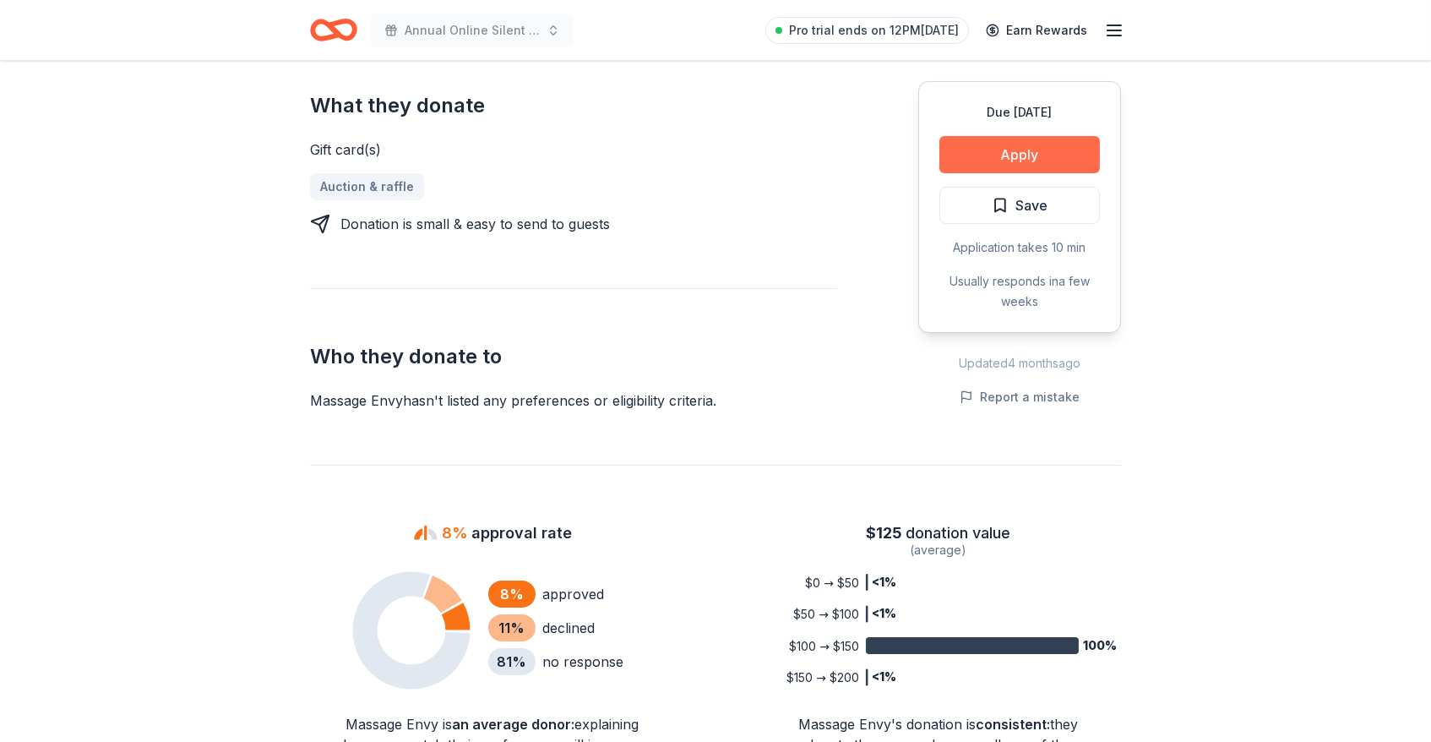
click at [984, 155] on button "Apply" at bounding box center [1019, 154] width 161 height 37
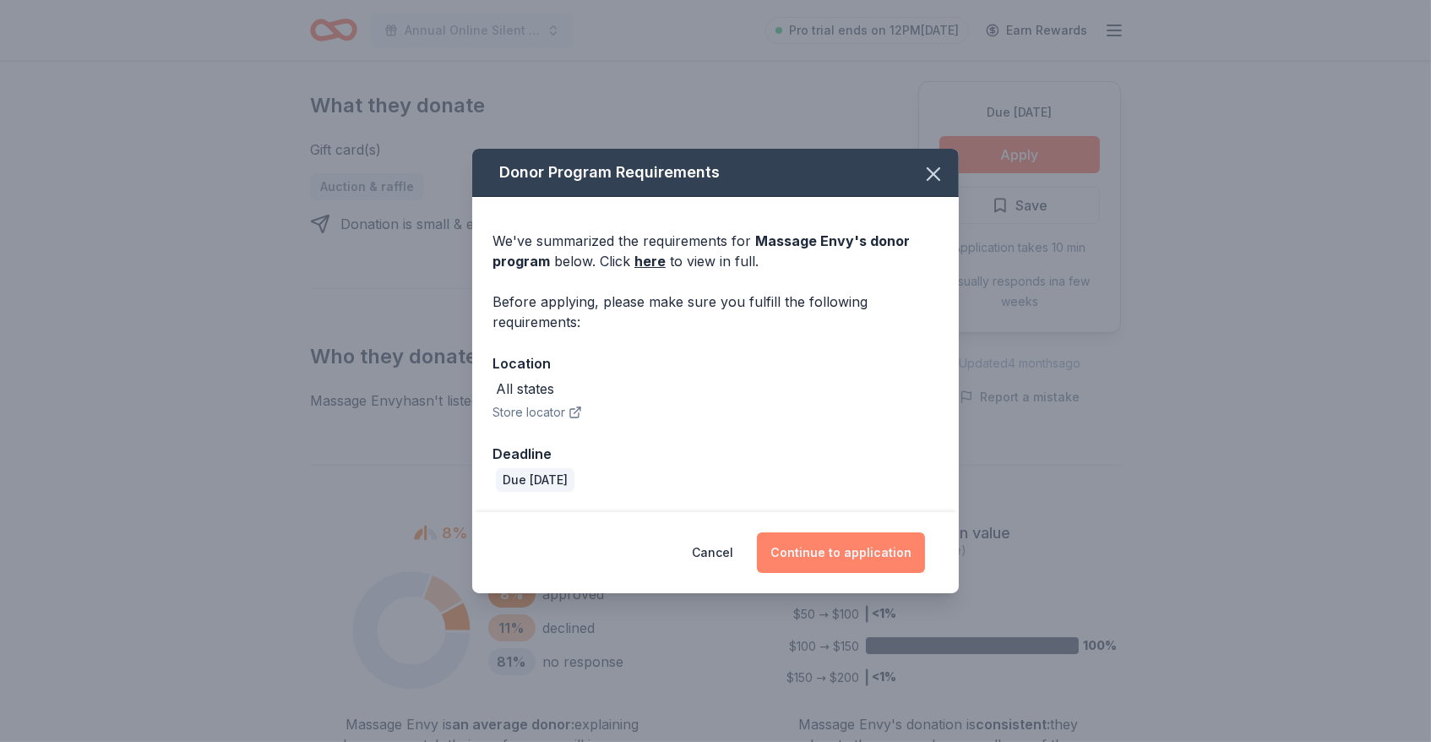
click at [858, 545] on button "Continue to application" at bounding box center [841, 552] width 168 height 41
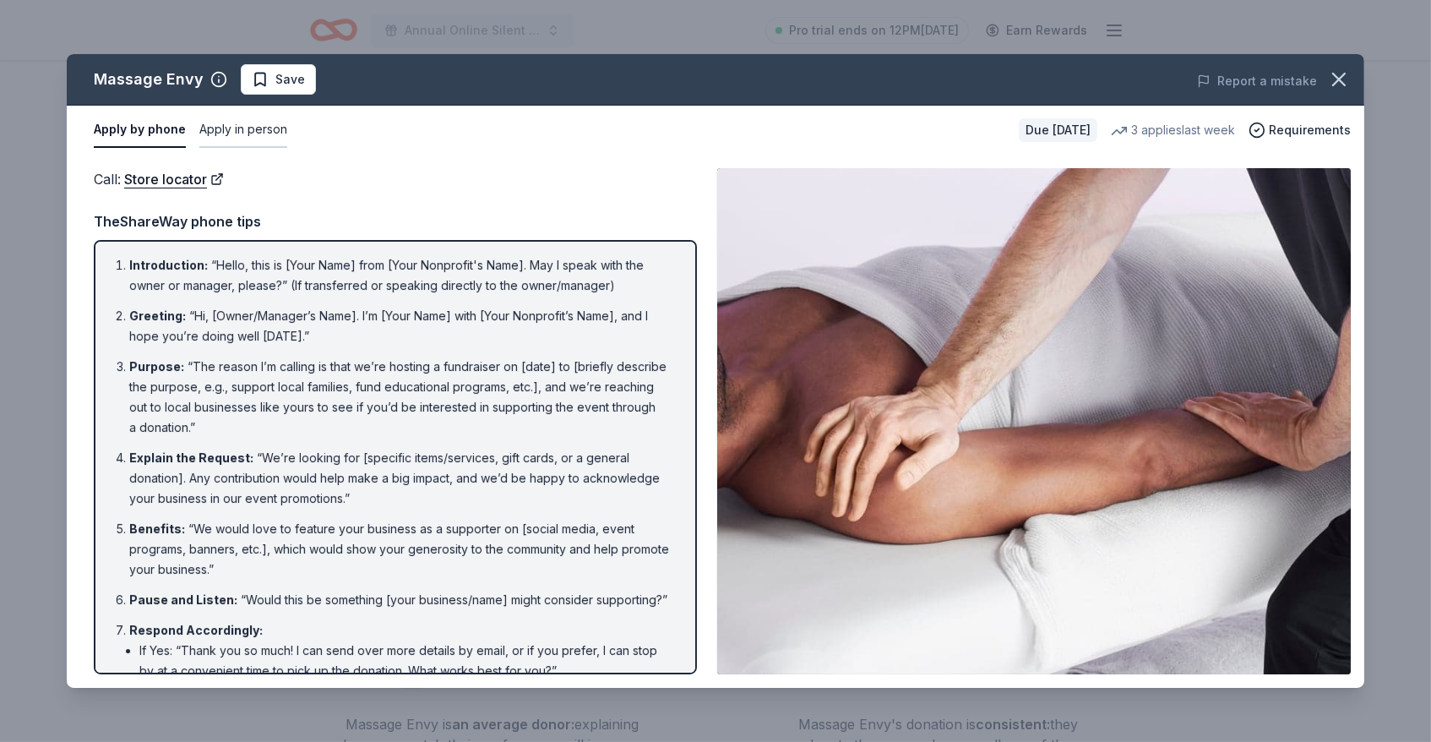
click at [252, 128] on button "Apply in person" at bounding box center [243, 129] width 88 height 35
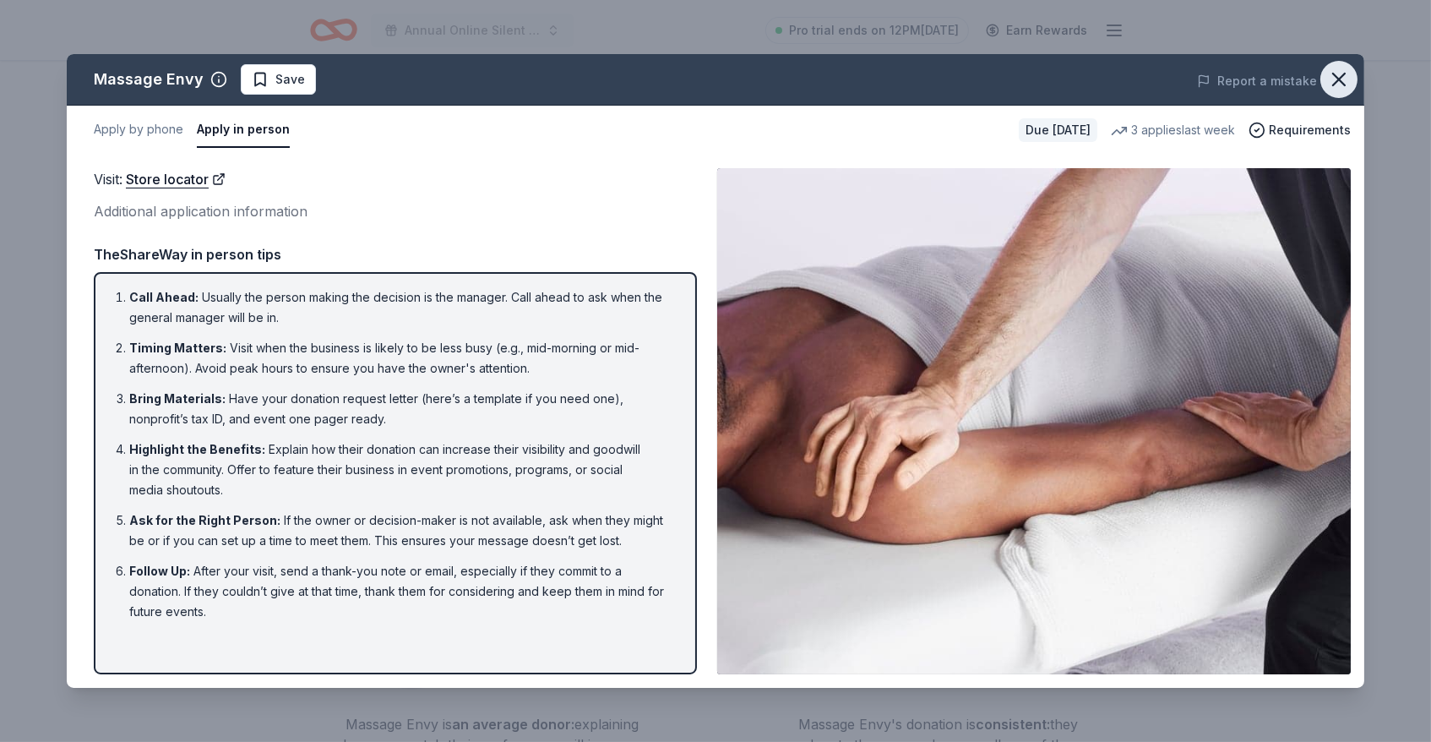
click at [1337, 68] on icon "button" at bounding box center [1339, 80] width 24 height 24
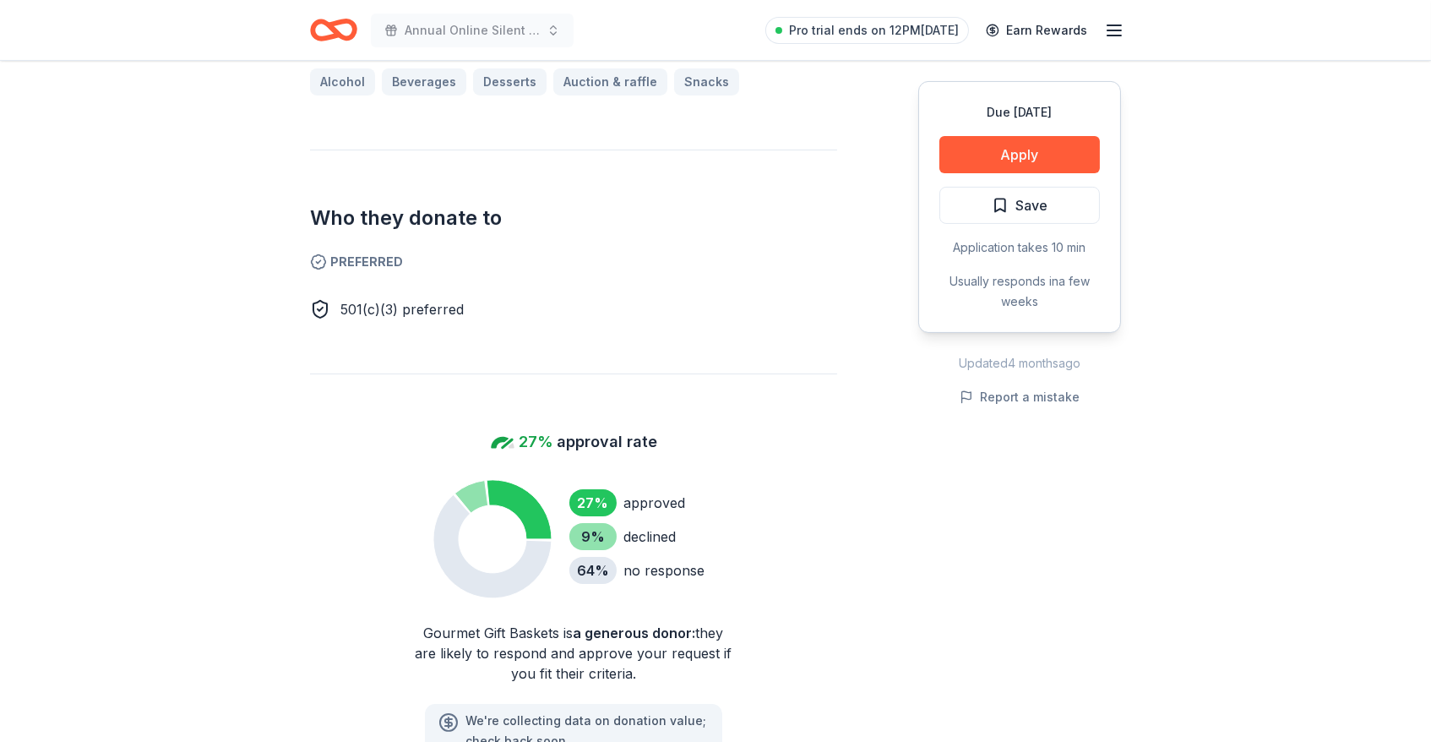
scroll to position [747, 0]
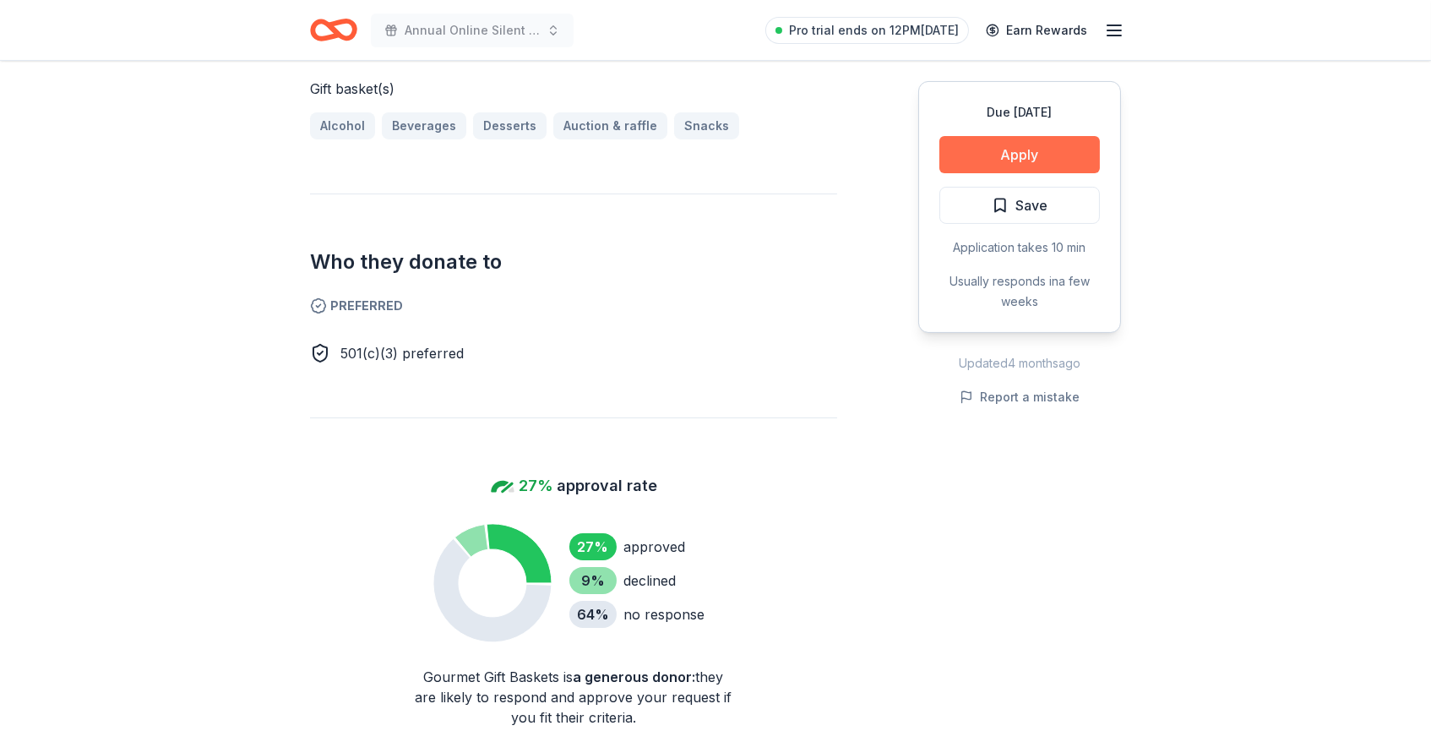
click at [1032, 166] on button "Apply" at bounding box center [1019, 154] width 161 height 37
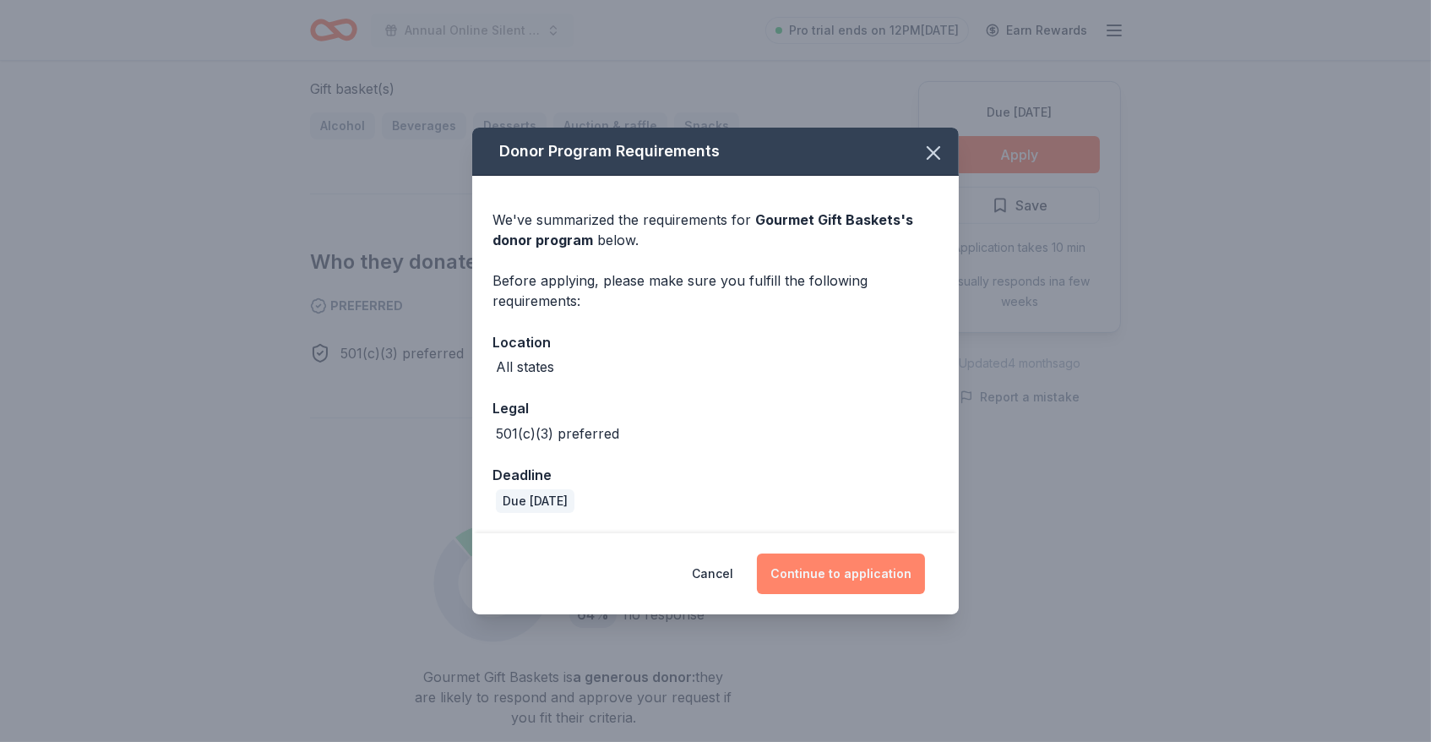
click at [784, 569] on button "Continue to application" at bounding box center [841, 573] width 168 height 41
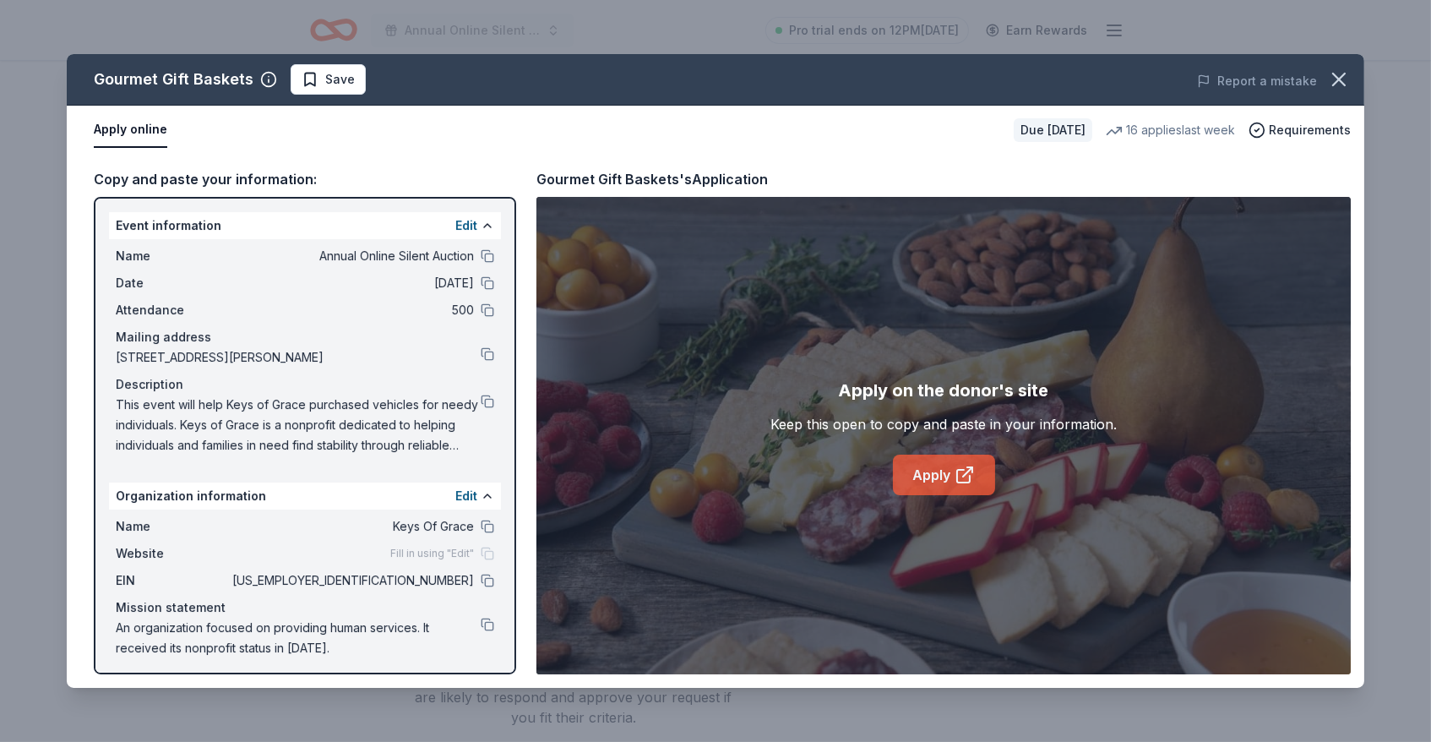
click at [948, 464] on link "Apply" at bounding box center [944, 475] width 102 height 41
click at [1342, 78] on icon "button" at bounding box center [1339, 80] width 24 height 24
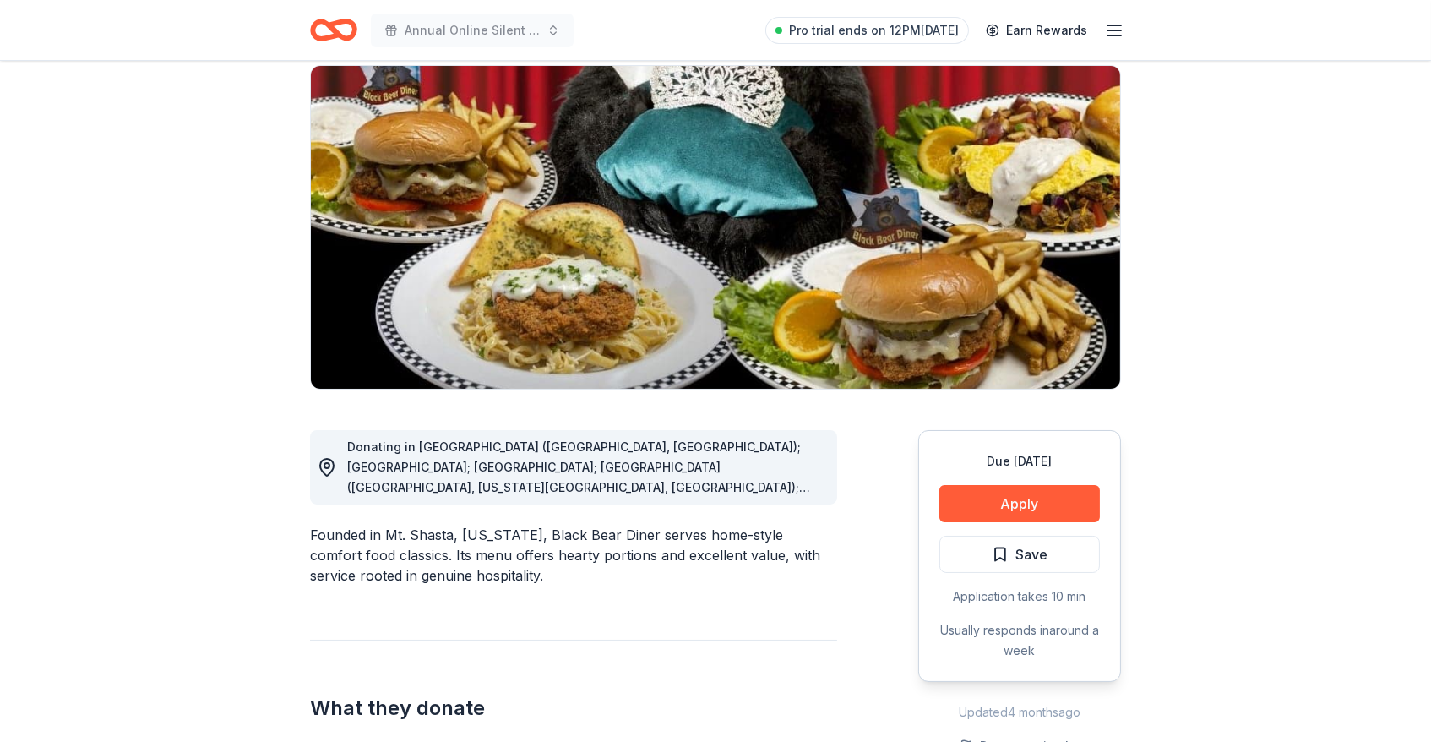
scroll to position [125, 0]
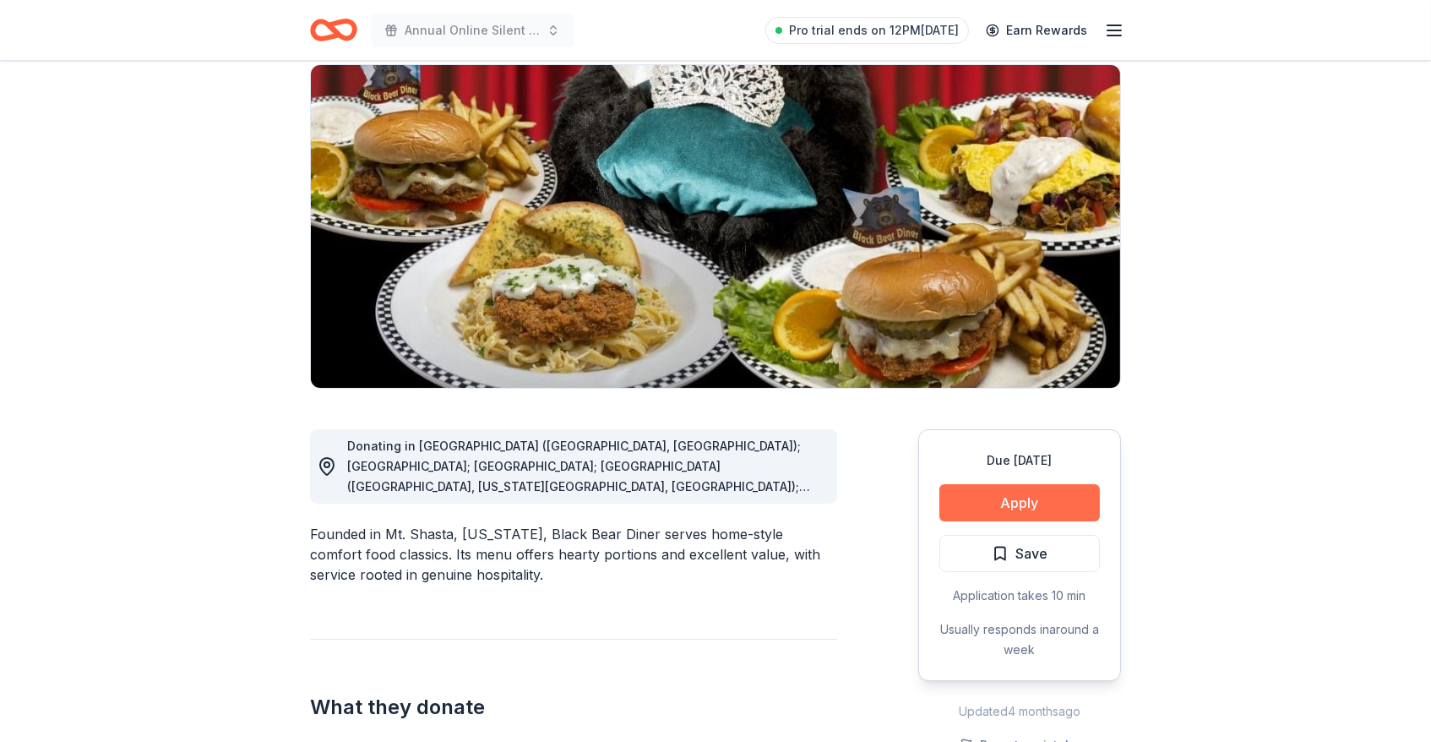
click at [1026, 502] on button "Apply" at bounding box center [1019, 502] width 161 height 37
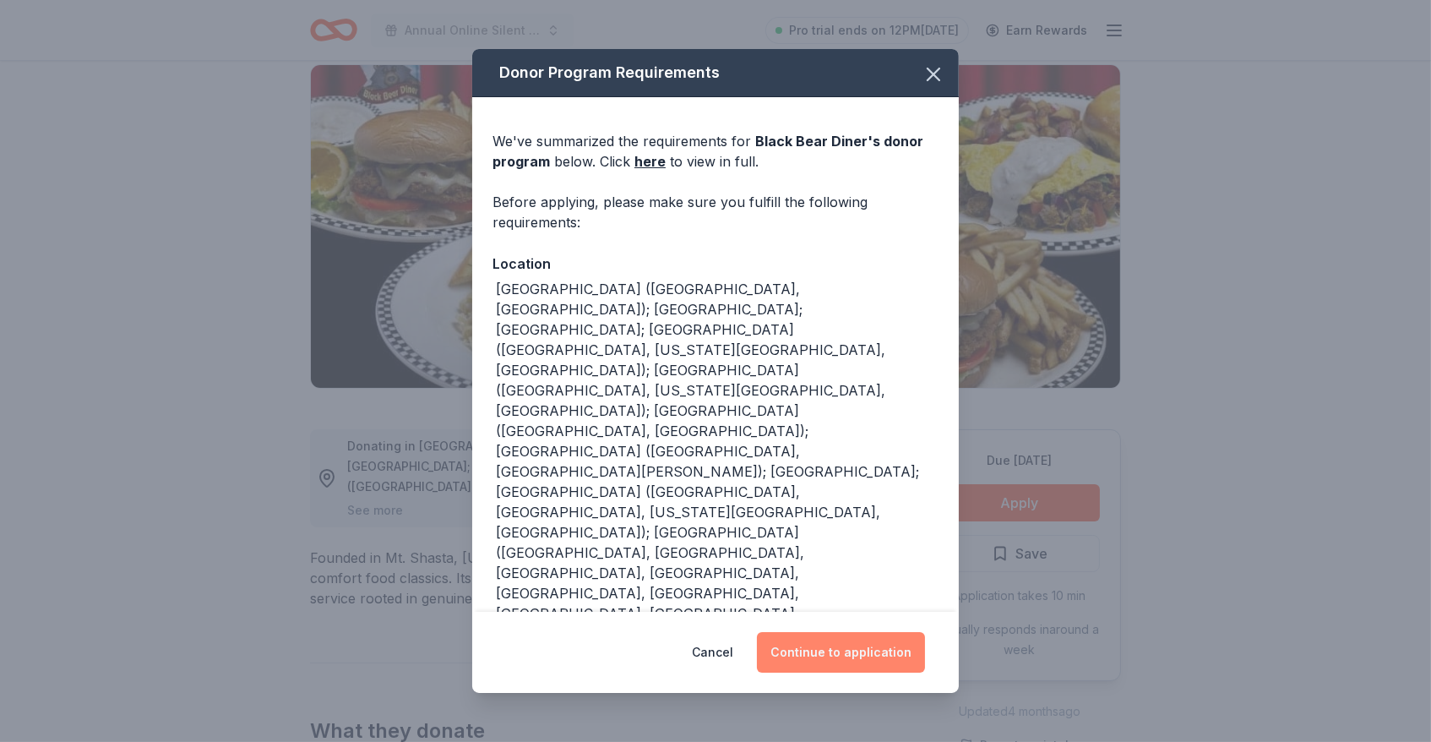
click at [826, 637] on button "Continue to application" at bounding box center [841, 652] width 168 height 41
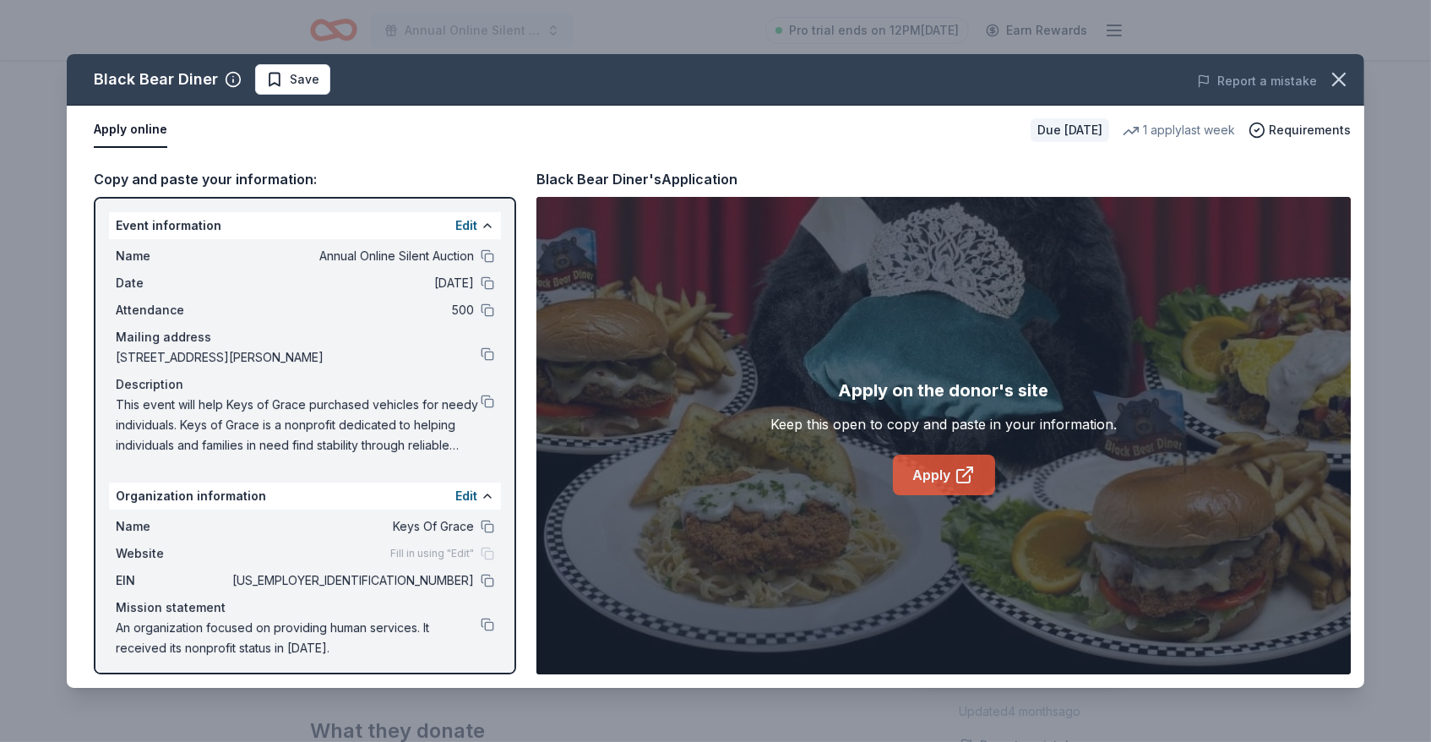
click at [964, 471] on icon at bounding box center [965, 475] width 20 height 20
click at [1339, 69] on icon "button" at bounding box center [1339, 80] width 24 height 24
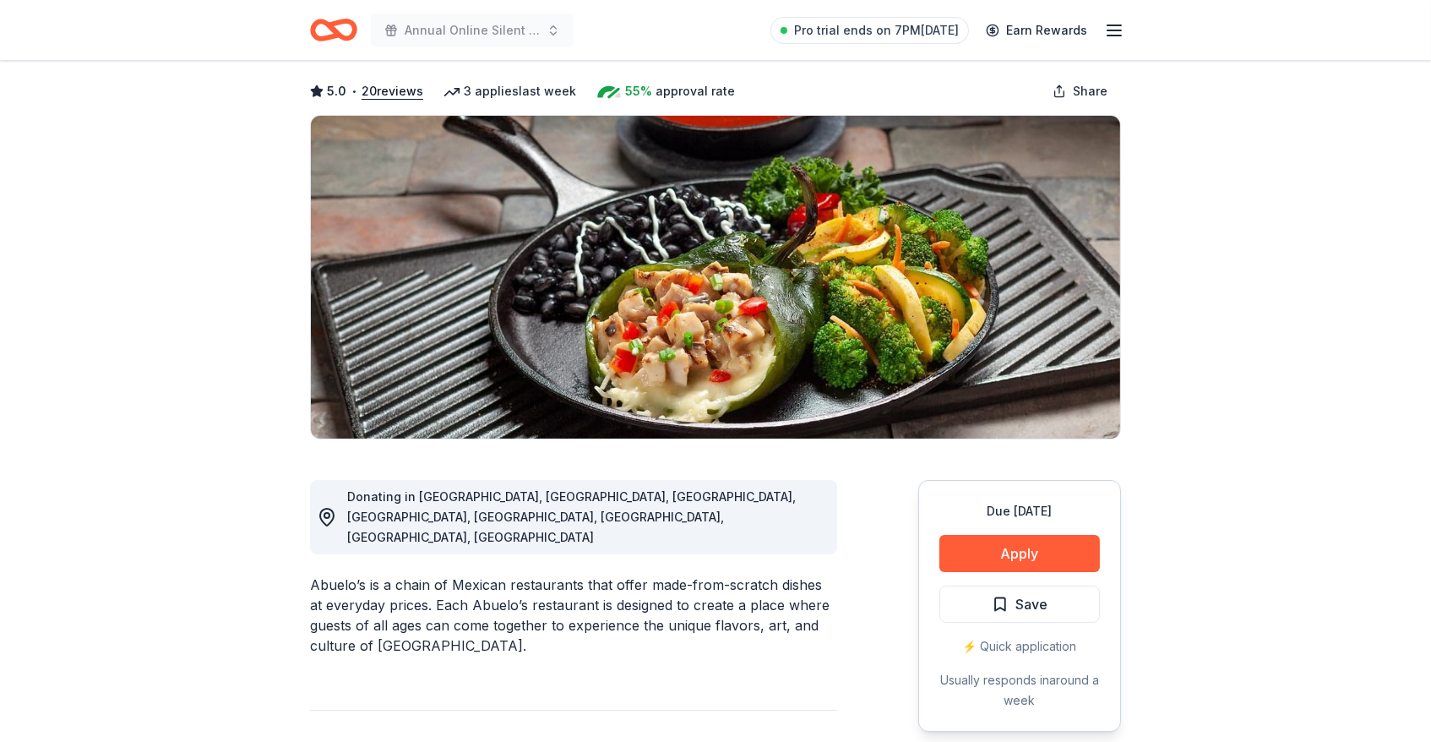
scroll to position [75, 0]
click at [1003, 544] on button "Apply" at bounding box center [1019, 552] width 161 height 37
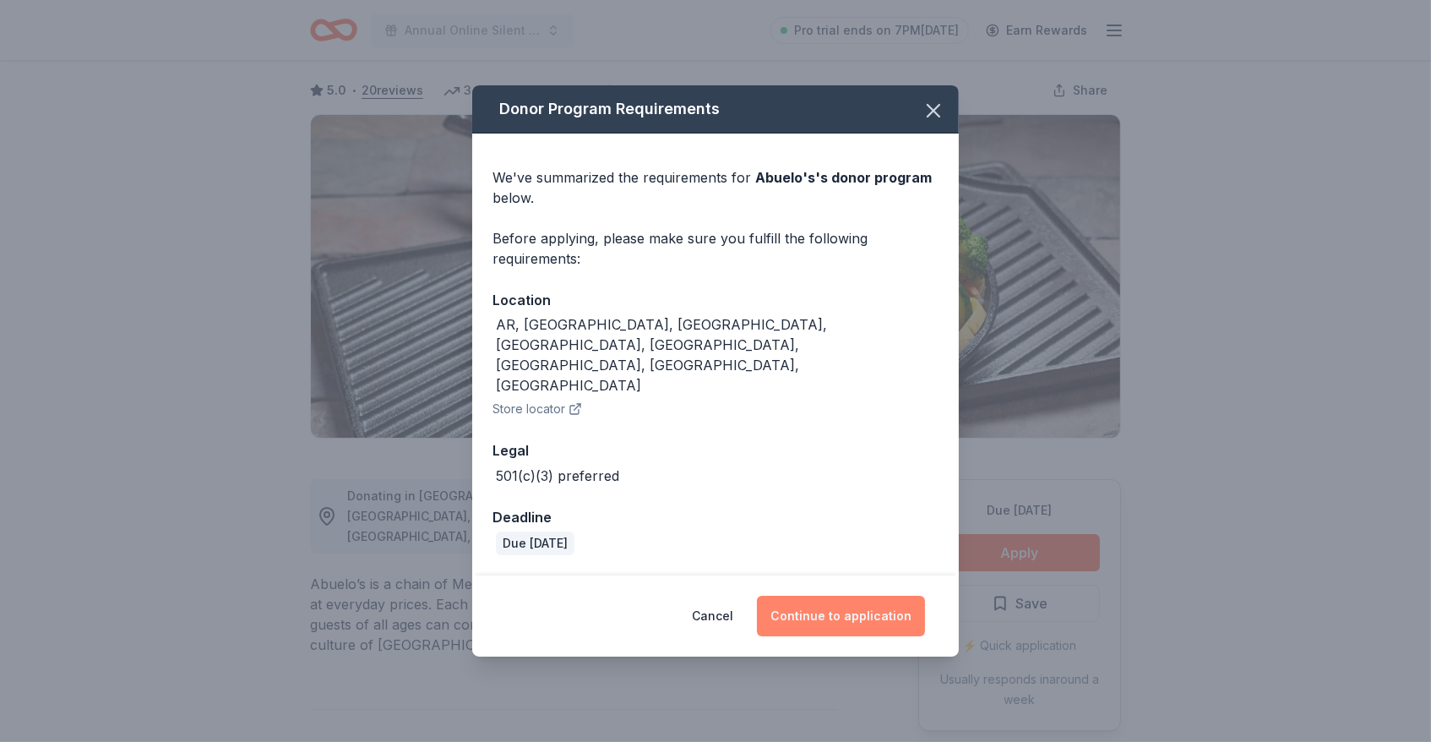
click at [820, 596] on button "Continue to application" at bounding box center [841, 616] width 168 height 41
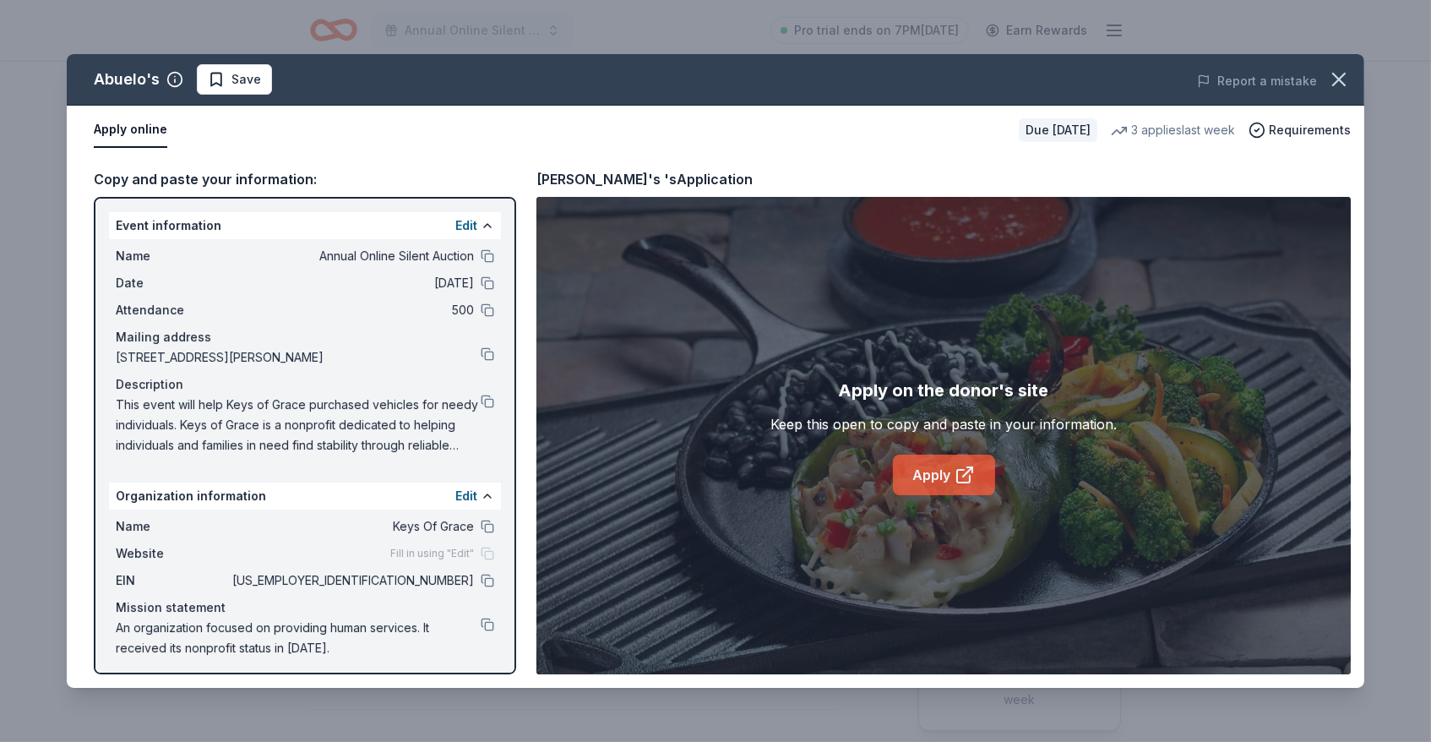
click at [935, 475] on link "Apply" at bounding box center [944, 475] width 102 height 41
click at [1337, 78] on icon "button" at bounding box center [1339, 80] width 24 height 24
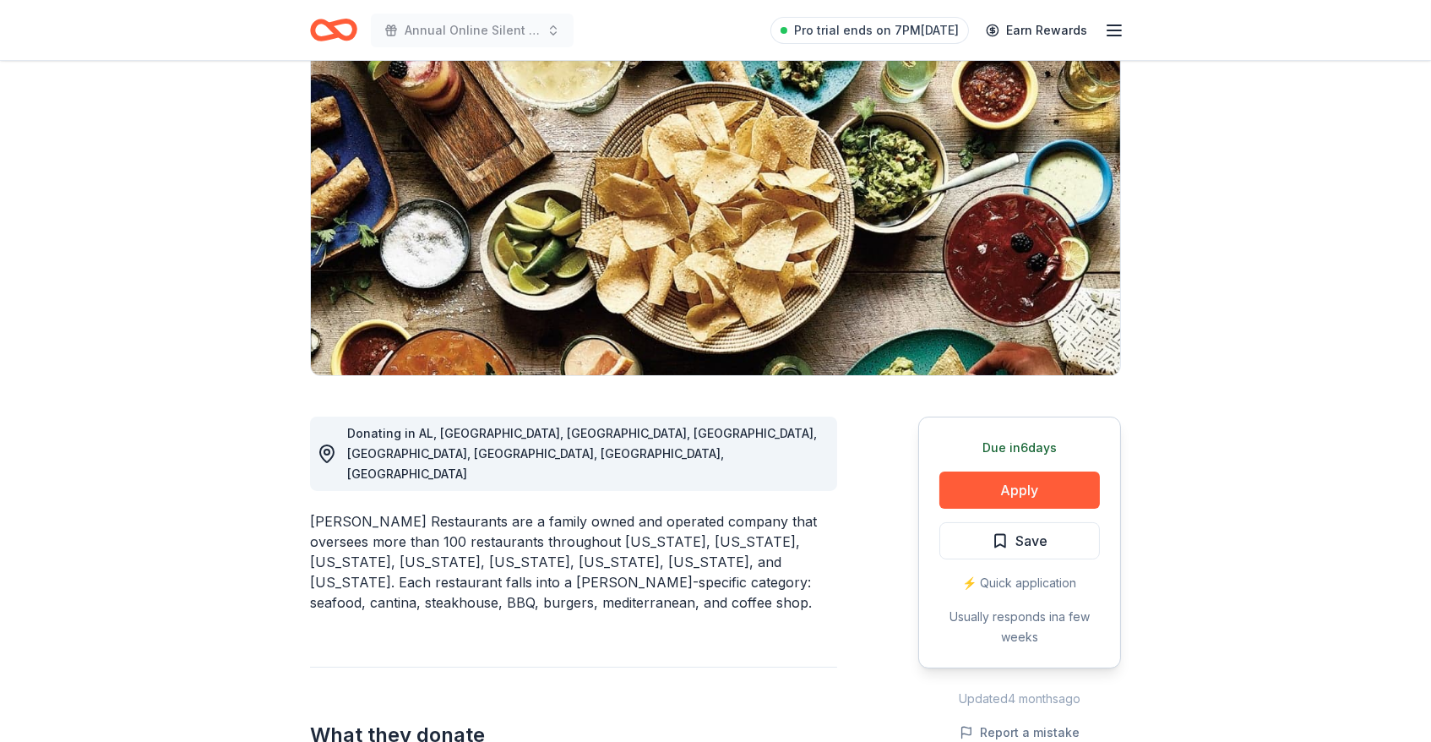
scroll to position [148, 0]
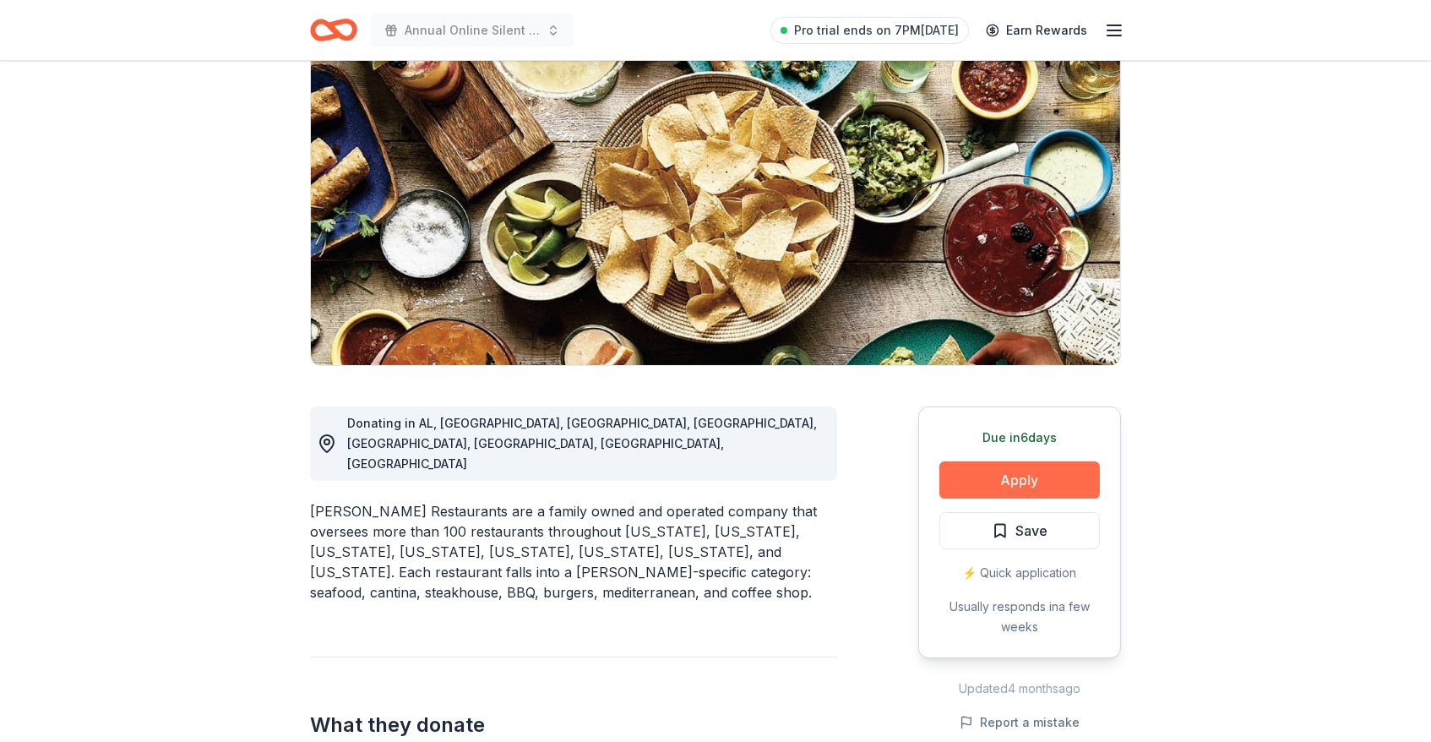
click at [994, 479] on button "Apply" at bounding box center [1019, 479] width 161 height 37
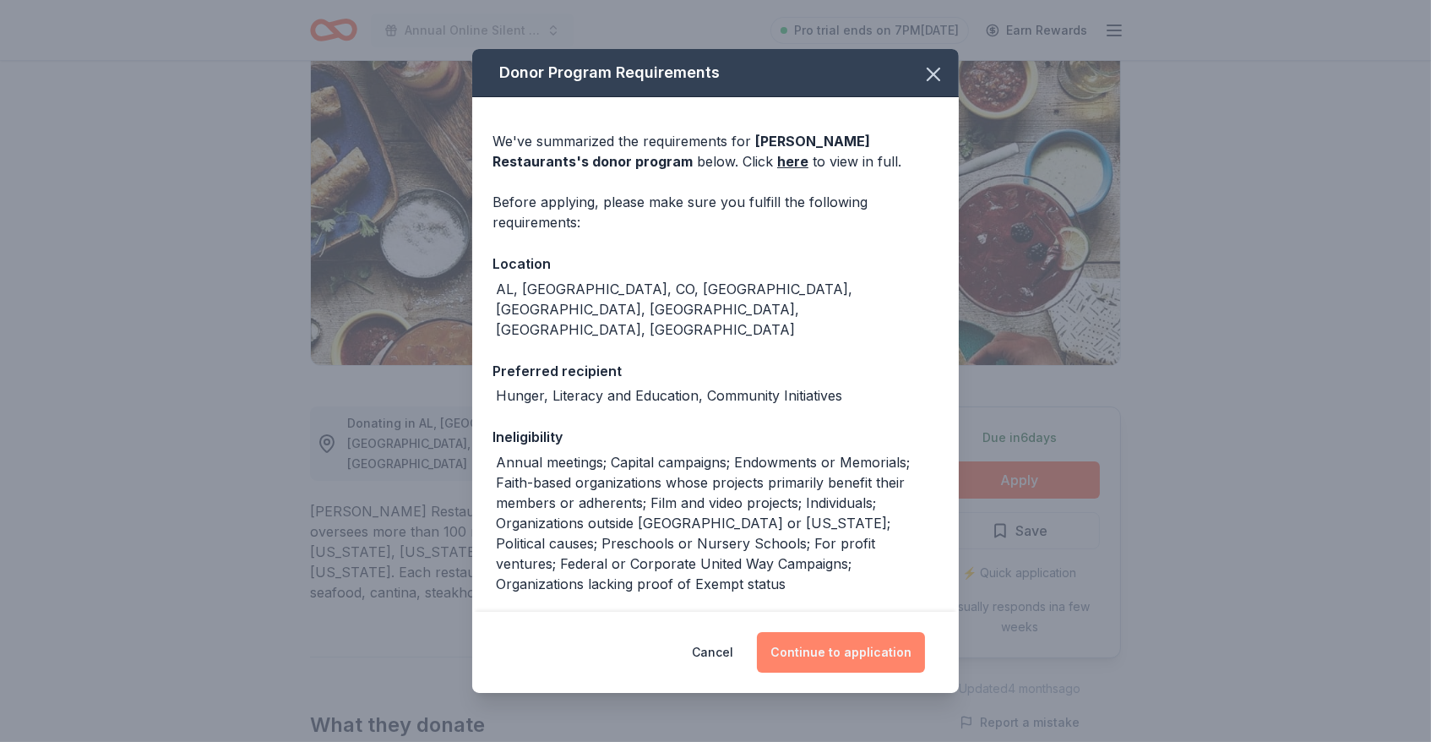
click at [861, 652] on button "Continue to application" at bounding box center [841, 652] width 168 height 41
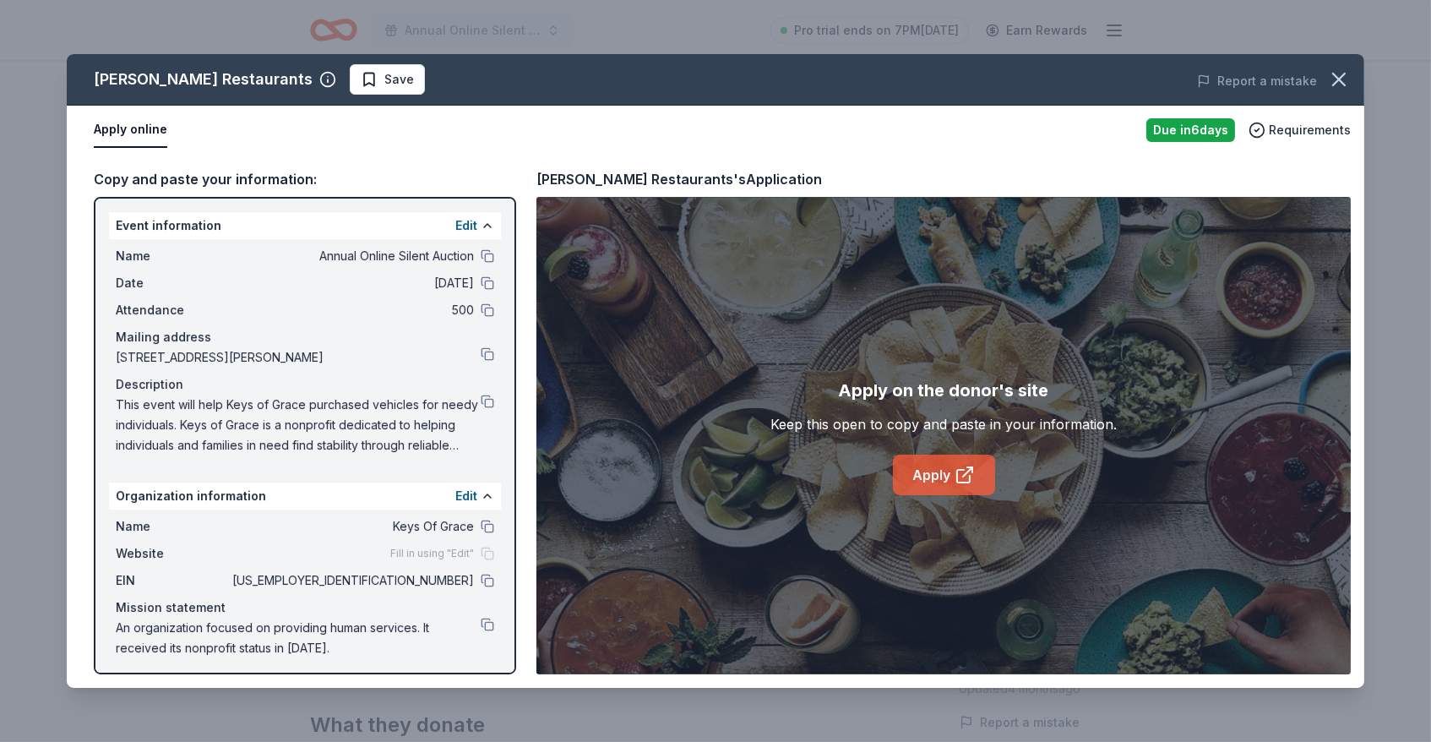
click at [939, 481] on link "Apply" at bounding box center [944, 475] width 102 height 41
click at [1332, 74] on icon "button" at bounding box center [1339, 80] width 24 height 24
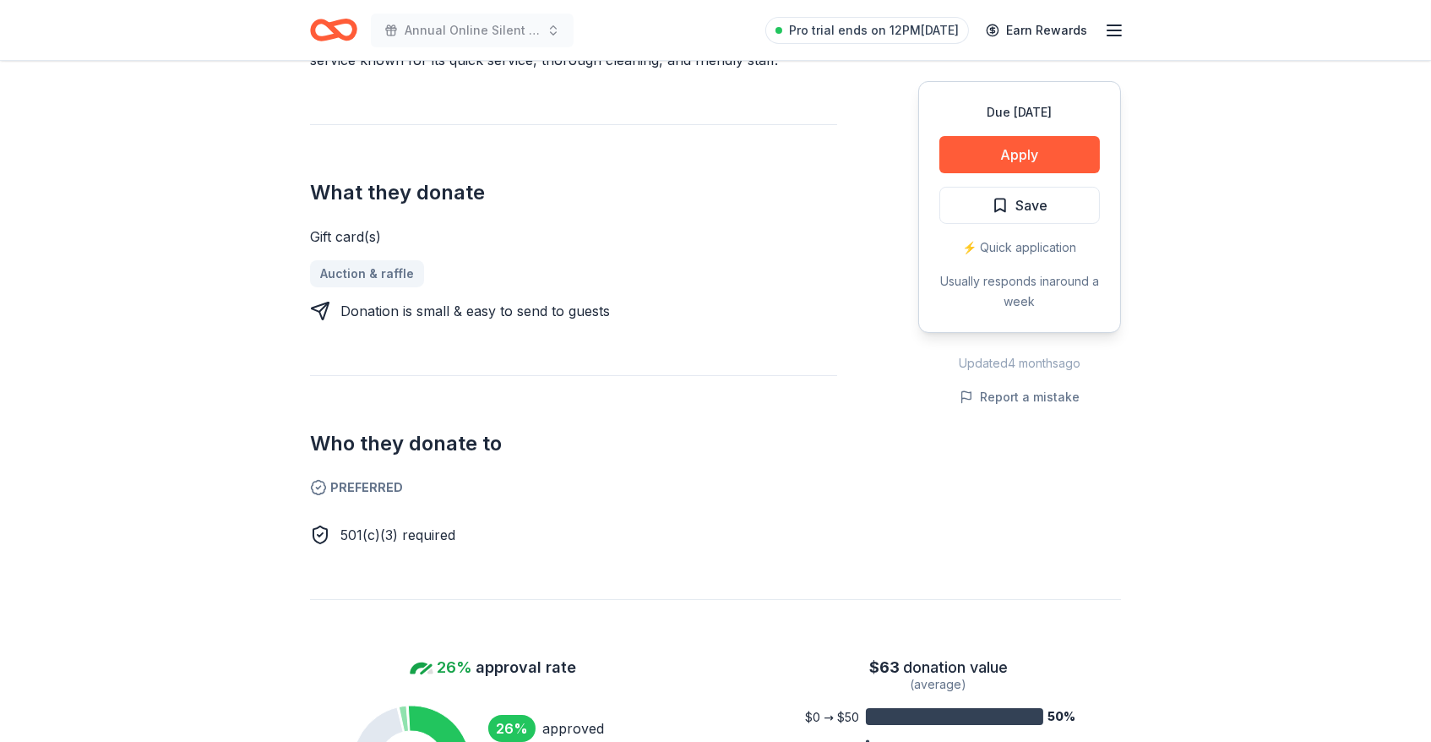
scroll to position [608, 0]
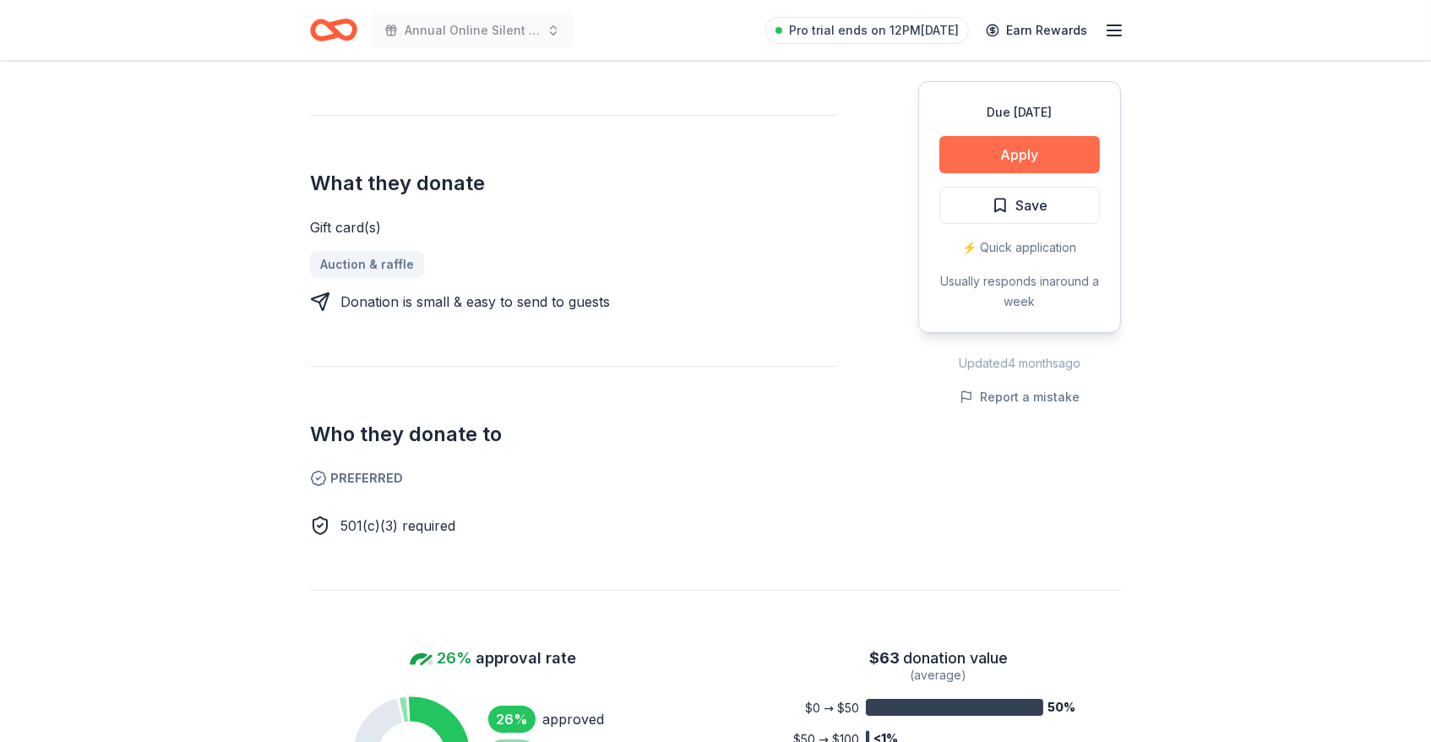
click at [1039, 149] on button "Apply" at bounding box center [1019, 154] width 161 height 37
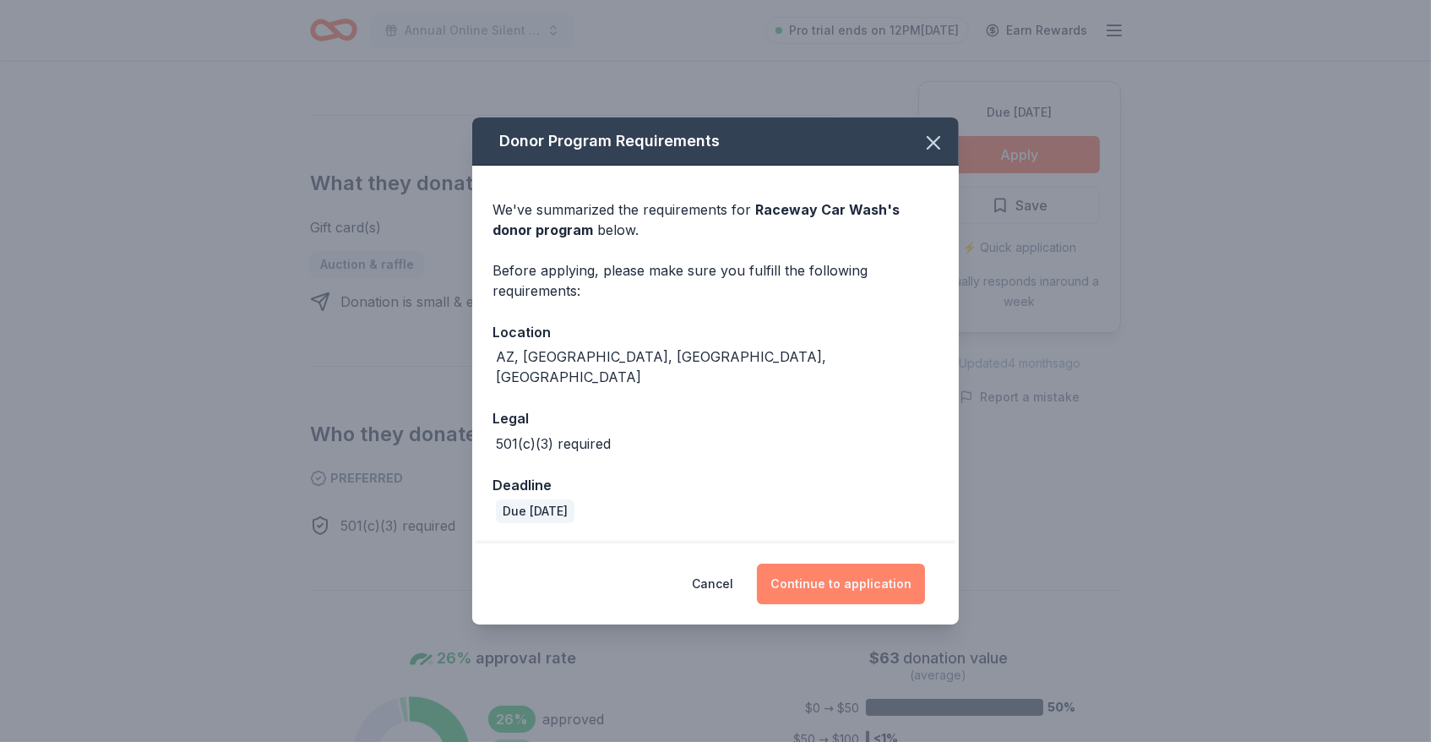
click at [819, 569] on button "Continue to application" at bounding box center [841, 584] width 168 height 41
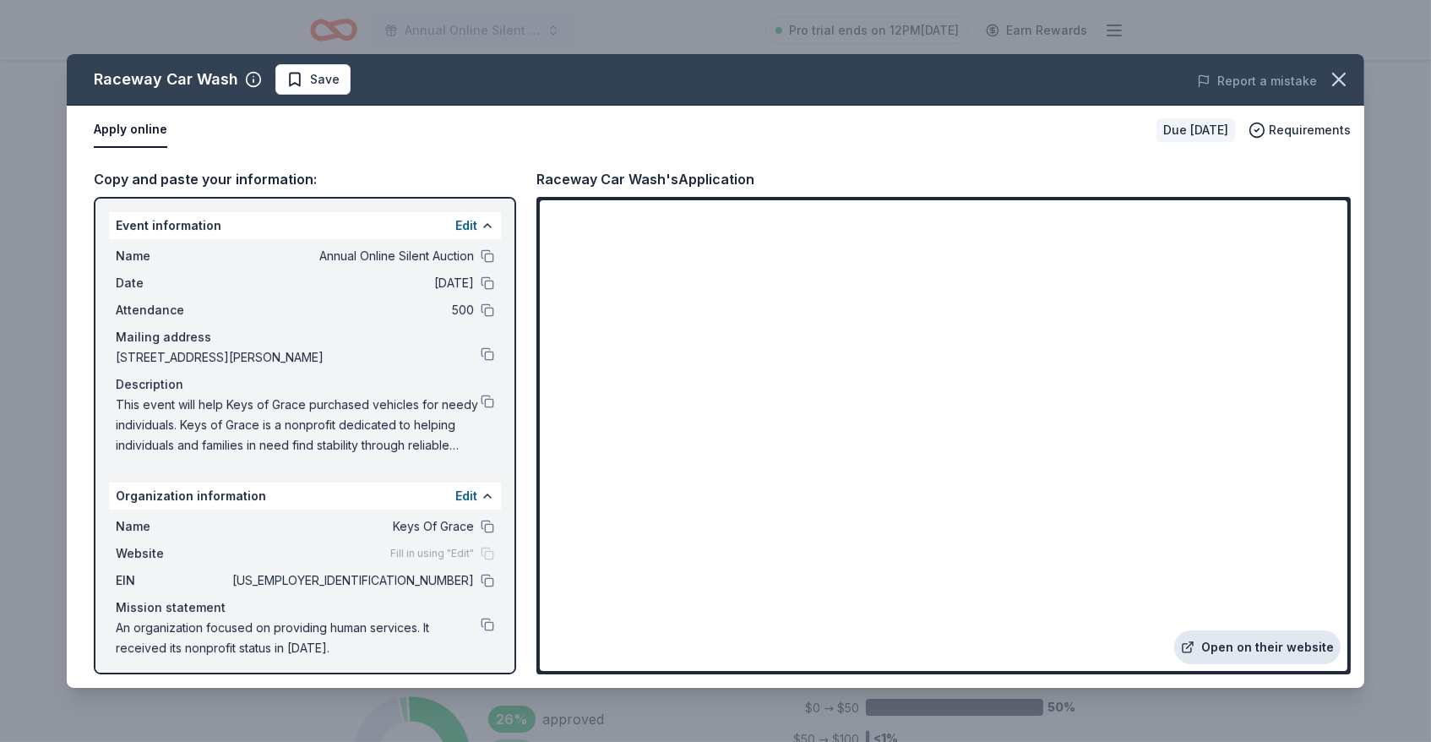
click at [1214, 650] on link "Open on their website" at bounding box center [1257, 647] width 166 height 34
click at [1330, 87] on icon "button" at bounding box center [1339, 80] width 24 height 24
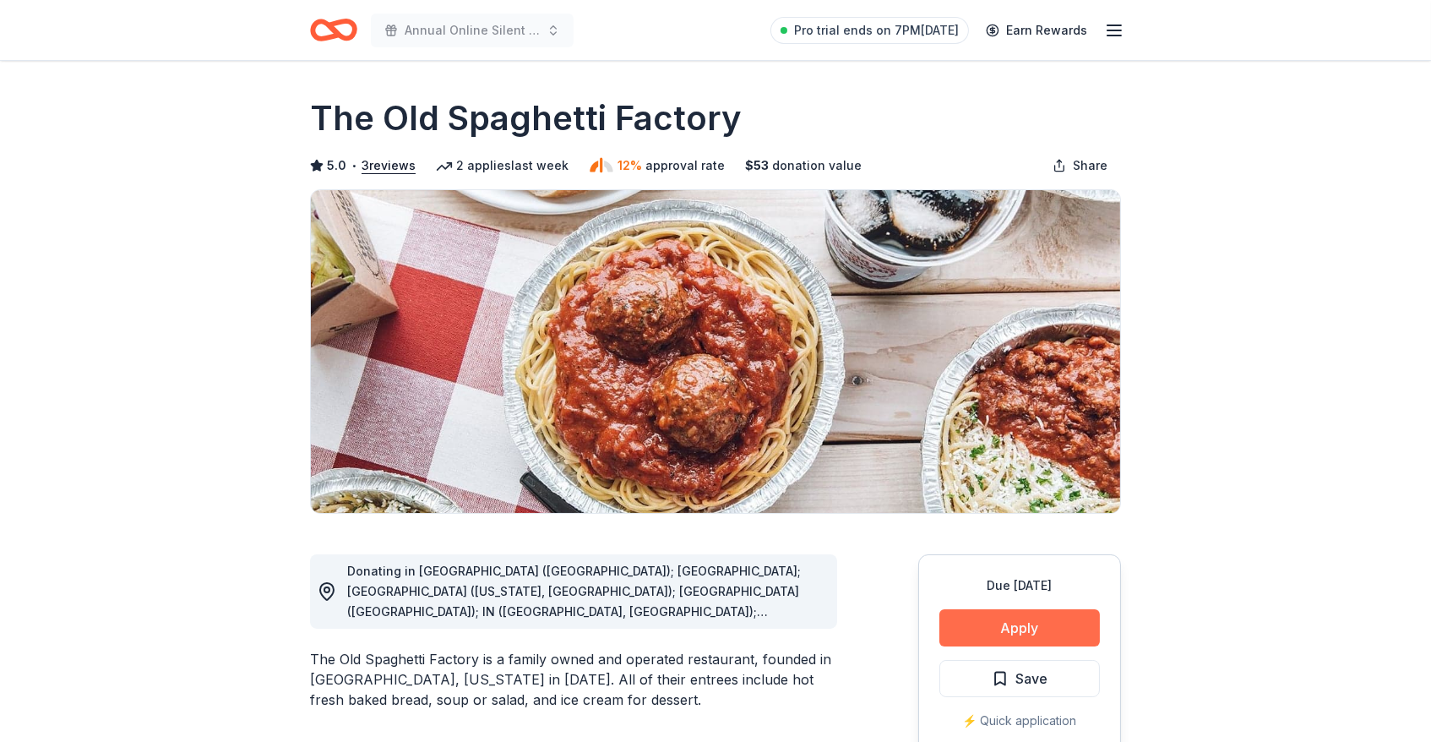
click at [1030, 624] on button "Apply" at bounding box center [1019, 627] width 161 height 37
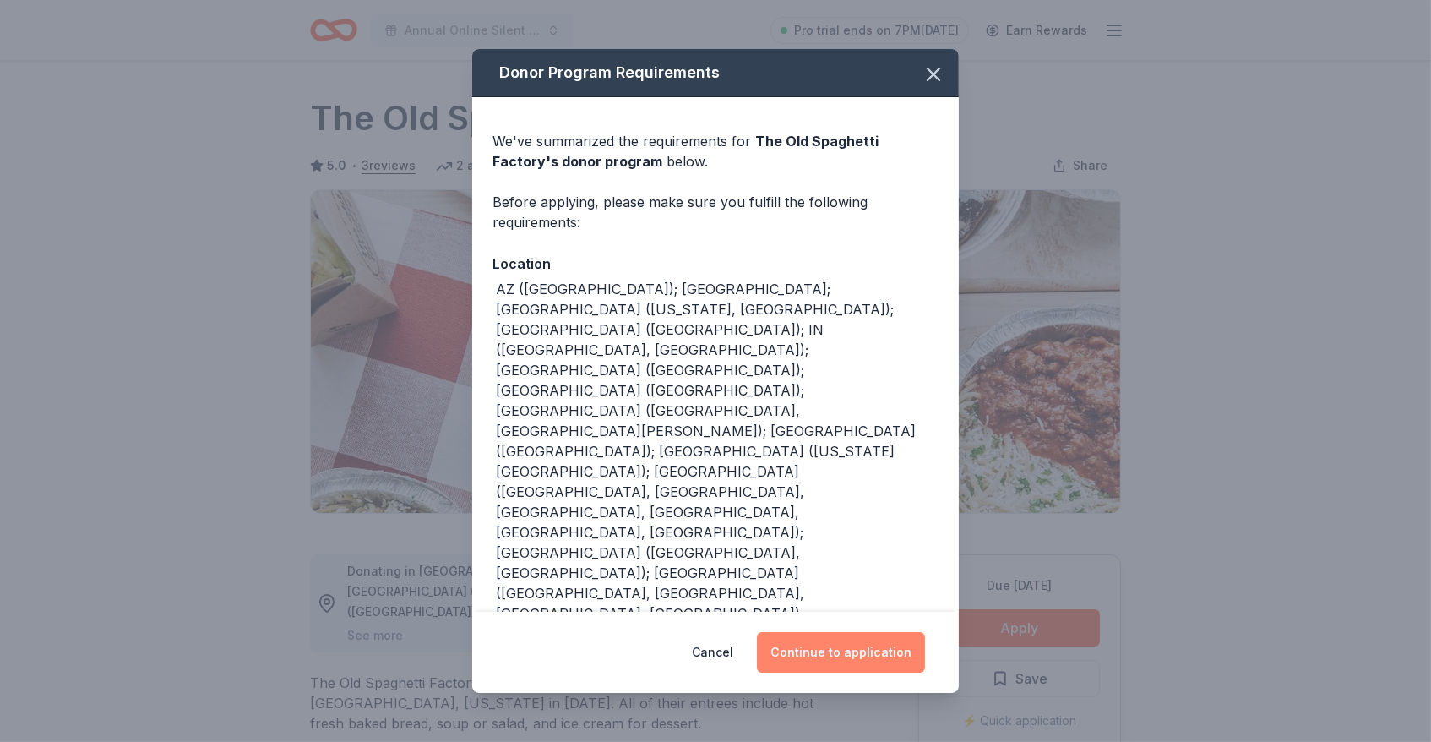
click at [812, 632] on button "Continue to application" at bounding box center [841, 652] width 168 height 41
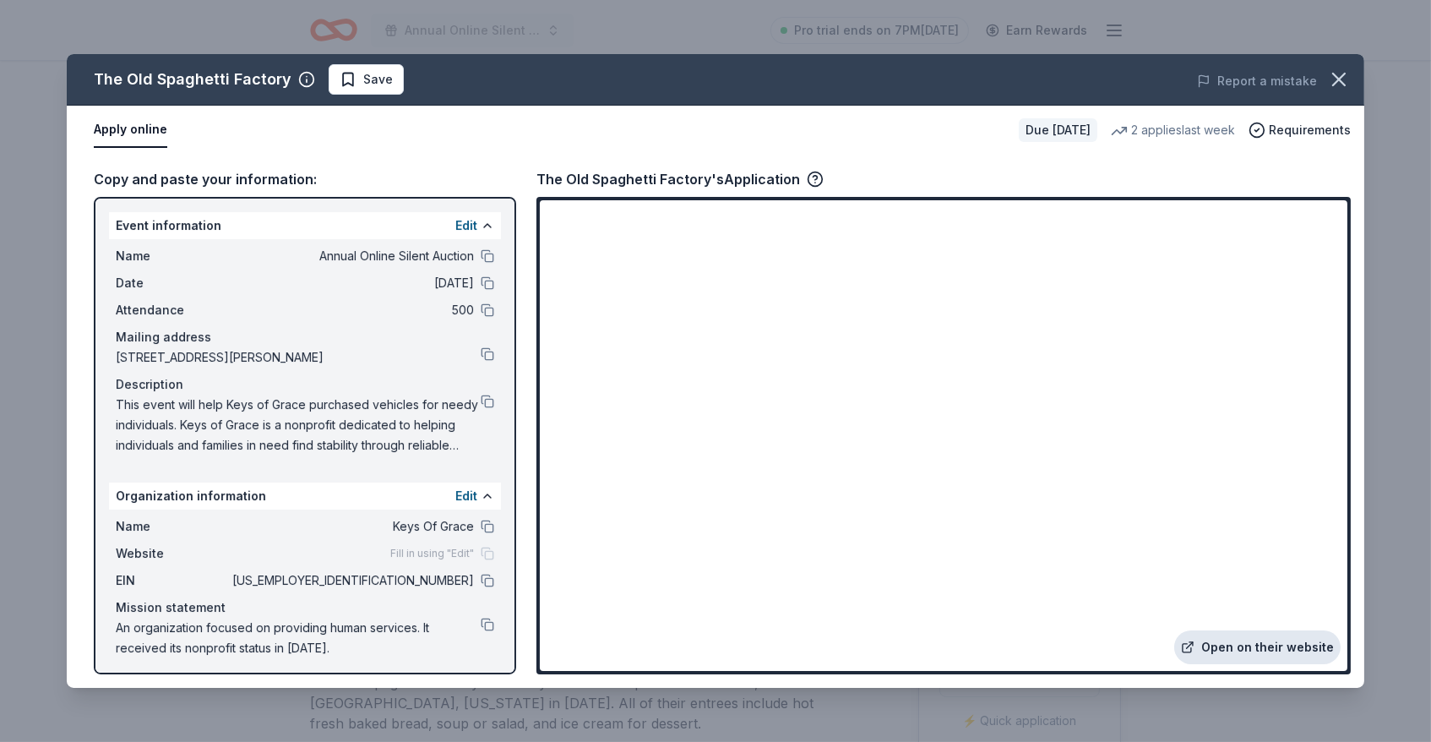
click at [1216, 649] on link "Open on their website" at bounding box center [1257, 647] width 166 height 34
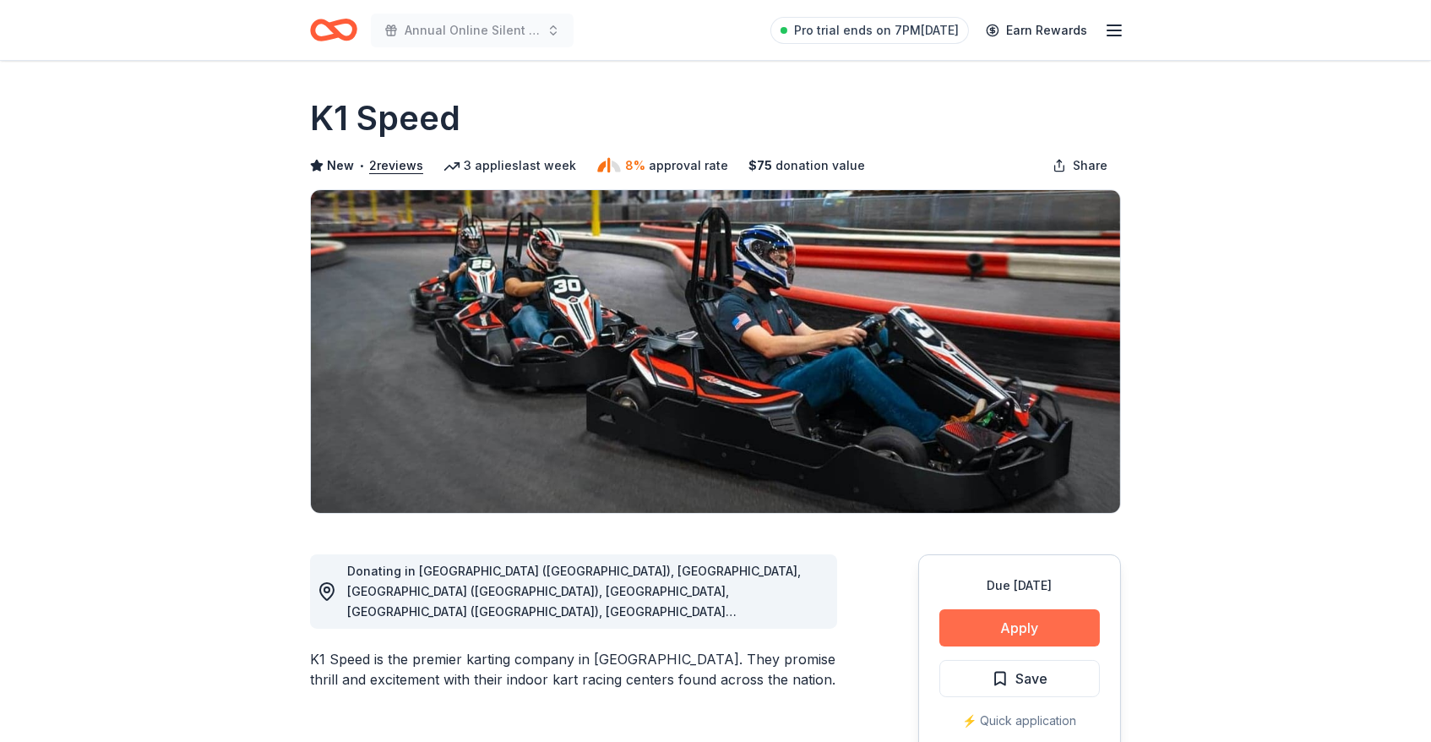
click at [996, 629] on button "Apply" at bounding box center [1019, 627] width 161 height 37
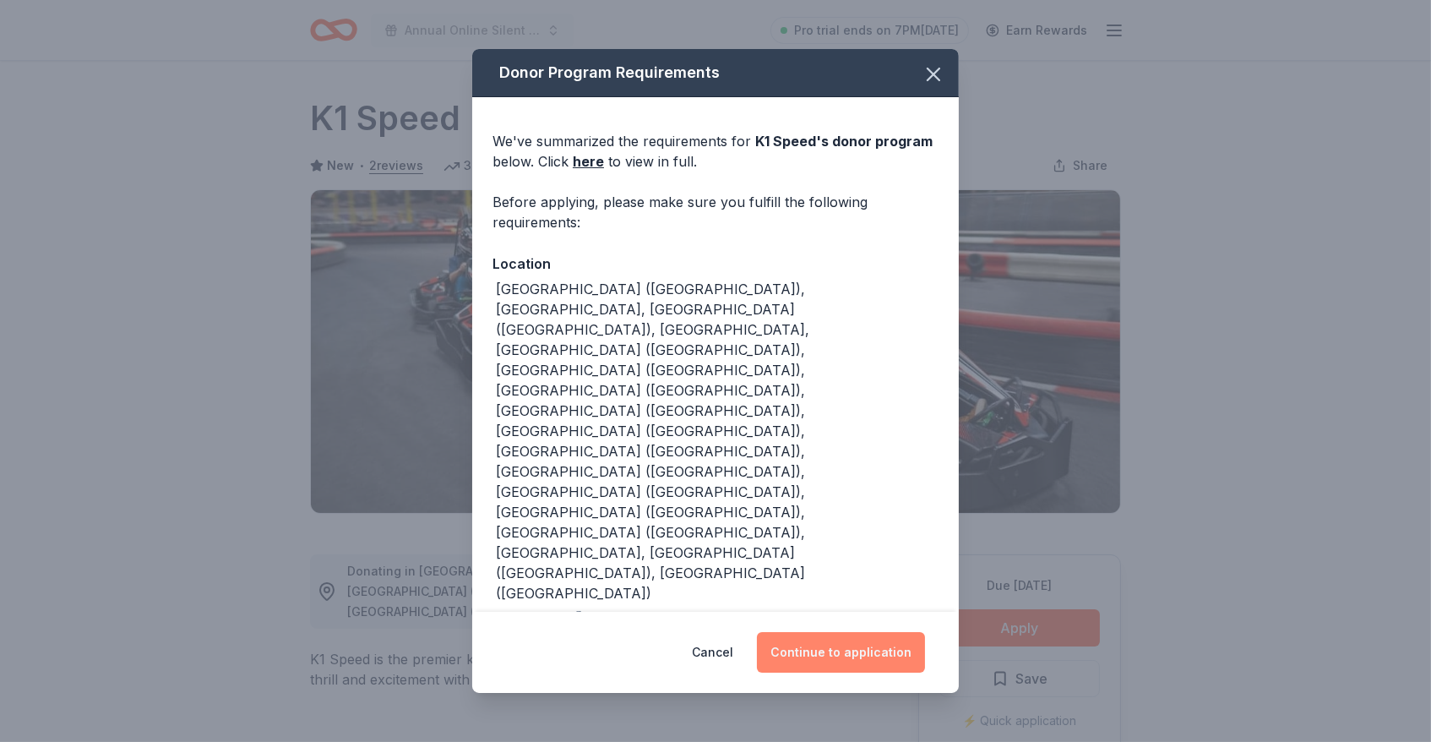
click at [843, 632] on button "Continue to application" at bounding box center [841, 652] width 168 height 41
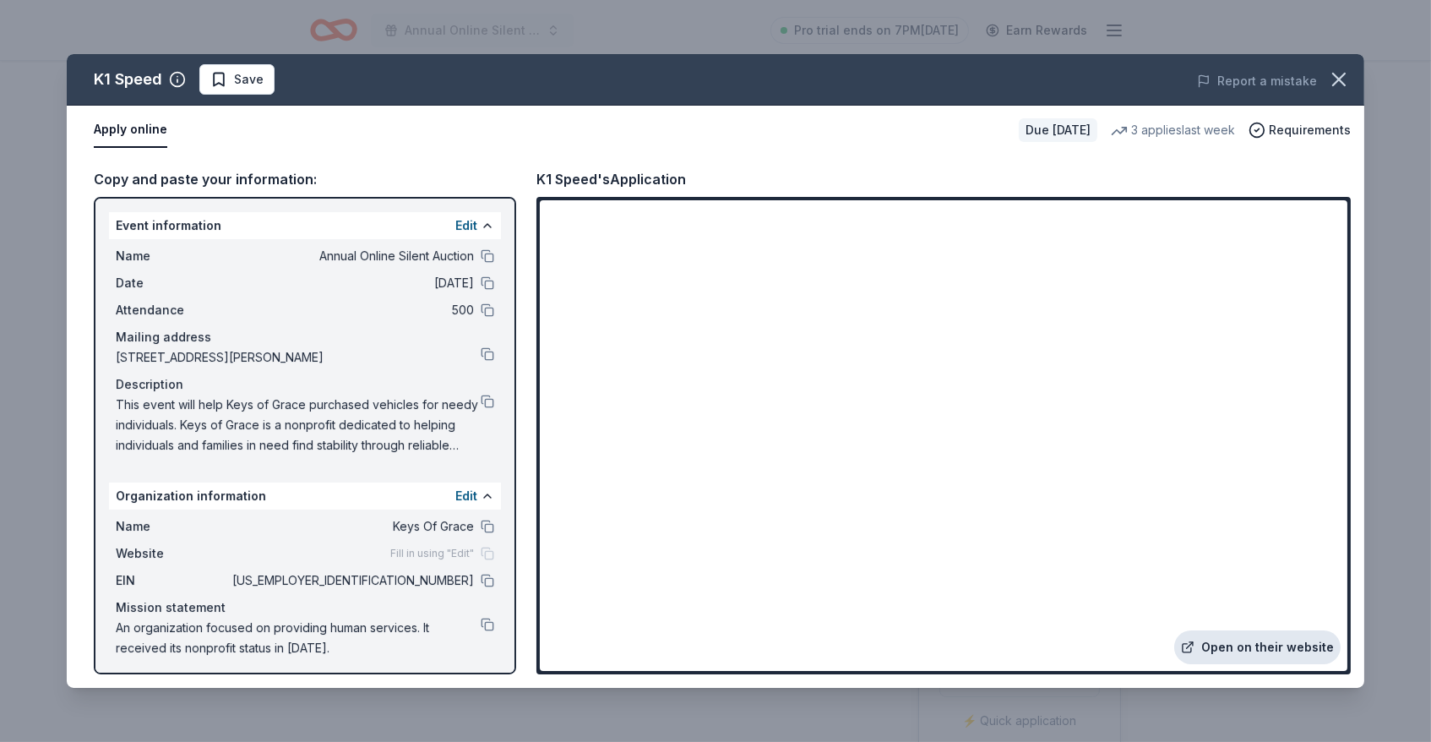
click at [1250, 651] on link "Open on their website" at bounding box center [1257, 647] width 166 height 34
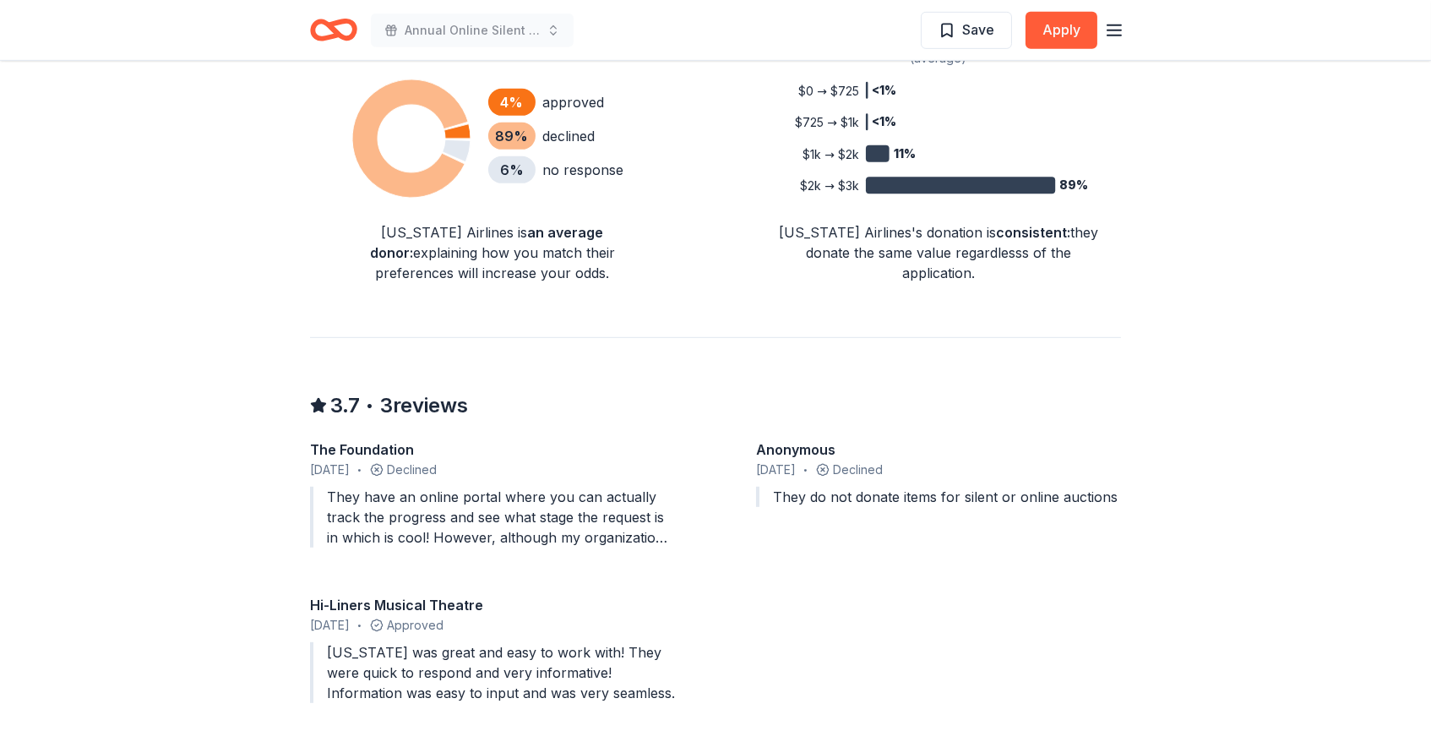
scroll to position [1772, 0]
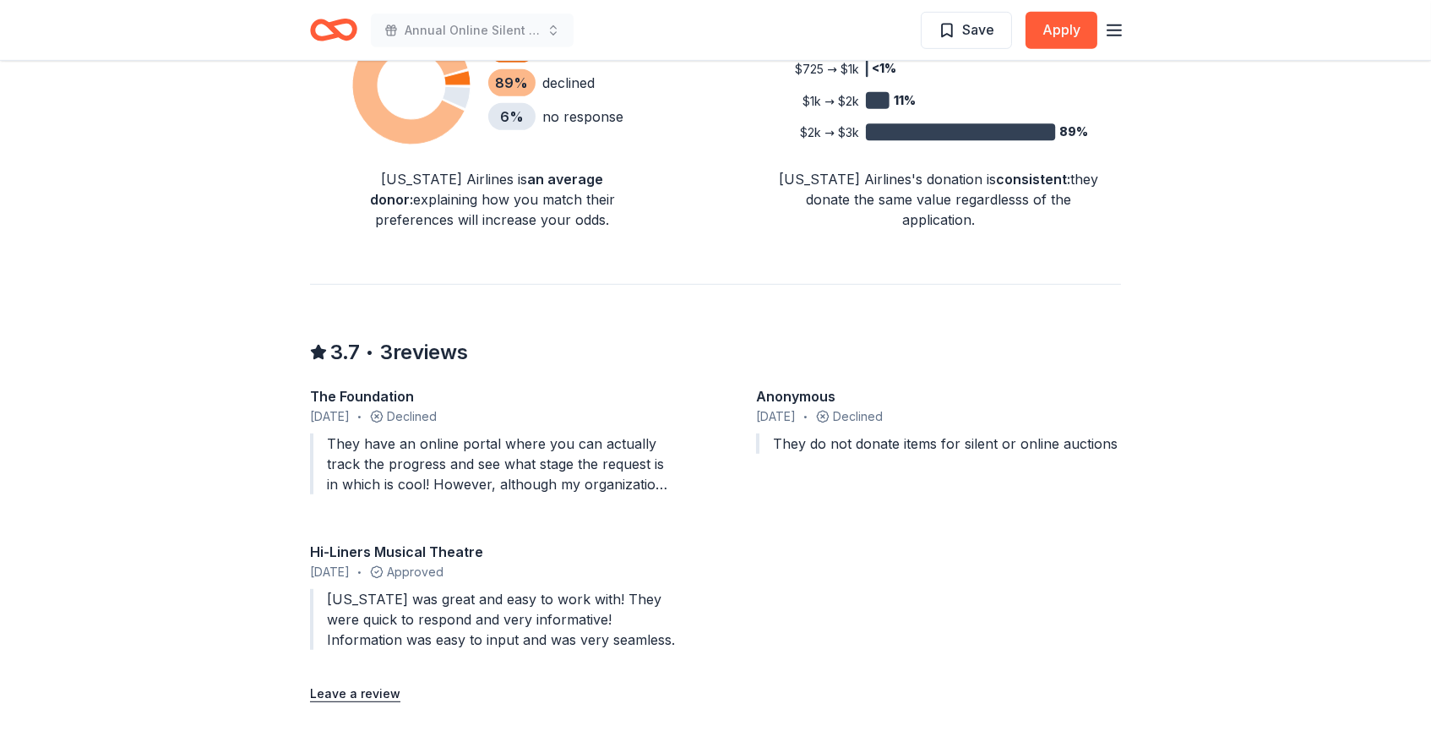
click at [651, 447] on div "They have an online portal where you can actually track the progress and see wh…" at bounding box center [492, 463] width 365 height 61
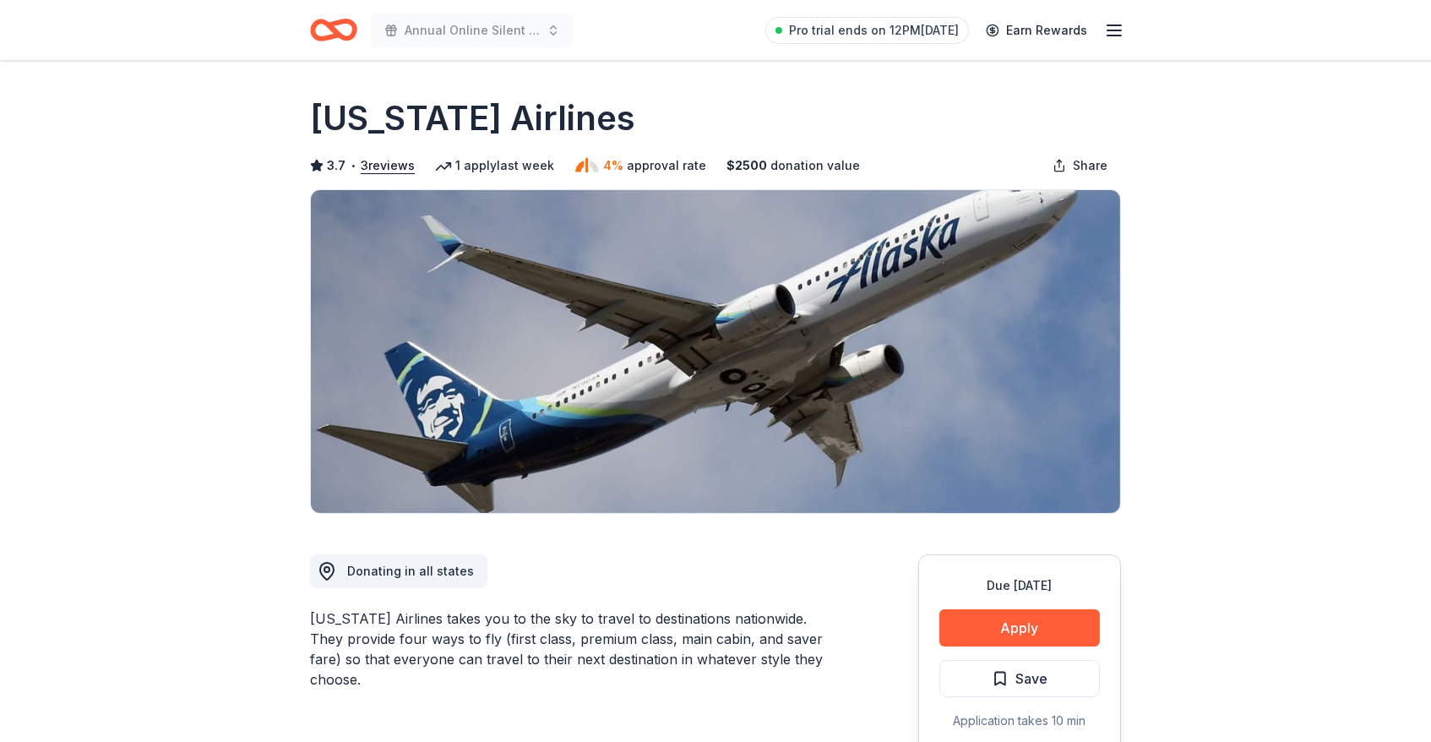
scroll to position [0, 0]
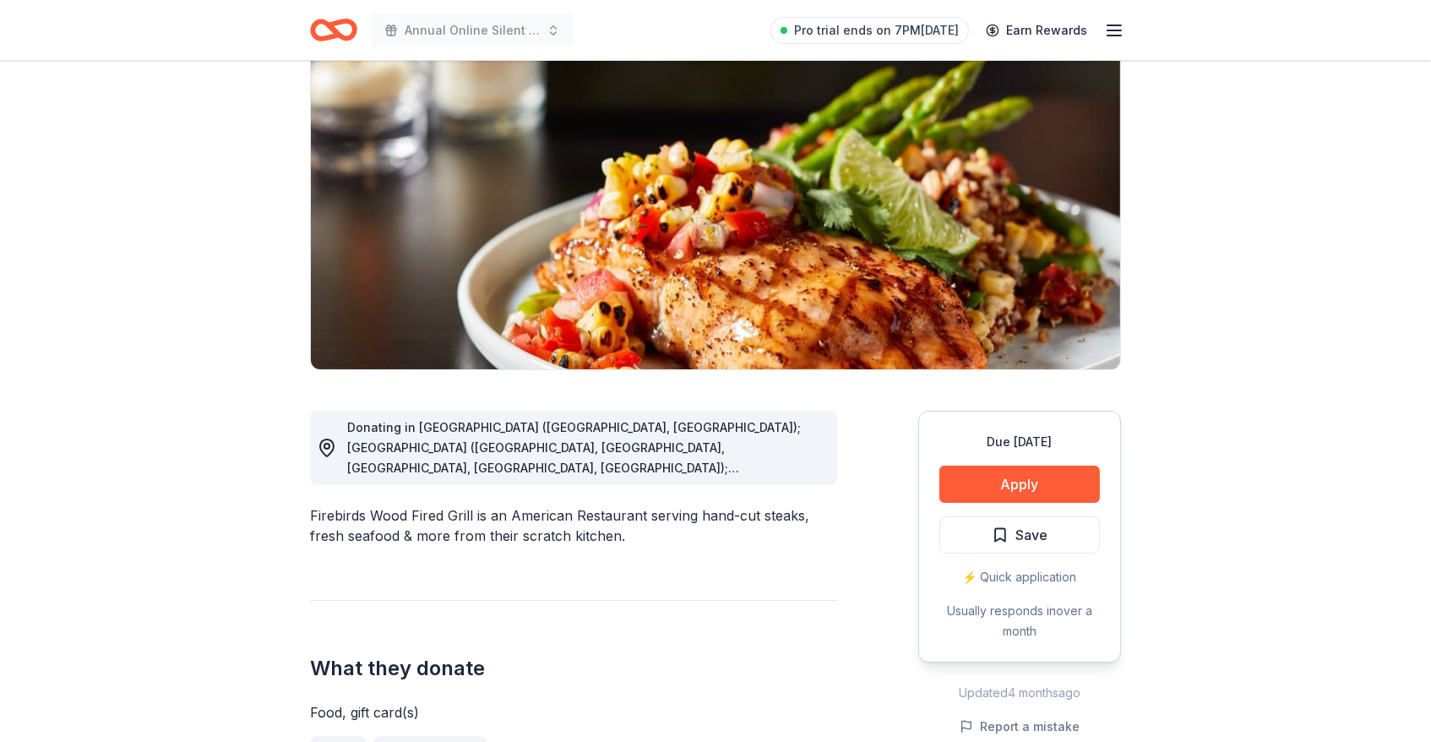
scroll to position [239, 0]
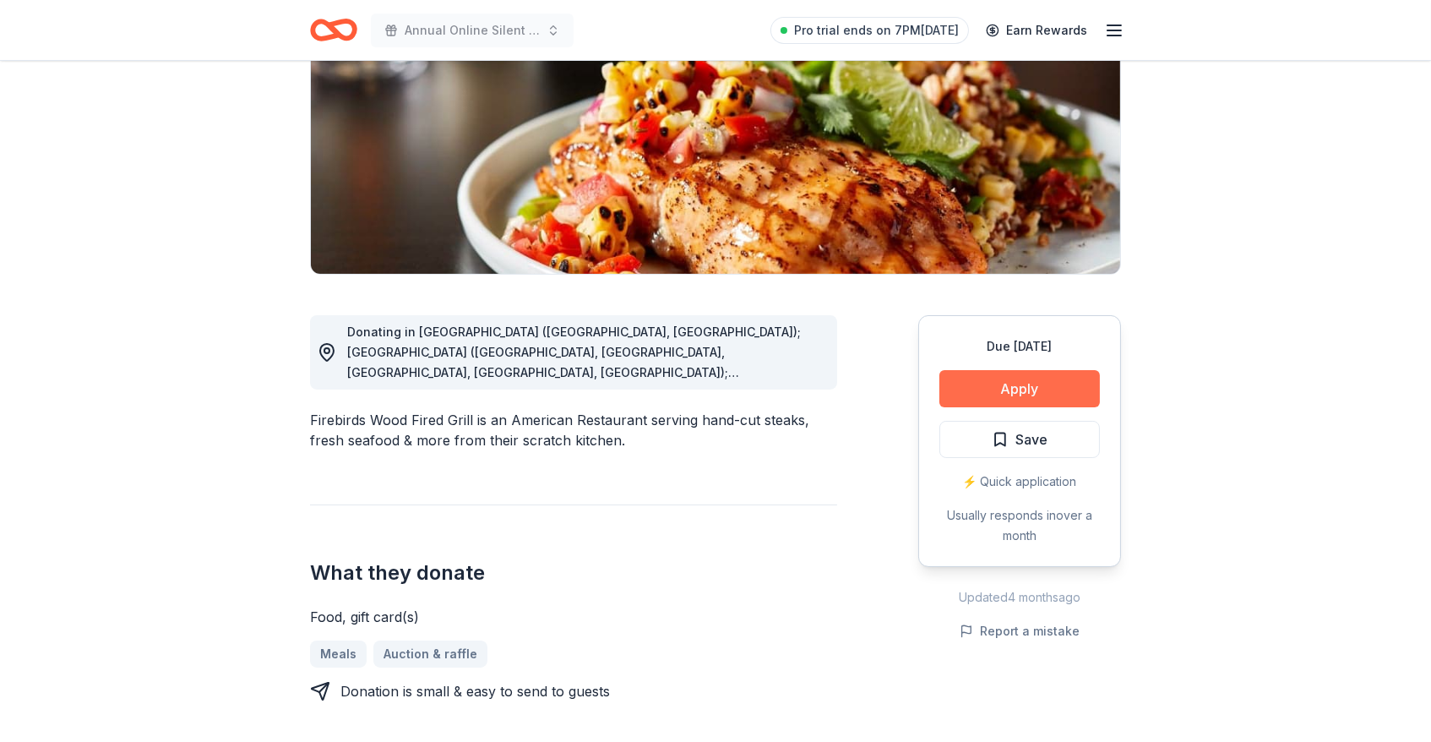
click at [1023, 384] on button "Apply" at bounding box center [1019, 388] width 161 height 37
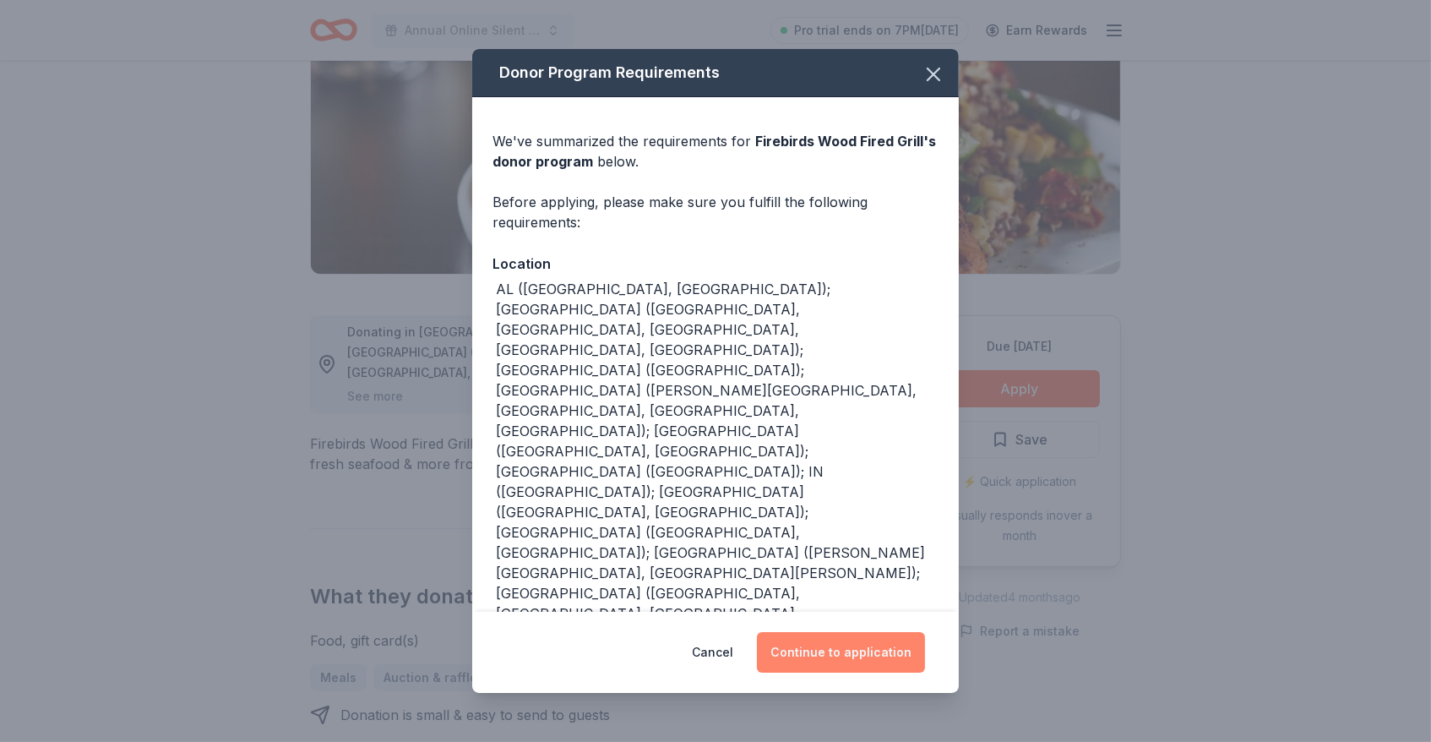
click at [813, 645] on button "Continue to application" at bounding box center [841, 652] width 168 height 41
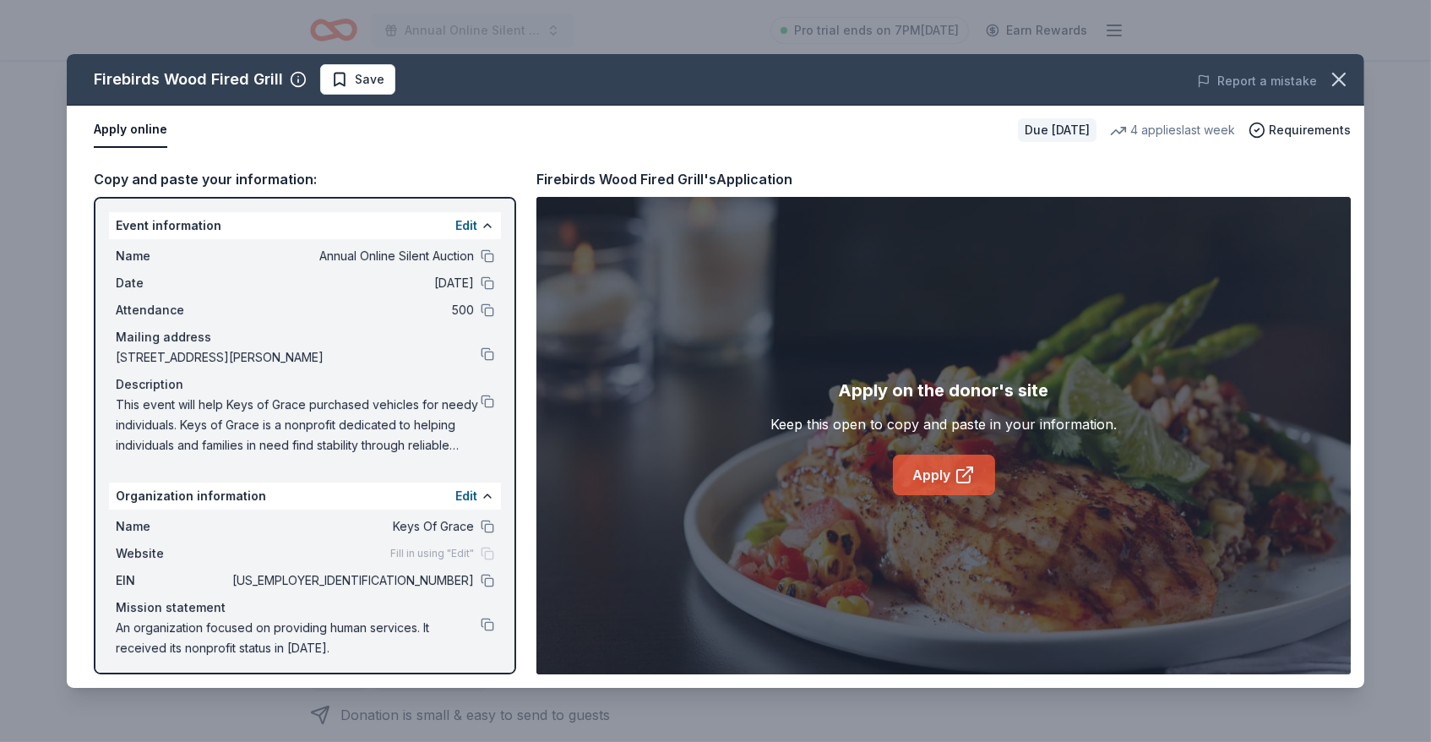
click at [950, 464] on link "Apply" at bounding box center [944, 475] width 102 height 41
